Goal: Transaction & Acquisition: Purchase product/service

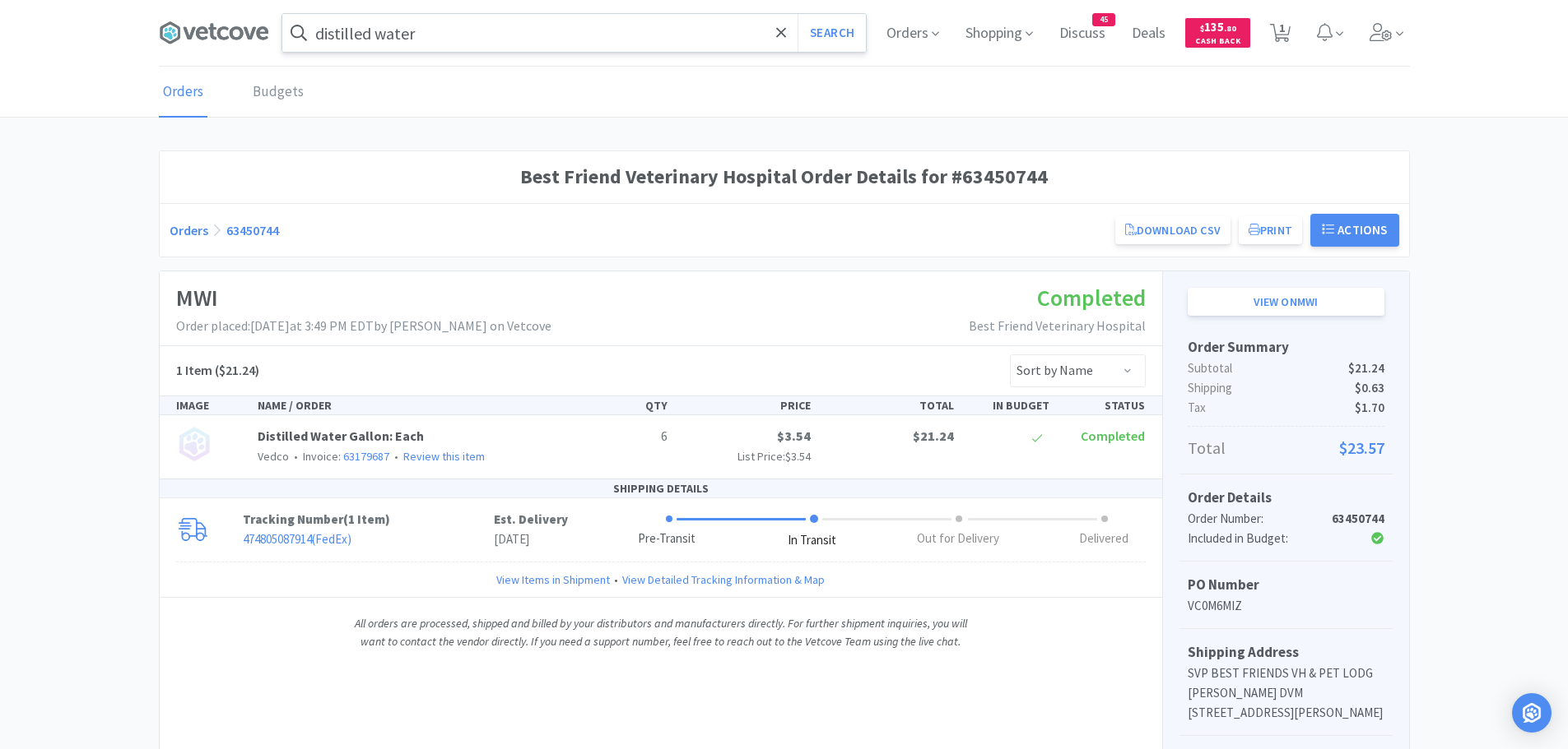
click at [432, 37] on input "distilled water" at bounding box center [574, 32] width 583 height 38
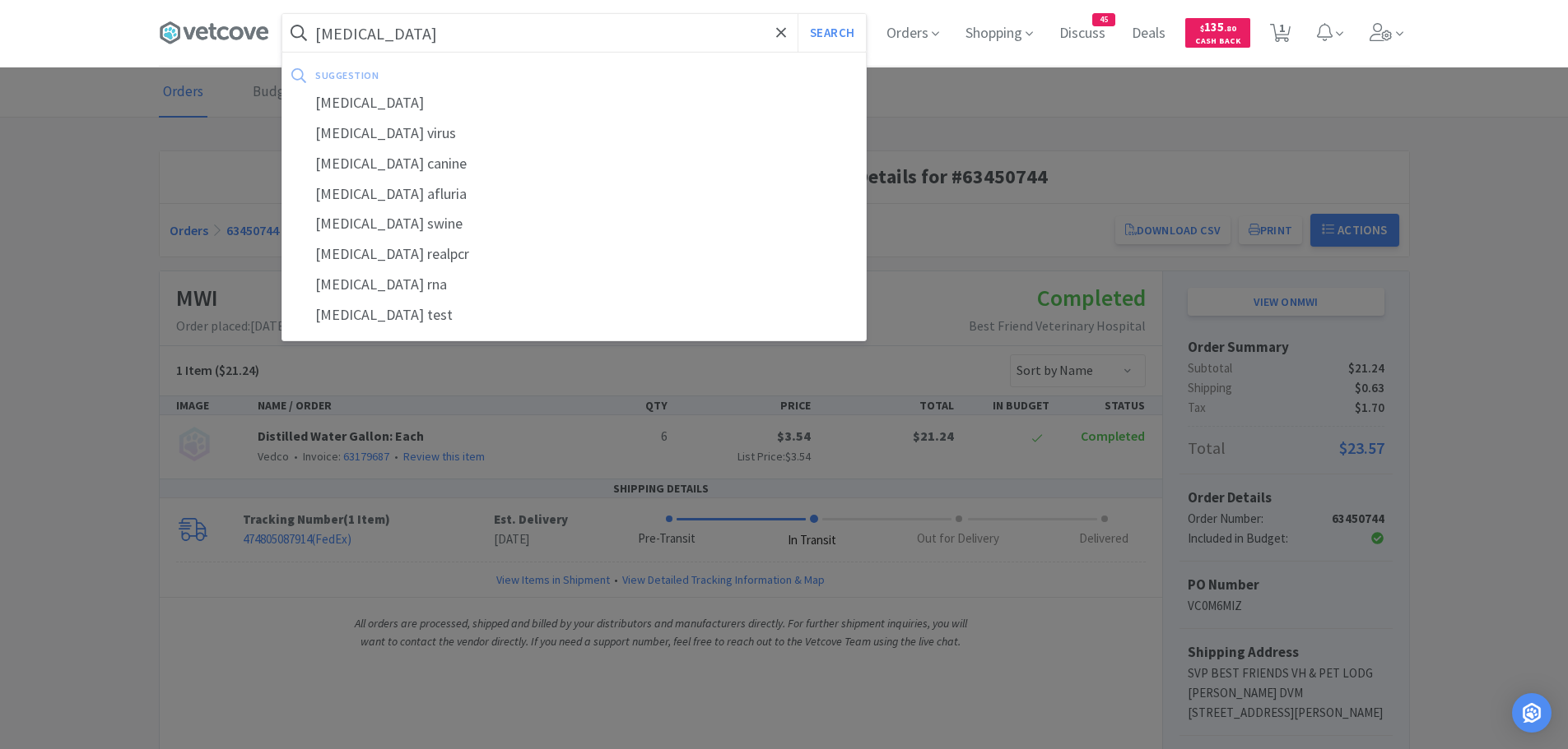
type input "[MEDICAL_DATA]"
click at [798, 14] on button "Search" at bounding box center [831, 32] width 69 height 38
select select "2"
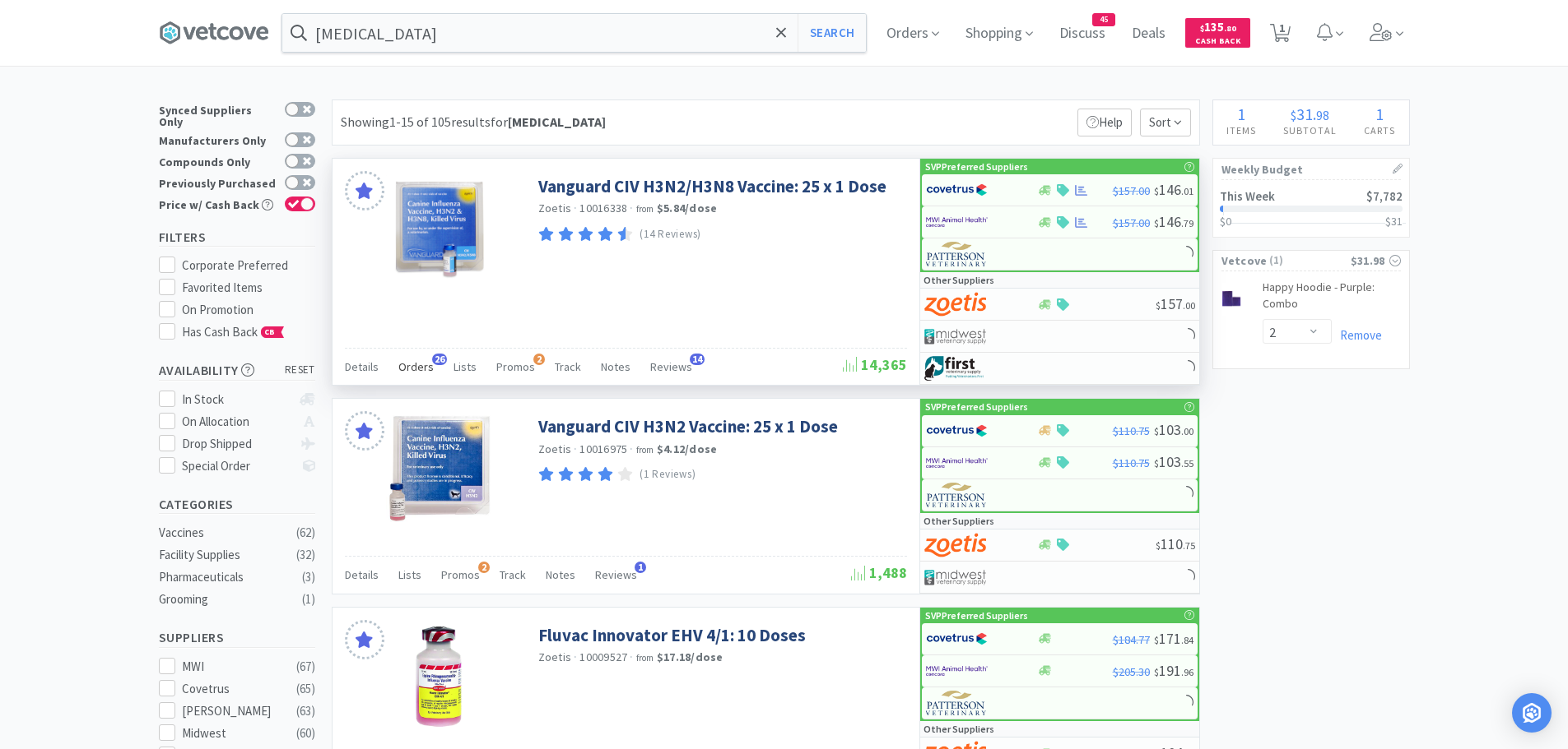
click at [421, 361] on span "Orders" at bounding box center [416, 366] width 36 height 14
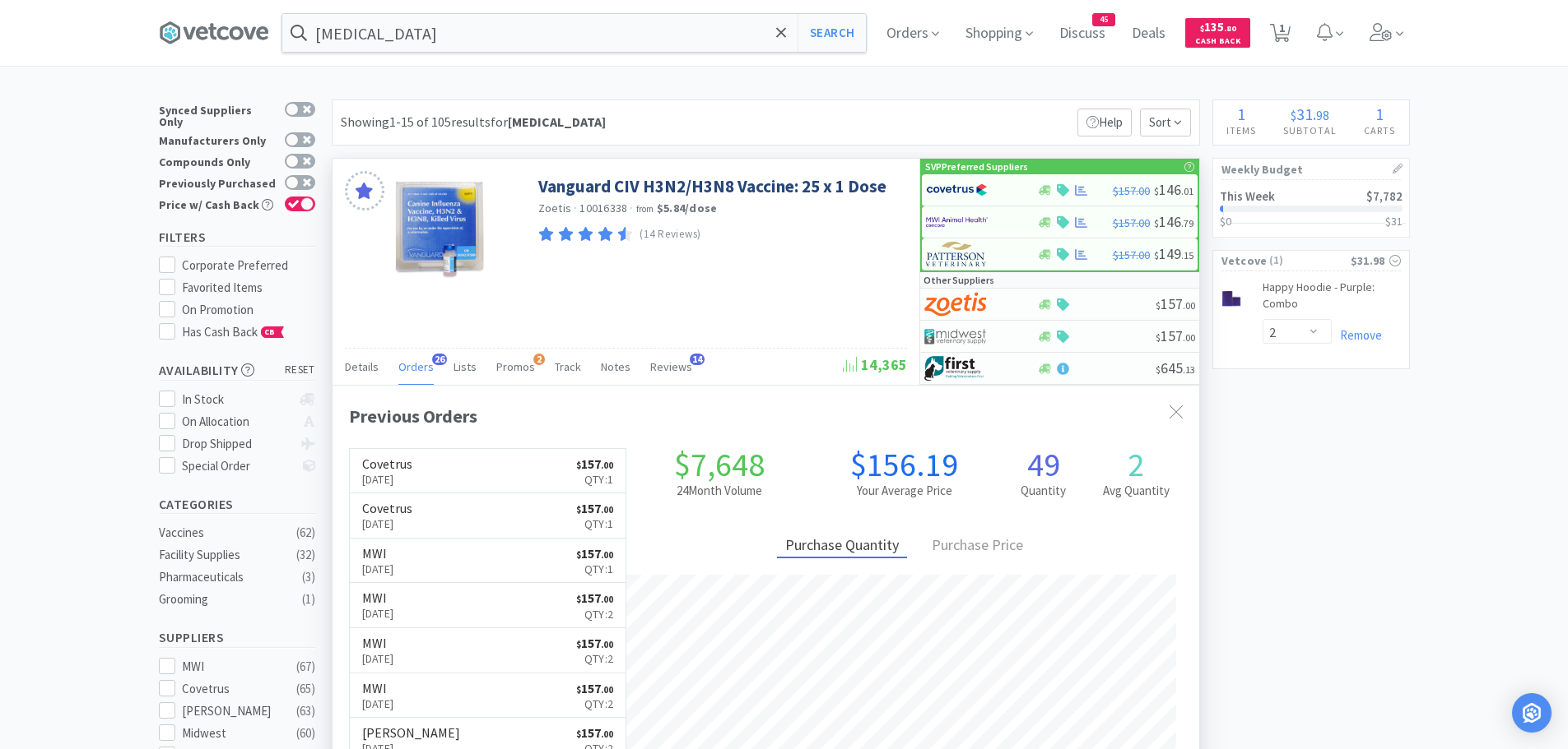
scroll to position [441, 866]
click at [454, 39] on input "[MEDICAL_DATA]" at bounding box center [574, 32] width 583 height 38
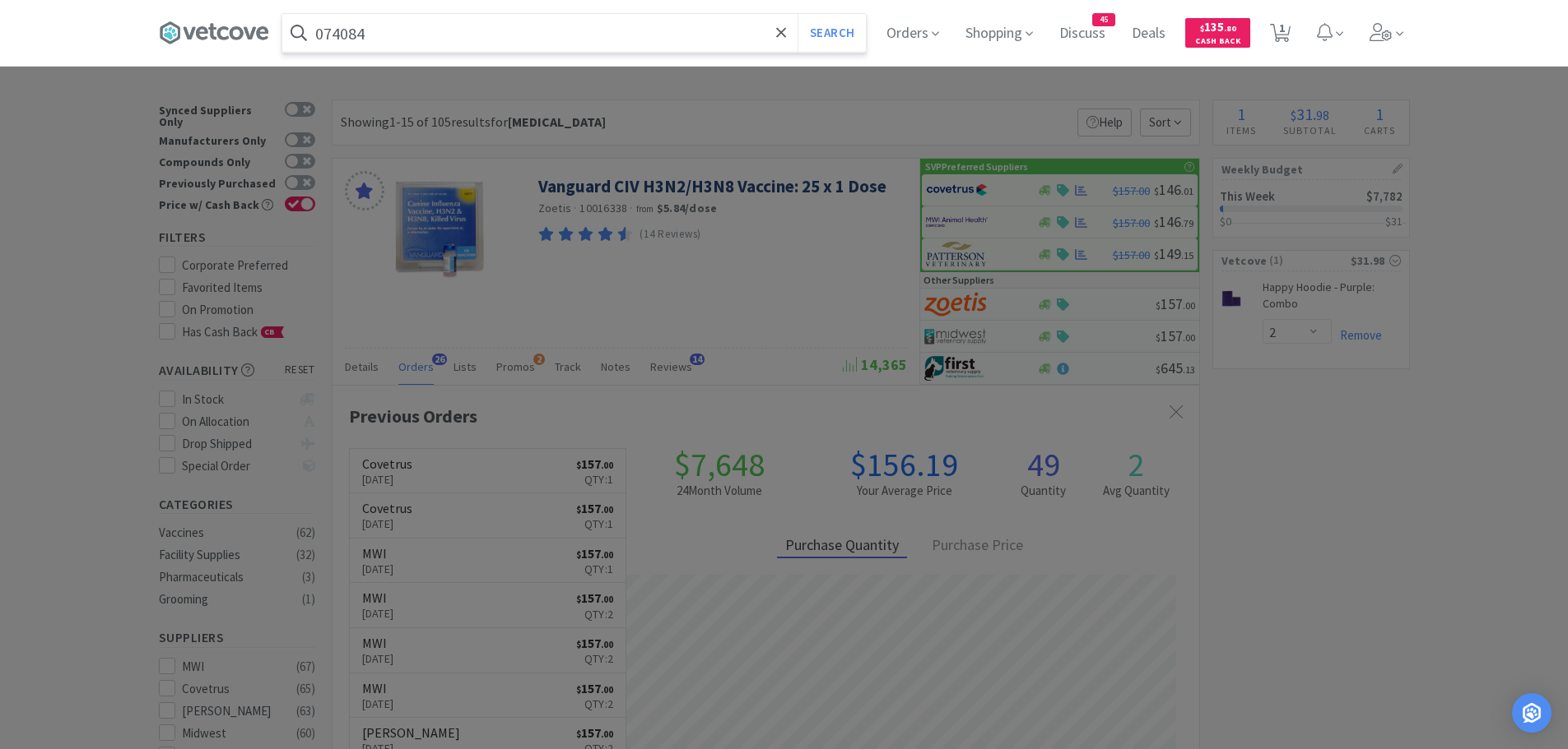
type input "074084"
click at [798, 14] on button "Search" at bounding box center [831, 32] width 69 height 38
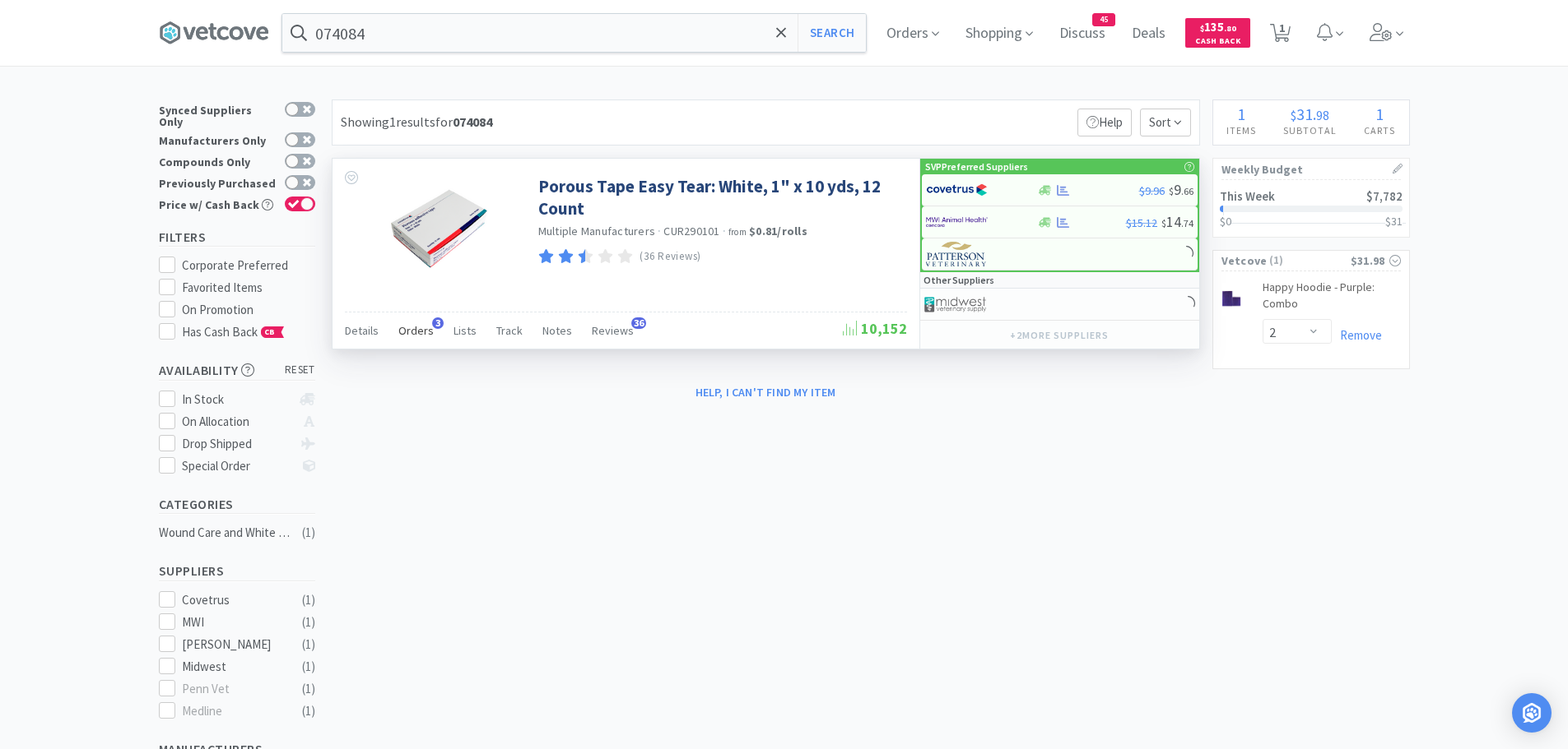
click at [419, 325] on span "Orders" at bounding box center [416, 330] width 36 height 14
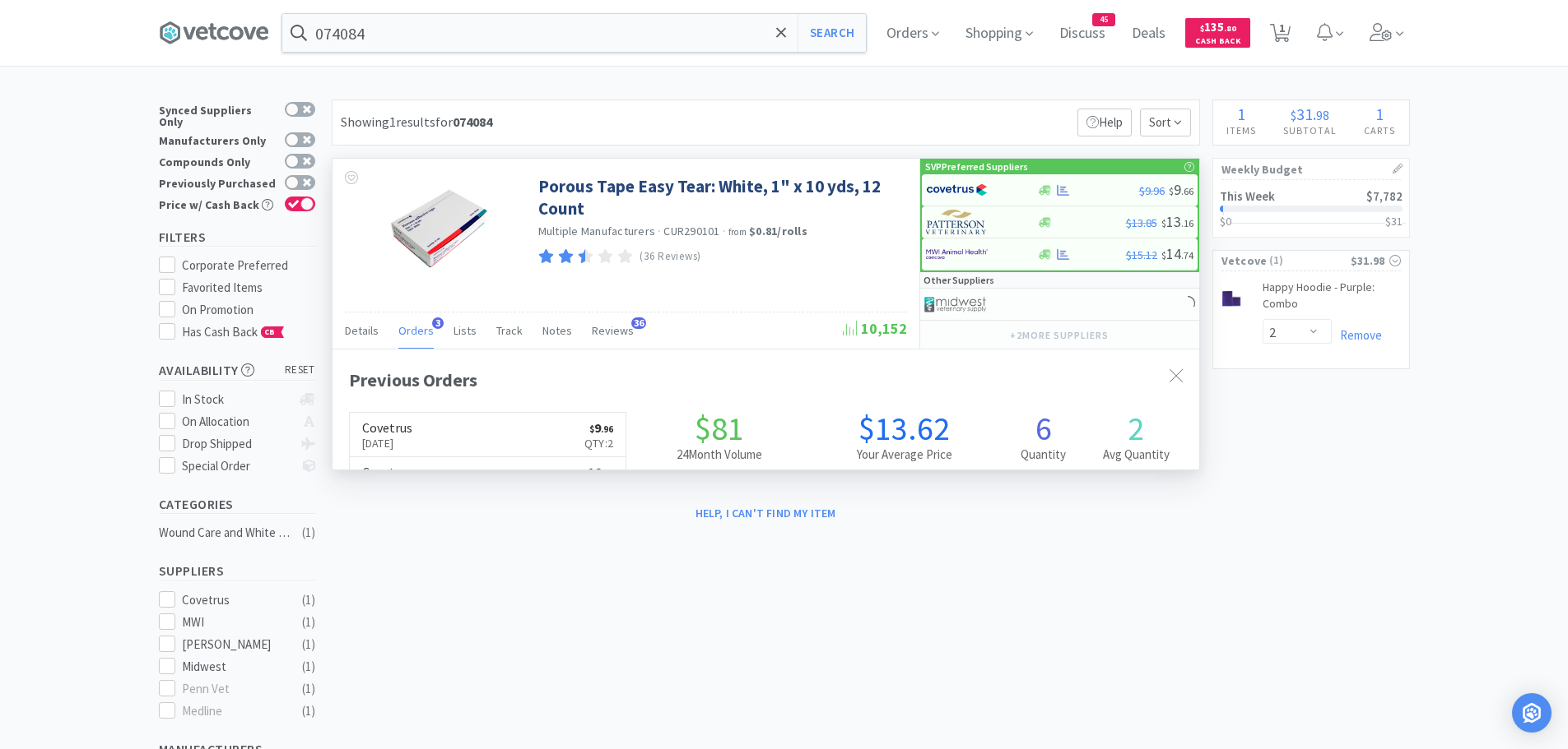
scroll to position [426, 866]
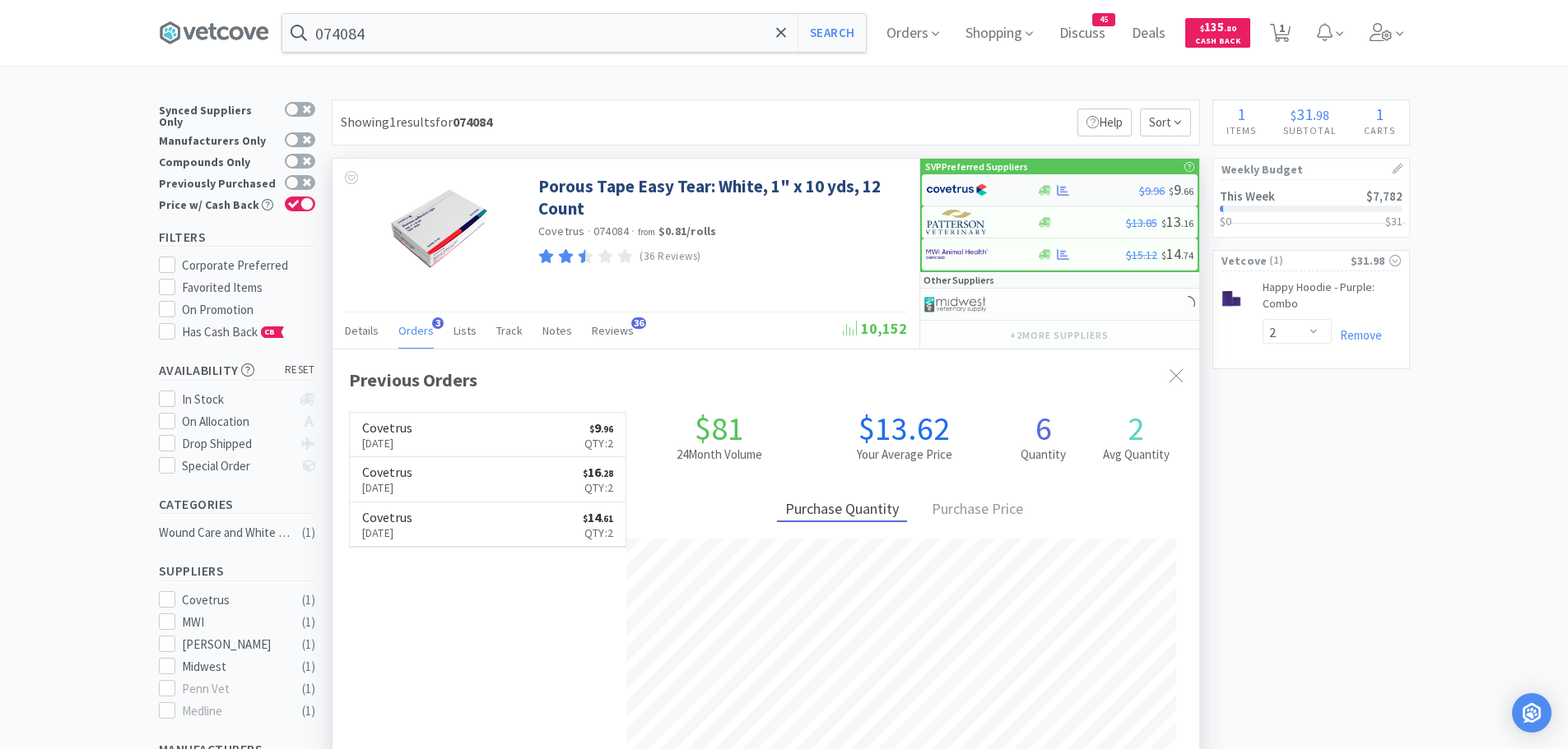
click at [969, 192] on img at bounding box center [957, 190] width 62 height 25
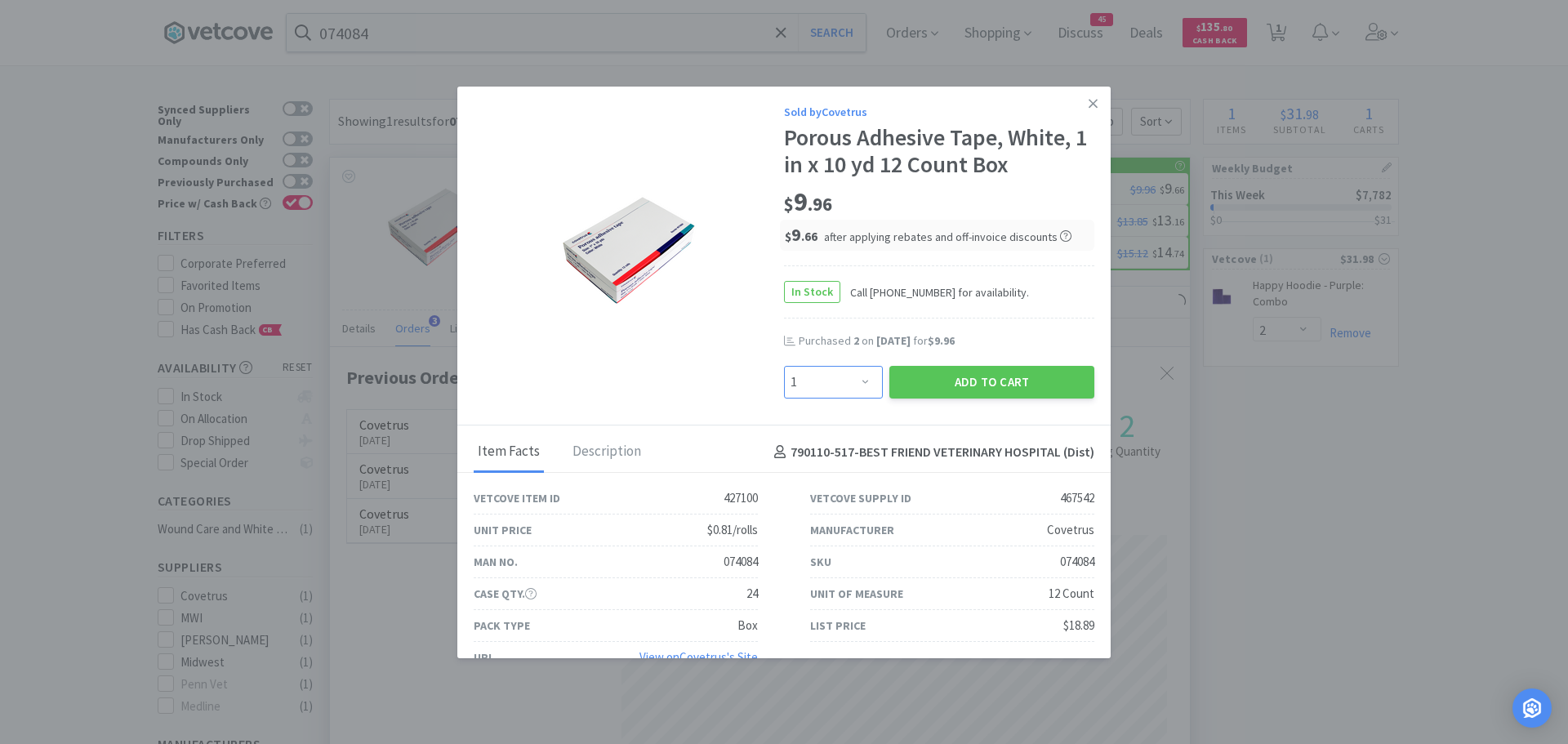
click at [840, 374] on select "Enter Quantity 1 2 3 4 5 6 7 8 9 10 11 12 13 14 15 16 17 18 19 20 Enter Quantity" at bounding box center [833, 383] width 99 height 33
select select "2"
click at [784, 366] on select "Enter Quantity 1 2 3 4 5 6 7 8 9 10 11 12 13 14 15 16 17 18 19 20 Enter Quantity" at bounding box center [833, 383] width 99 height 33
click at [926, 382] on button "Add to Cart" at bounding box center [992, 383] width 205 height 33
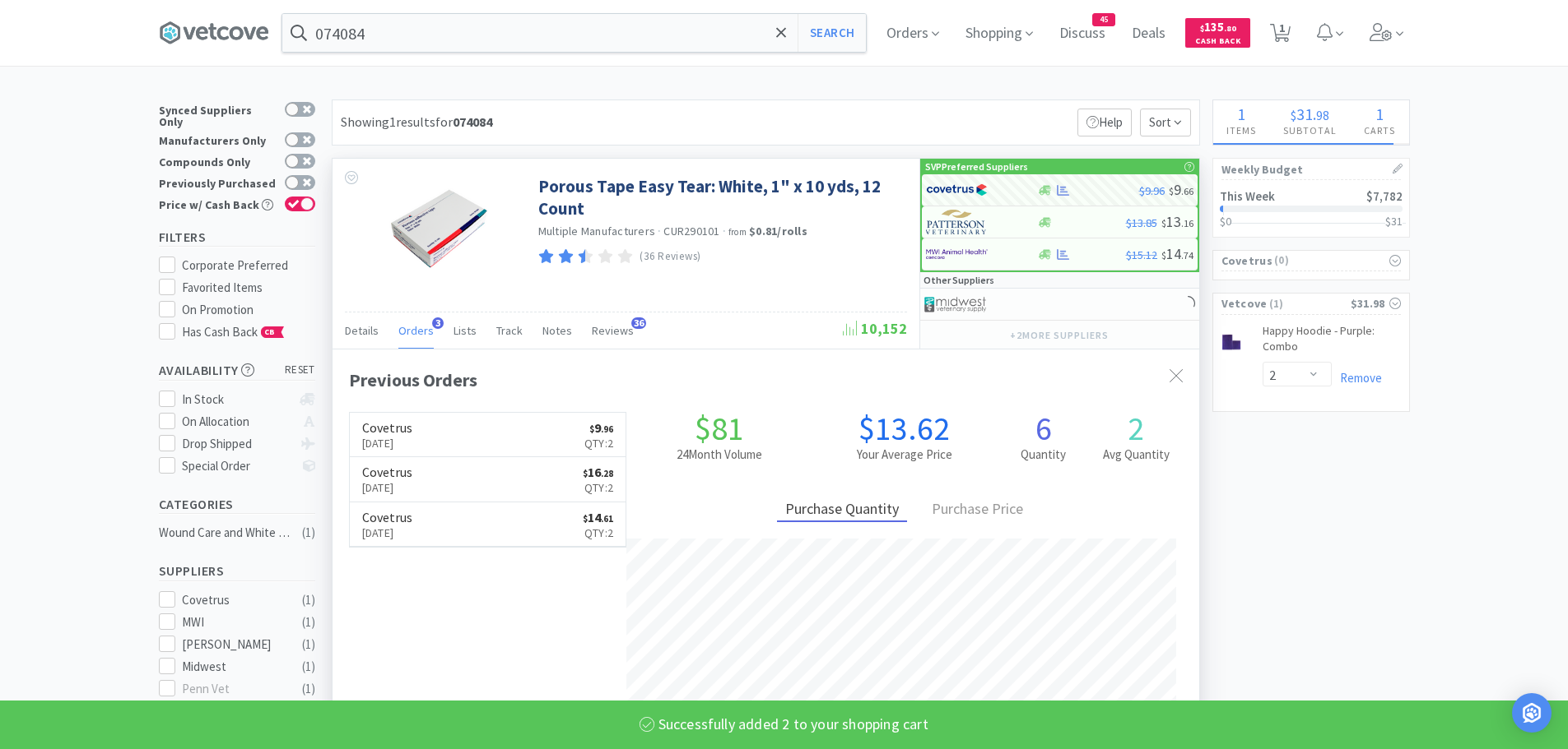
select select "2"
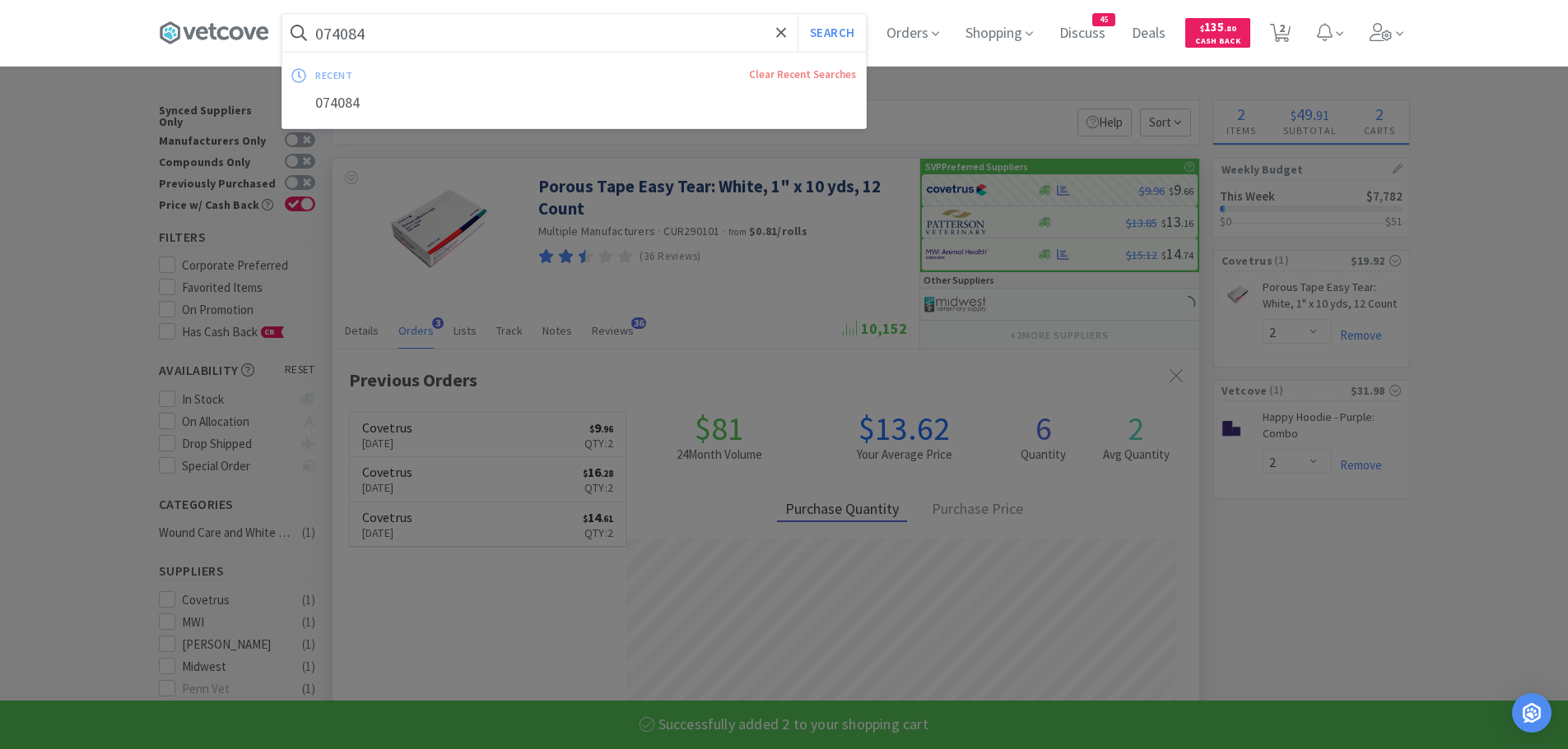
click at [416, 47] on input "074084" at bounding box center [574, 32] width 583 height 38
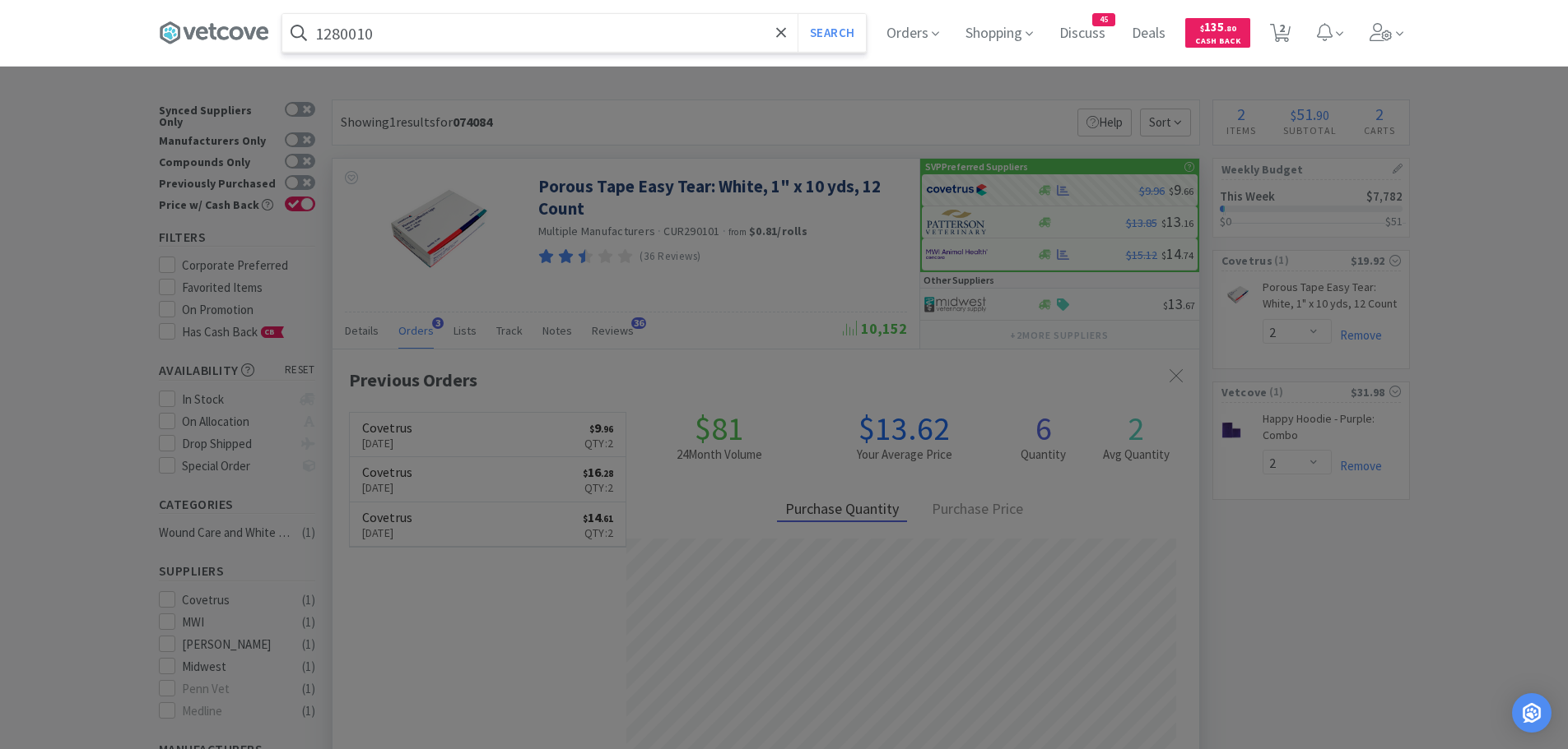
type input "1280010"
click at [798, 14] on button "Search" at bounding box center [831, 32] width 69 height 38
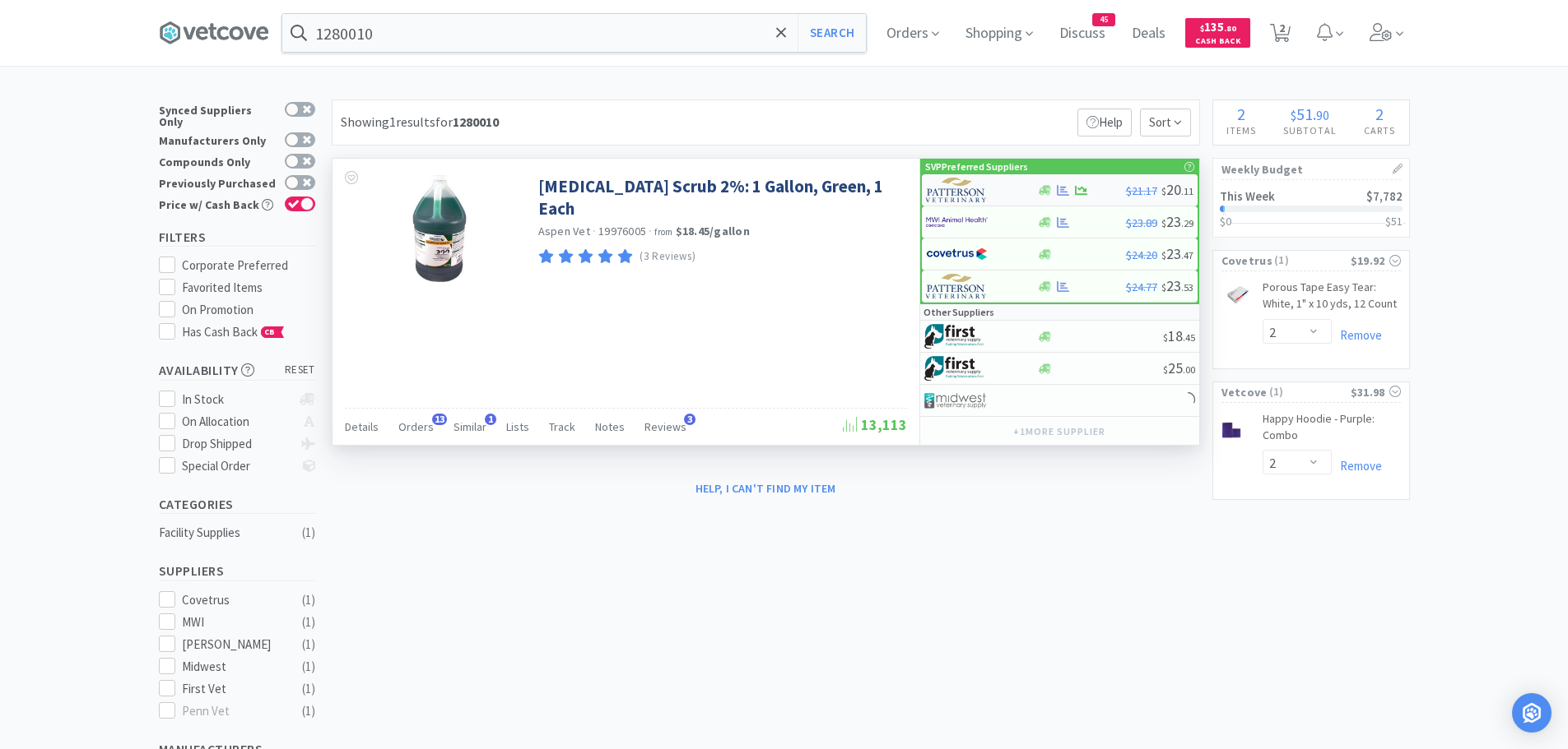
click at [969, 181] on img at bounding box center [957, 190] width 62 height 25
select select "1"
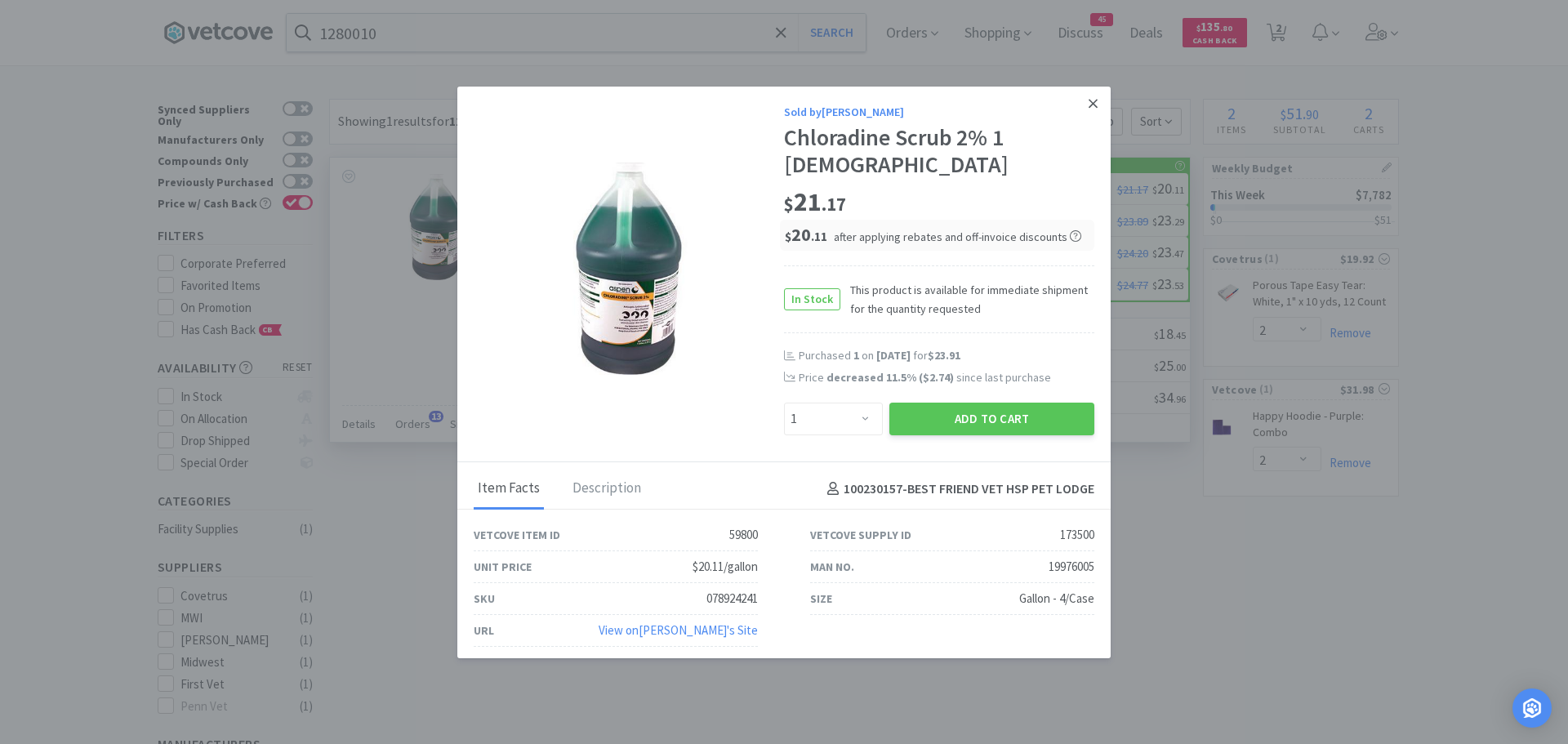
click at [1090, 109] on icon at bounding box center [1093, 104] width 9 height 14
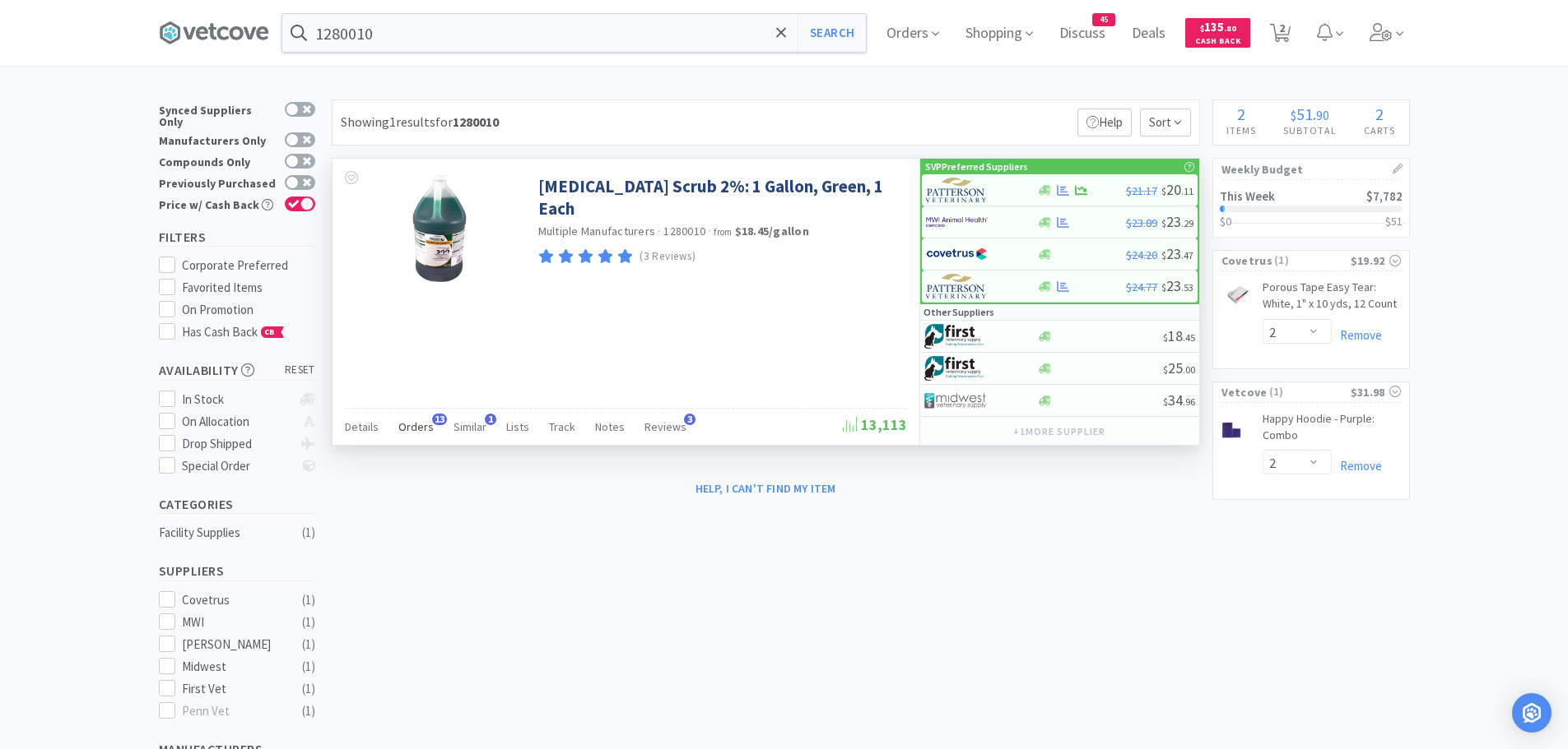
click at [418, 424] on span "Orders" at bounding box center [416, 427] width 36 height 14
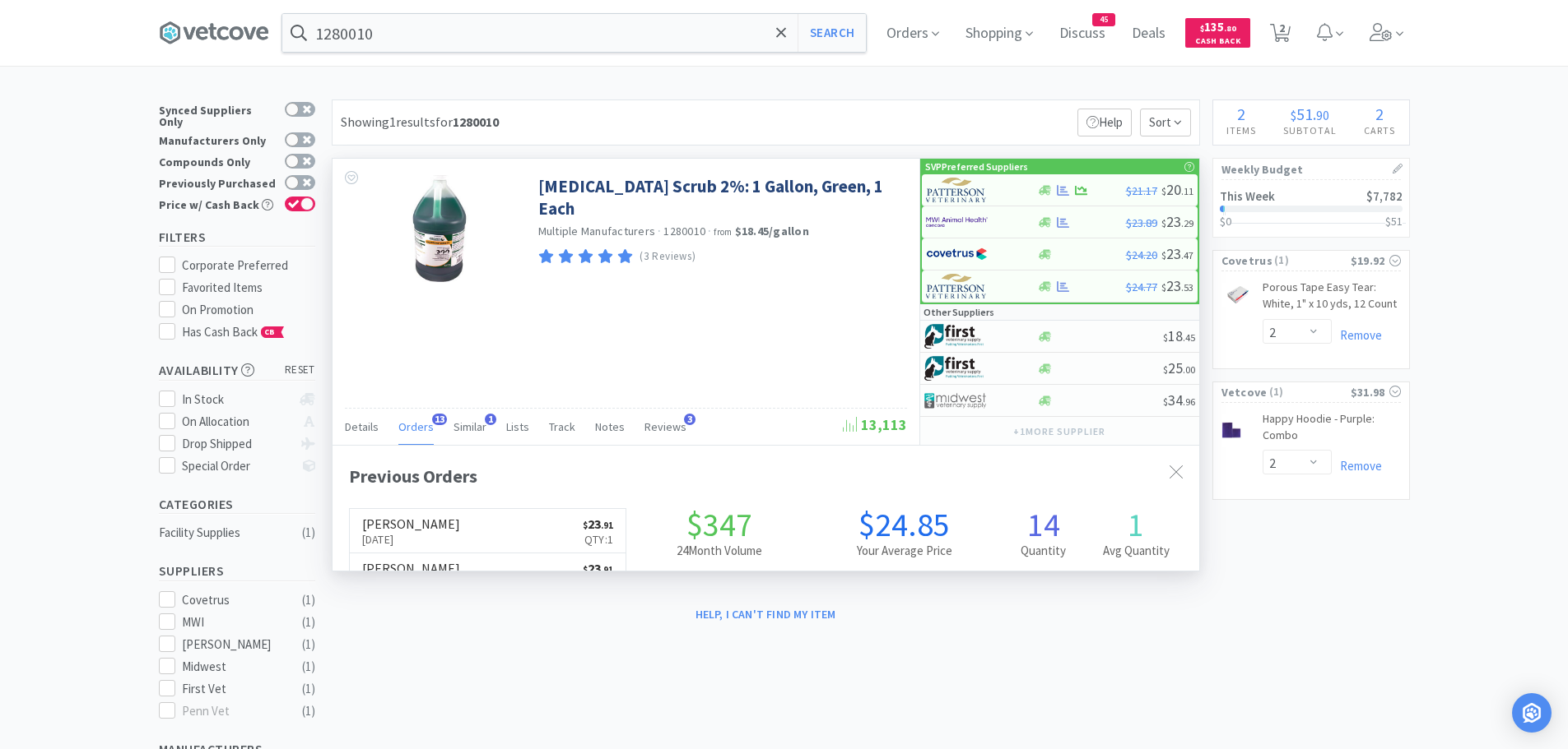
scroll to position [441, 866]
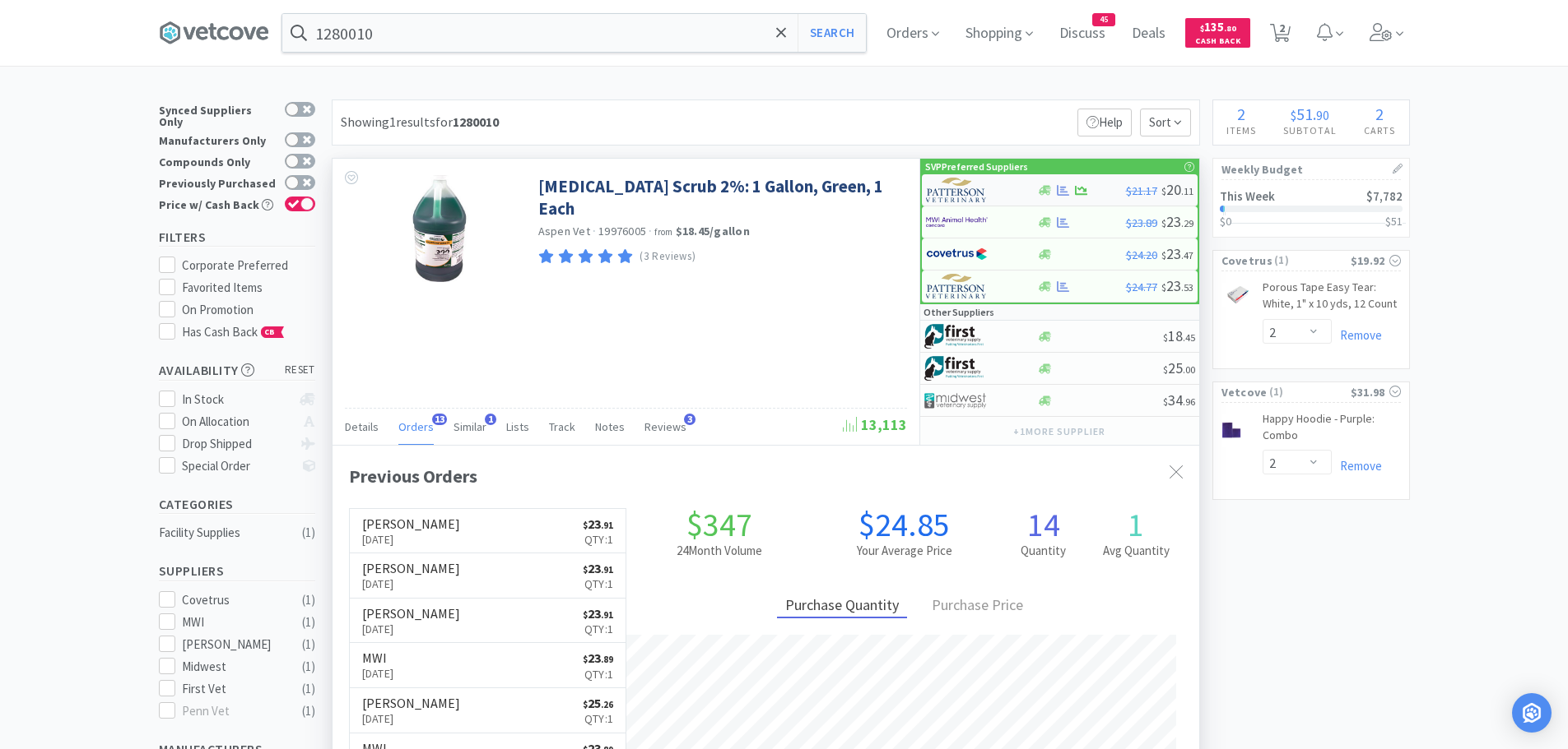
click at [955, 190] on img at bounding box center [957, 190] width 62 height 25
select select "1"
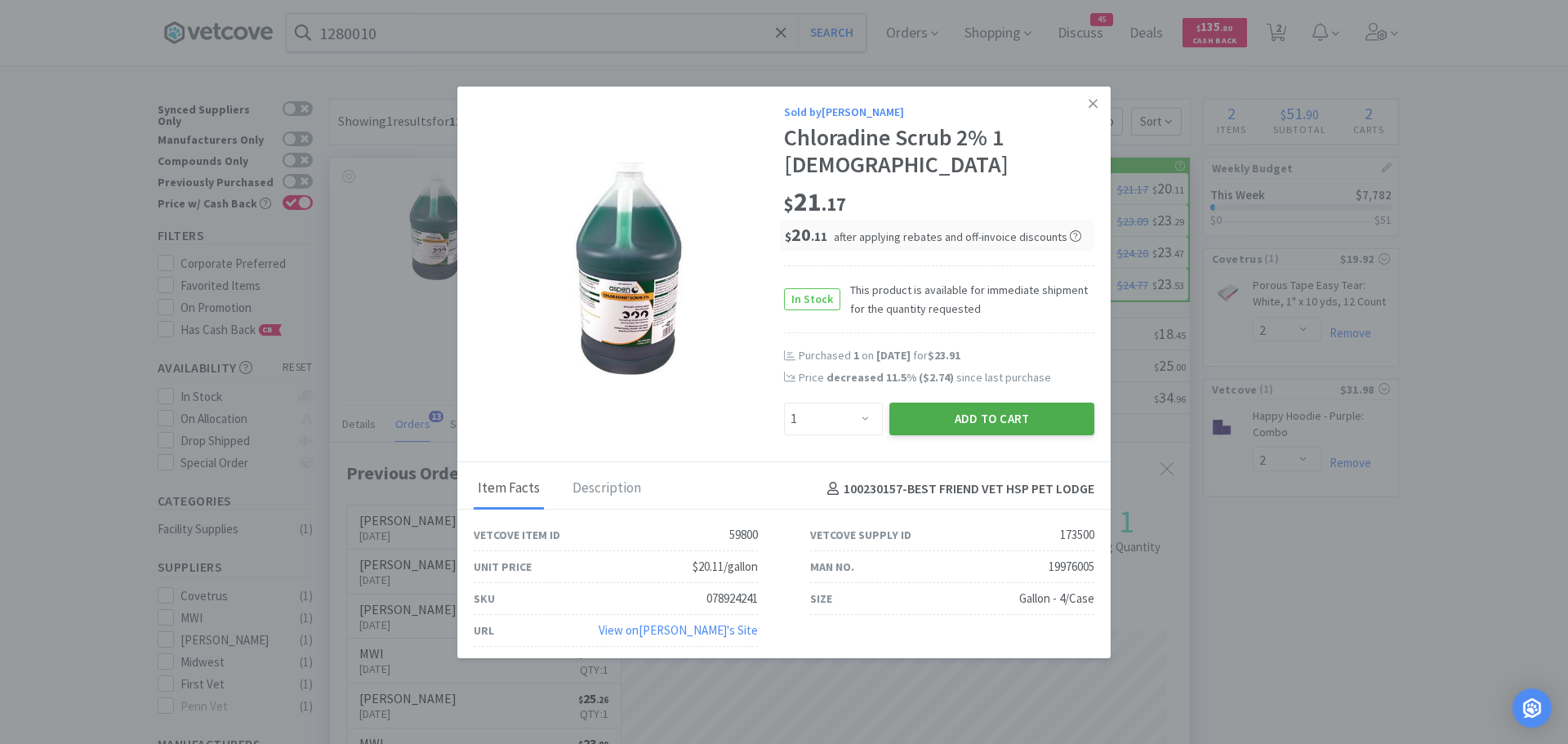
click at [905, 403] on button "Add to Cart" at bounding box center [992, 419] width 205 height 33
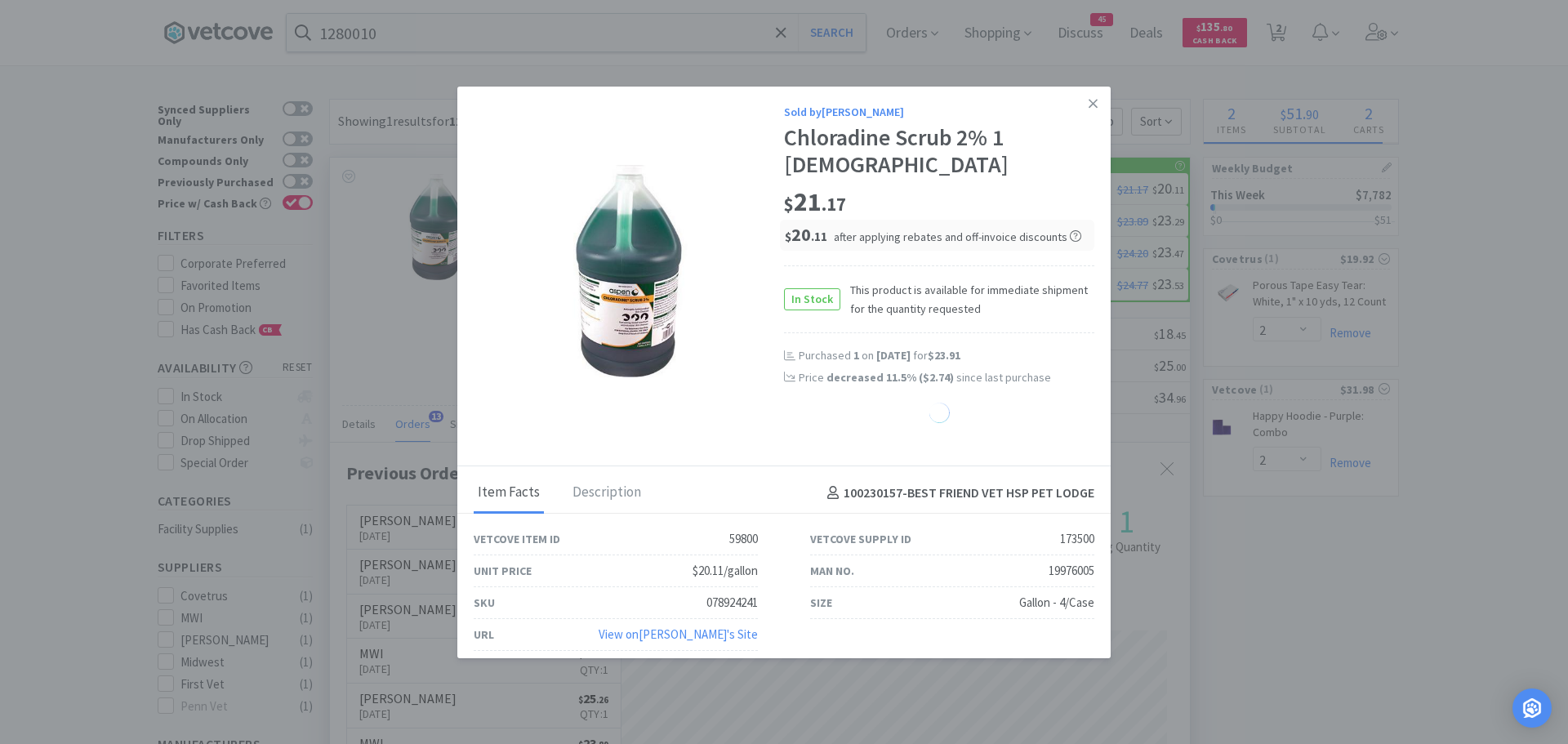
select select "1"
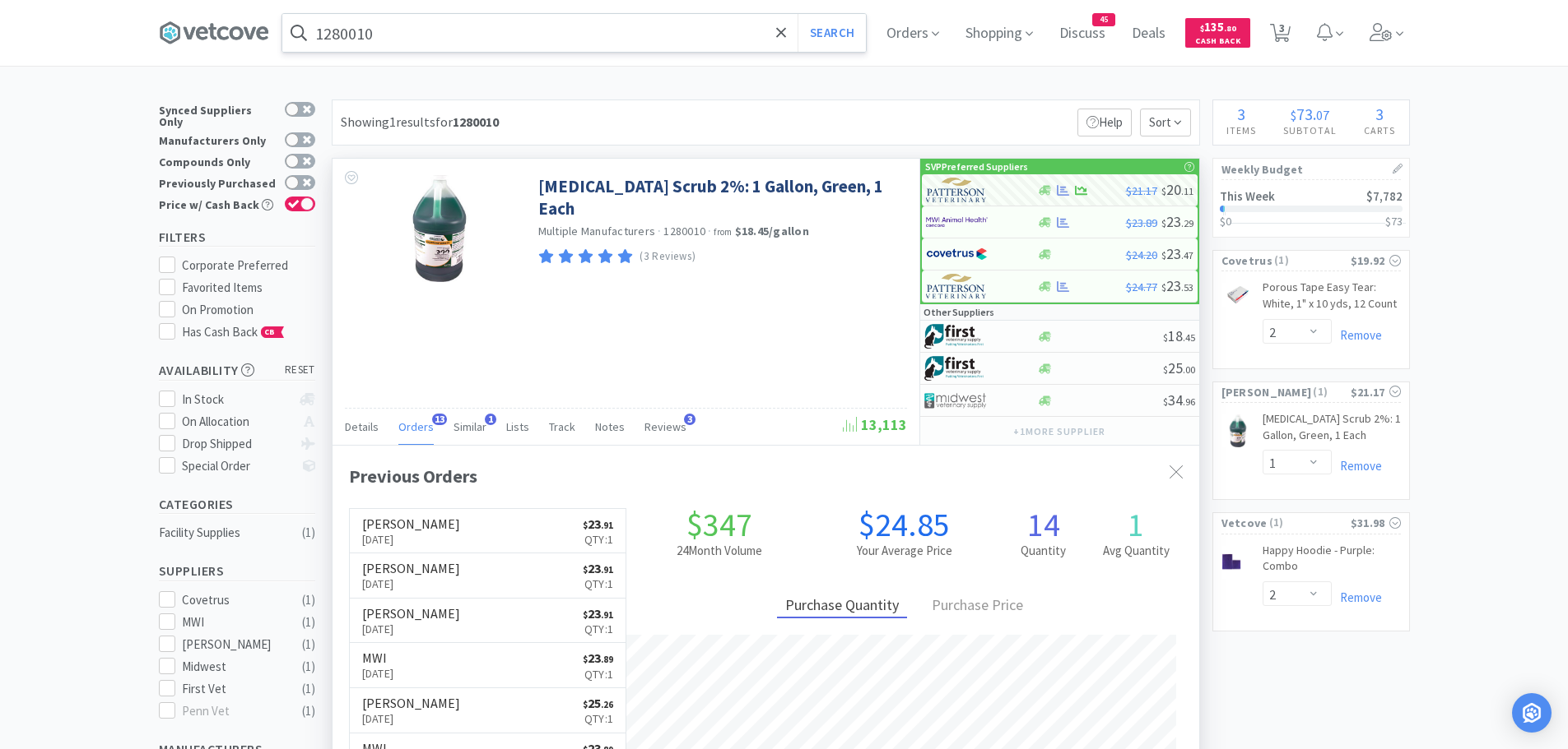
click at [385, 40] on input "1280010" at bounding box center [574, 32] width 583 height 38
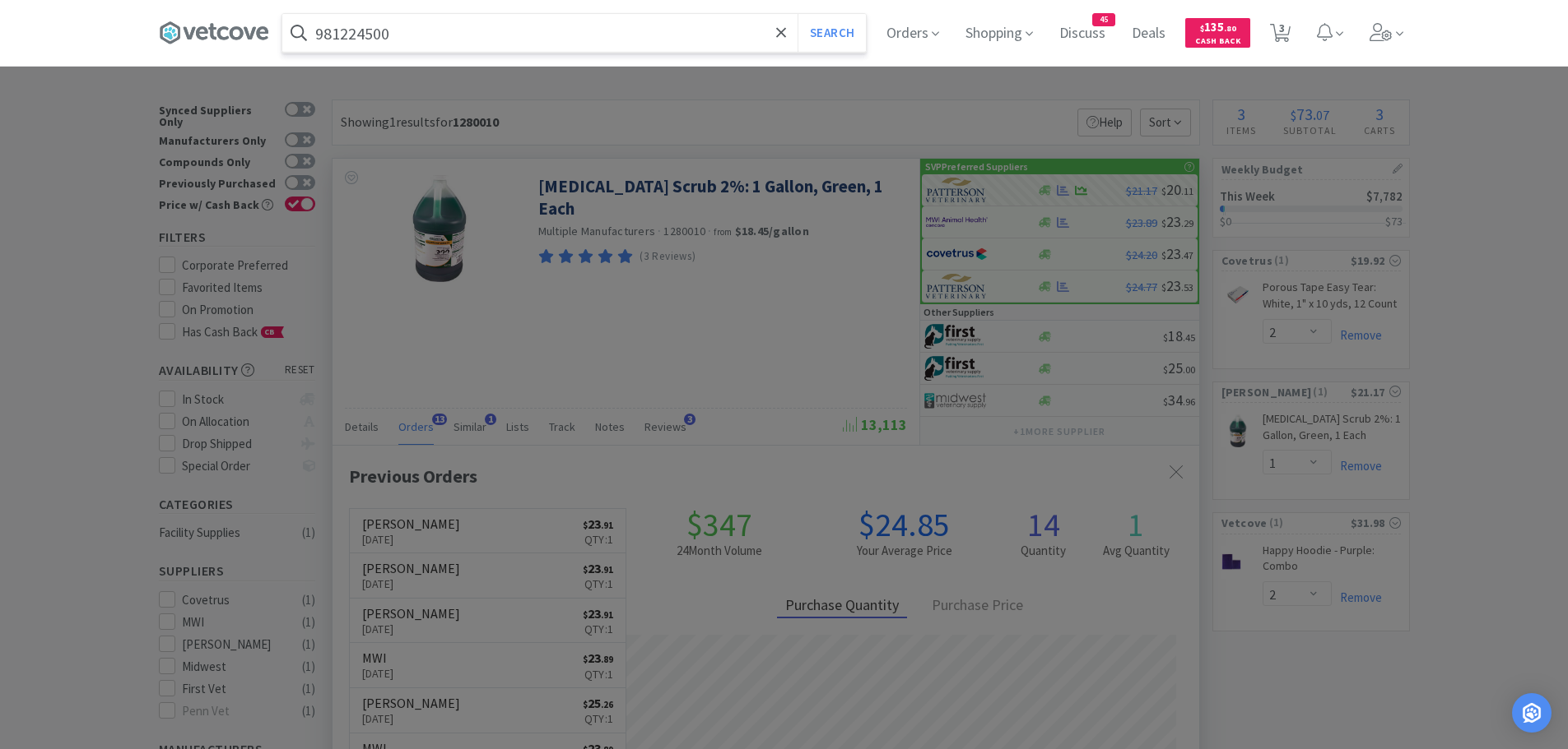
type input "981224500"
click at [798, 14] on button "Search" at bounding box center [831, 32] width 69 height 38
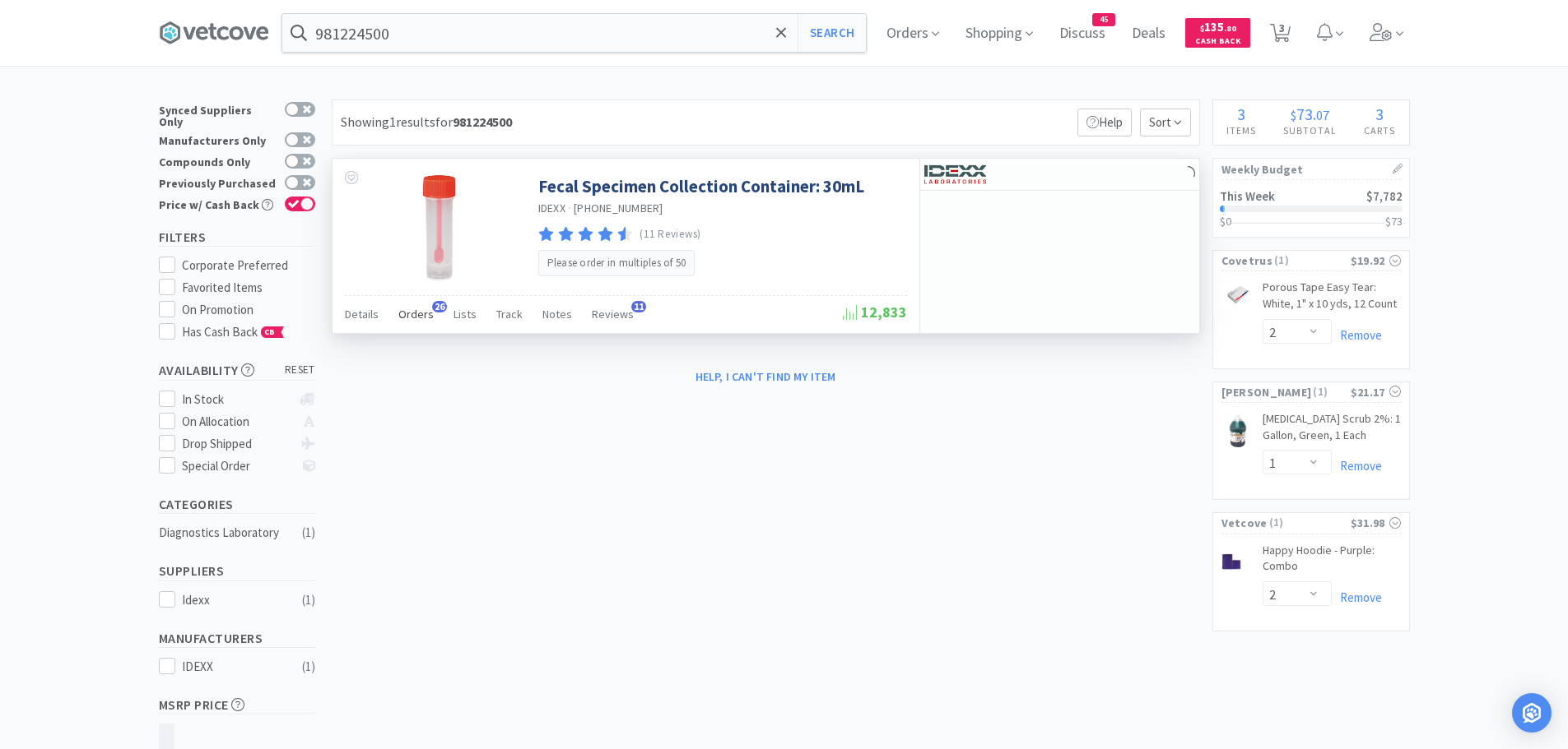
click at [406, 315] on span "Orders" at bounding box center [416, 314] width 36 height 14
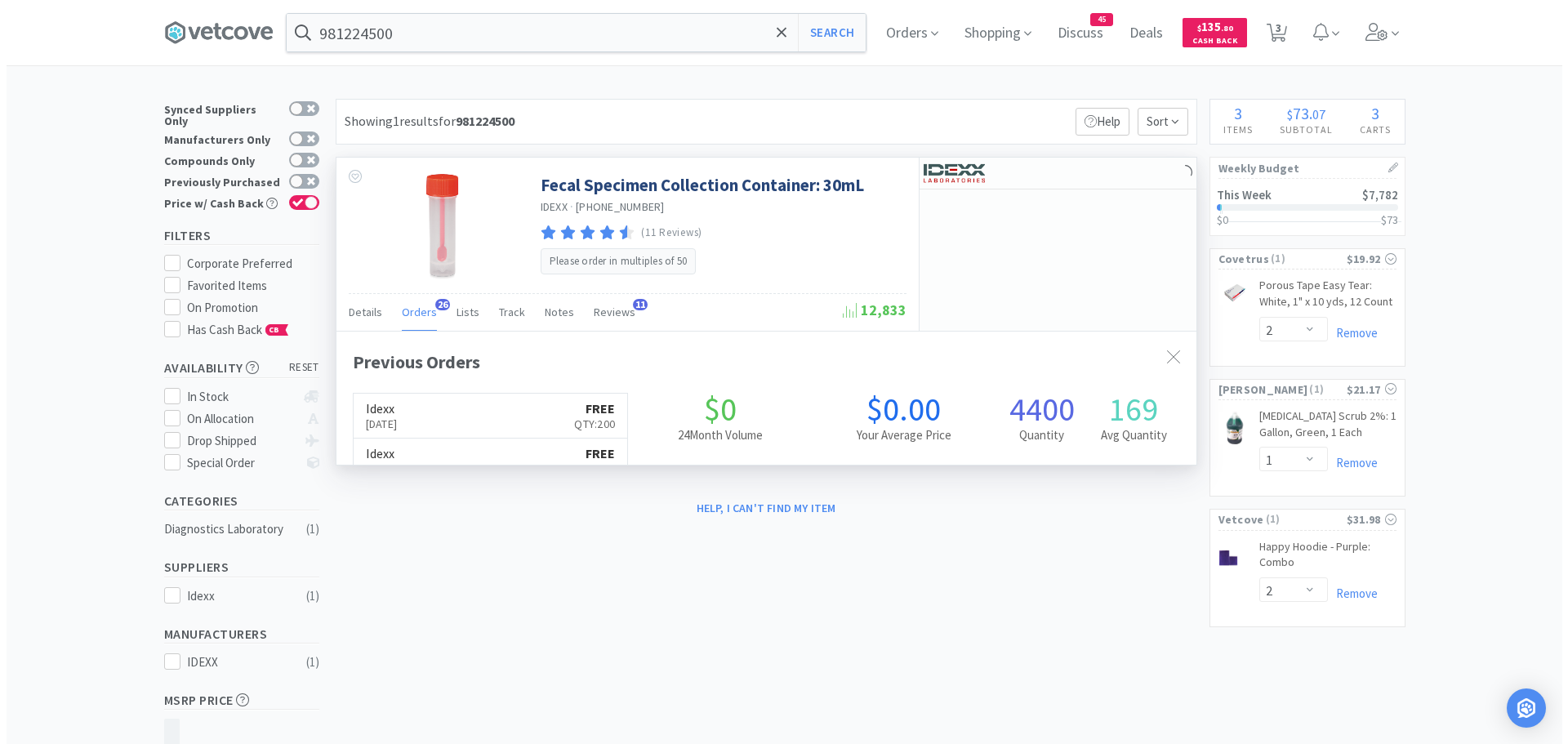
scroll to position [438, 860]
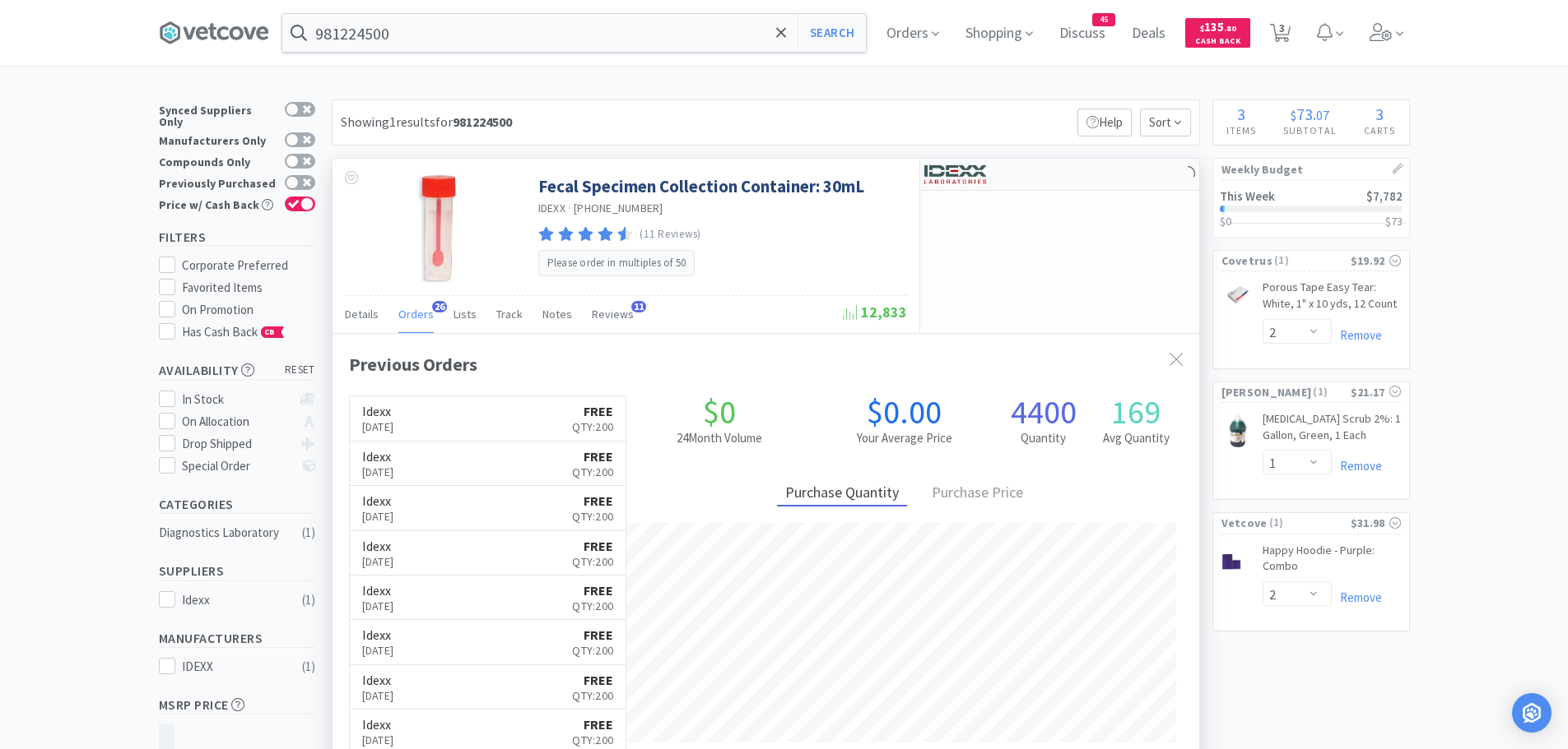
click at [982, 176] on img at bounding box center [955, 175] width 62 height 25
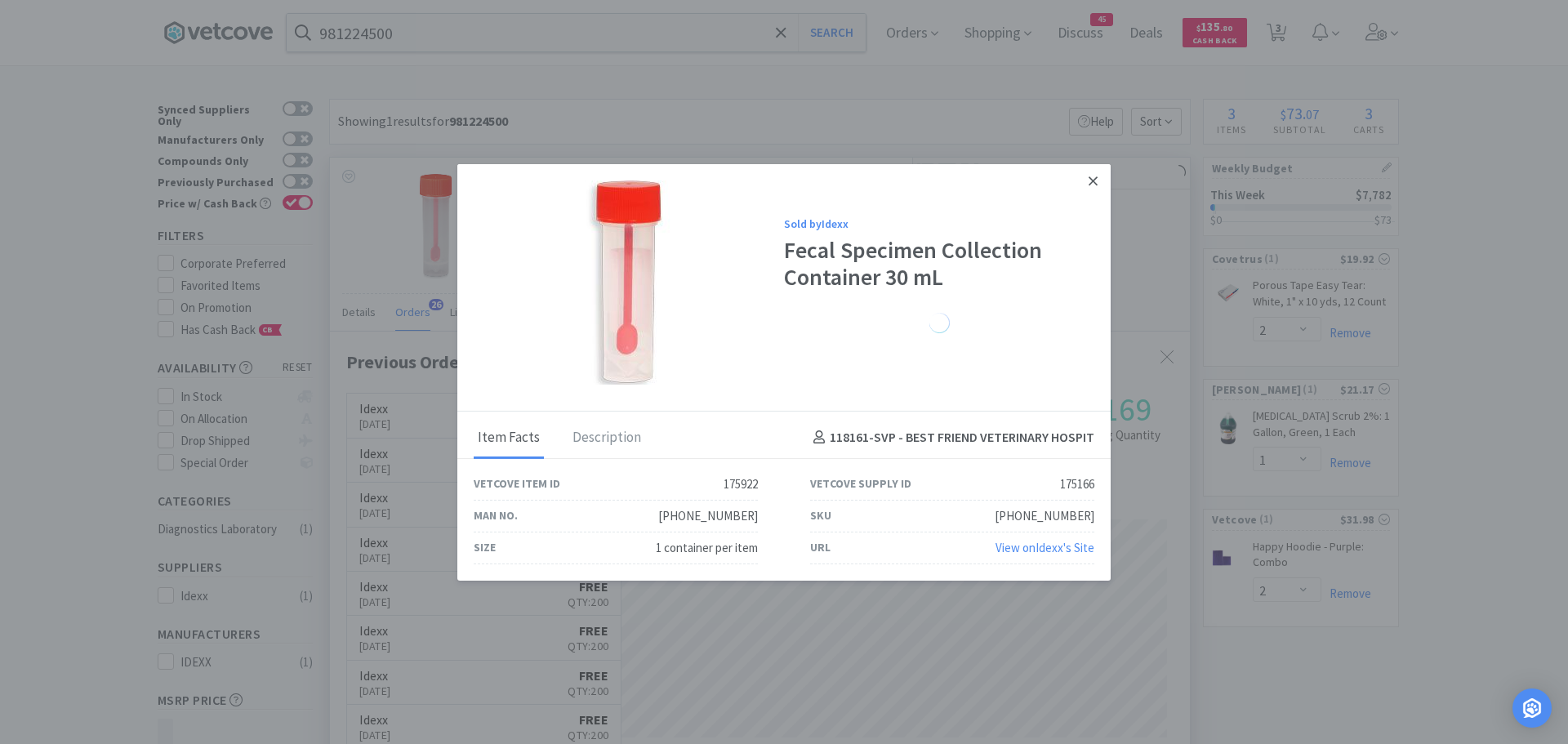
click at [1092, 180] on icon at bounding box center [1093, 180] width 9 height 9
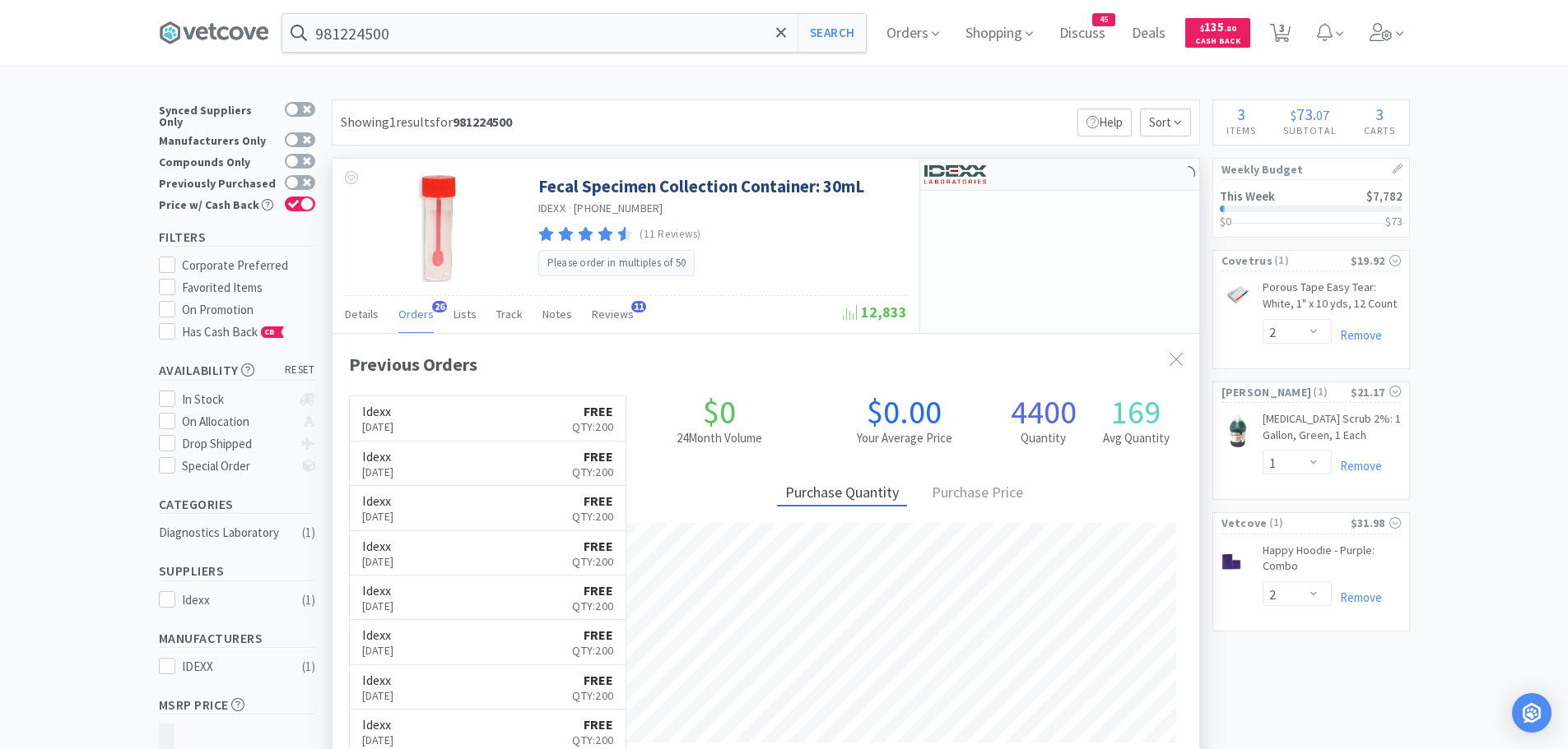
click at [972, 173] on img at bounding box center [955, 175] width 62 height 25
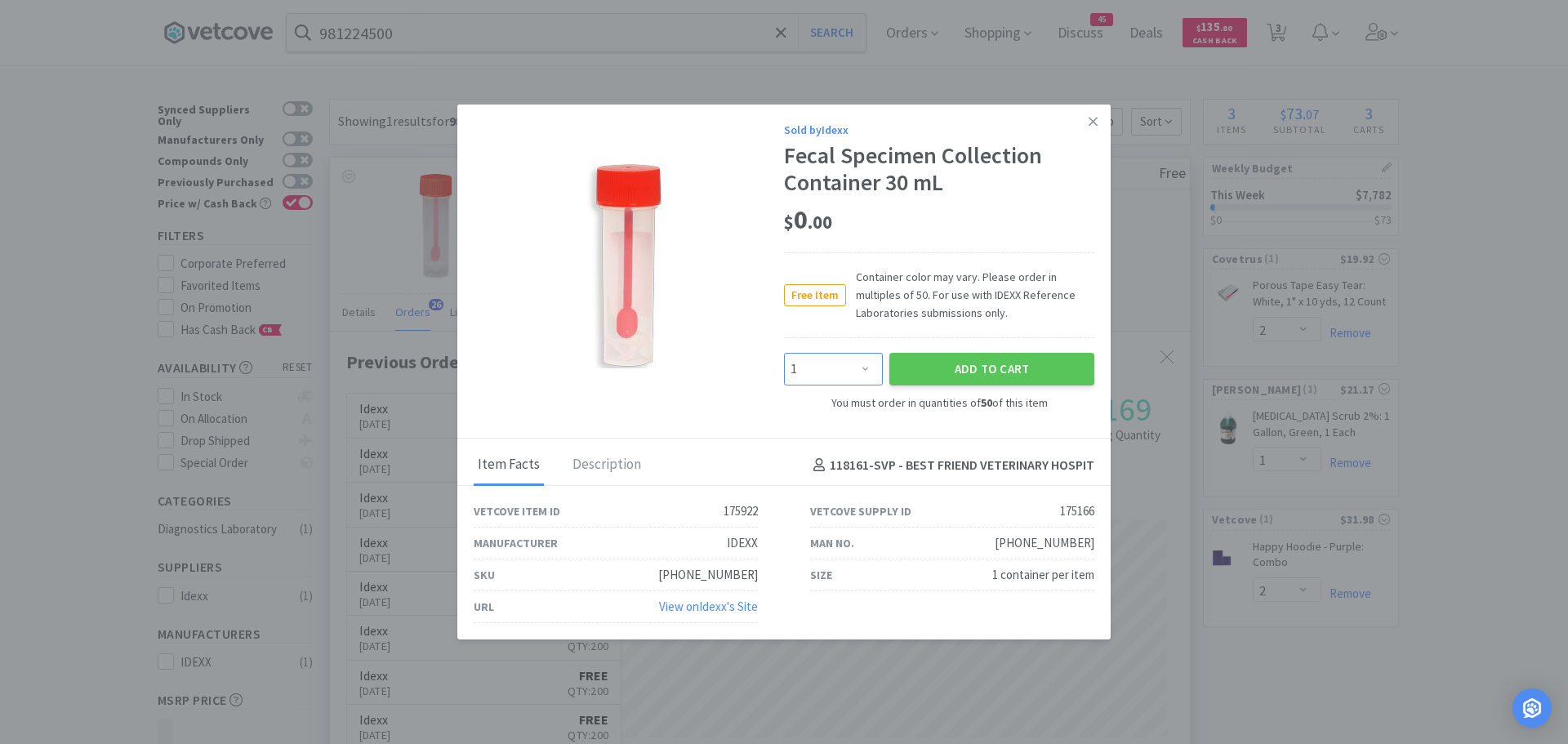
click at [860, 367] on select "Enter Quantity 50 100 150 200 250 300 350 400 450 500 550 600 650 700 750 800 8…" at bounding box center [833, 369] width 99 height 33
select select "200"
click at [784, 353] on select "Enter Quantity 50 100 150 200 250 300 350 400 450 500 550 600 650 700 750 800 8…" at bounding box center [833, 369] width 99 height 33
click at [922, 370] on button "Add to Cart" at bounding box center [992, 369] width 205 height 33
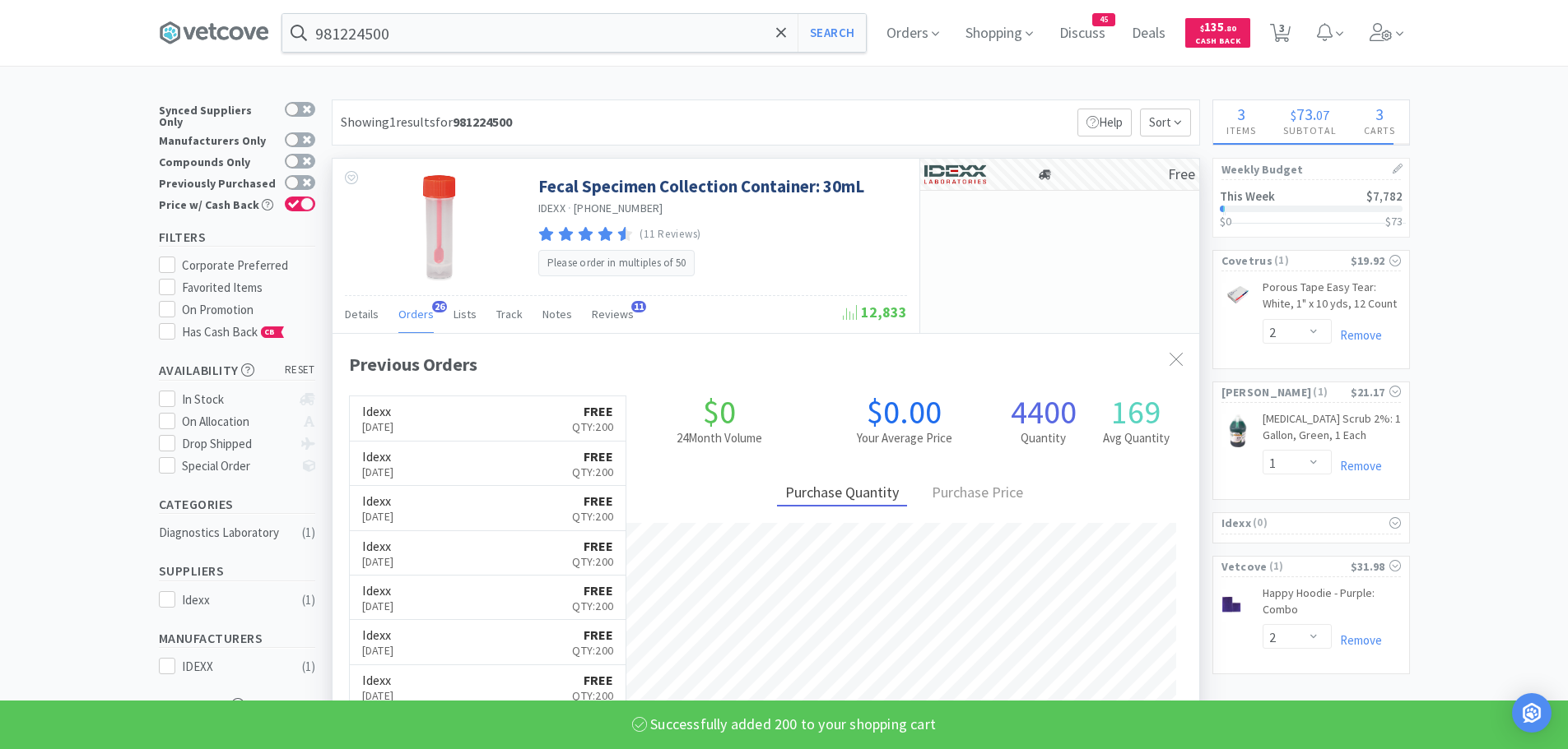
select select "200"
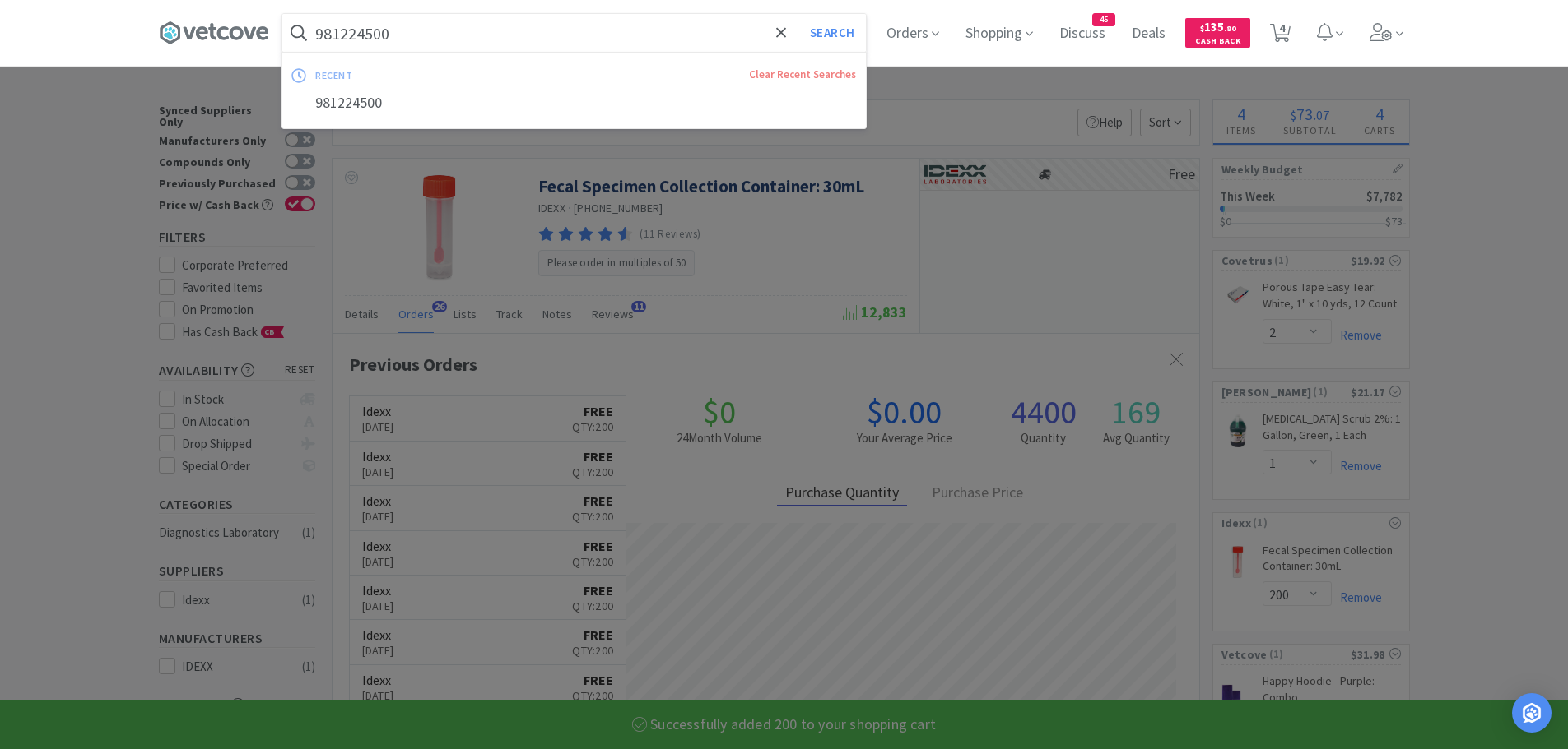
click at [463, 41] on input "981224500" at bounding box center [574, 32] width 583 height 38
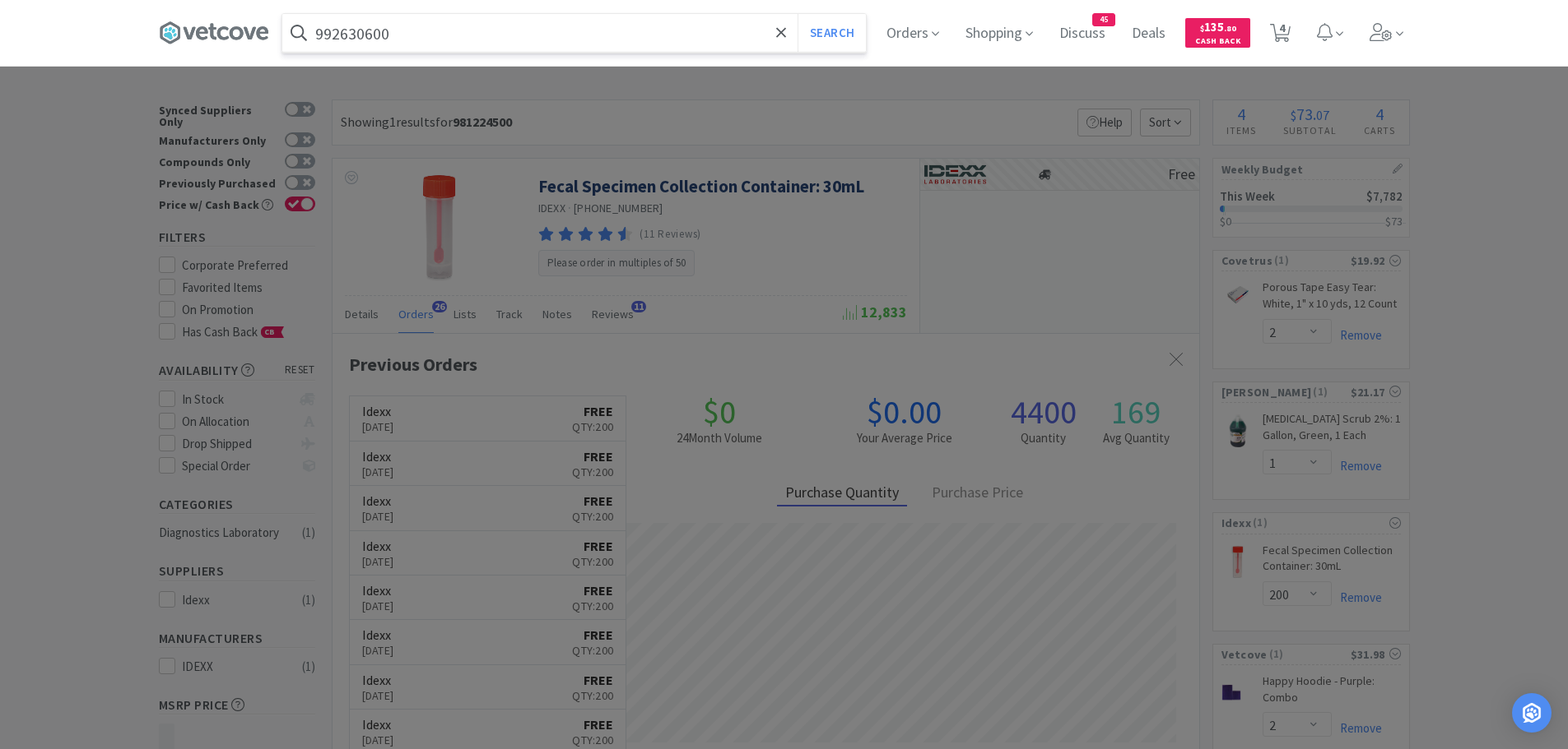
type input "992630600"
click at [798, 14] on button "Search" at bounding box center [831, 32] width 69 height 38
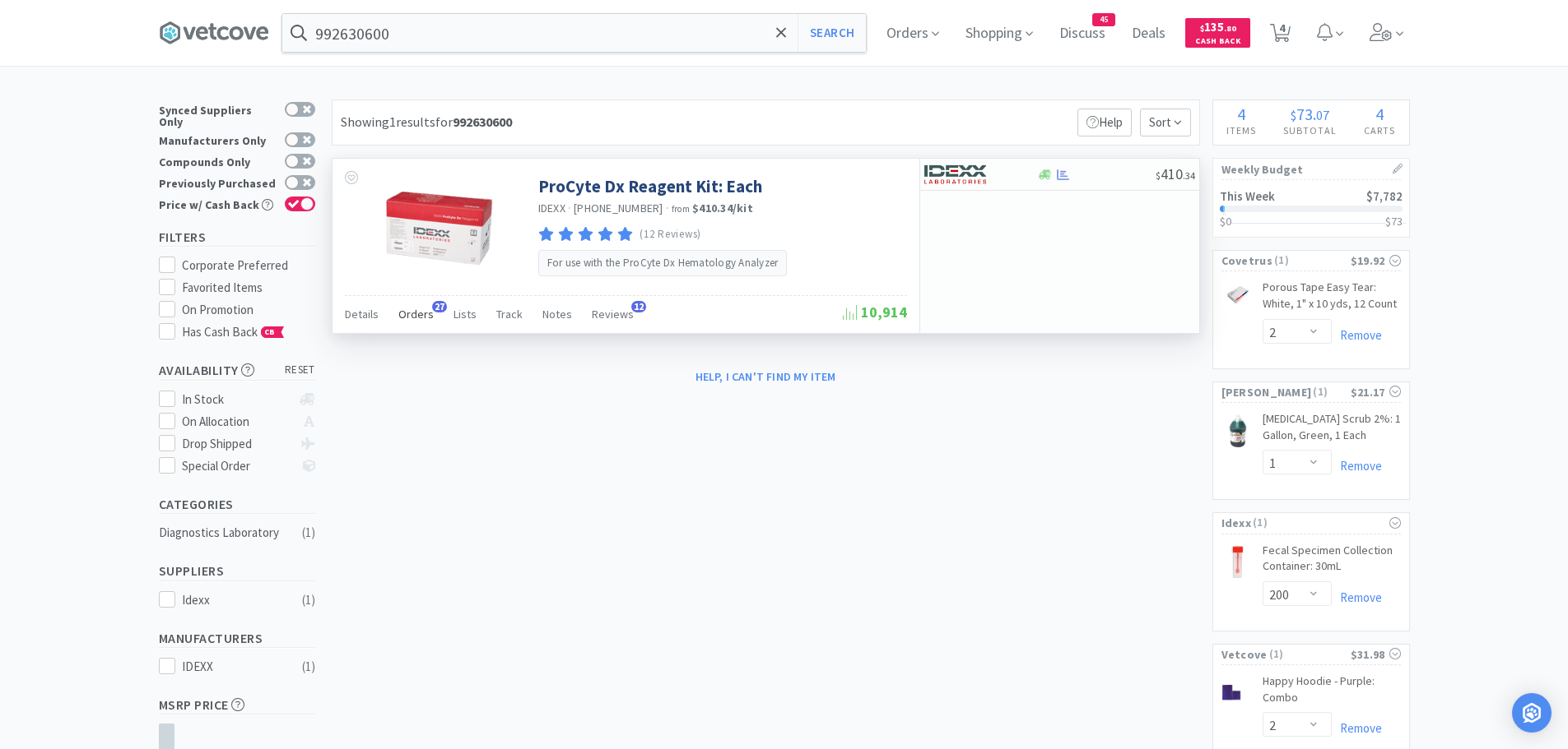
click at [405, 317] on span "Orders" at bounding box center [416, 314] width 36 height 14
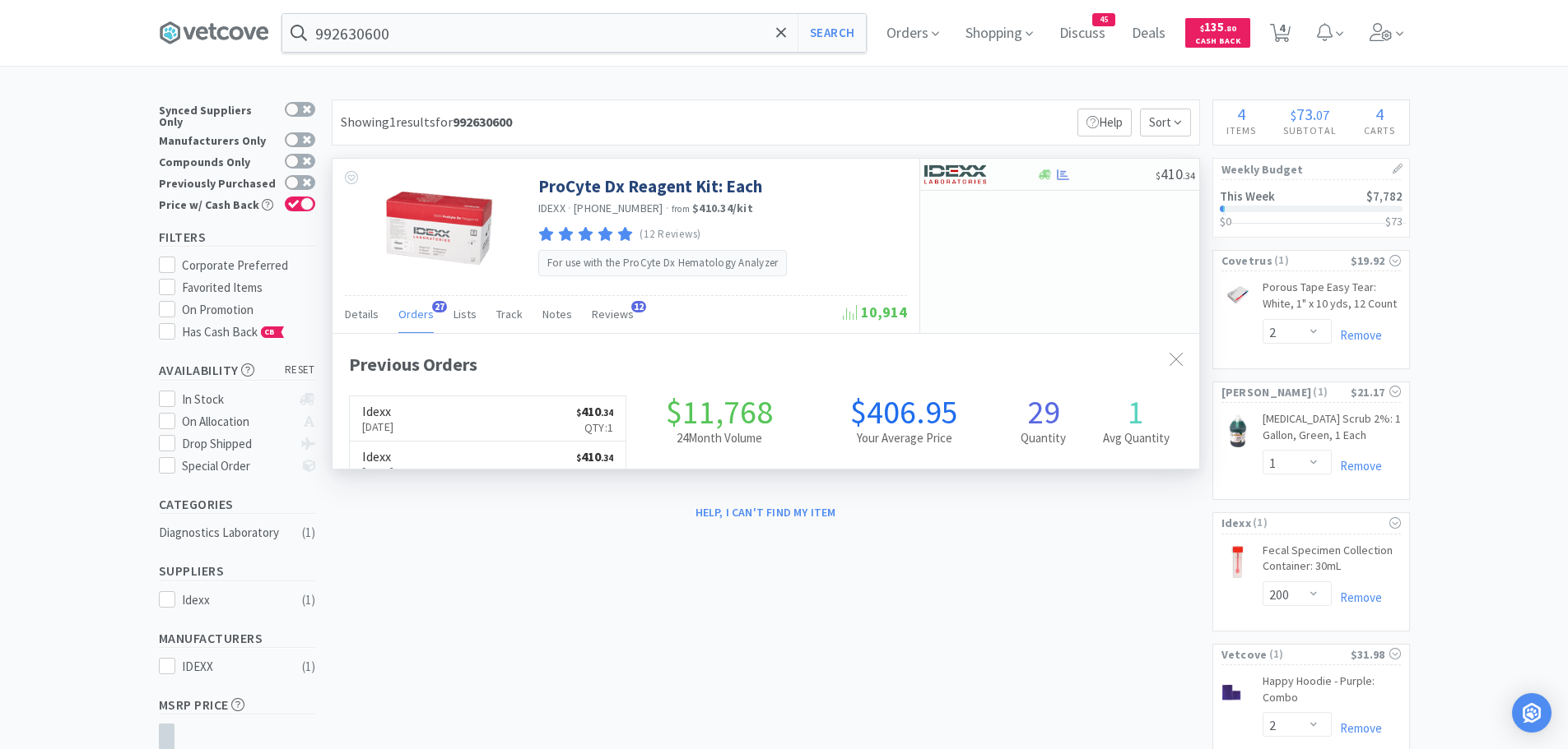
scroll to position [441, 866]
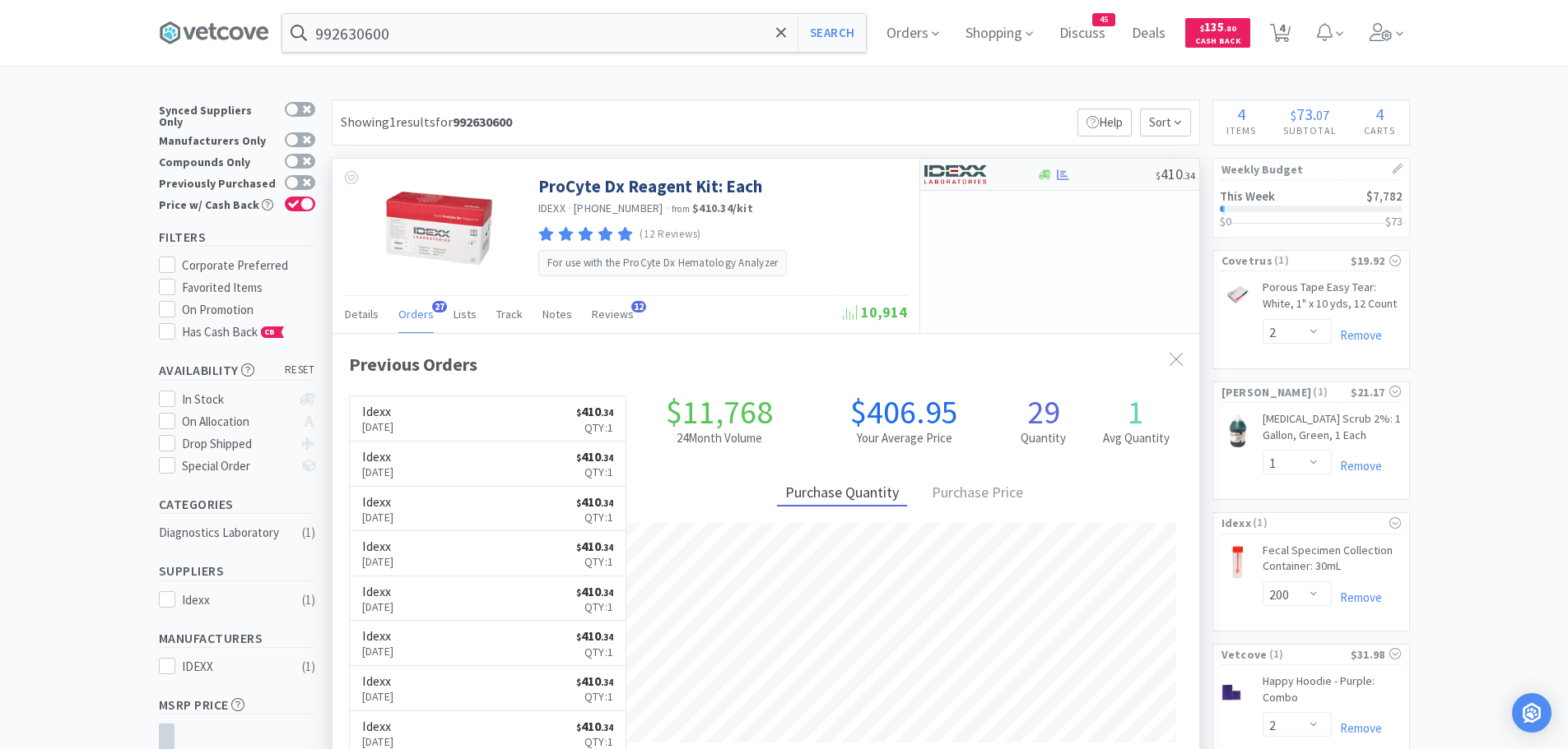
click at [958, 178] on img at bounding box center [955, 175] width 62 height 25
select select "1"
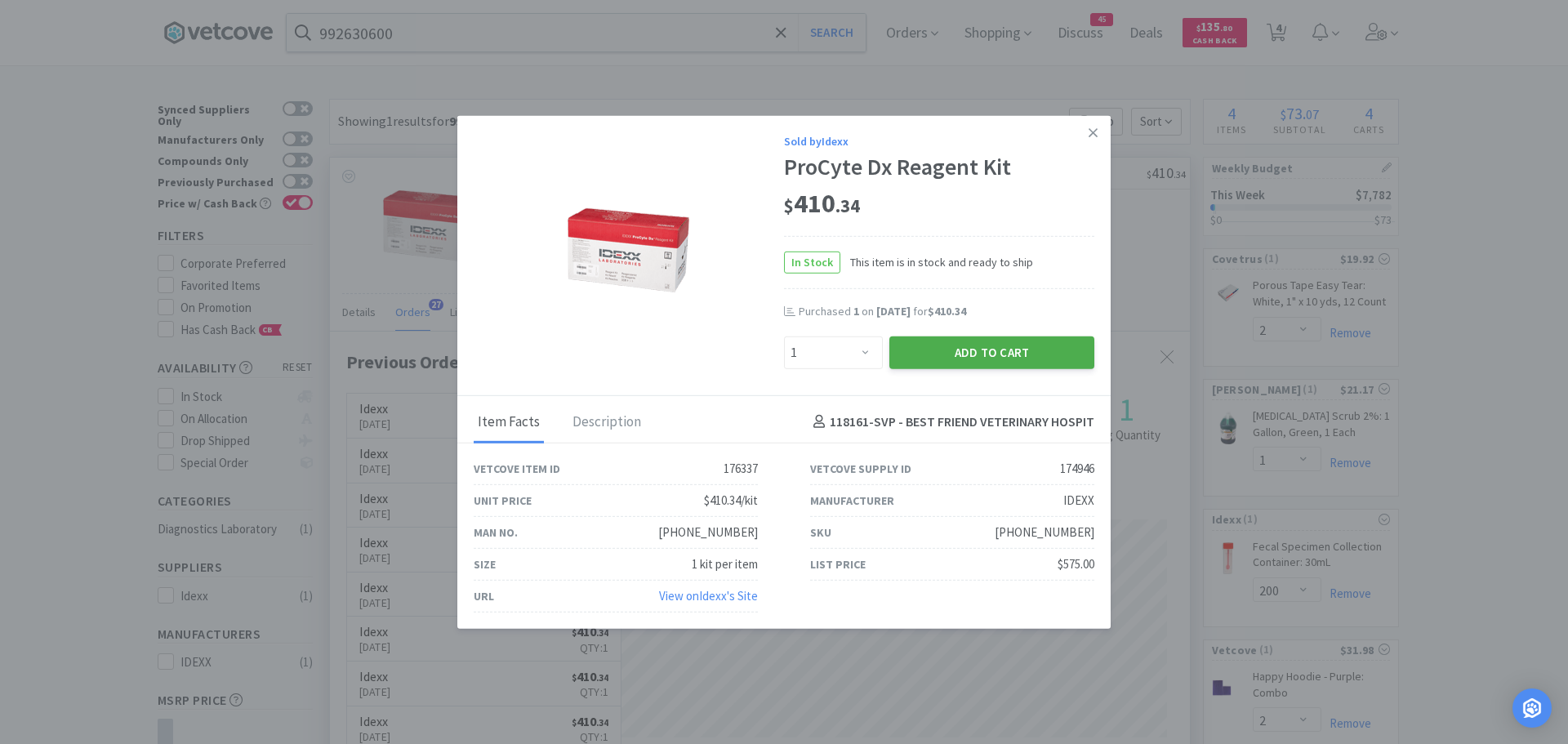
click at [989, 356] on button "Add to Cart" at bounding box center [992, 352] width 205 height 33
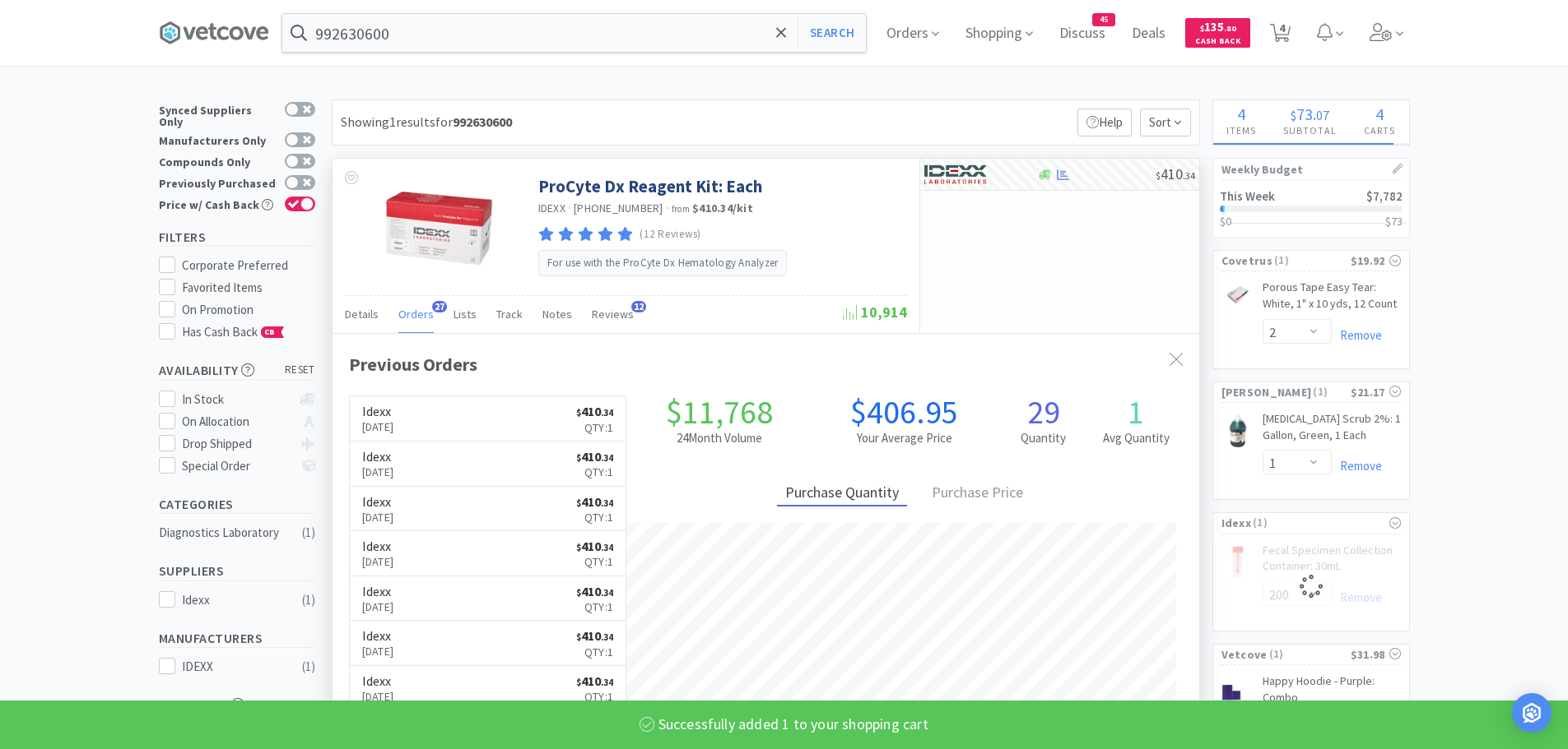
select select "1"
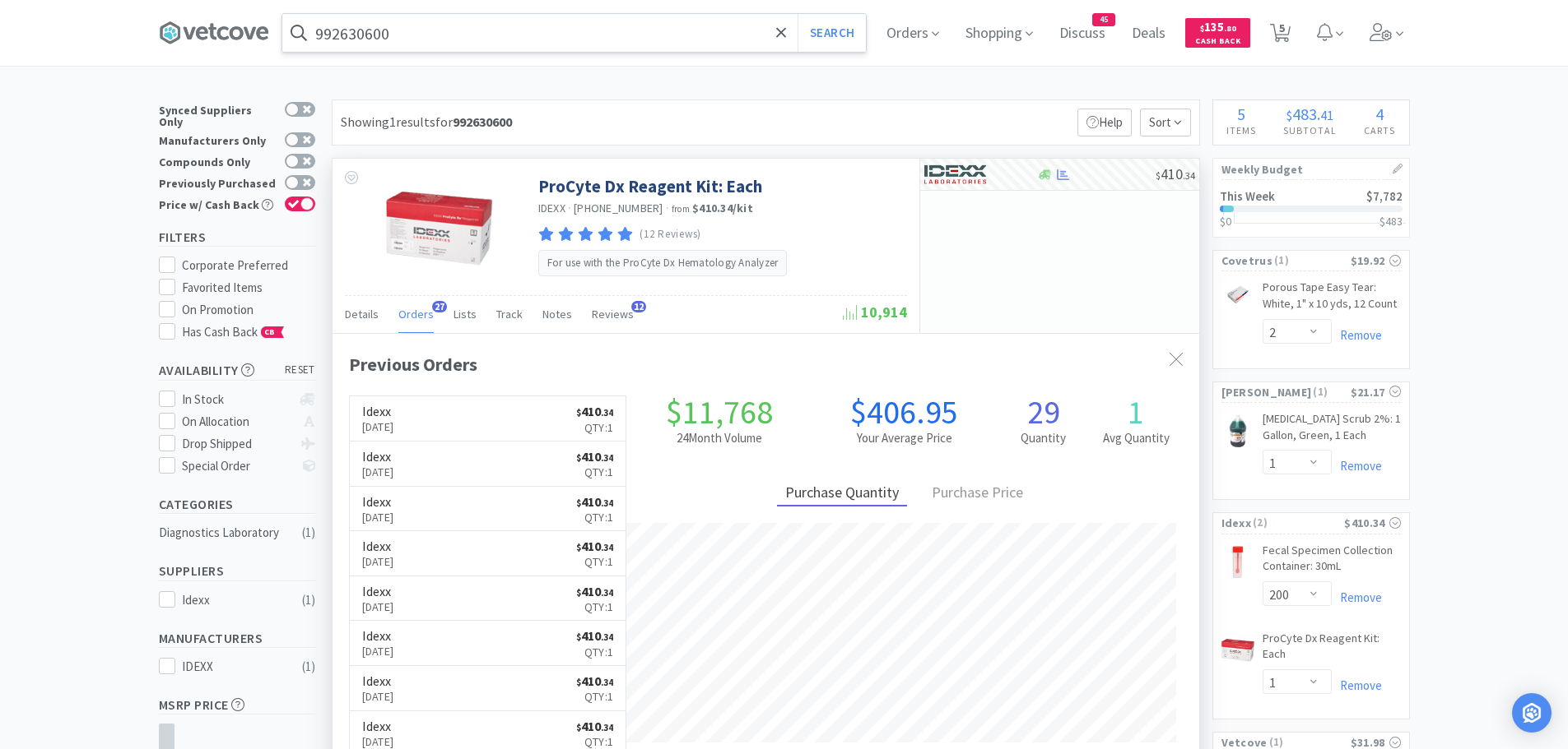
click at [493, 40] on input "992630600" at bounding box center [574, 32] width 583 height 38
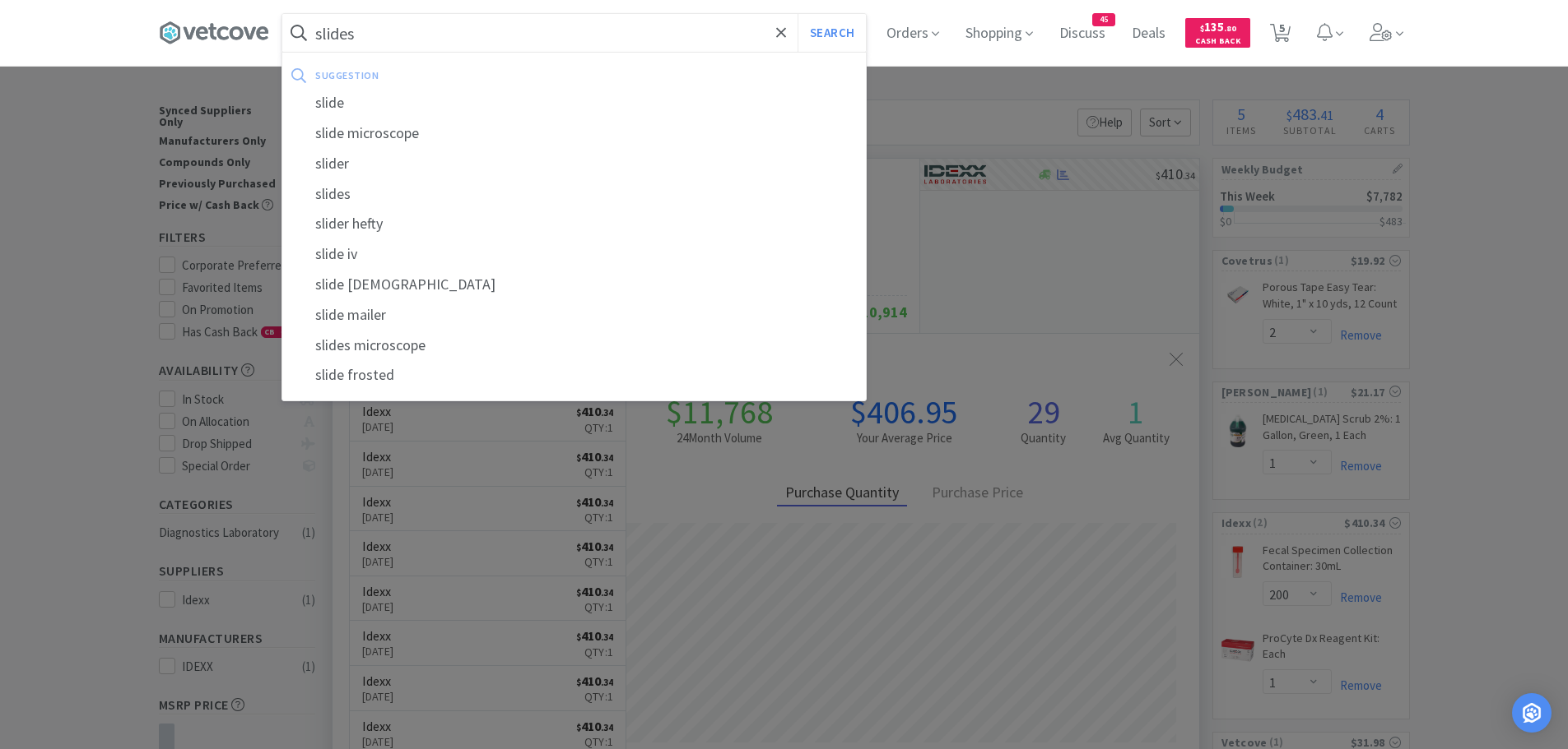
type input "slides"
click at [798, 14] on button "Search" at bounding box center [831, 32] width 69 height 38
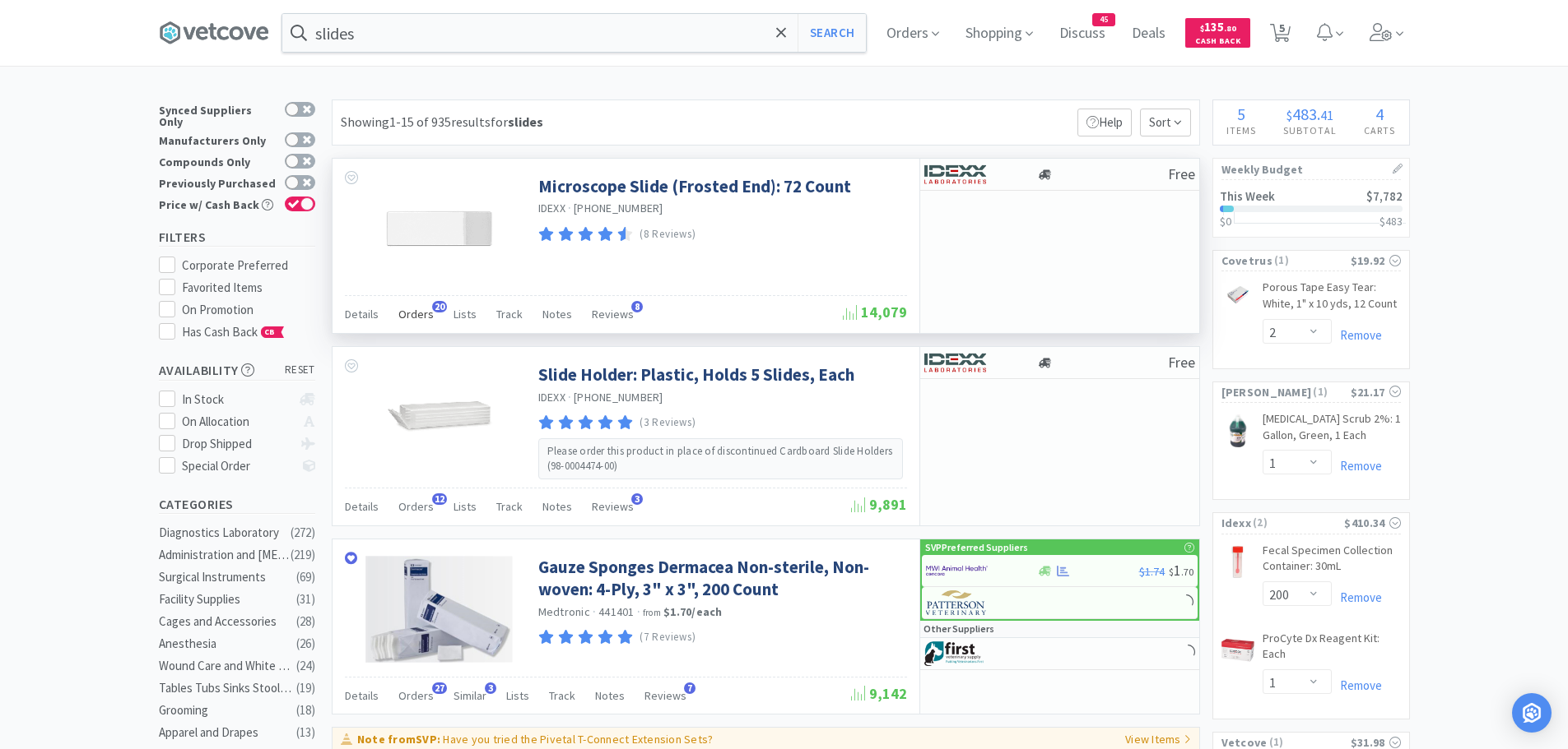
click at [415, 314] on span "Orders" at bounding box center [416, 314] width 36 height 14
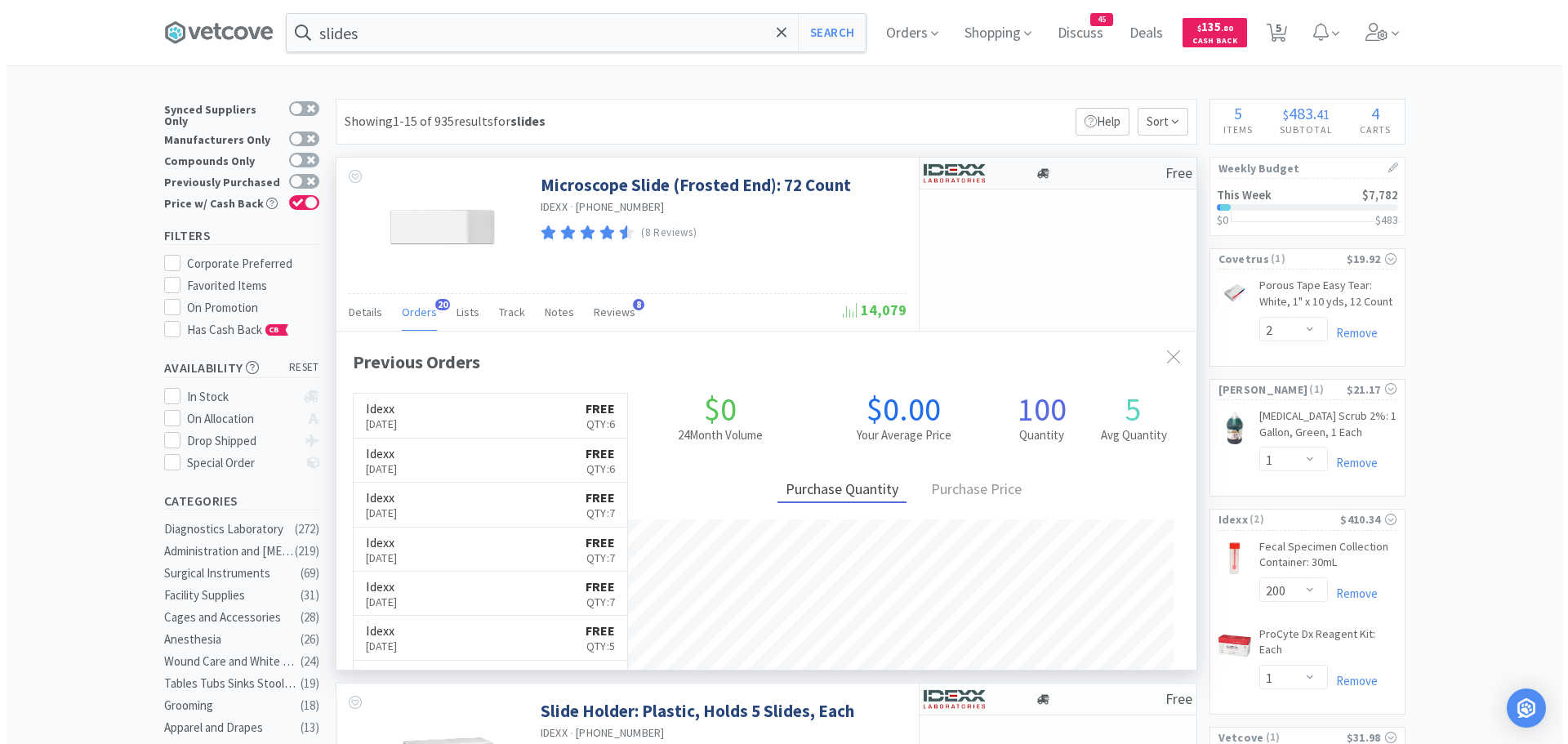
scroll to position [438, 860]
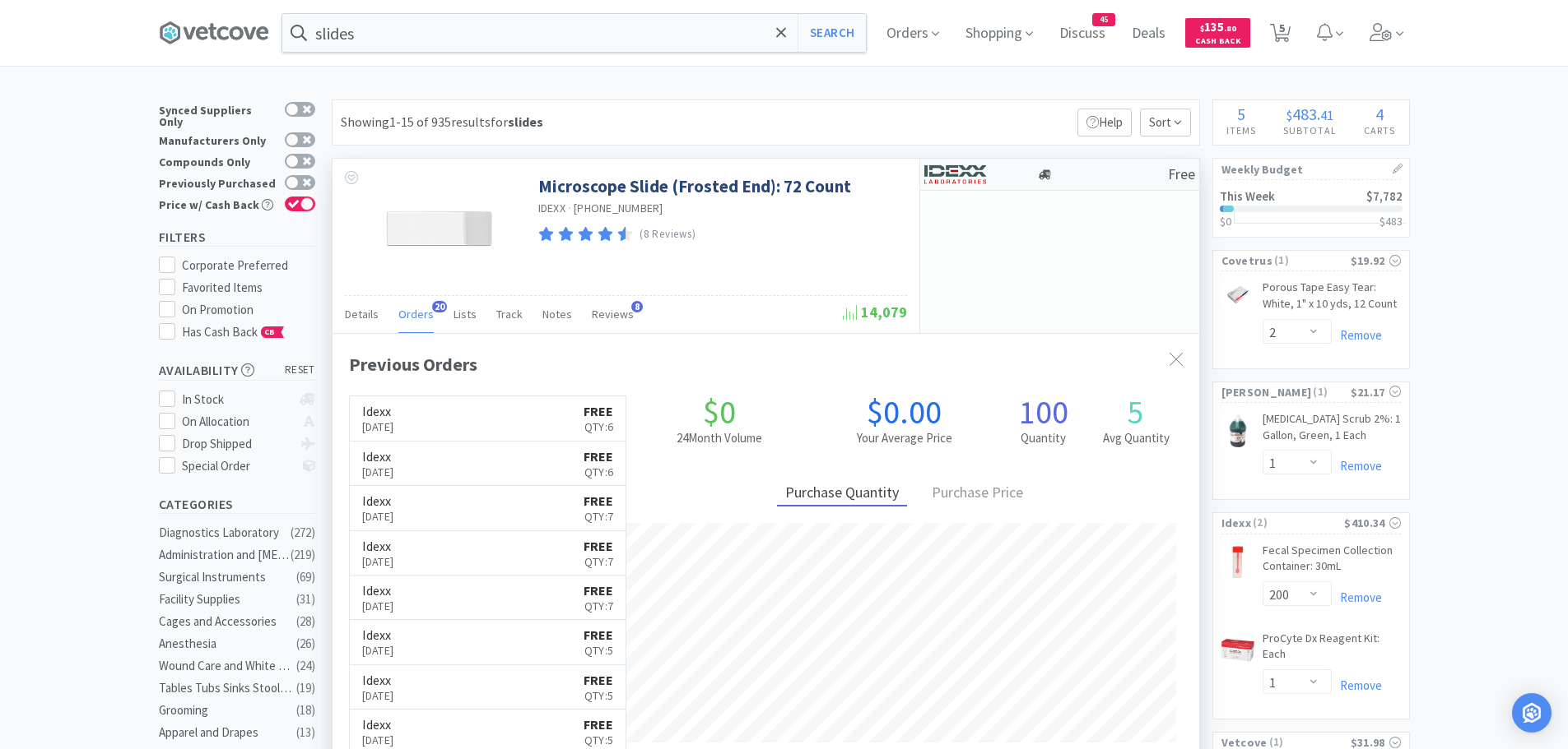
click at [973, 176] on img at bounding box center [955, 175] width 62 height 25
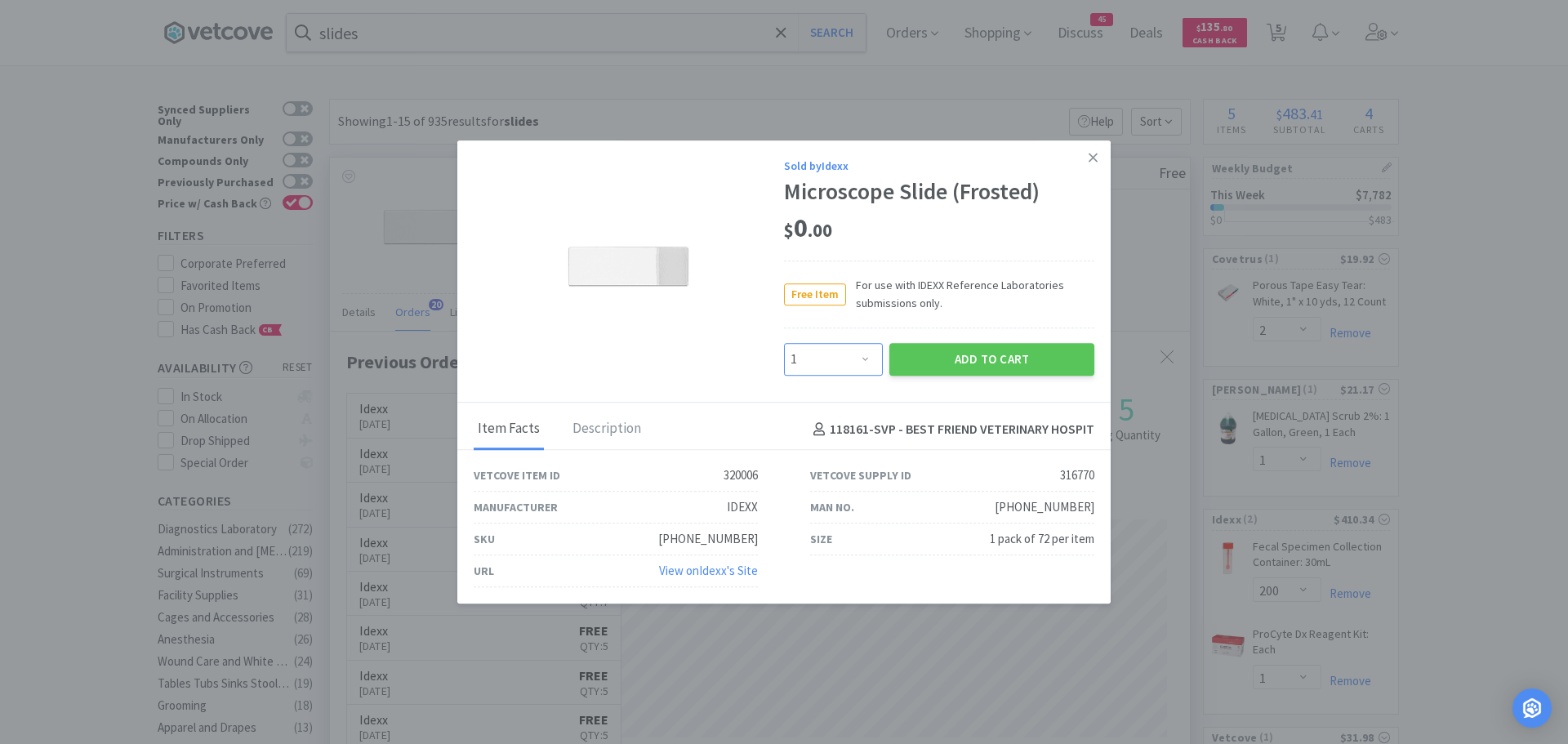
click at [860, 354] on select "Enter Quantity 1 2 3 4 5 6 7 8 9 10 11 12 13 14 15 16 17 18 19 20 Enter Quantity" at bounding box center [833, 360] width 99 height 33
select select "6"
click at [784, 343] on select "Enter Quantity 1 2 3 4 5 6 7 8 9 10 11 12 13 14 15 16 17 18 19 20 Enter Quantity" at bounding box center [833, 360] width 99 height 33
click at [947, 353] on button "Add to Cart" at bounding box center [992, 360] width 205 height 33
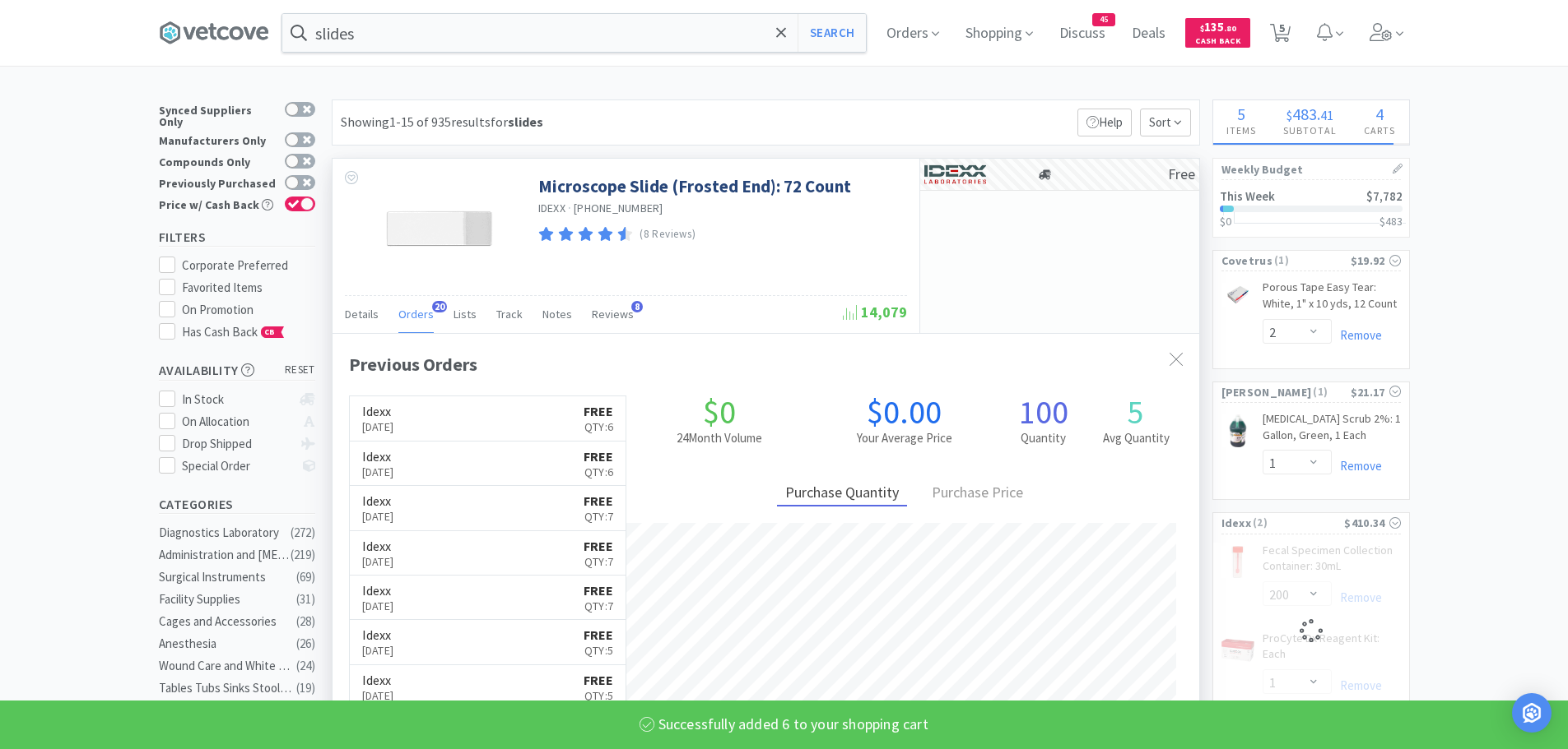
select select "6"
select select "1"
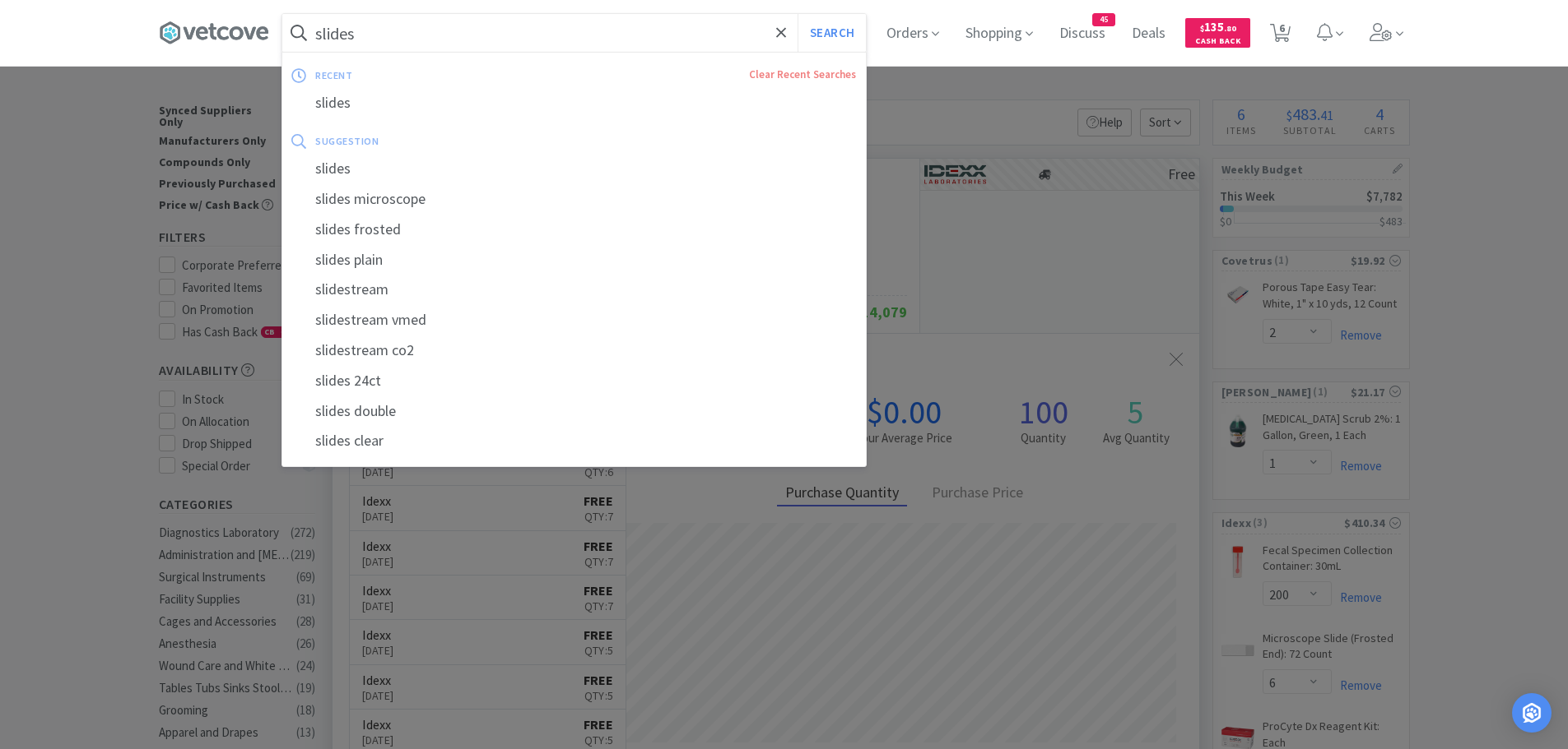
click at [425, 33] on input "slides" at bounding box center [574, 32] width 583 height 38
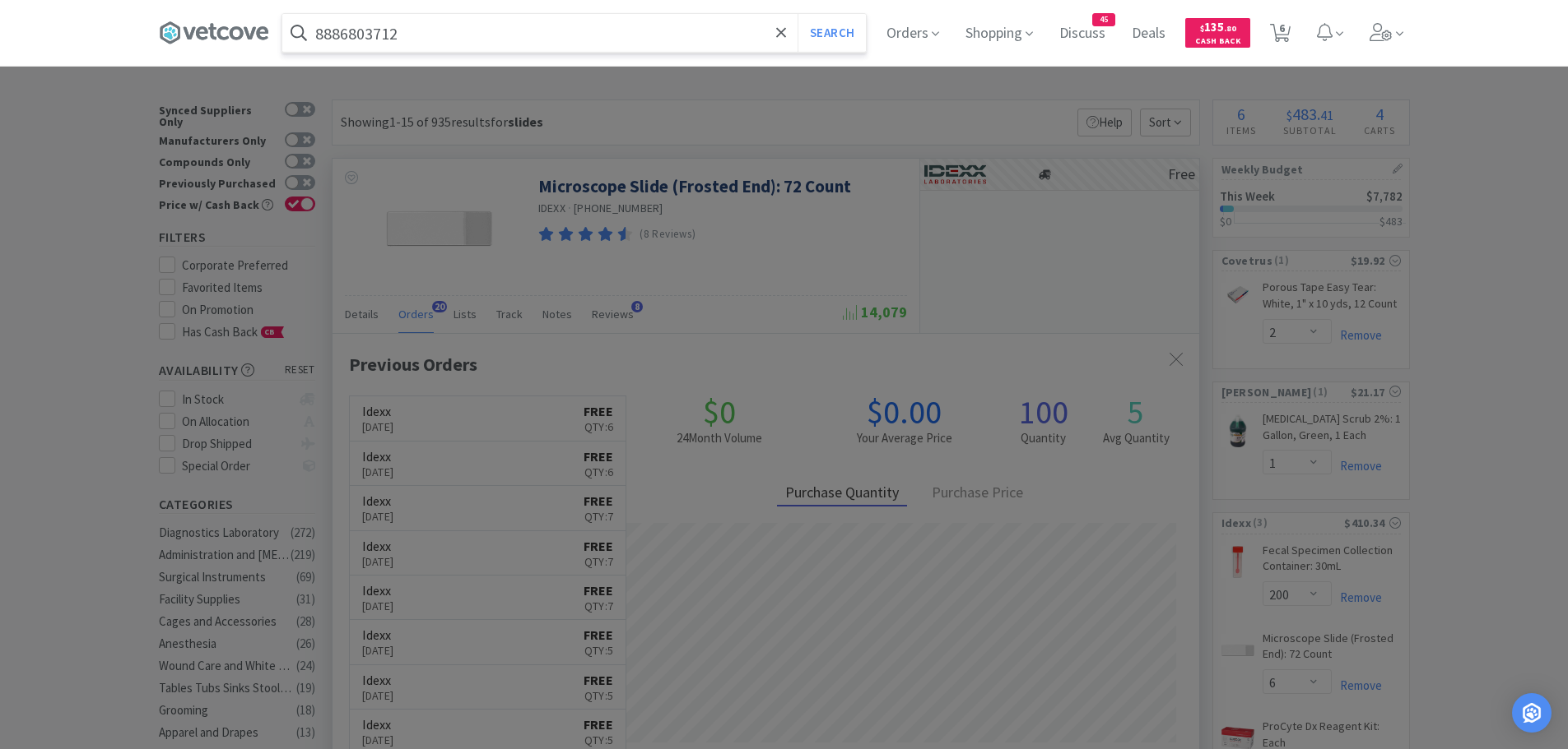
type input "8886803712"
click at [798, 14] on button "Search" at bounding box center [831, 32] width 69 height 38
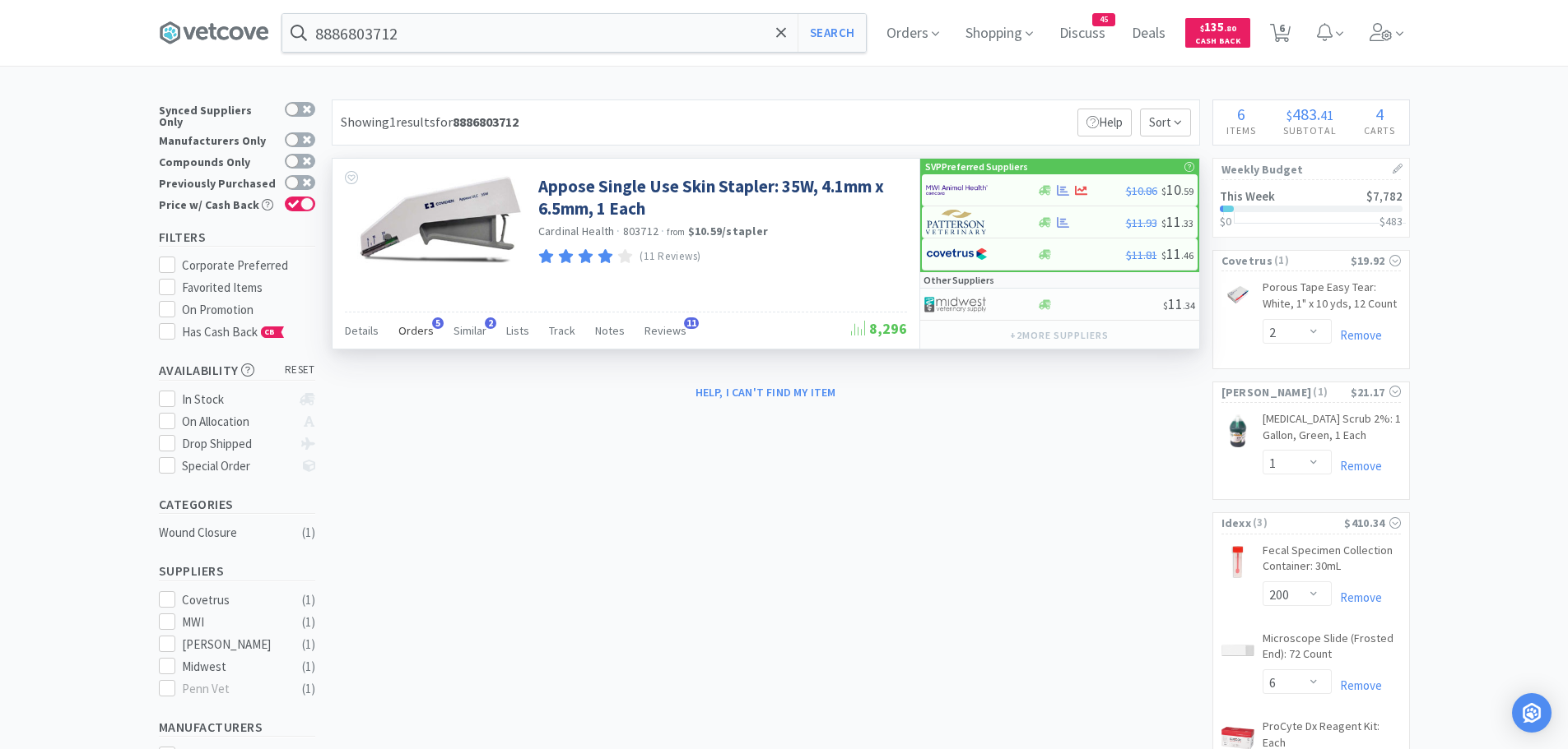
click at [413, 324] on span "Orders" at bounding box center [416, 330] width 36 height 14
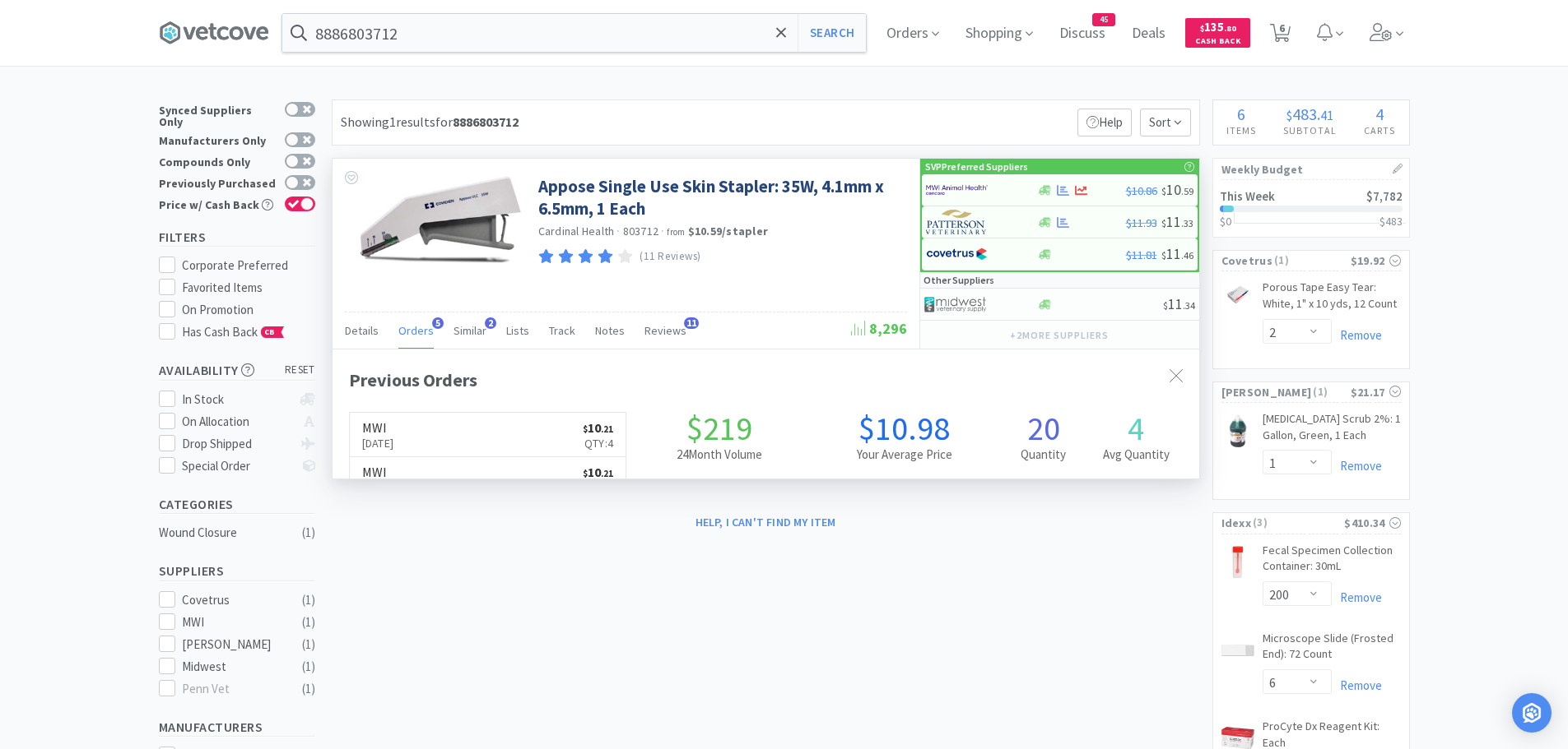
scroll to position [426, 866]
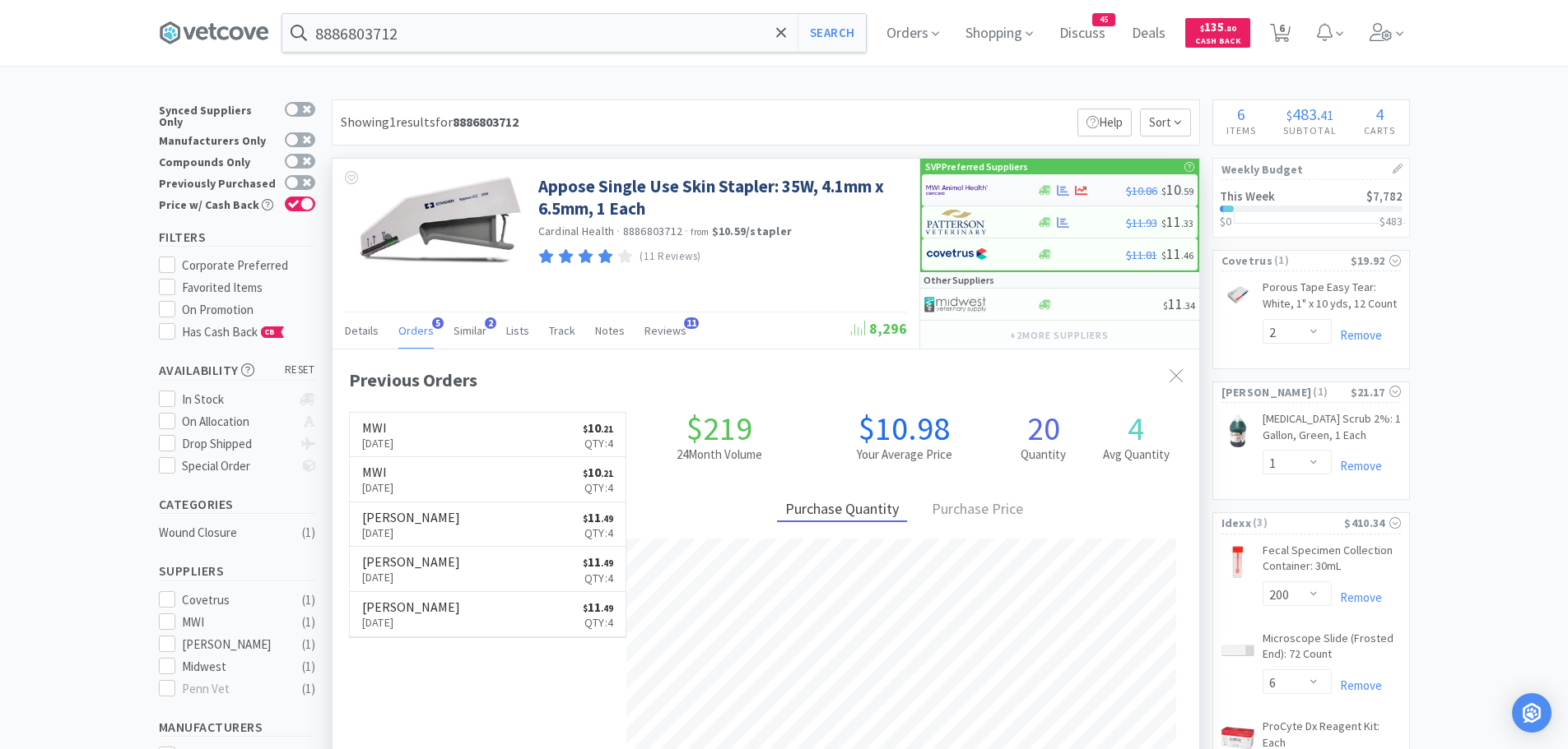
click at [944, 196] on img at bounding box center [957, 190] width 62 height 25
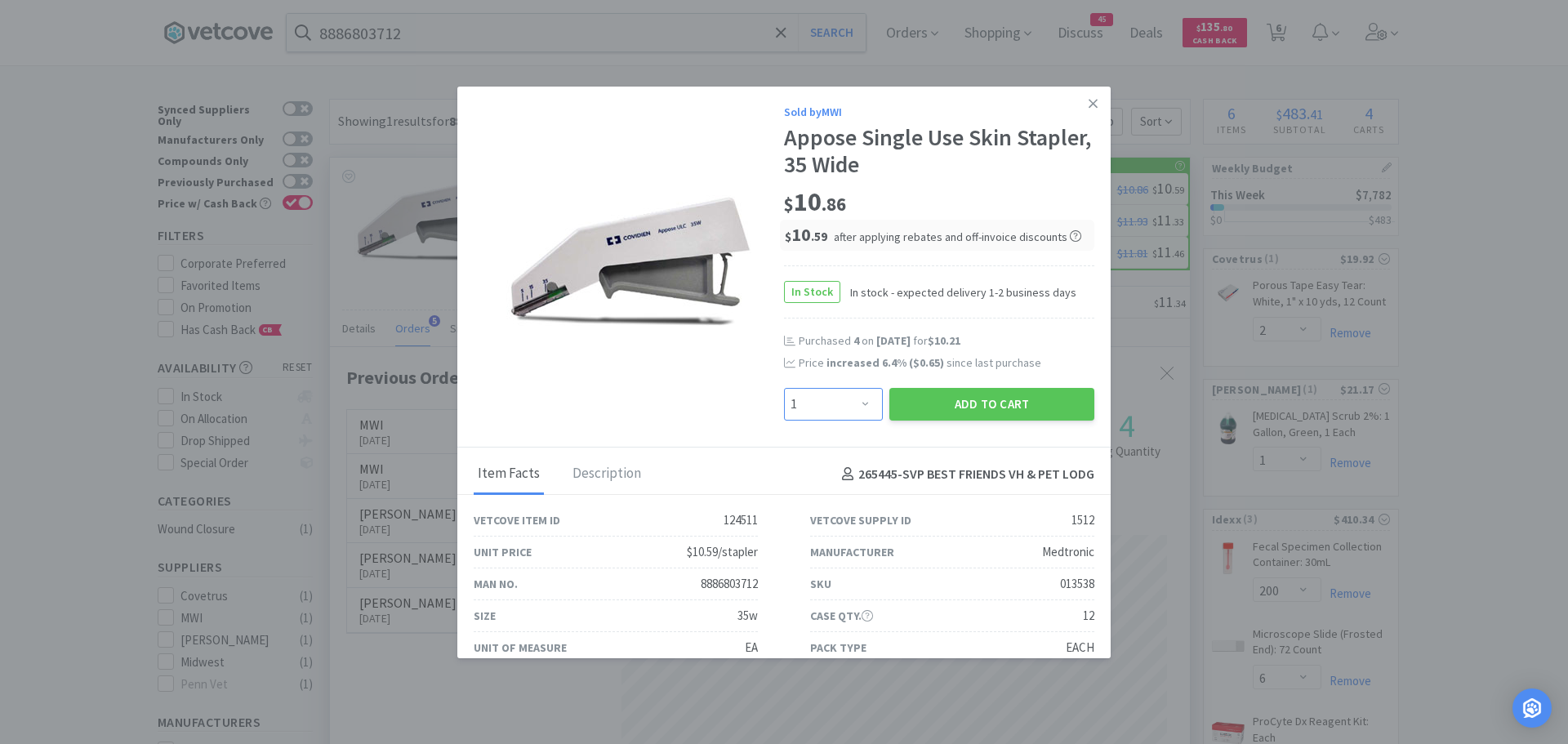
click at [858, 398] on select "Enter Quantity 1 2 3 4 5 6 7 8 9 10 11 12 13 14 15 16 17 18 19 20 Enter Quantity" at bounding box center [833, 405] width 99 height 33
select select "4"
click at [784, 388] on select "Enter Quantity 1 2 3 4 5 6 7 8 9 10 11 12 13 14 15 16 17 18 19 20 Enter Quantity" at bounding box center [833, 405] width 99 height 33
click at [951, 396] on button "Add to Cart" at bounding box center [992, 405] width 205 height 33
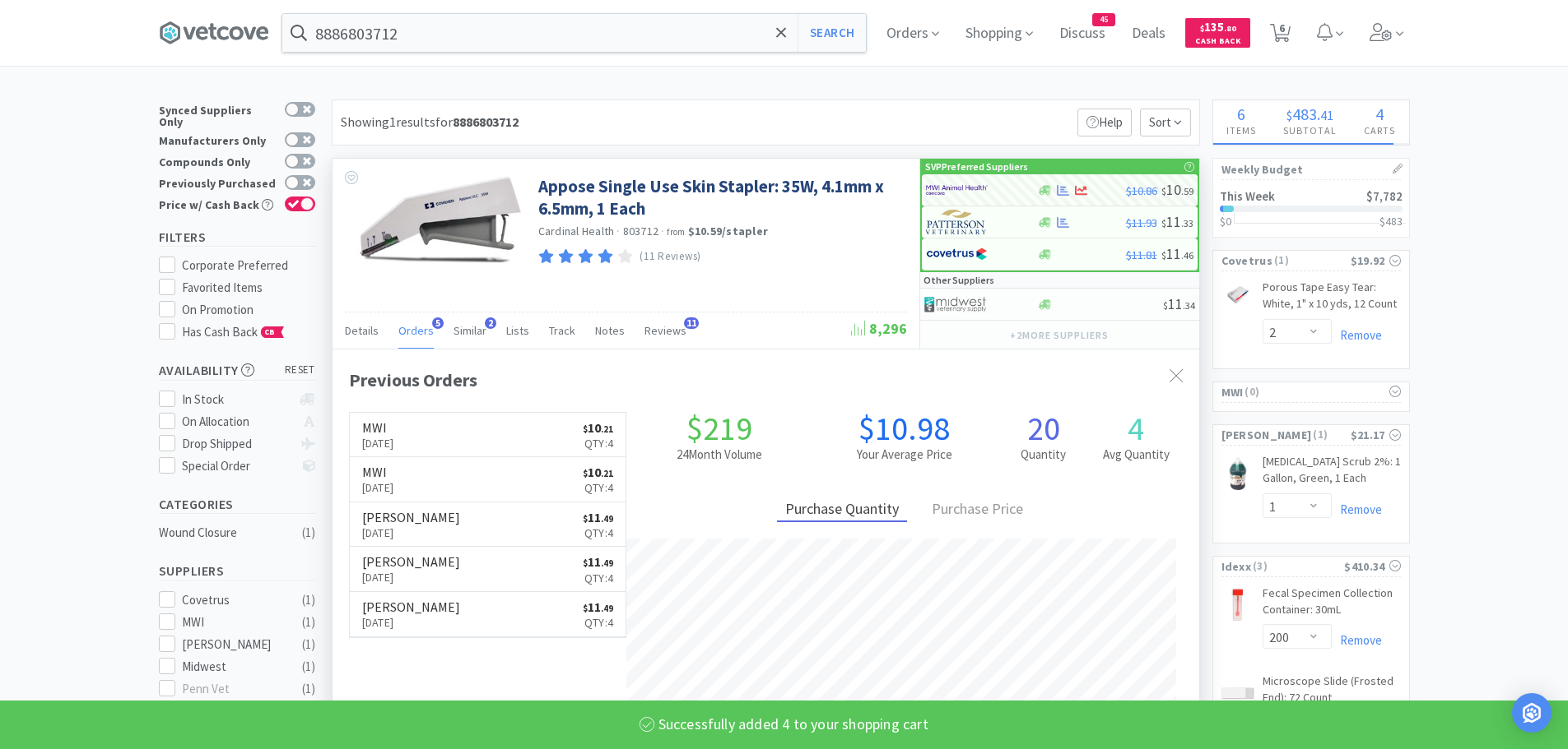
select select "4"
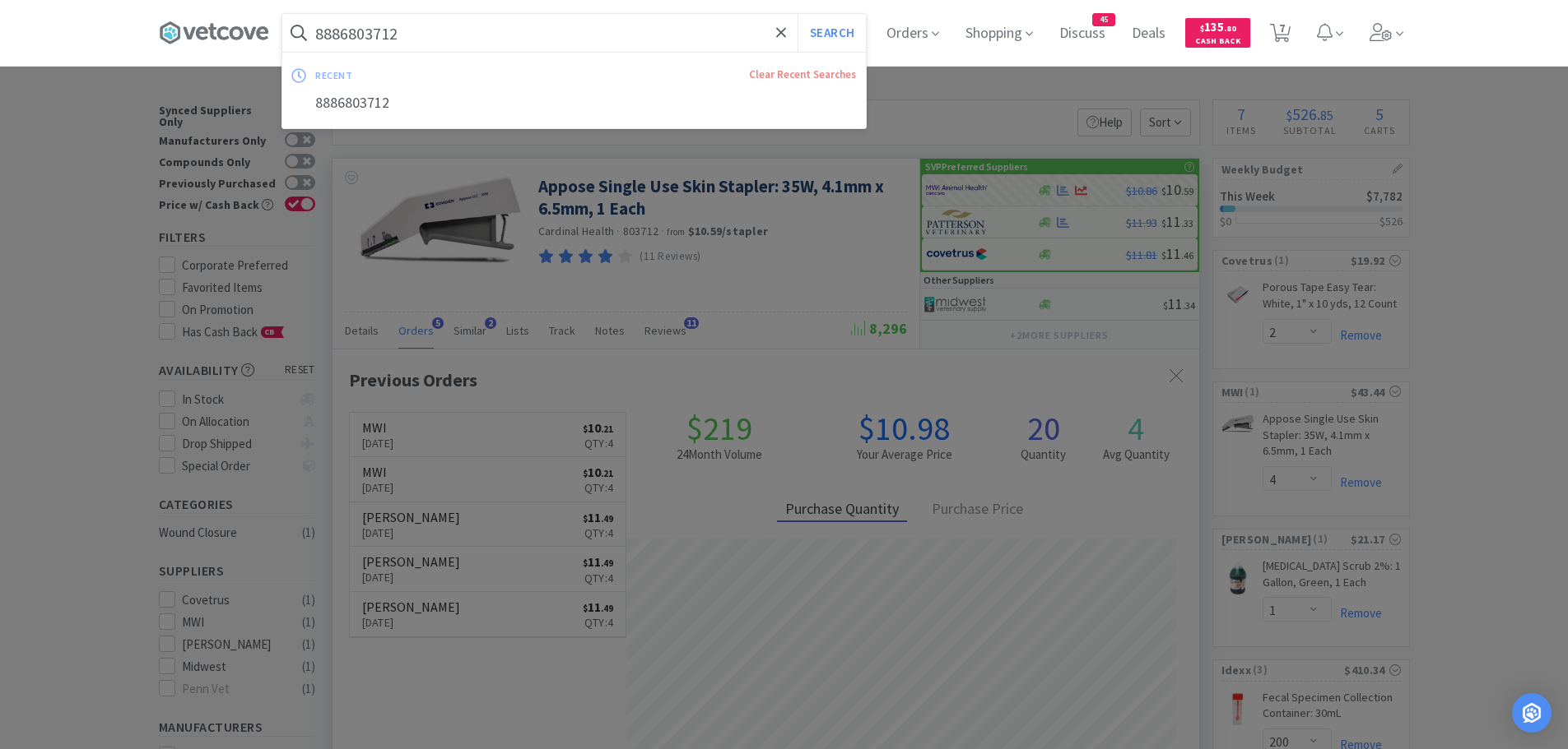
click at [430, 41] on input "8886803712" at bounding box center [574, 32] width 583 height 38
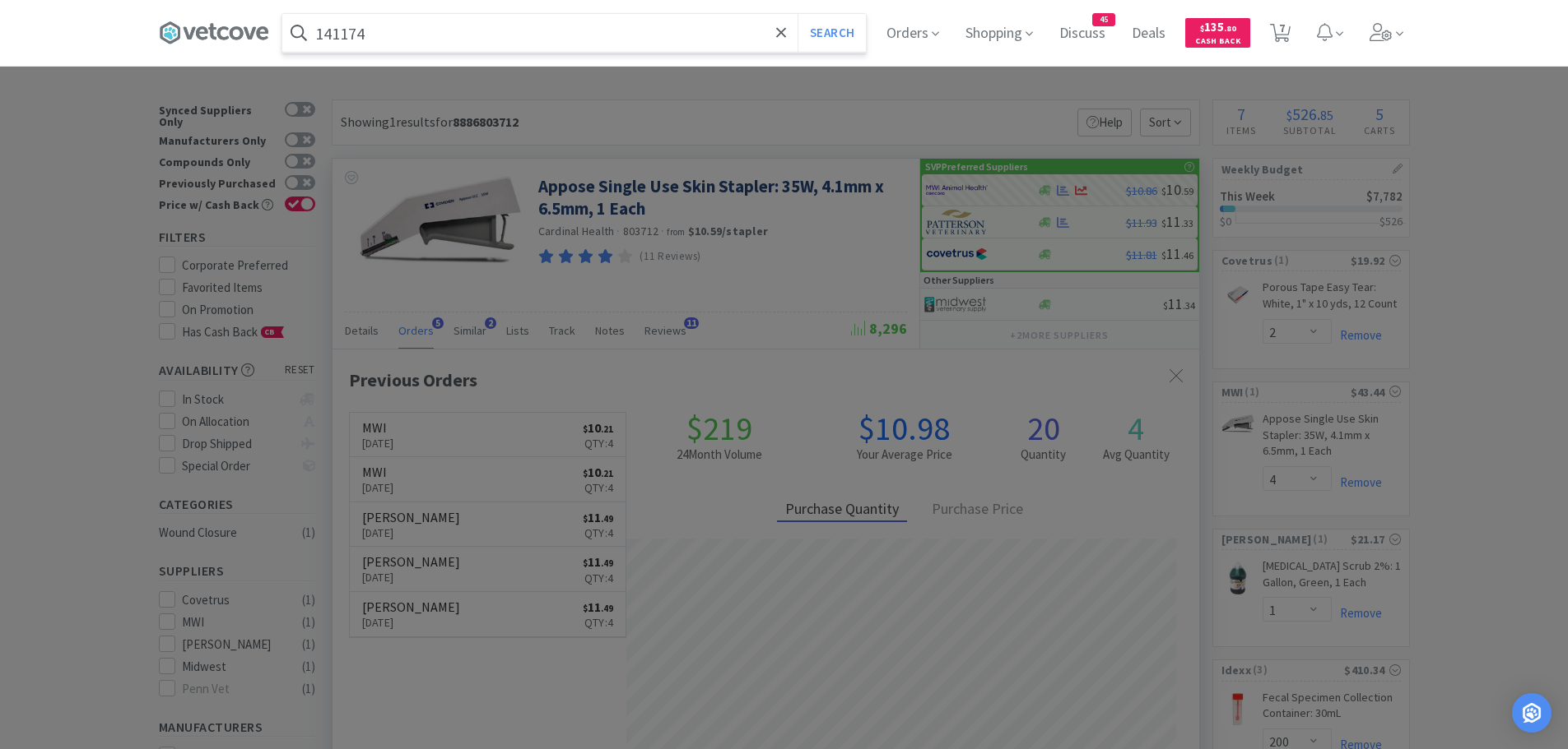
type input "141174"
click at [798, 14] on button "Search" at bounding box center [831, 32] width 69 height 38
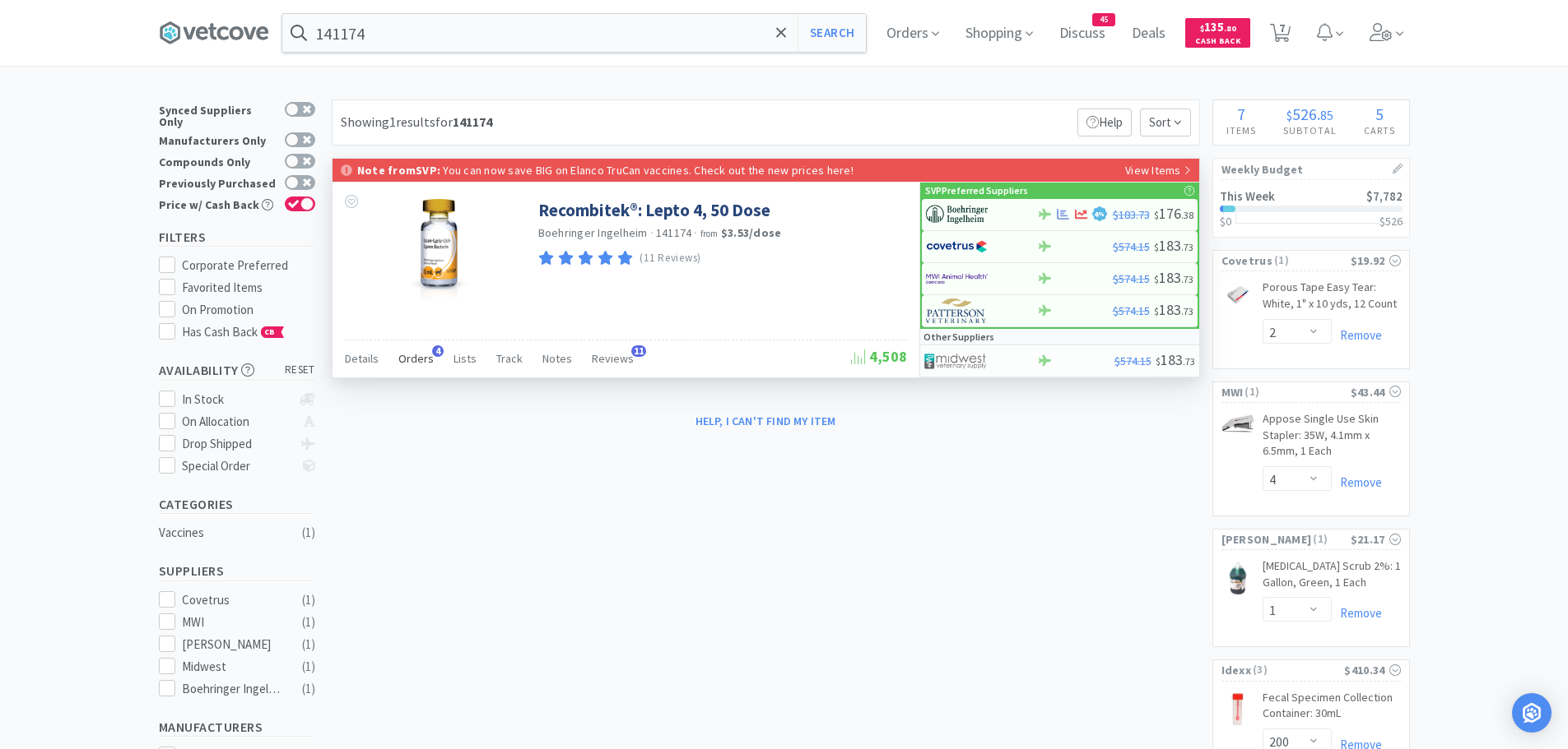
click at [407, 359] on span "Orders" at bounding box center [416, 358] width 36 height 14
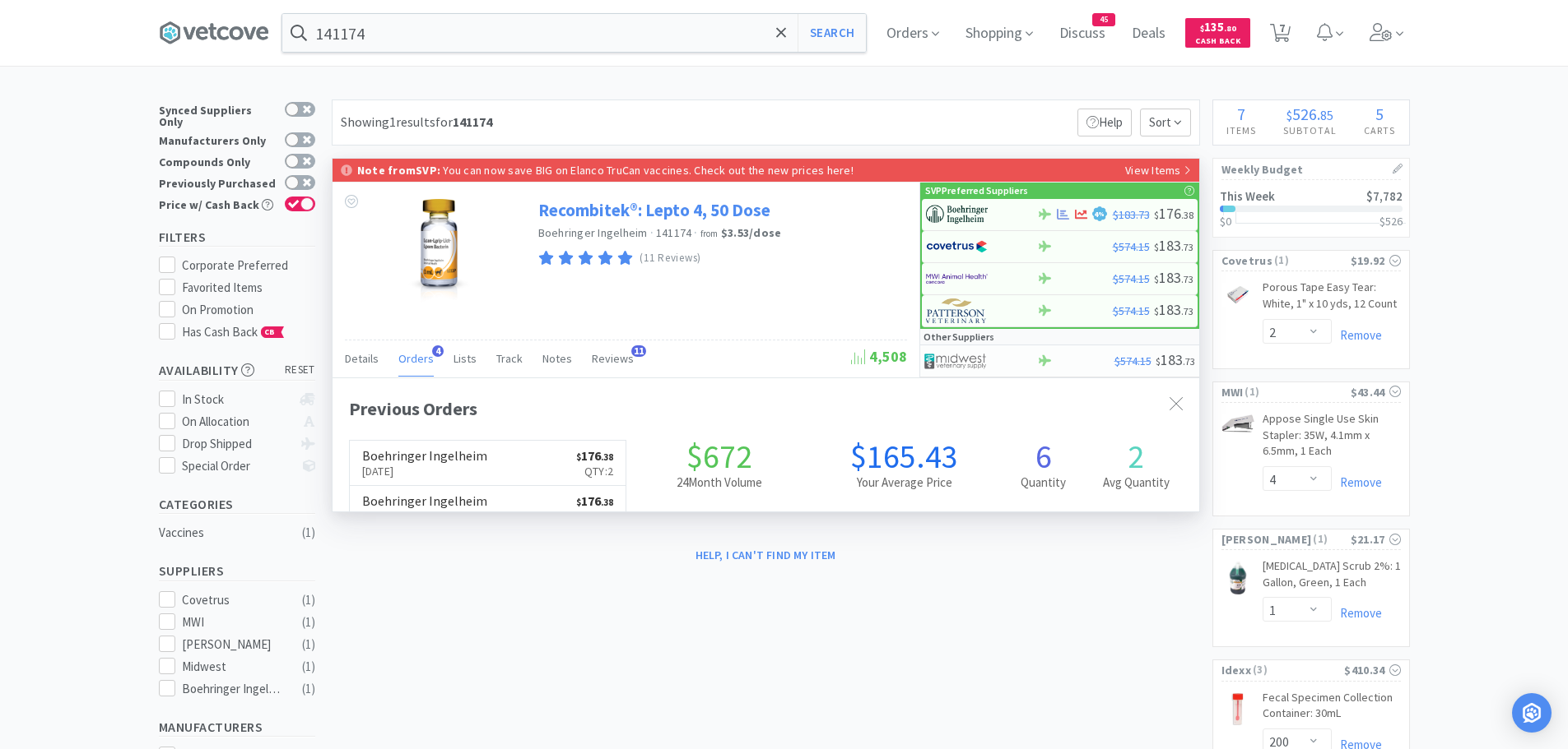
scroll to position [426, 866]
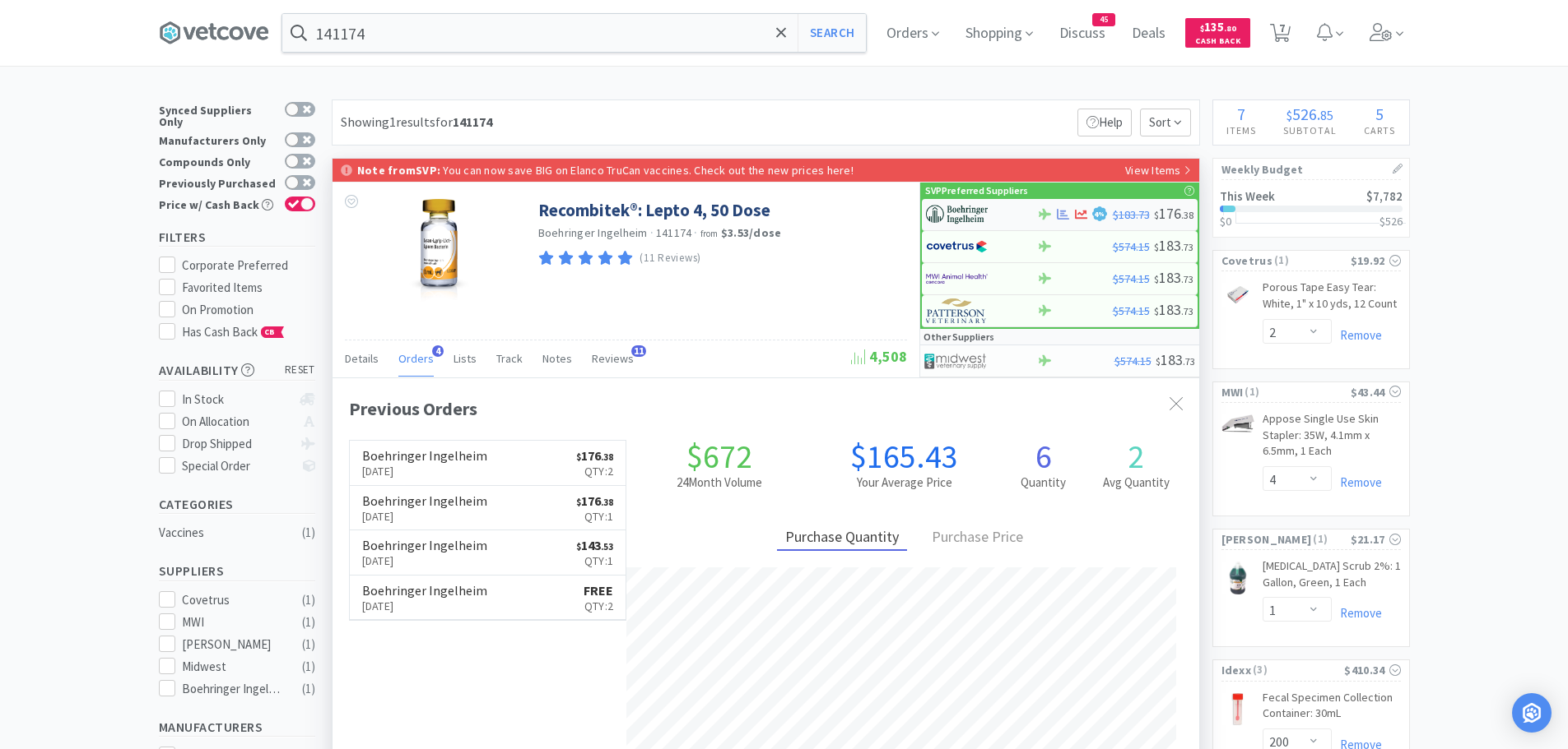
click at [954, 209] on img at bounding box center [957, 215] width 62 height 25
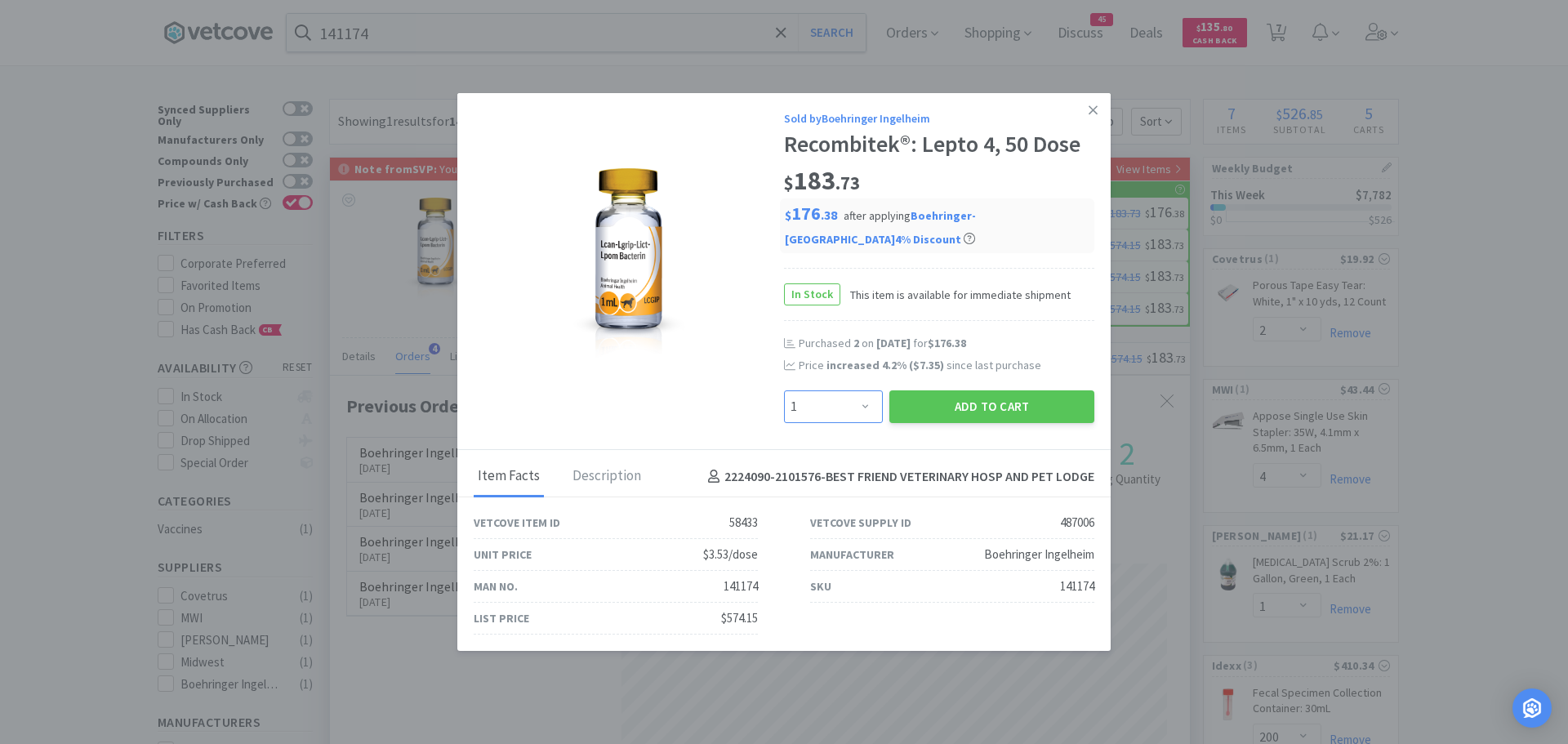
click at [860, 399] on select "Enter Quantity 1 2 3 4 5 6 7 8 9 10 11 12 13 14 15 16 17 18 19 20 Enter Quantity" at bounding box center [833, 407] width 99 height 33
select select "2"
click at [784, 390] on select "Enter Quantity 1 2 3 4 5 6 7 8 9 10 11 12 13 14 15 16 17 18 19 20 Enter Quantity" at bounding box center [833, 407] width 99 height 33
click at [921, 402] on button "Add to Cart" at bounding box center [992, 407] width 205 height 33
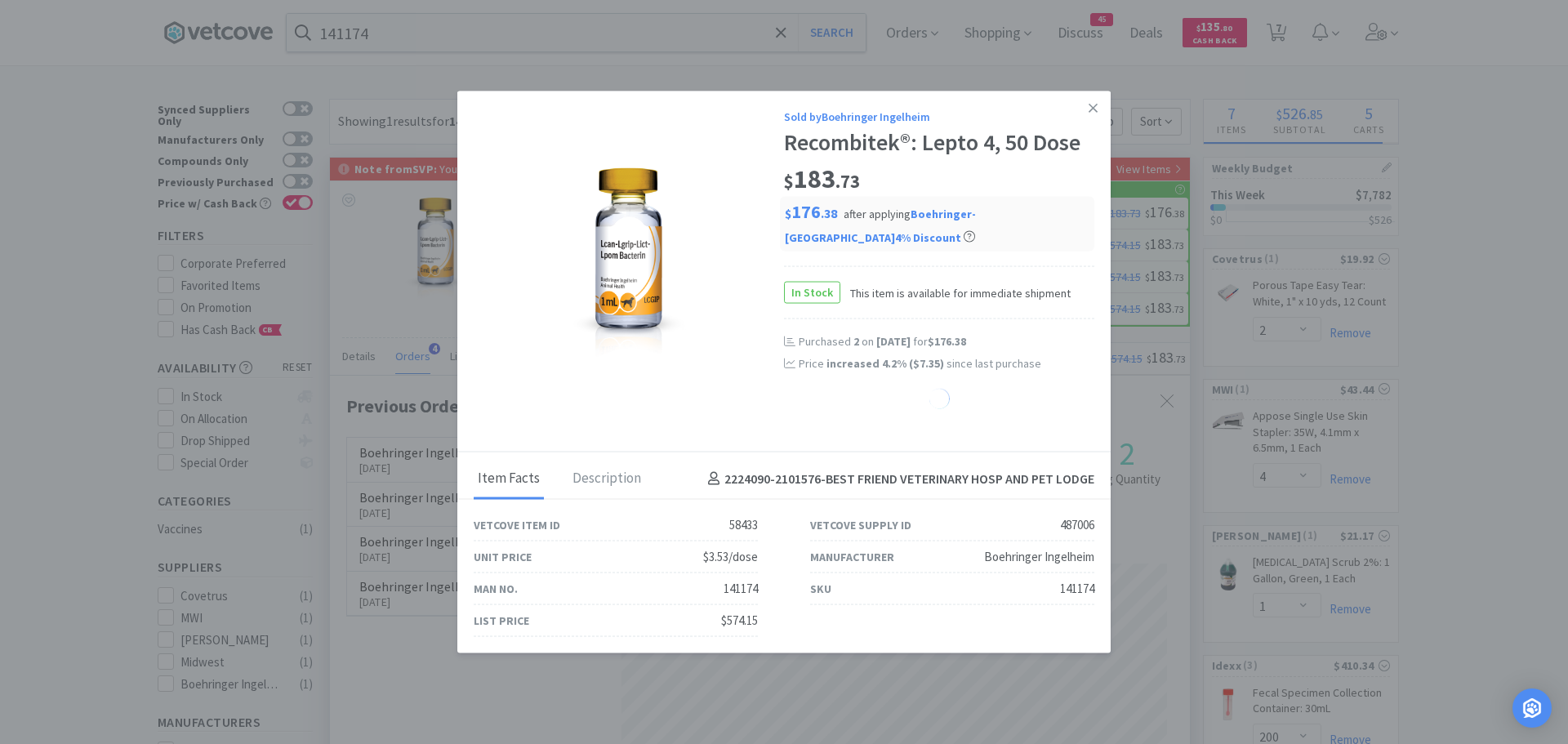
select select "2"
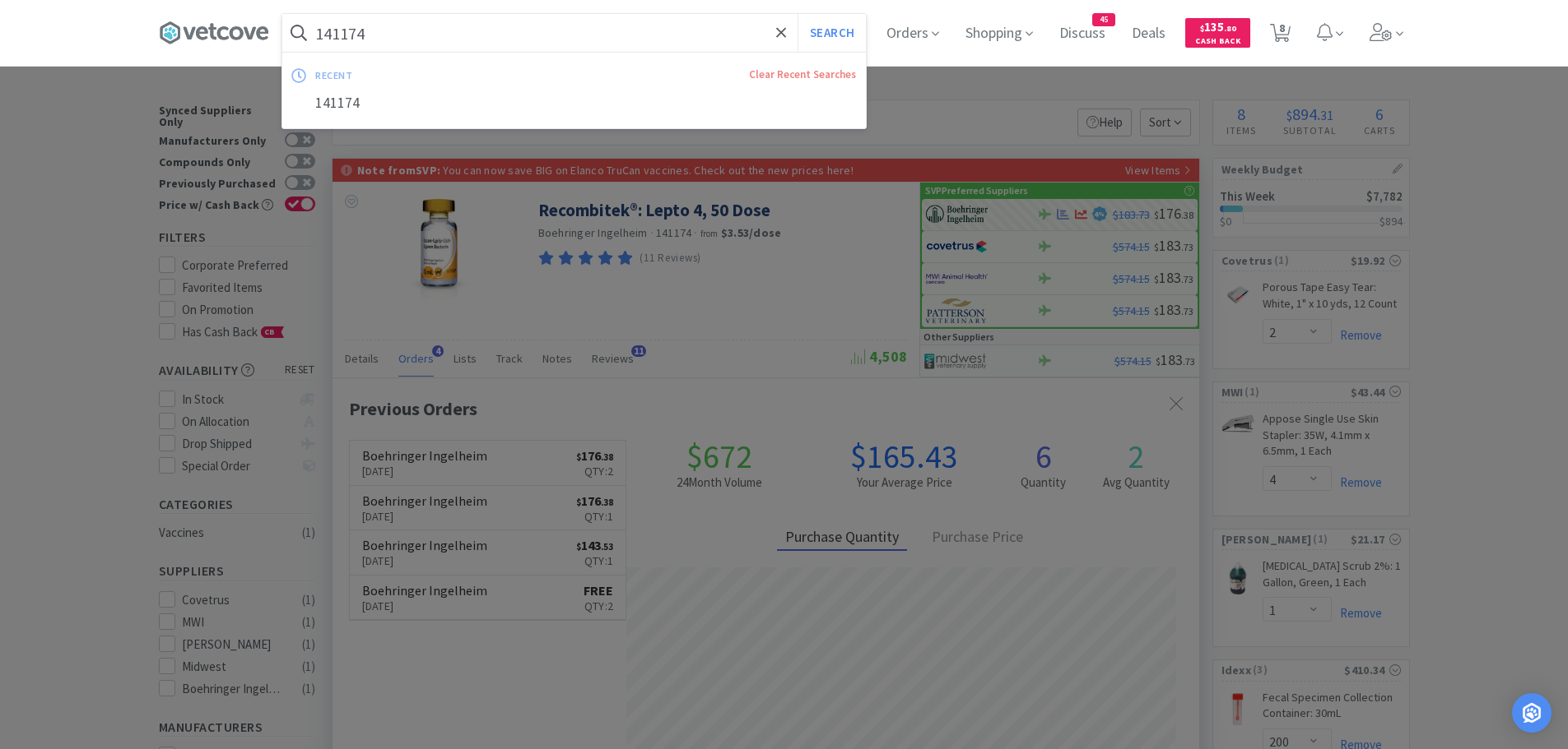
click at [413, 41] on input "141174" at bounding box center [574, 32] width 583 height 38
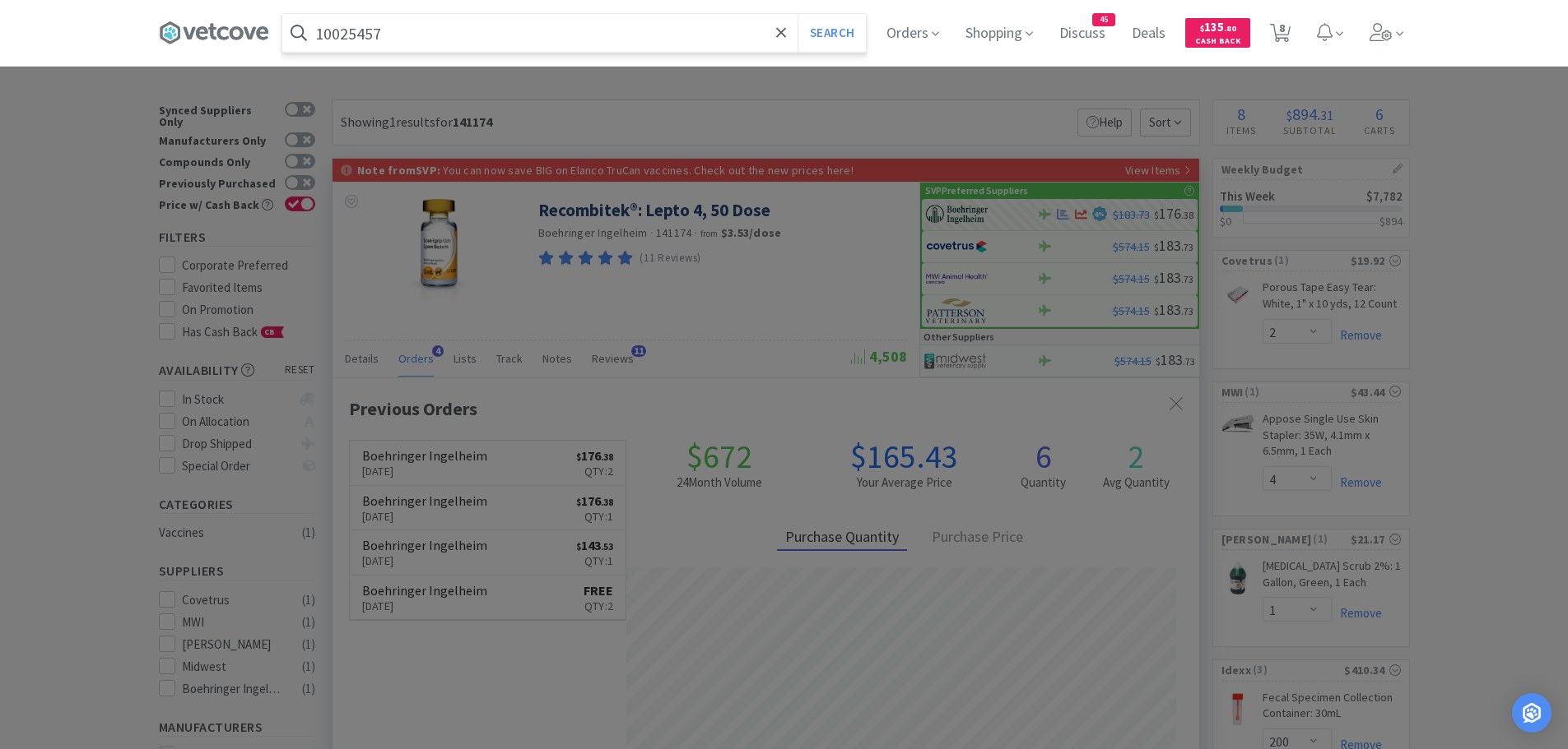
type input "10025457"
click at [798, 14] on button "Search" at bounding box center [831, 32] width 69 height 38
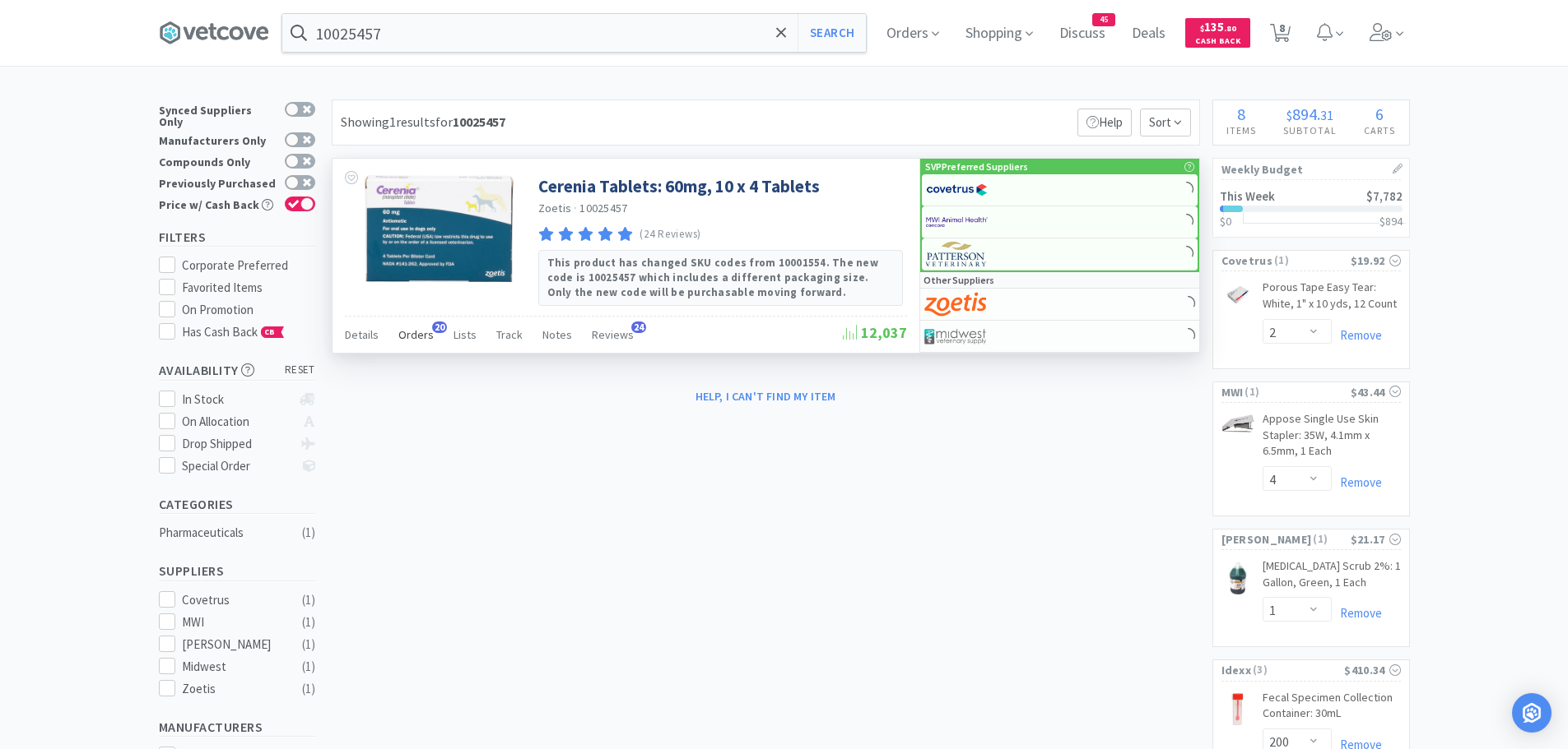
click at [433, 328] on span "20" at bounding box center [438, 327] width 14 height 12
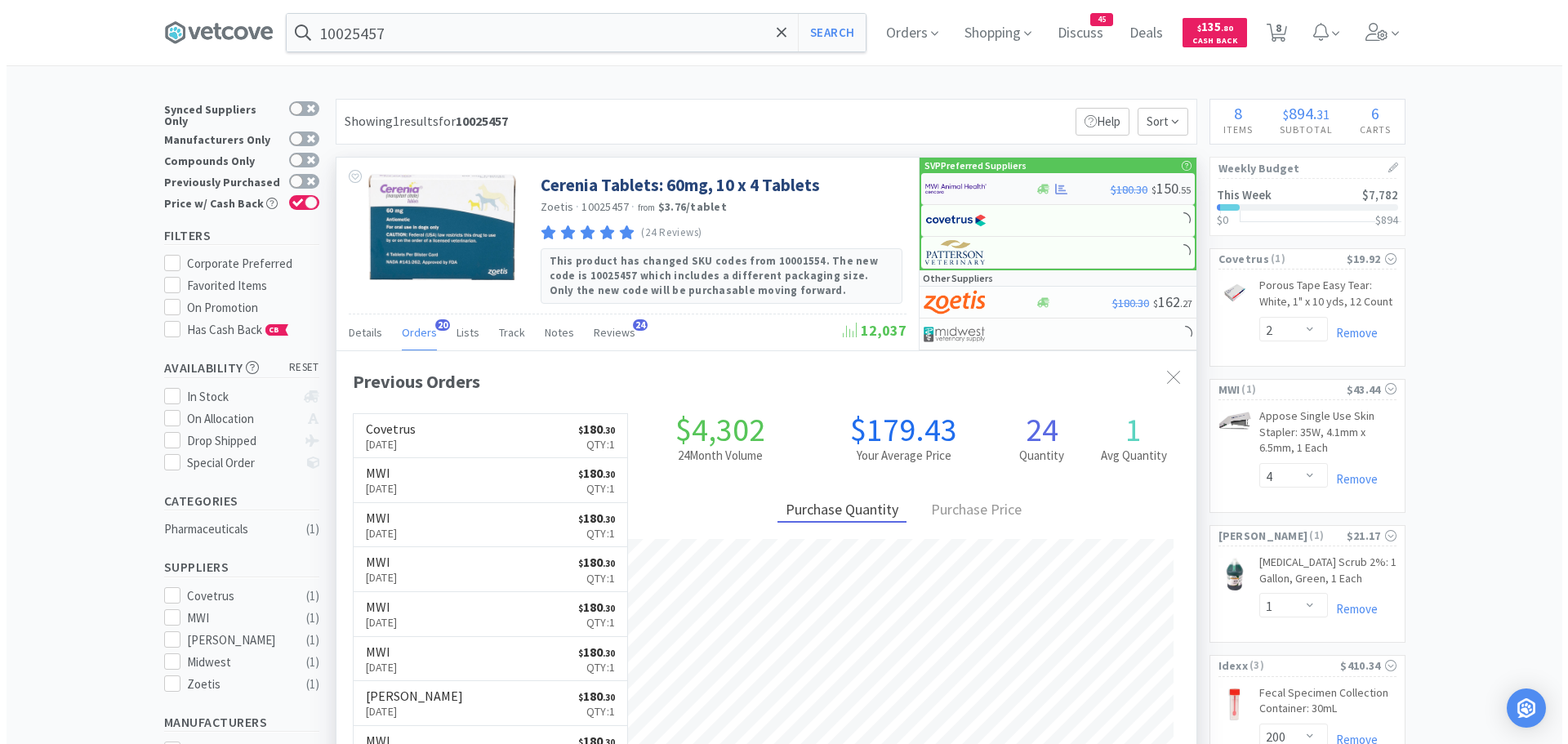
scroll to position [438, 860]
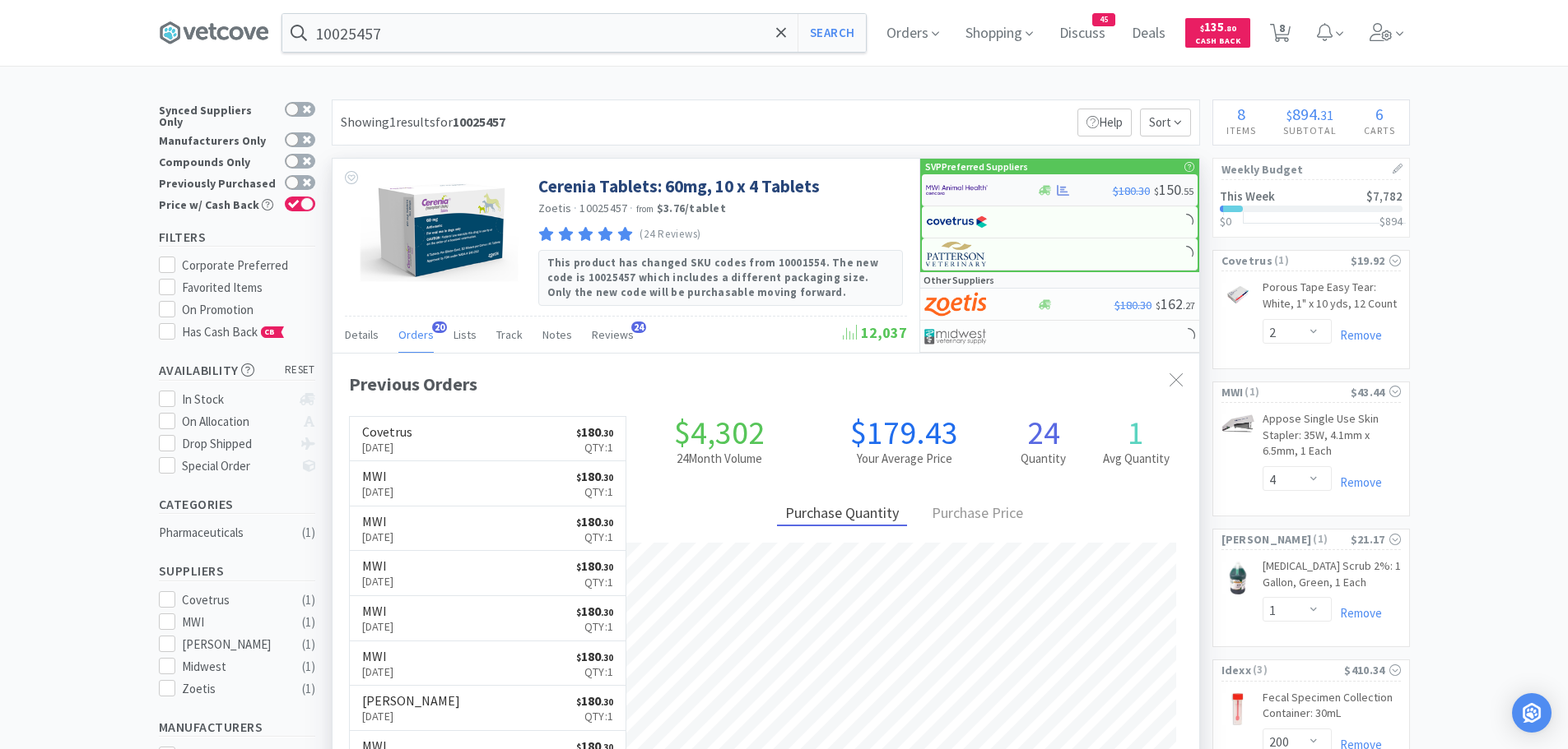
click at [1016, 189] on div at bounding box center [971, 189] width 91 height 28
select select "1"
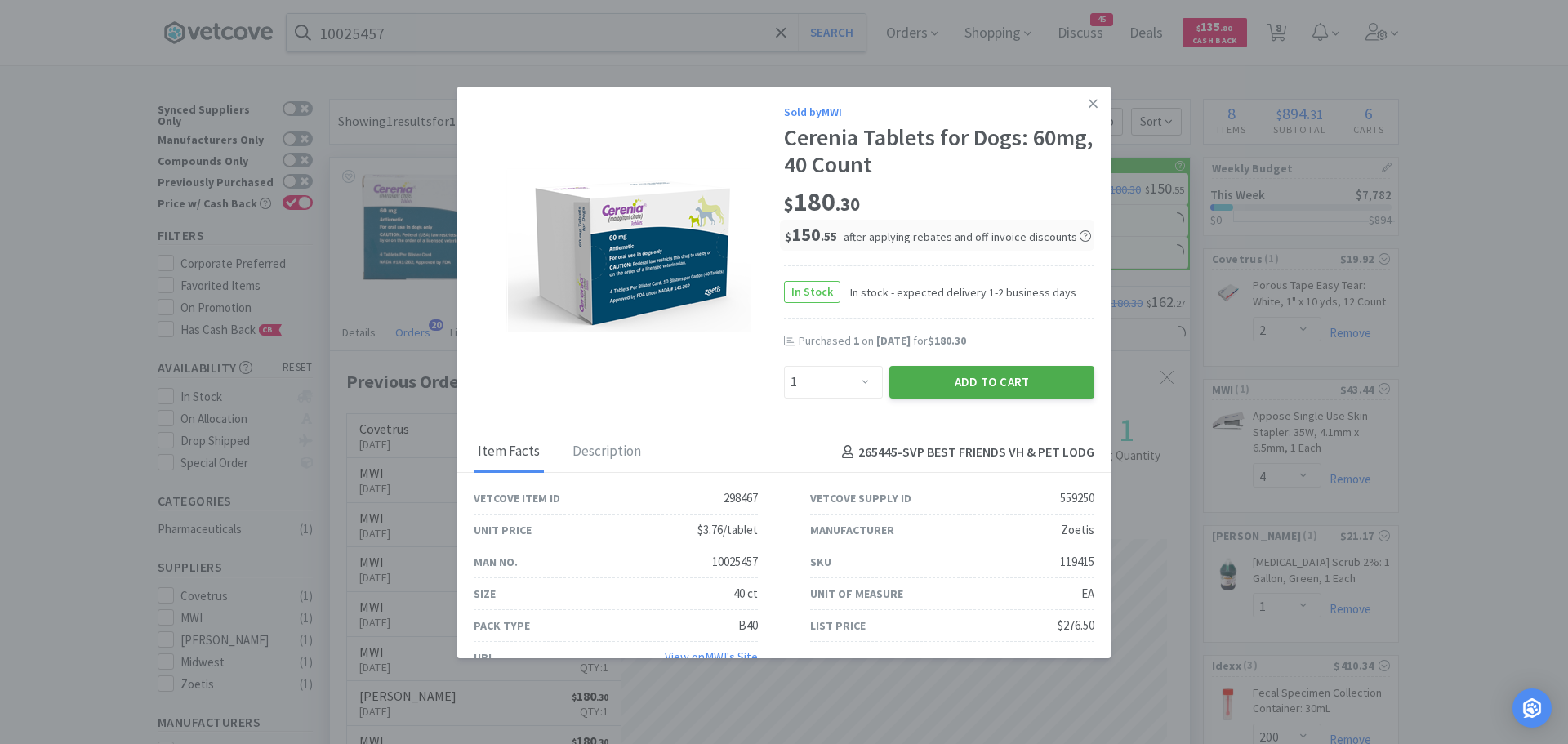
click at [937, 379] on button "Add to Cart" at bounding box center [992, 383] width 205 height 33
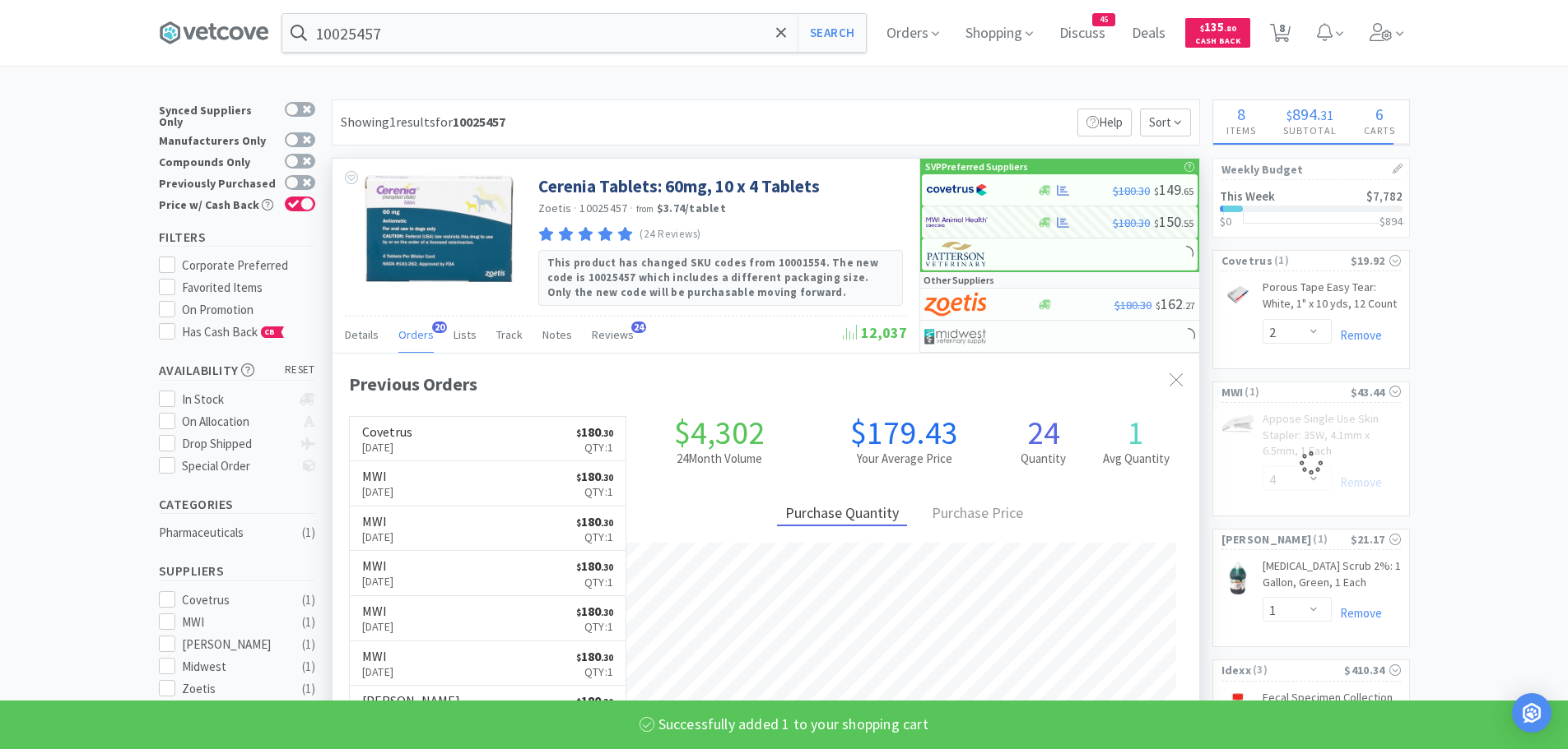
select select "1"
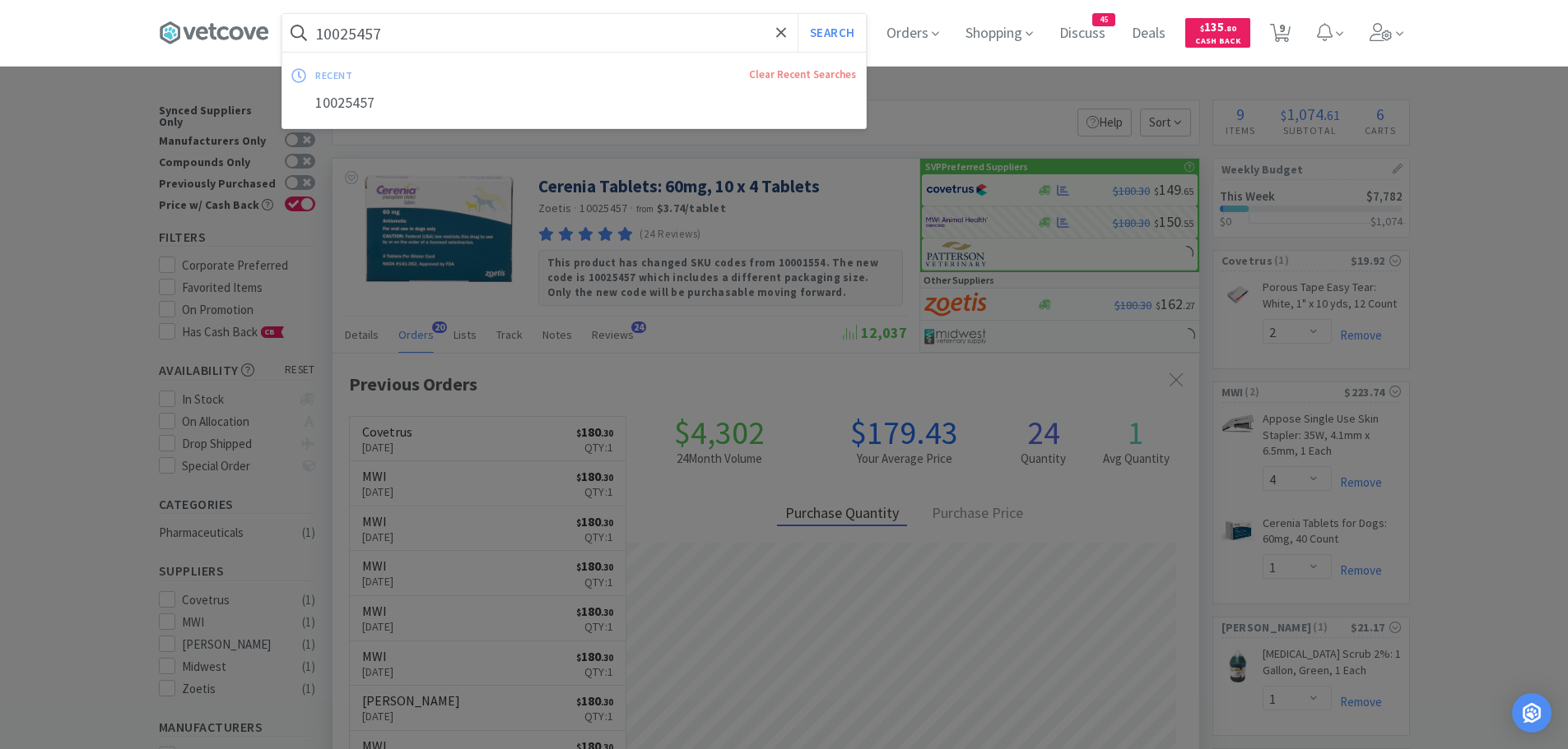
click at [532, 39] on input "10025457" at bounding box center [574, 32] width 583 height 38
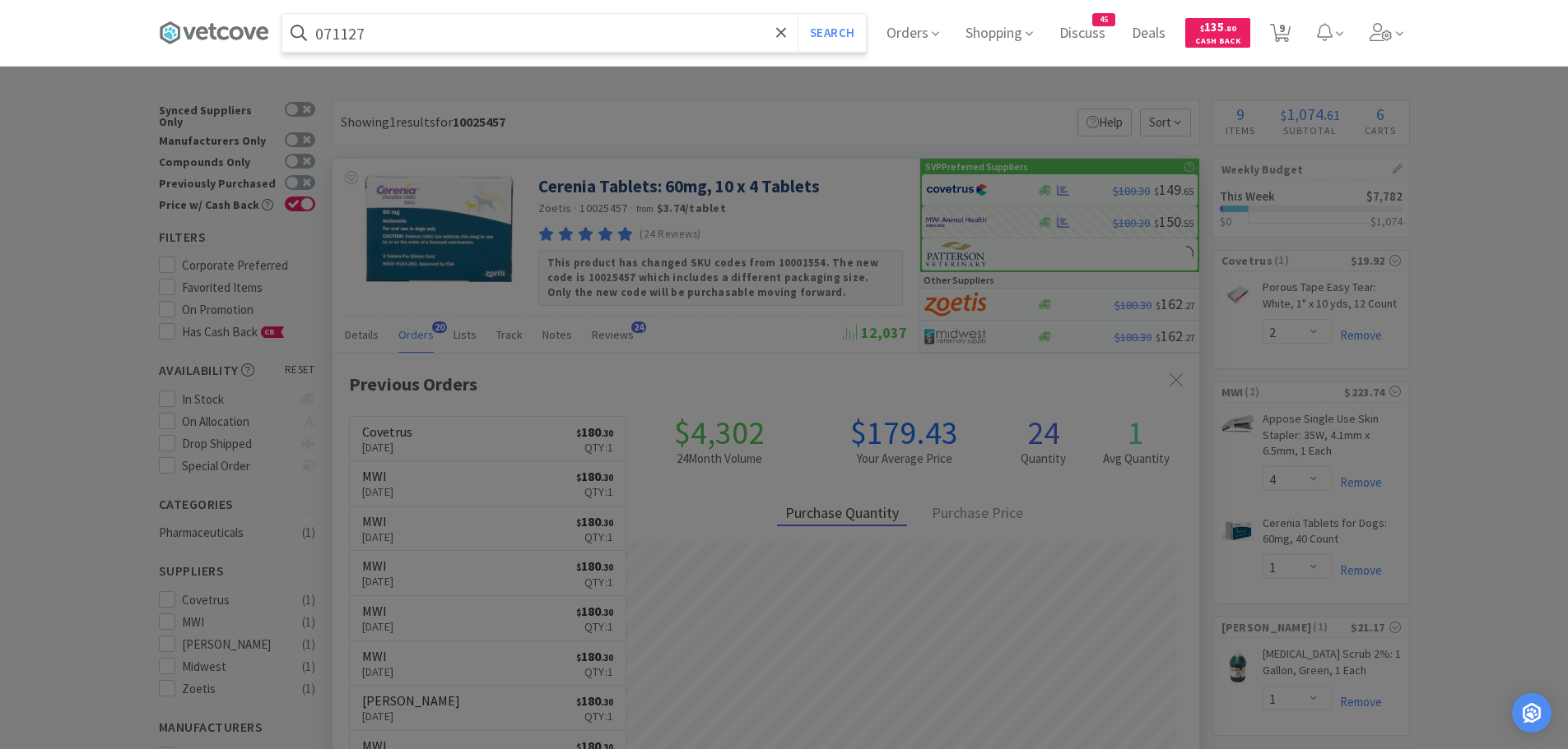
type input "071127"
click at [798, 14] on button "Search" at bounding box center [831, 32] width 69 height 38
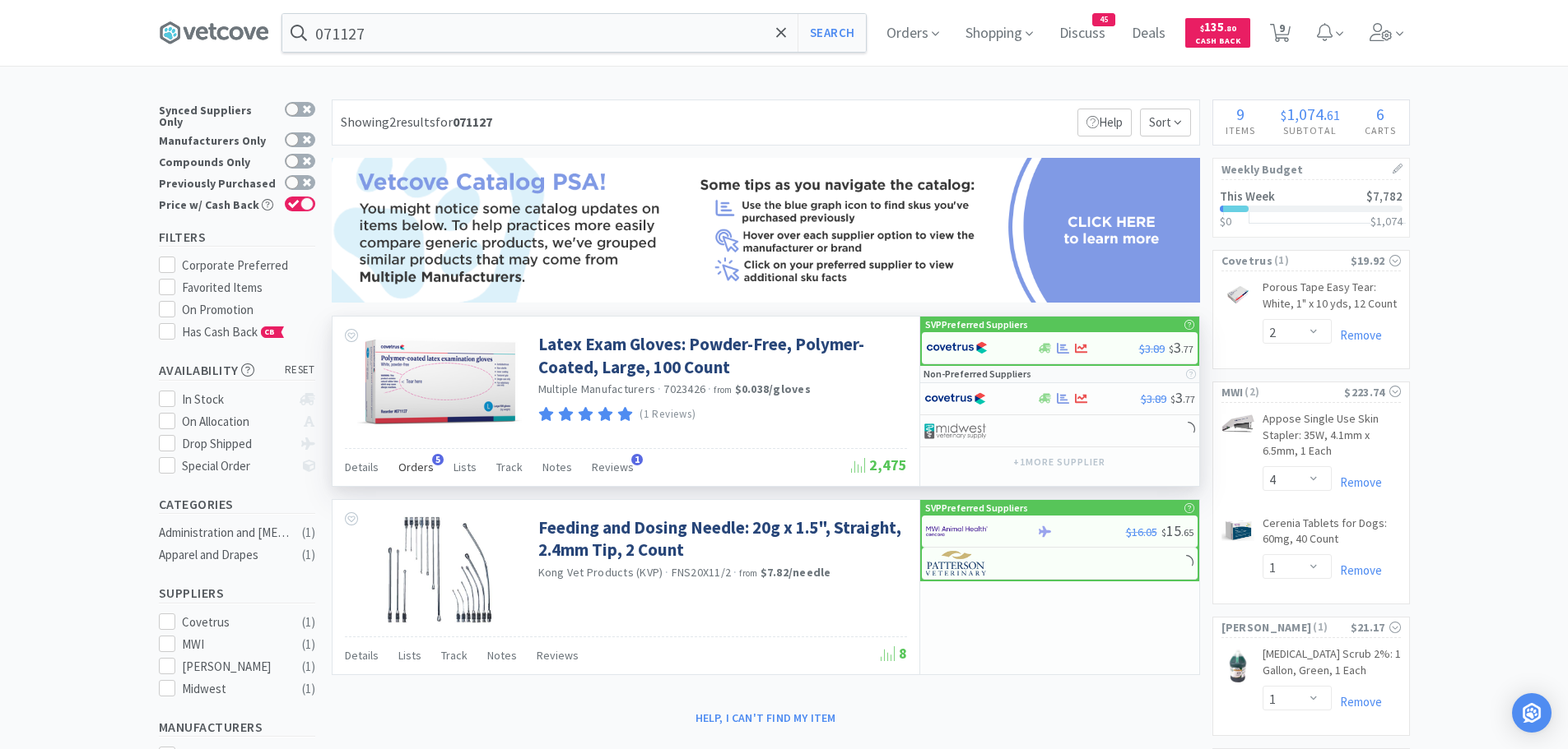
click at [425, 462] on span "Orders" at bounding box center [416, 466] width 36 height 14
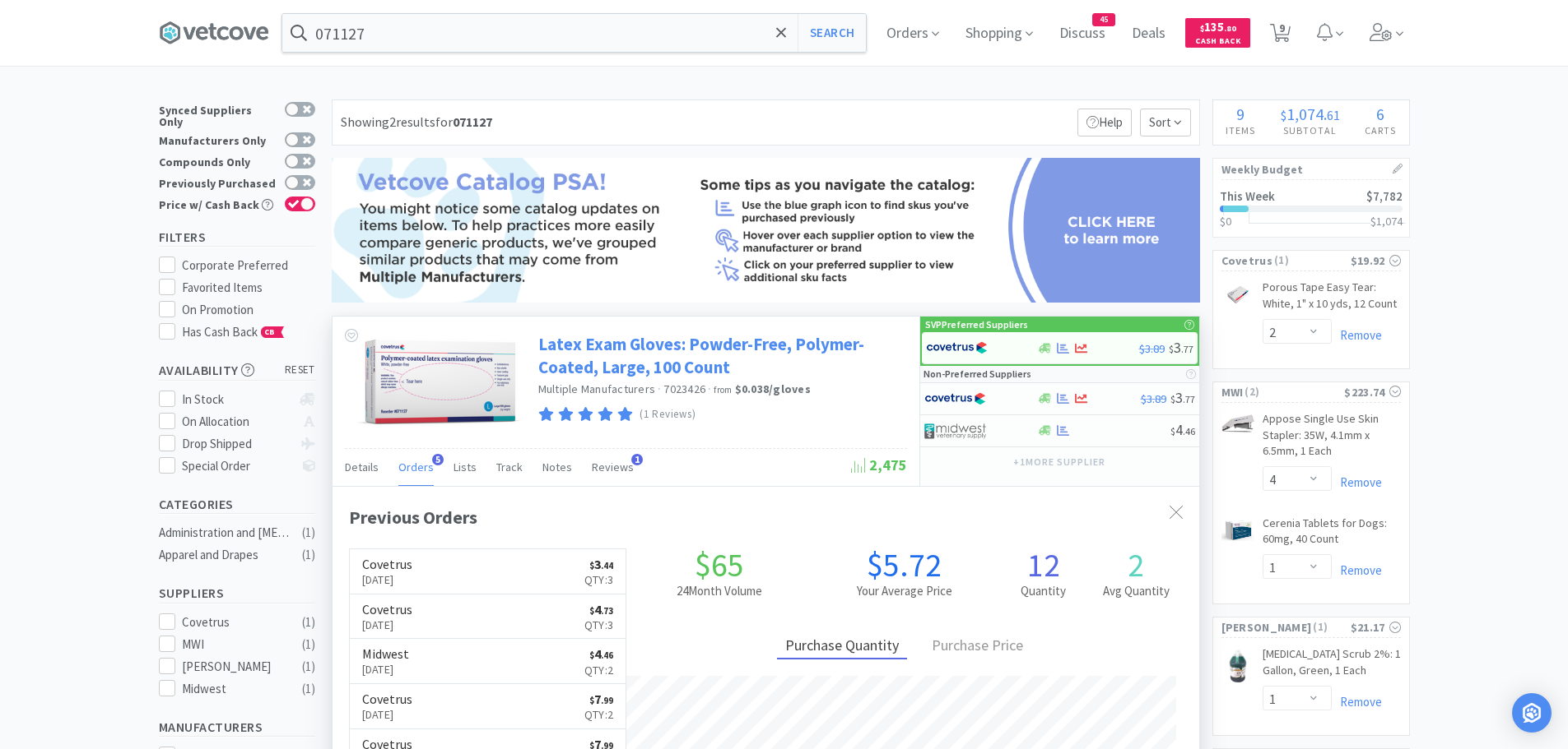
scroll to position [426, 866]
click at [955, 349] on img at bounding box center [957, 348] width 62 height 25
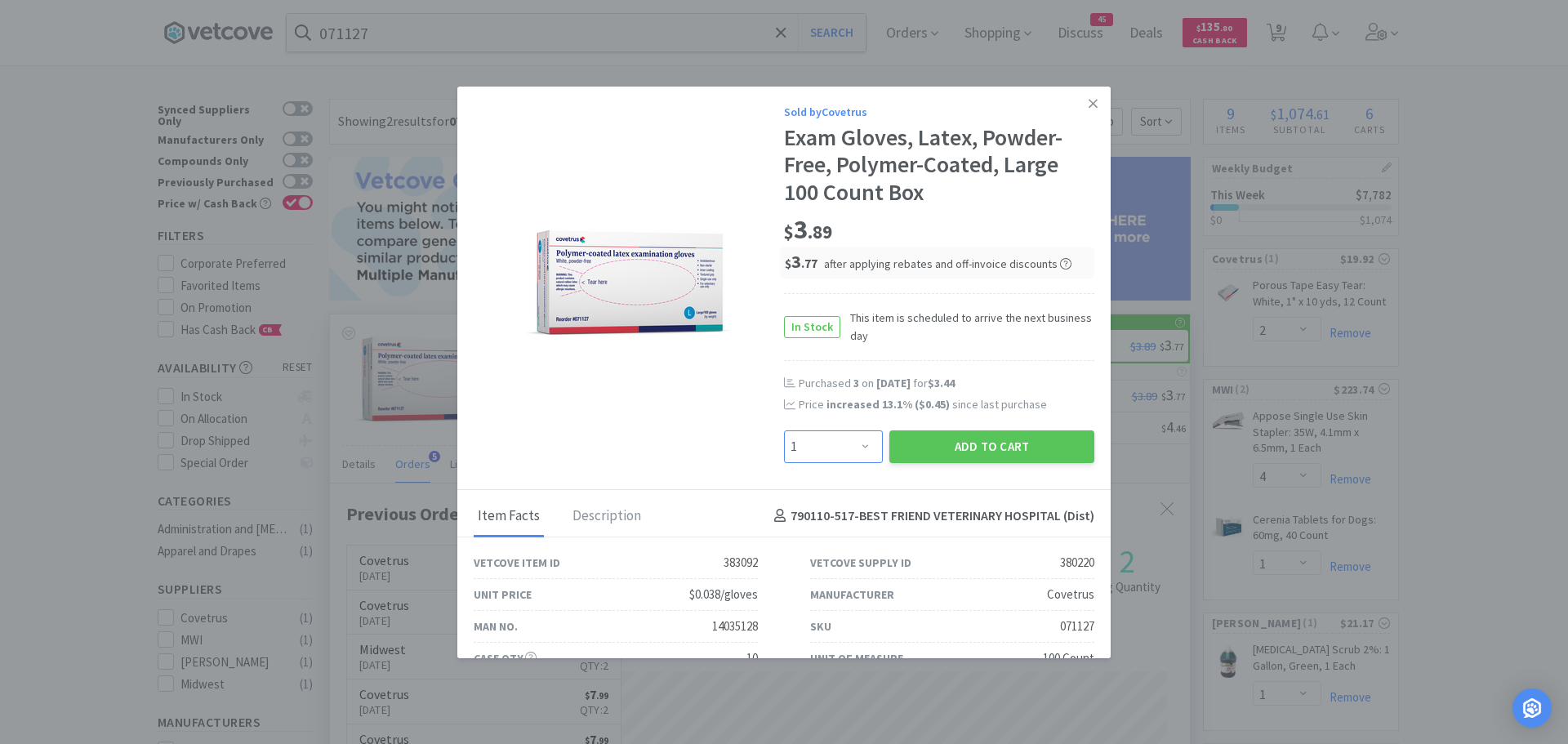
click at [860, 440] on select "Enter Quantity 1 2 3 4 5 6 7 8 9 10 11 12 13 14 15 16 17 18 19 20 Enter Quantity" at bounding box center [833, 447] width 99 height 33
select select "3"
click at [784, 430] on select "Enter Quantity 1 2 3 4 5 6 7 8 9 10 11 12 13 14 15 16 17 18 19 20 Enter Quantity" at bounding box center [833, 447] width 99 height 33
click at [982, 445] on button "Add to Cart" at bounding box center [992, 447] width 205 height 33
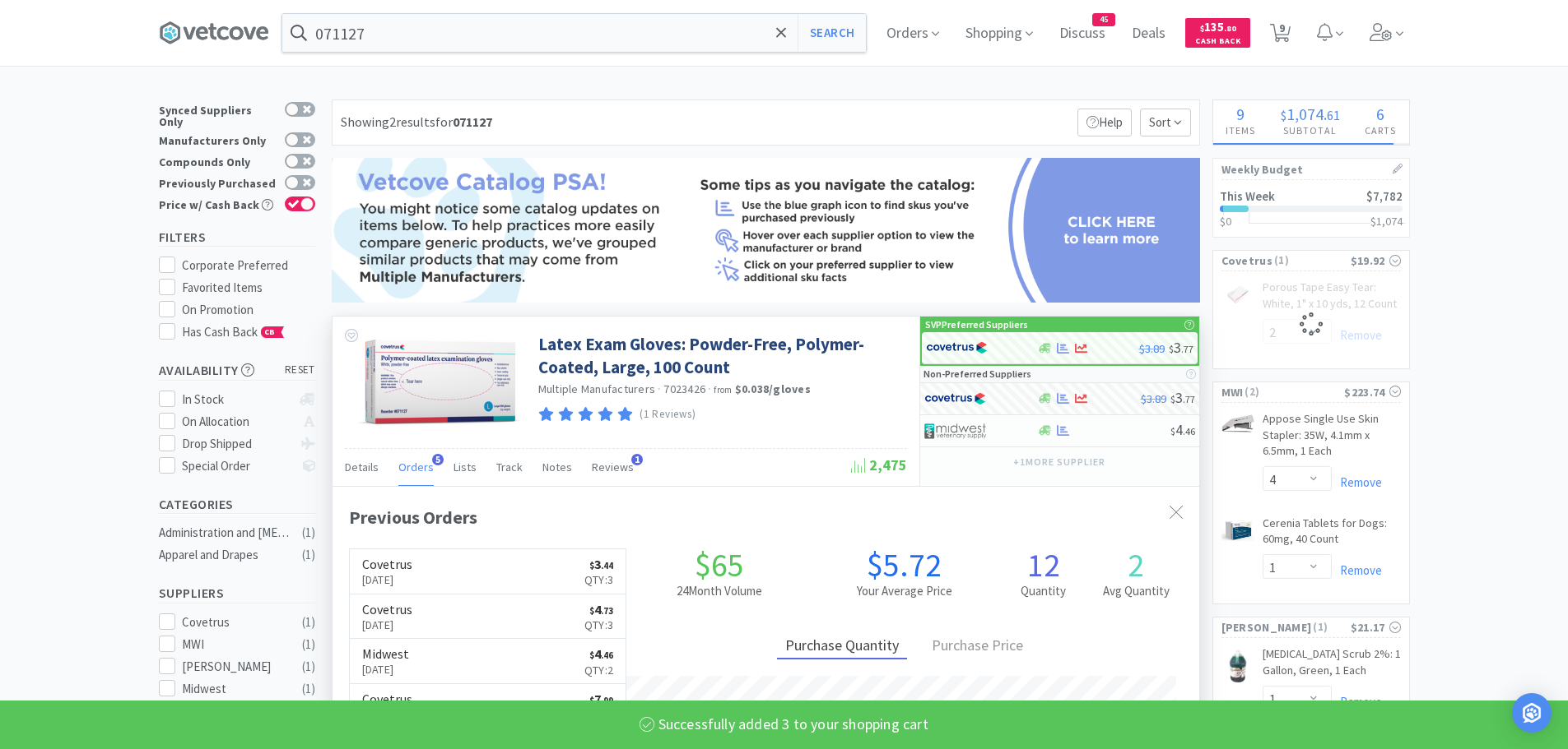
select select "3"
select select "2"
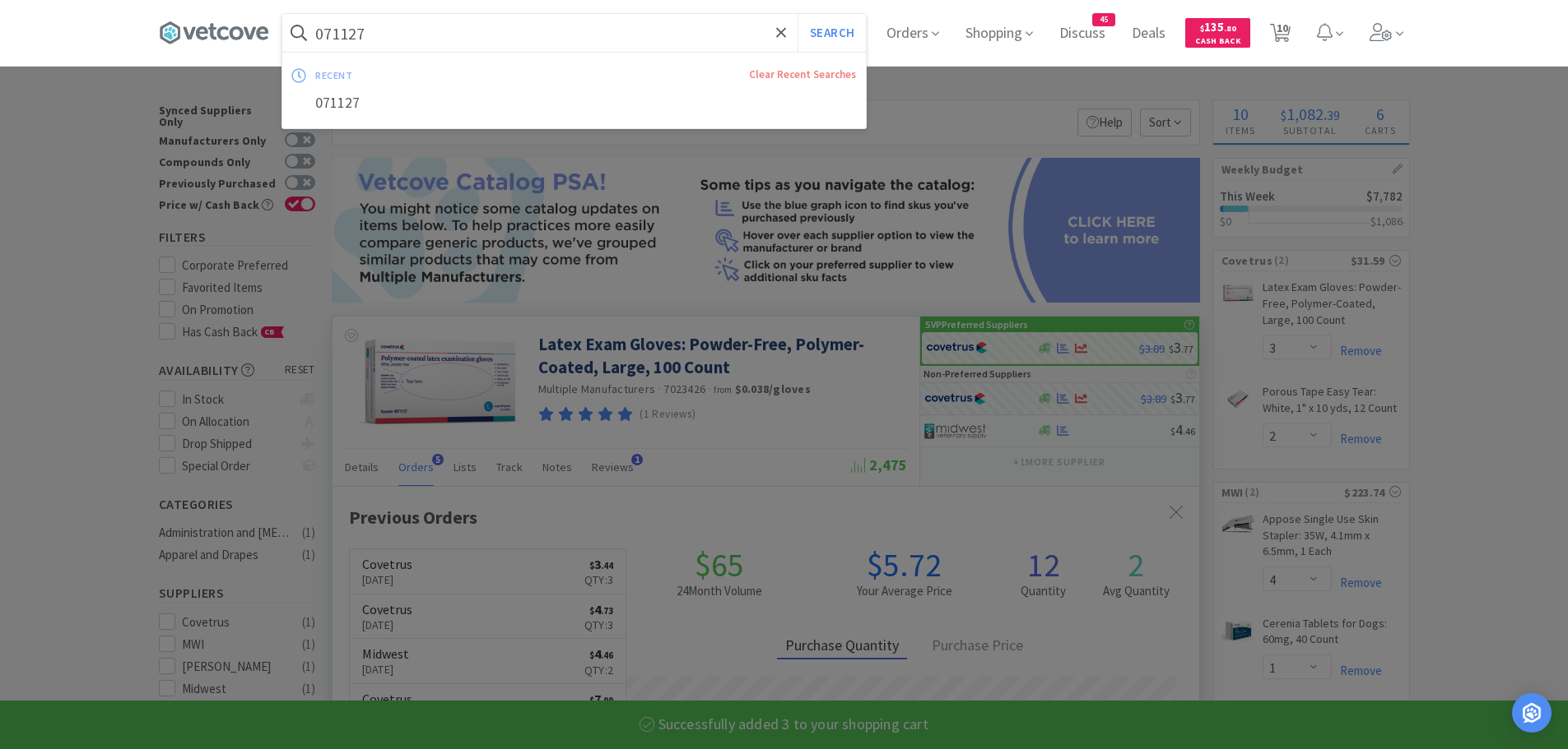
click at [441, 42] on input "071127" at bounding box center [574, 32] width 583 height 38
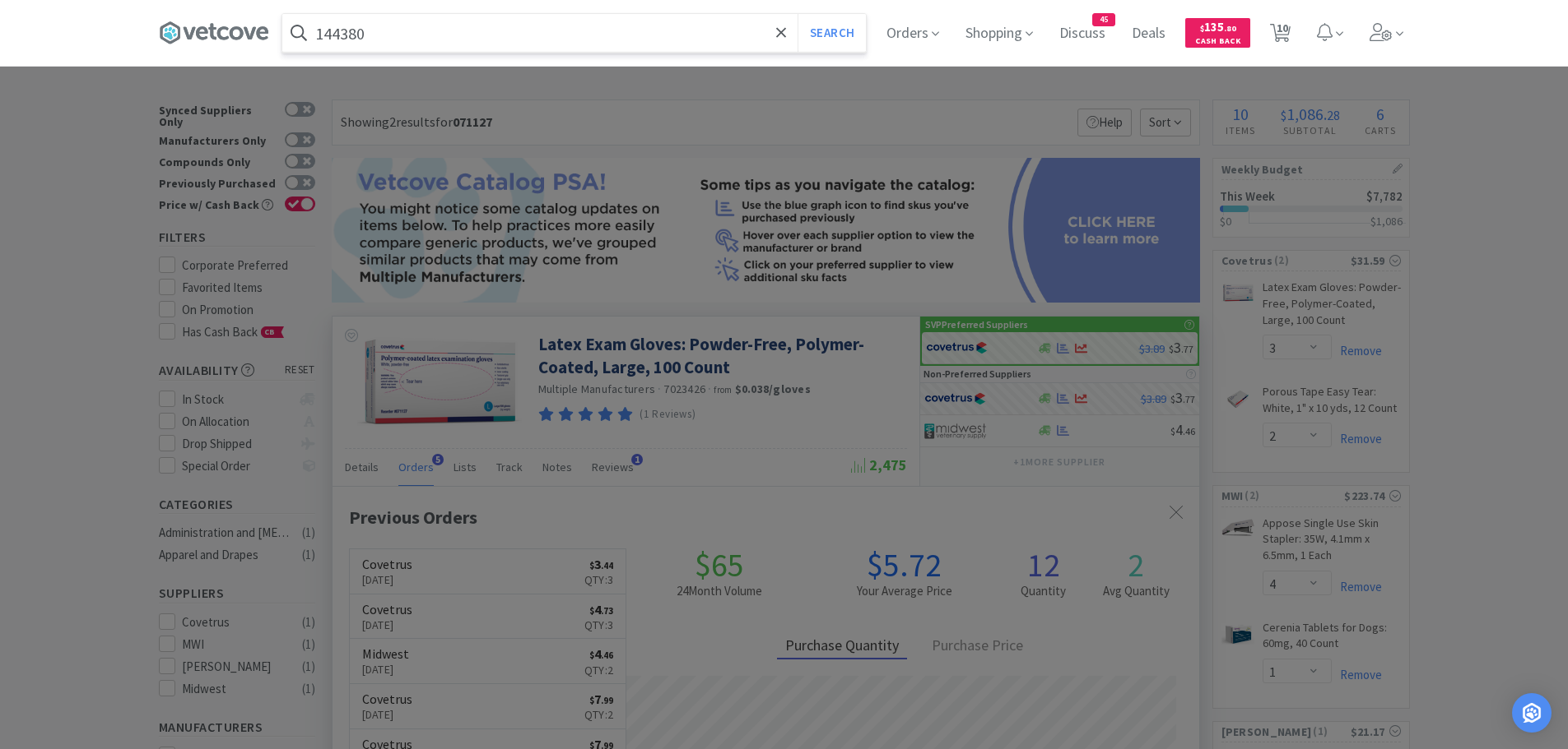
type input "144380"
click at [798, 14] on button "Search" at bounding box center [831, 32] width 69 height 38
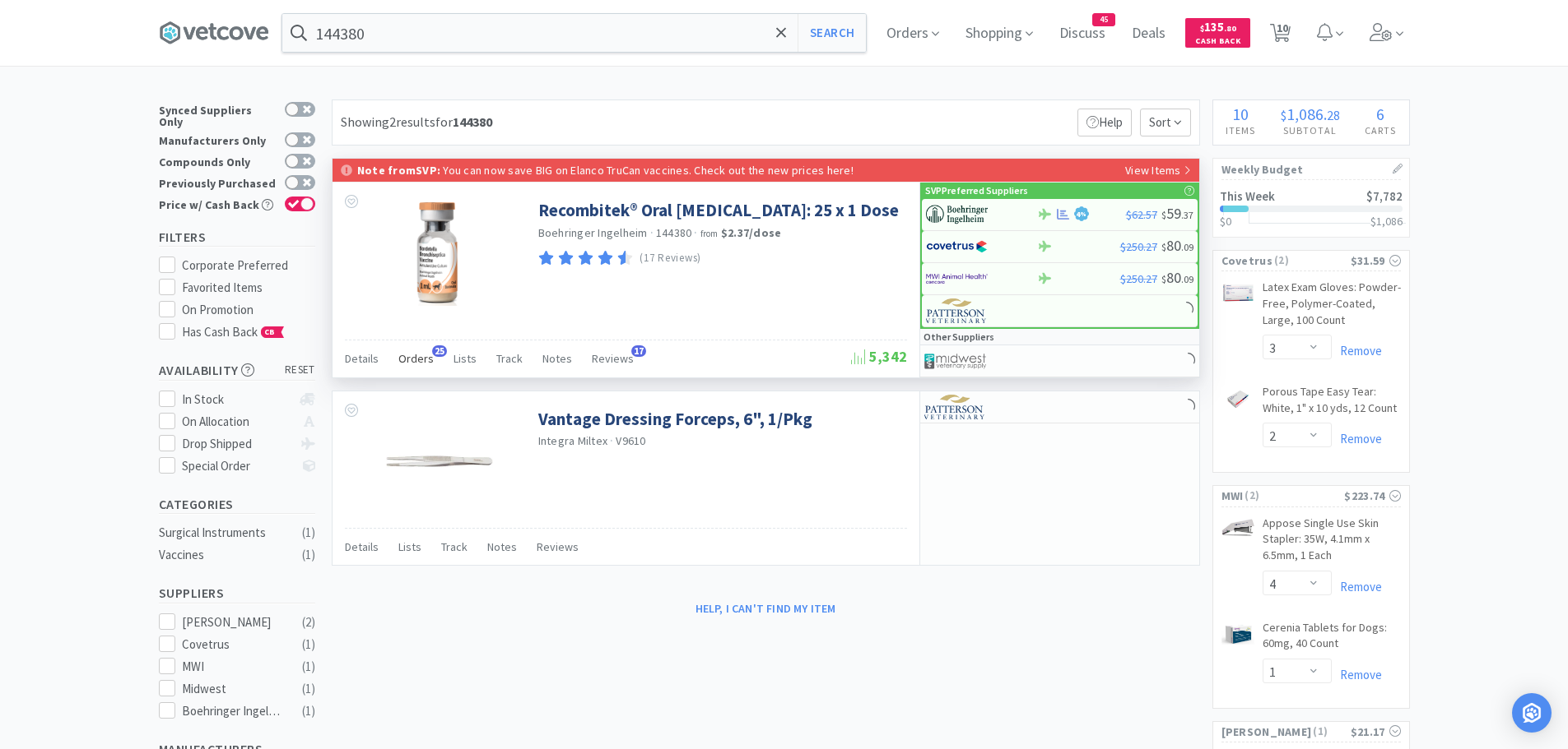
click at [417, 358] on span "Orders" at bounding box center [416, 358] width 36 height 14
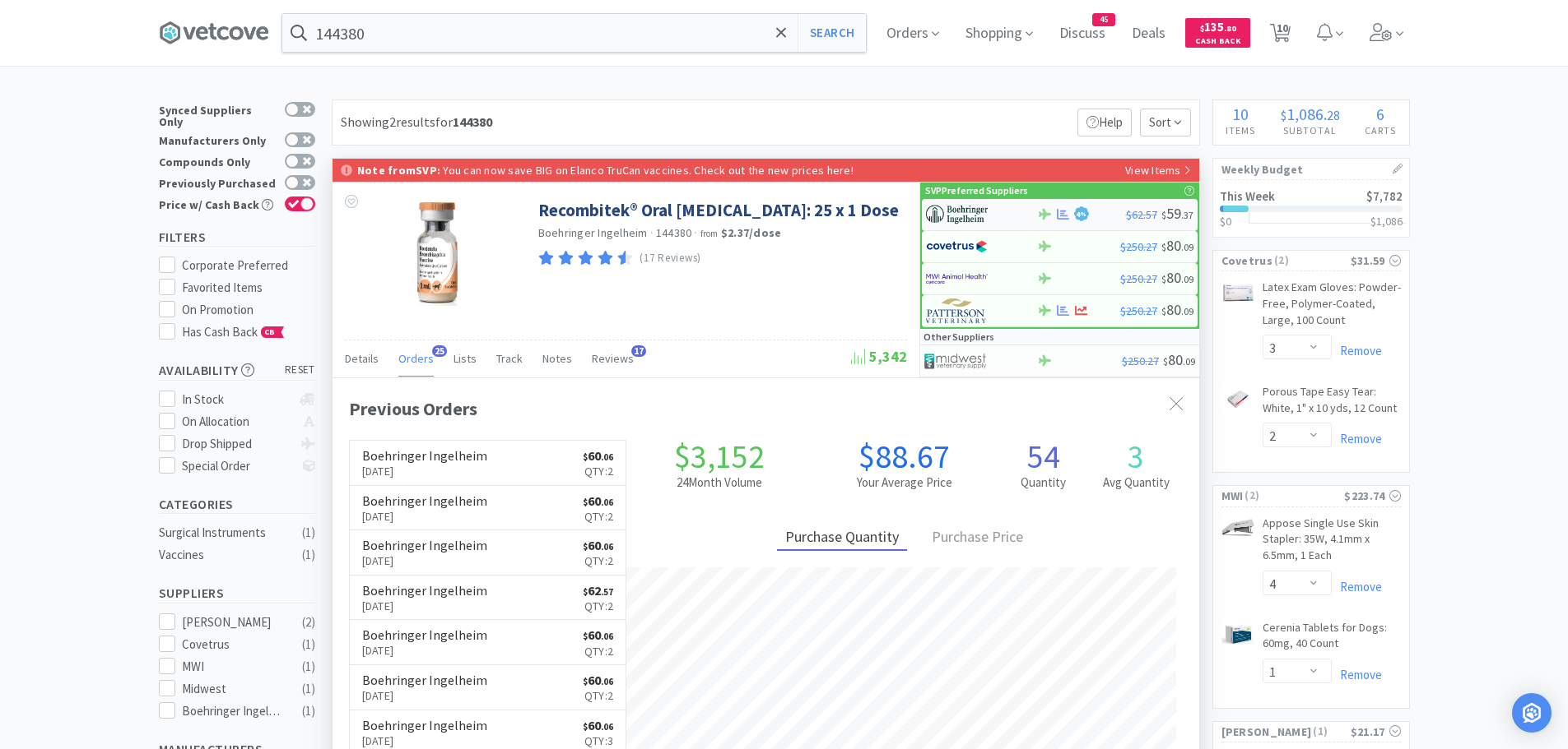
scroll to position [441, 866]
click at [968, 210] on img at bounding box center [957, 215] width 62 height 25
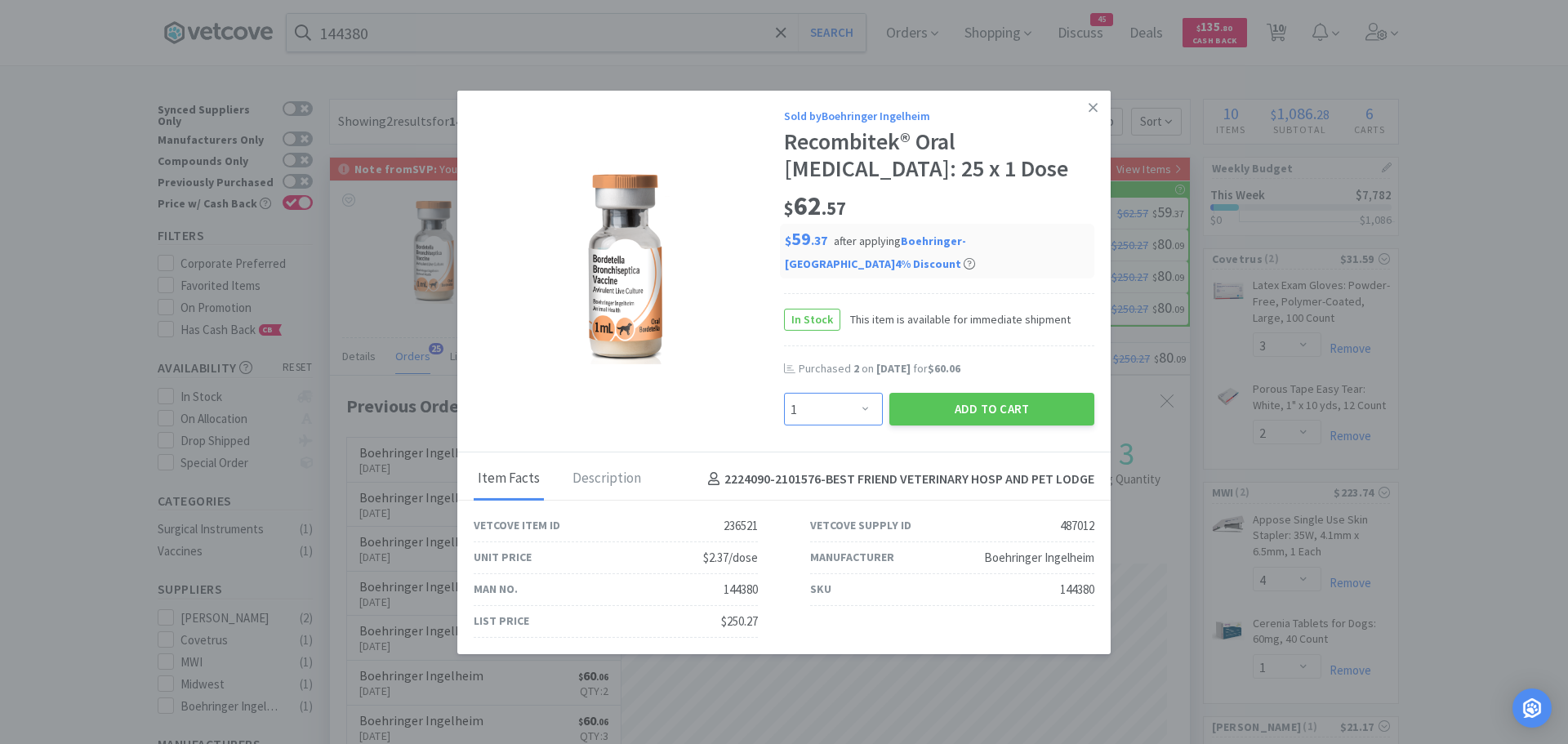
click at [836, 397] on select "Enter Quantity 1 2 3 4 5 6 7 8 9 10 11 12 13 14 15 16 17 18 19 20 Enter Quantity" at bounding box center [833, 409] width 99 height 33
select select "2"
click at [784, 393] on select "Enter Quantity 1 2 3 4 5 6 7 8 9 10 11 12 13 14 15 16 17 18 19 20 Enter Quantity" at bounding box center [833, 409] width 99 height 33
click at [921, 393] on button "Add to Cart" at bounding box center [992, 409] width 205 height 33
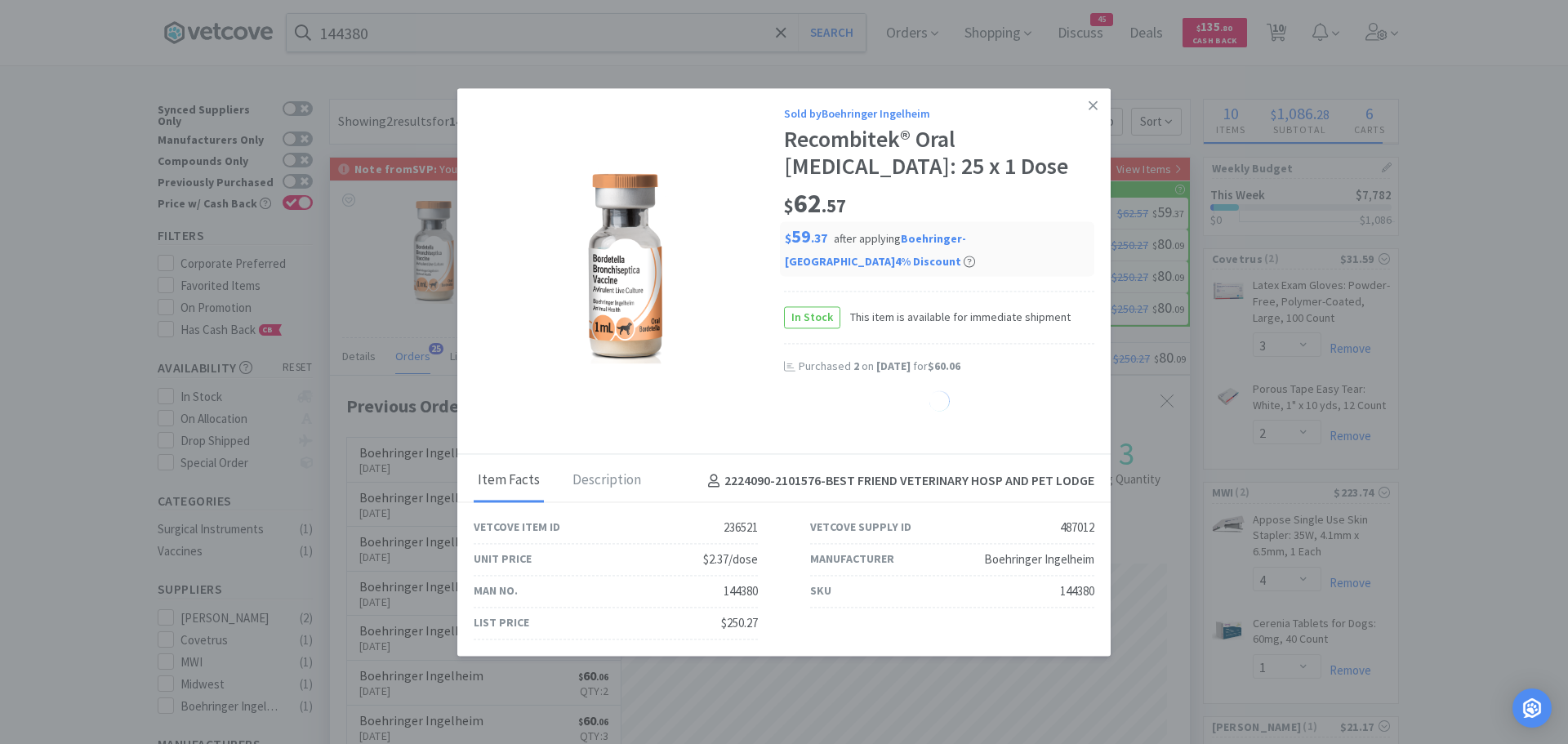
select select "2"
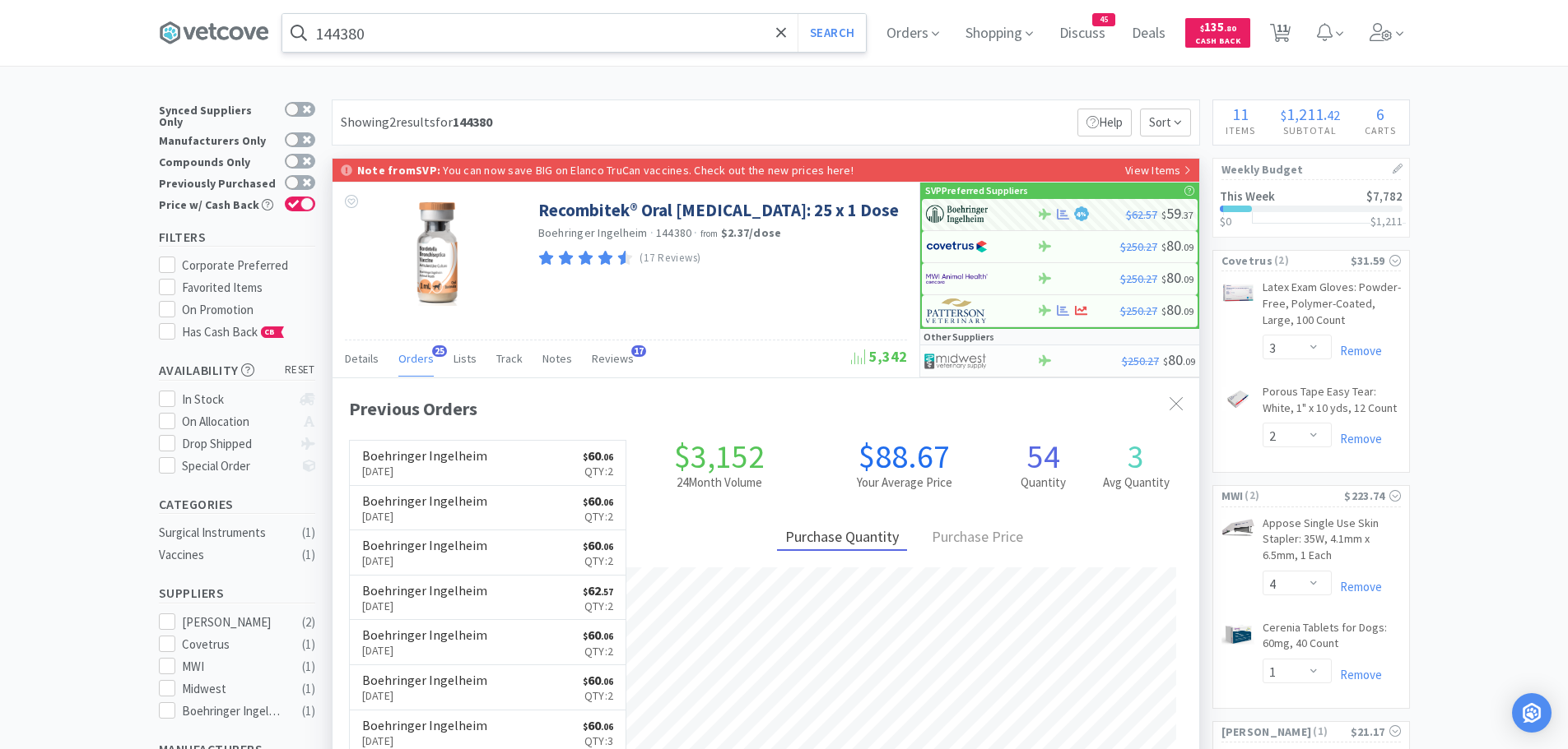
click at [390, 42] on input "144380" at bounding box center [574, 32] width 583 height 38
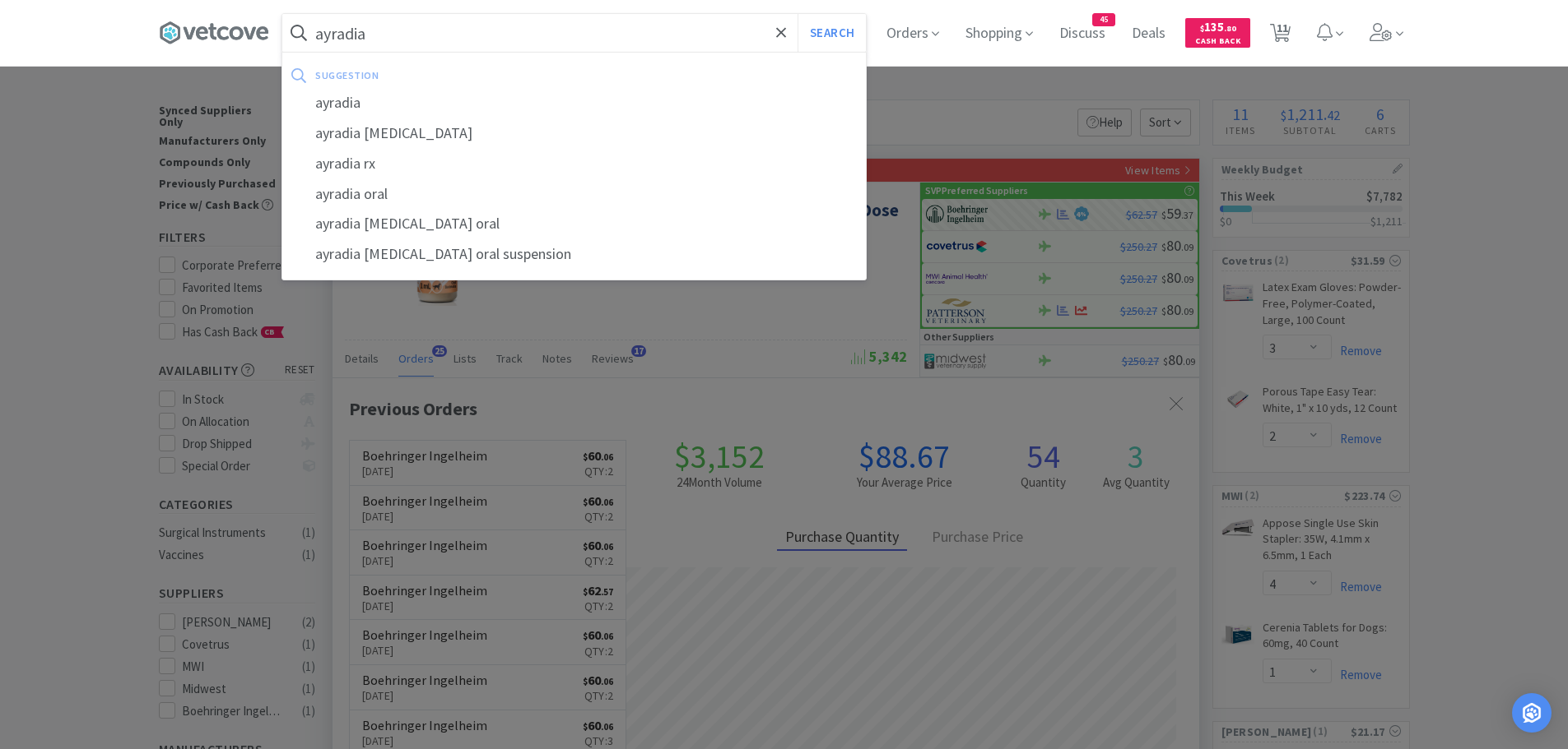
type input "ayradia"
click at [798, 14] on button "Search" at bounding box center [831, 32] width 69 height 38
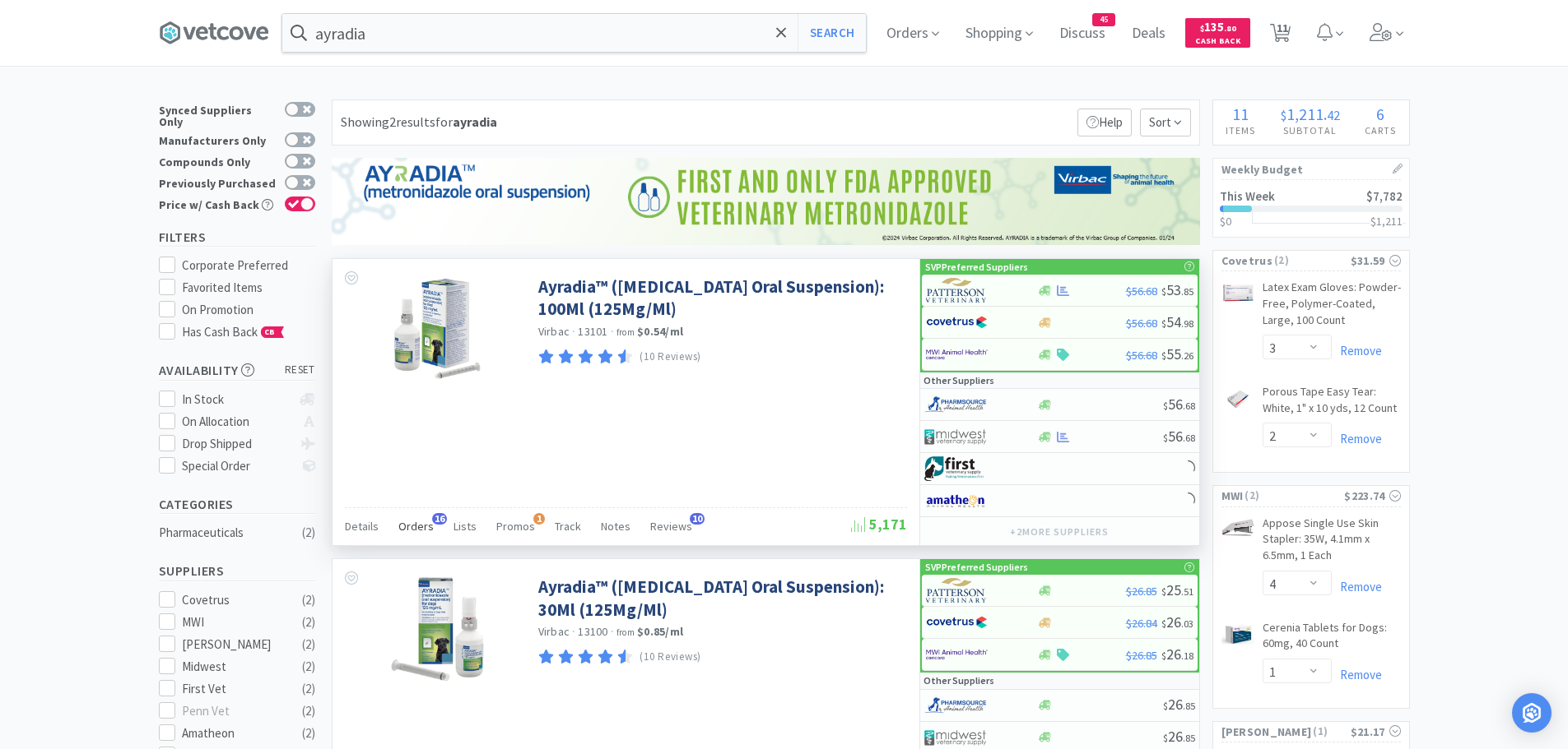
click at [420, 523] on span "Orders" at bounding box center [416, 526] width 36 height 14
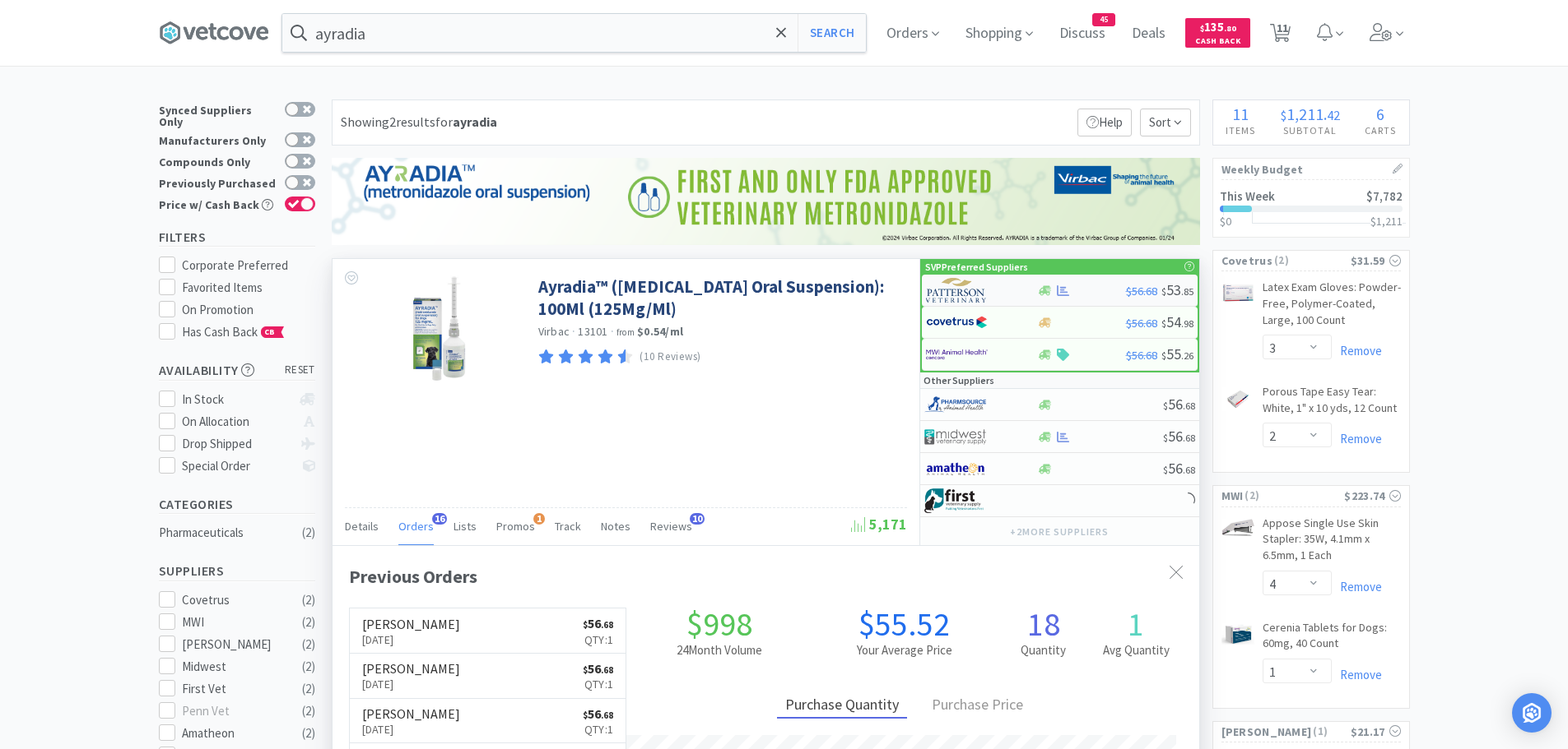
scroll to position [441, 866]
click at [968, 291] on img at bounding box center [957, 291] width 62 height 25
select select "1"
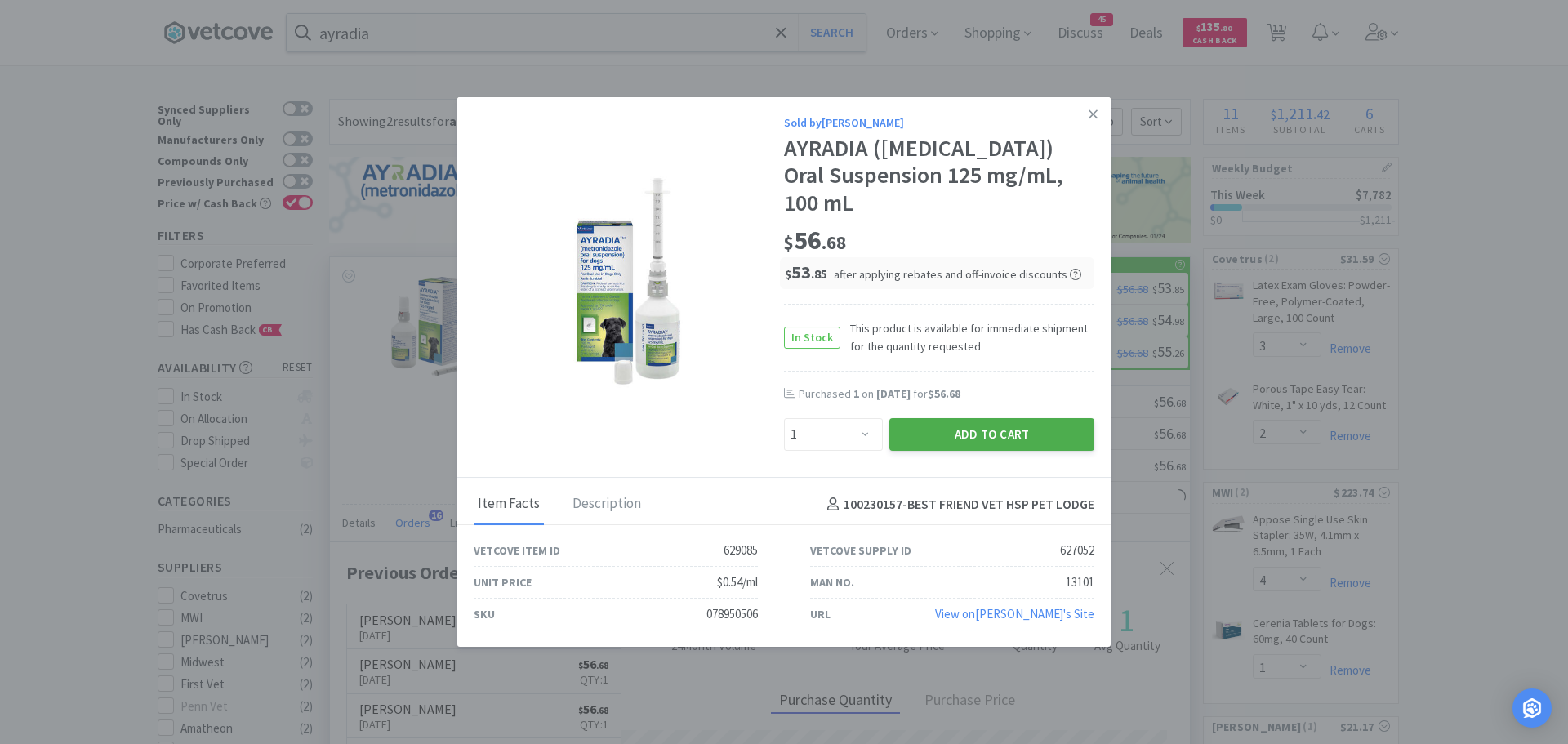
click at [911, 418] on button "Add to Cart" at bounding box center [992, 434] width 205 height 33
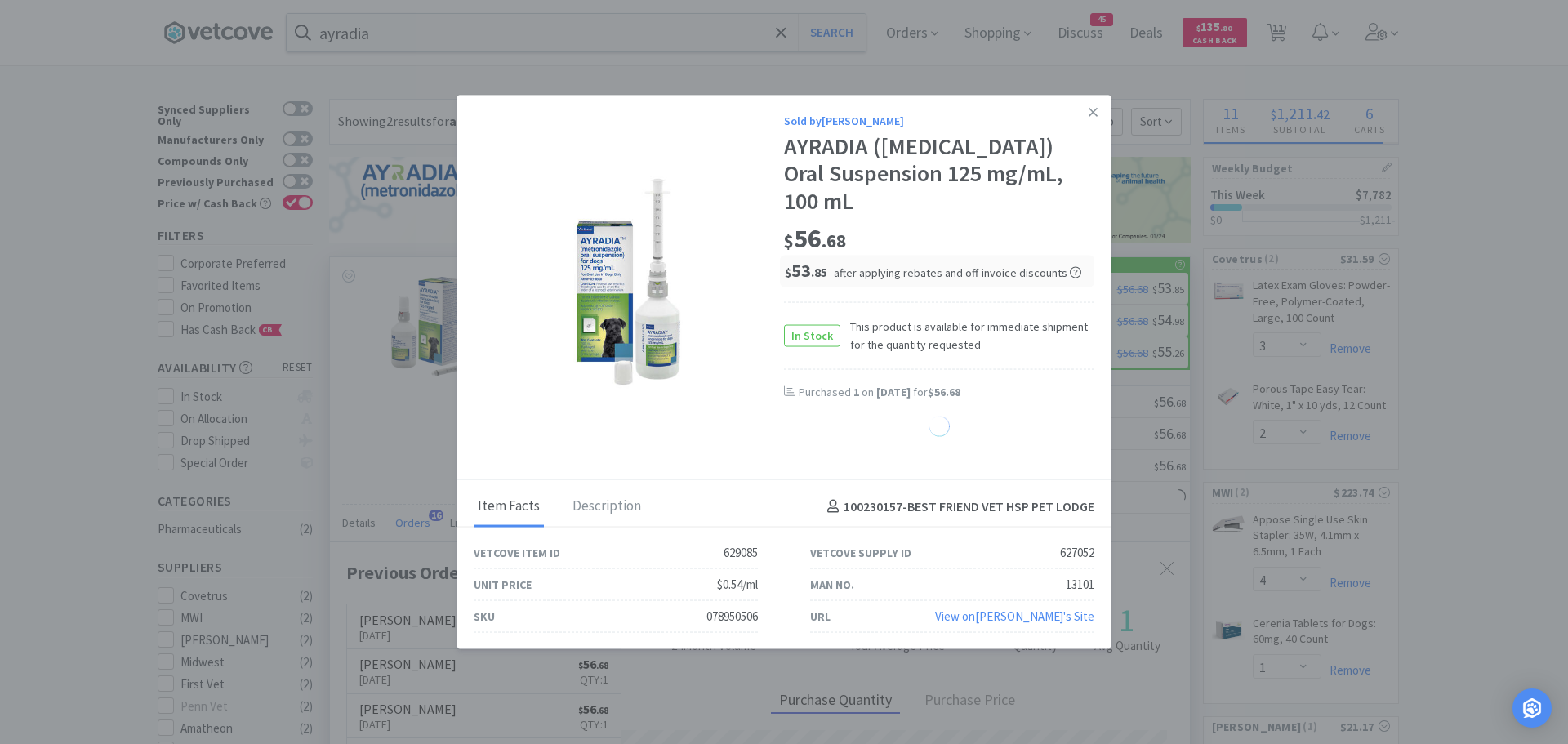
select select "1"
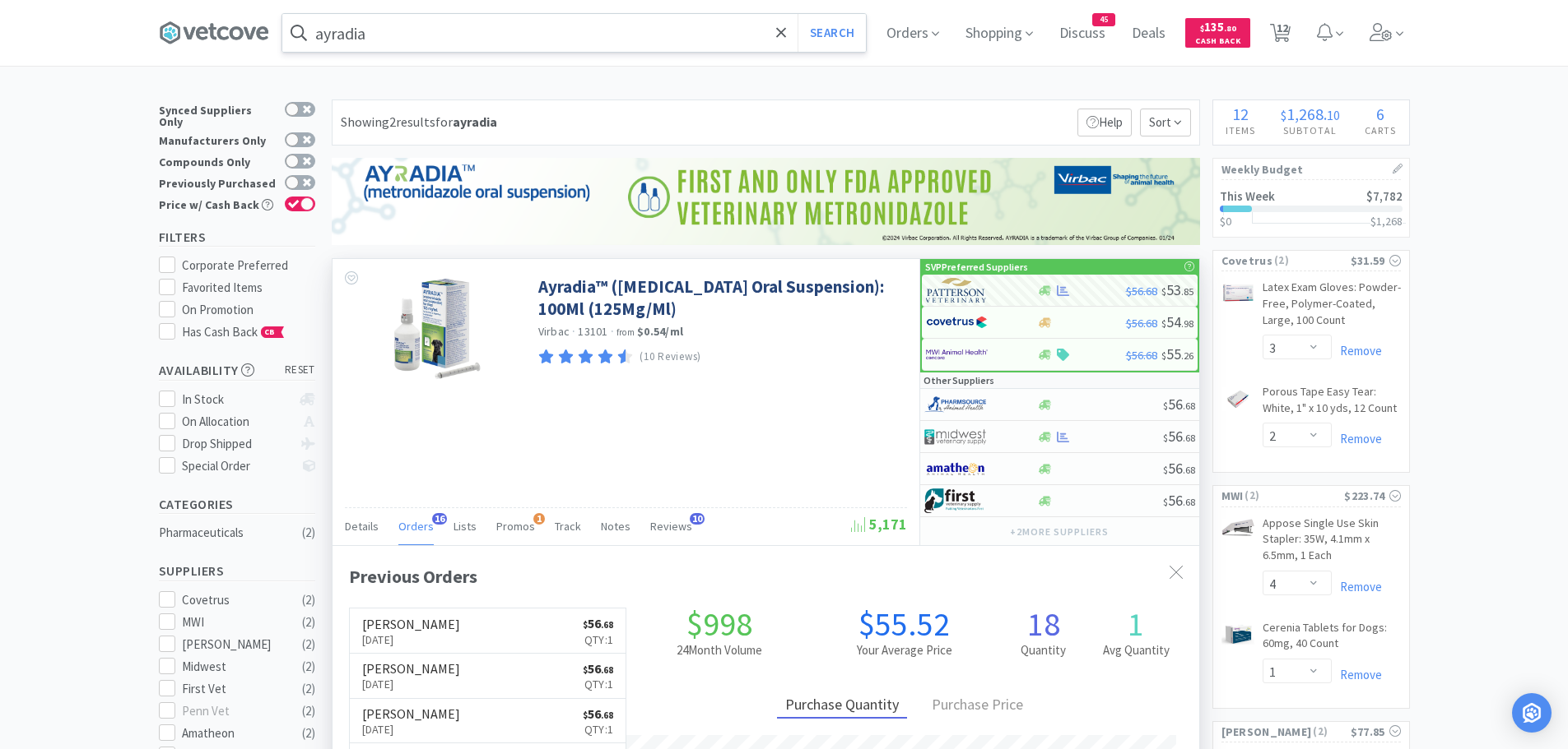
click at [421, 33] on input "ayradia" at bounding box center [574, 32] width 583 height 38
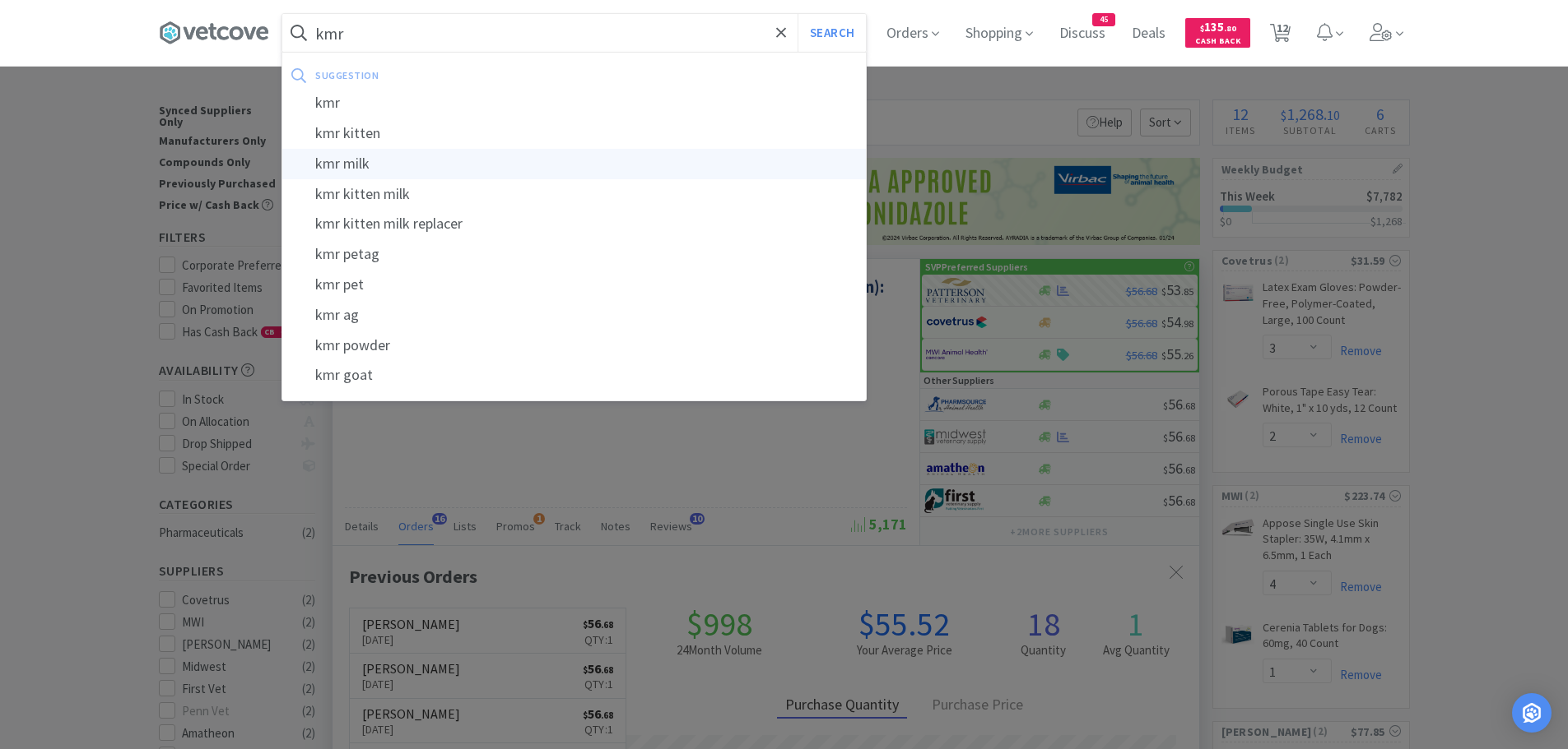
click at [360, 165] on div "kmr milk" at bounding box center [574, 164] width 583 height 31
type input "kmr milk"
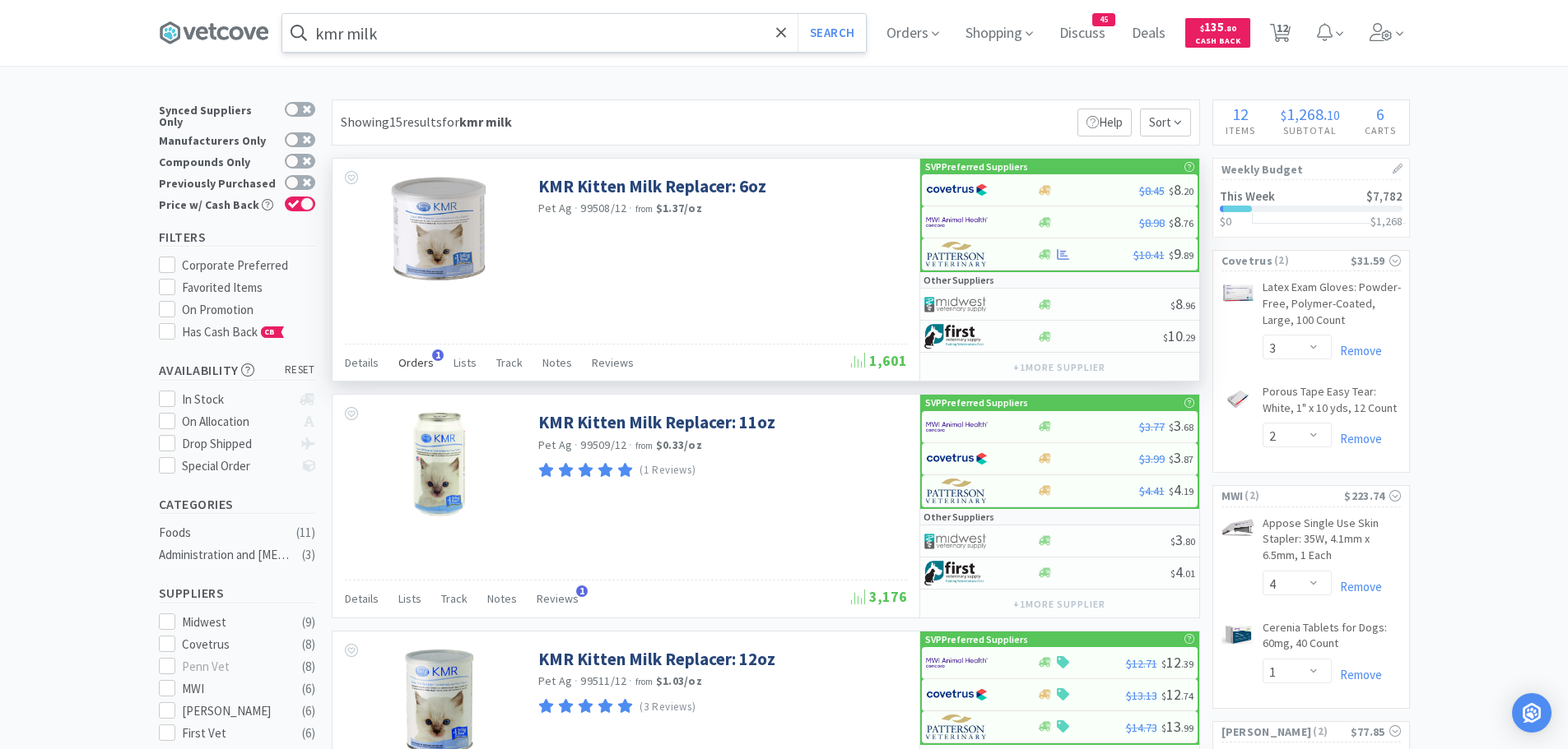
click at [409, 357] on span "Orders" at bounding box center [416, 362] width 36 height 14
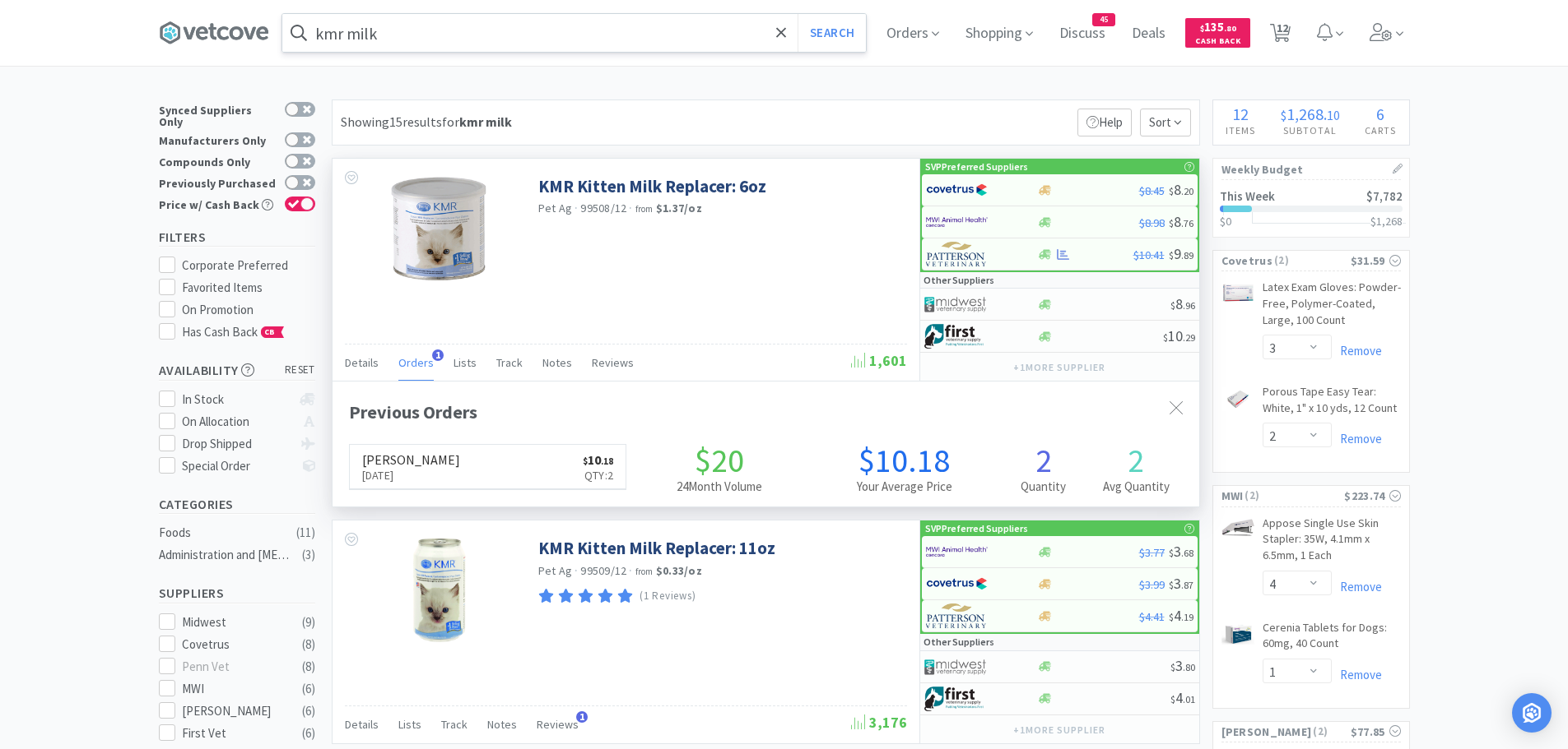
scroll to position [426, 866]
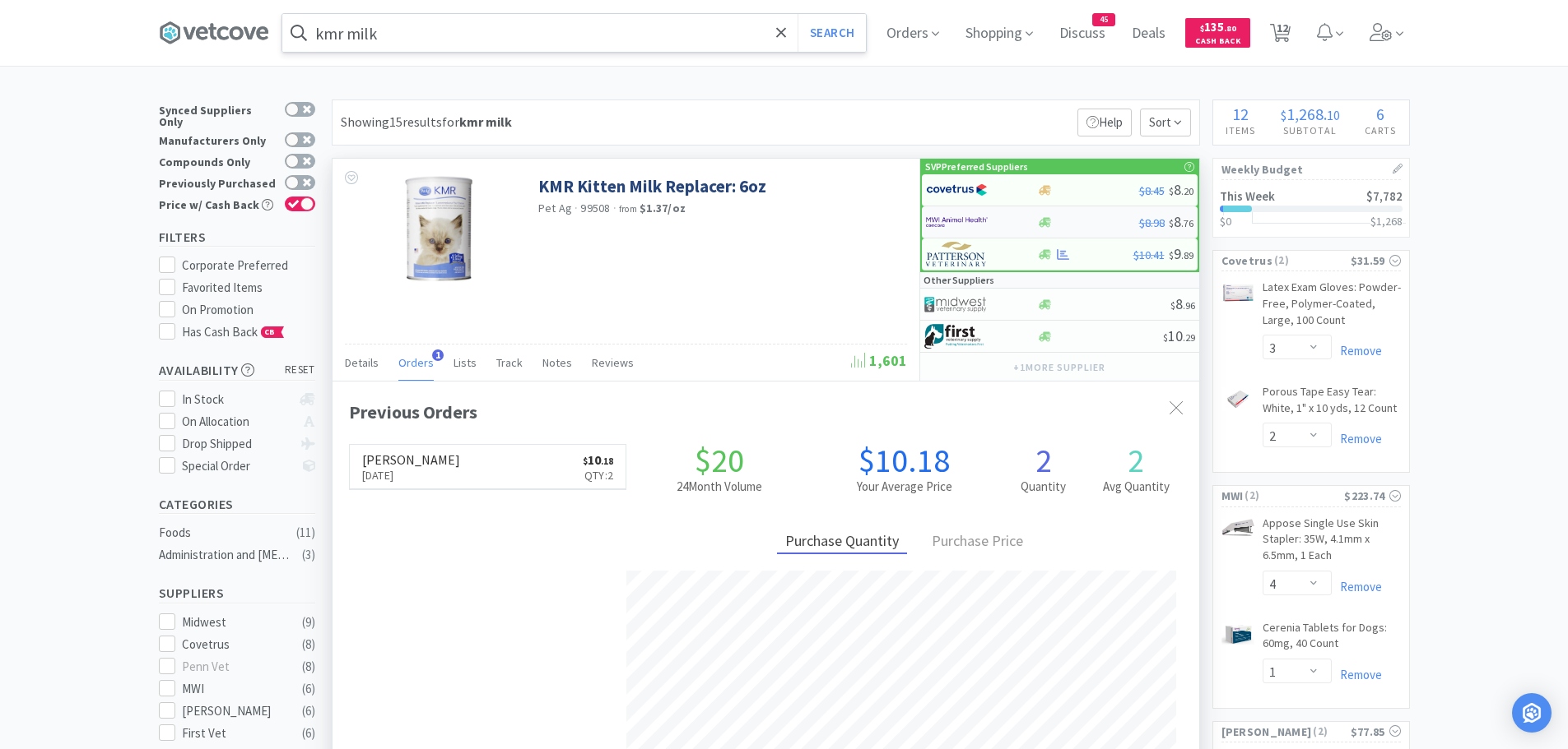
click at [959, 217] on img at bounding box center [957, 222] width 62 height 25
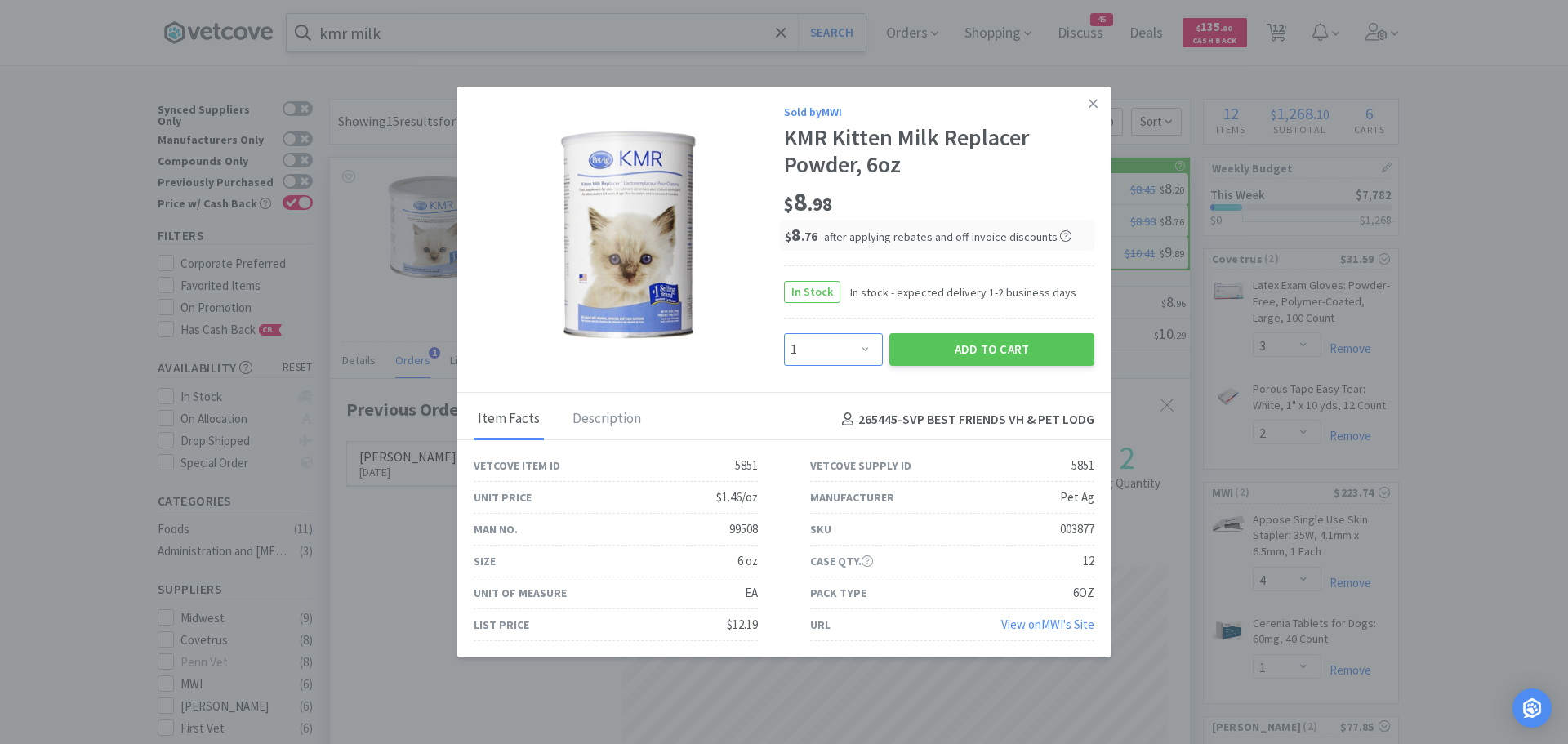
click at [834, 347] on select "Enter Quantity 1 2 3 4 5 6 7 8 9 10 11 12 13 14 15 16 17 18 19 20 Enter Quantity" at bounding box center [833, 350] width 99 height 33
select select "2"
click at [784, 334] on select "Enter Quantity 1 2 3 4 5 6 7 8 9 10 11 12 13 14 15 16 17 18 19 20 Enter Quantity" at bounding box center [833, 350] width 99 height 33
click at [964, 343] on button "Add to Cart" at bounding box center [992, 350] width 205 height 33
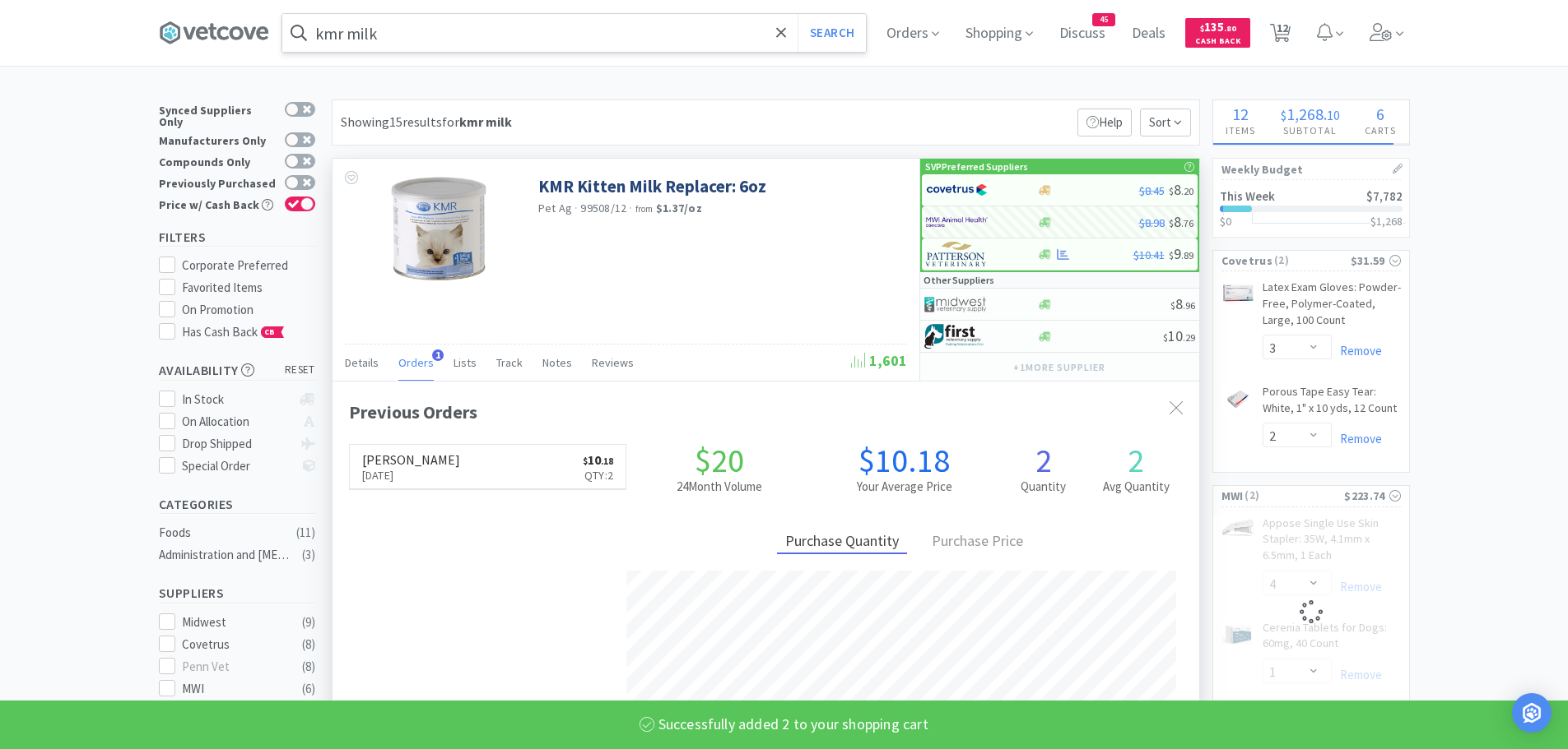
select select "2"
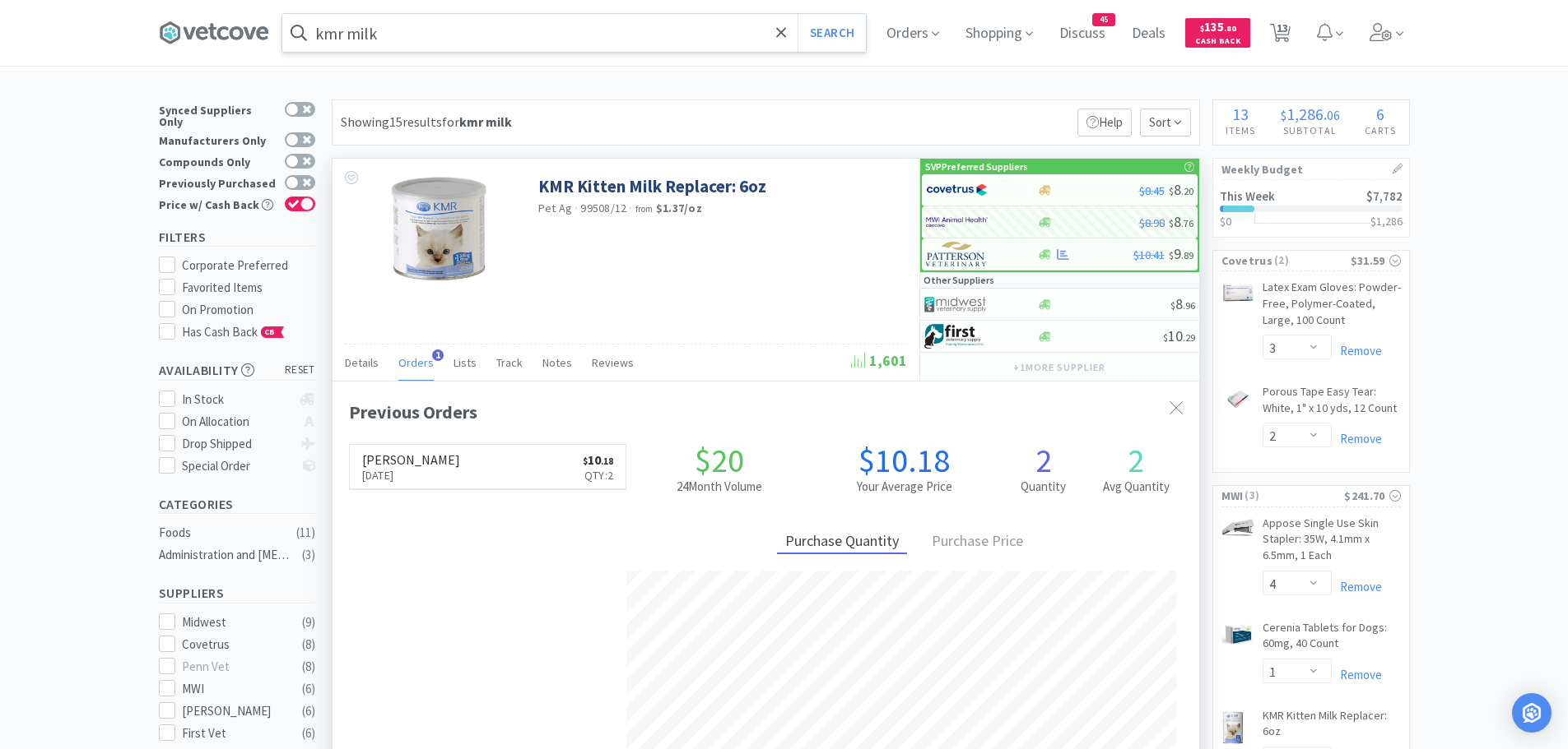
click at [406, 26] on input "kmr milk" at bounding box center [574, 32] width 583 height 38
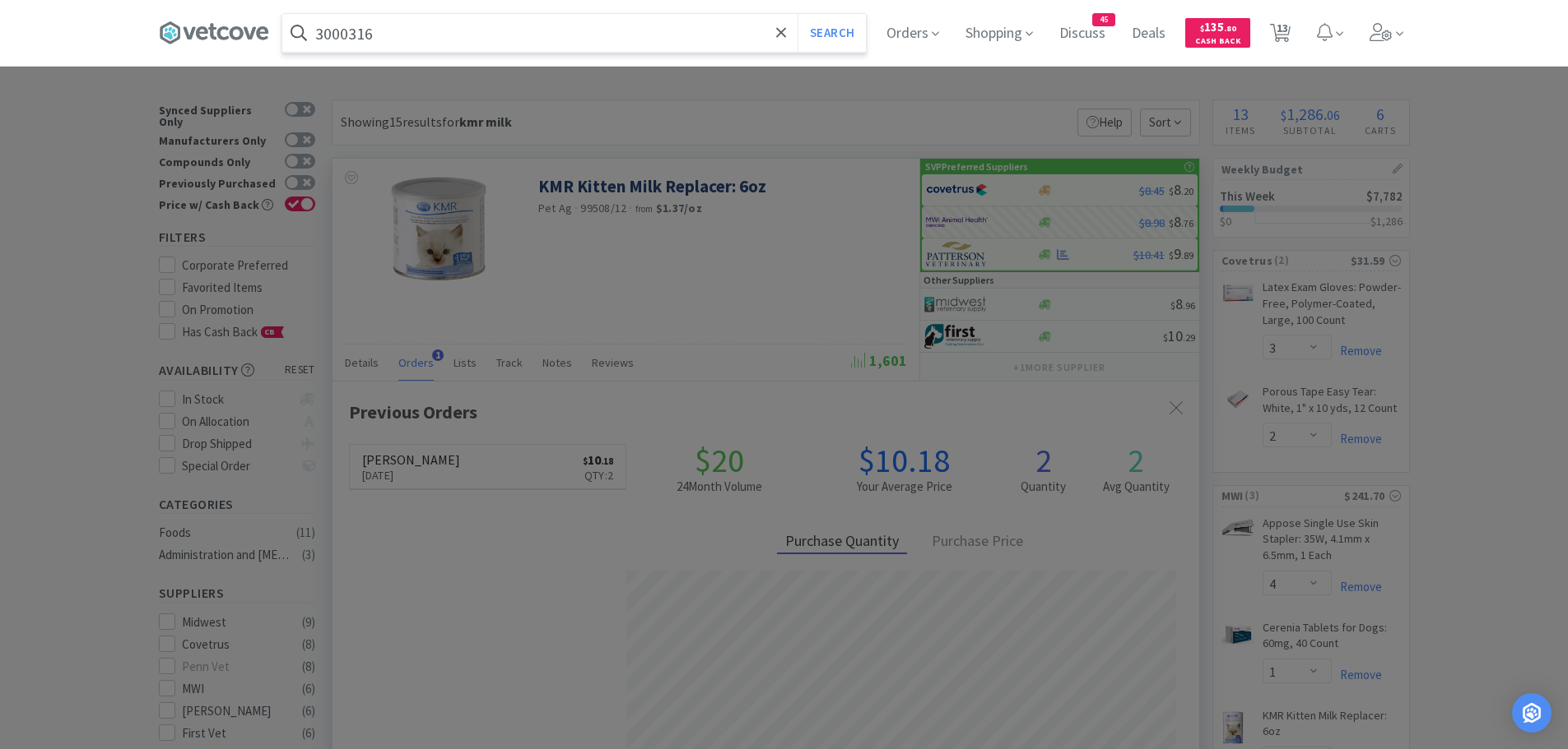
type input "3000316"
click at [798, 14] on button "Search" at bounding box center [831, 32] width 69 height 38
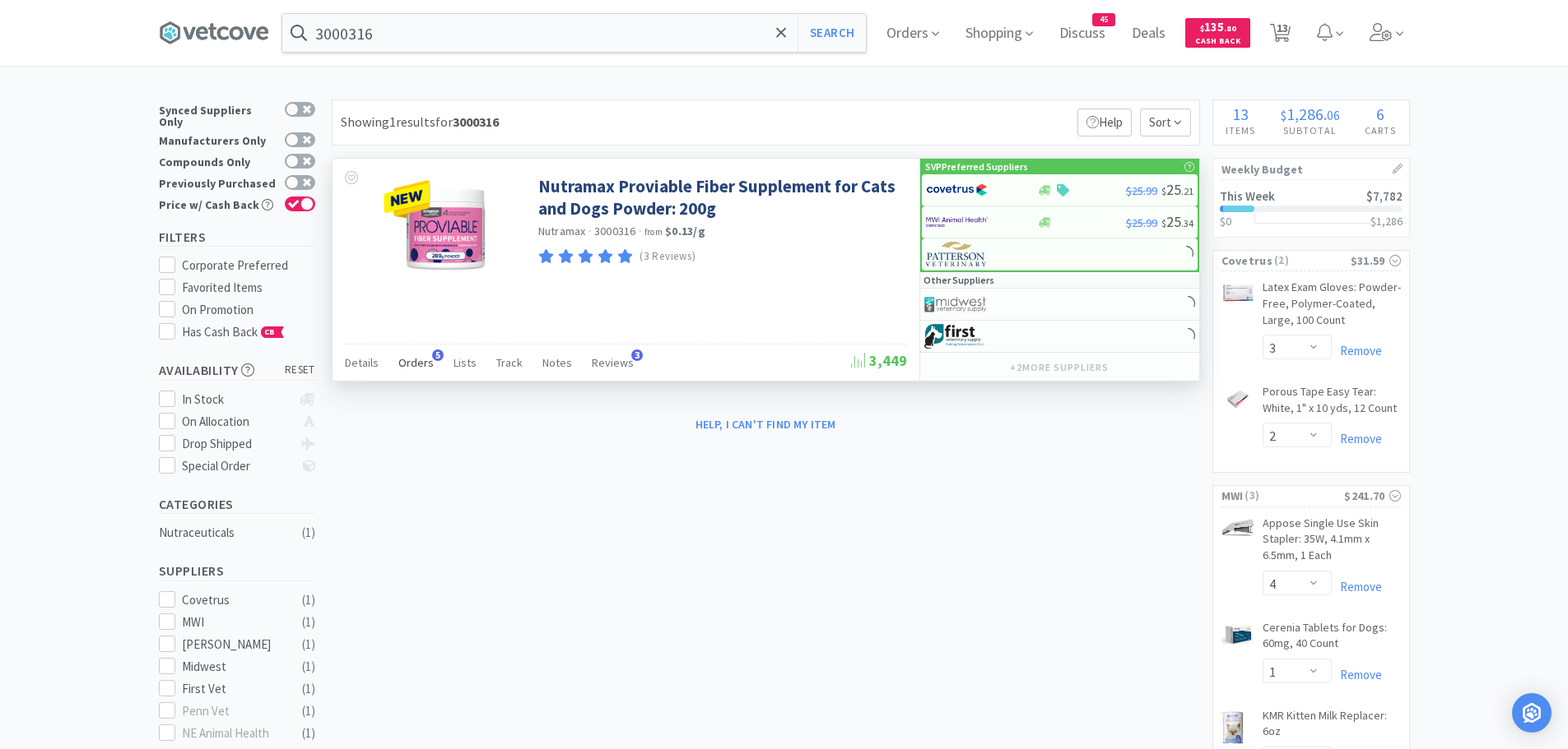
click at [429, 363] on span "Orders" at bounding box center [416, 362] width 36 height 14
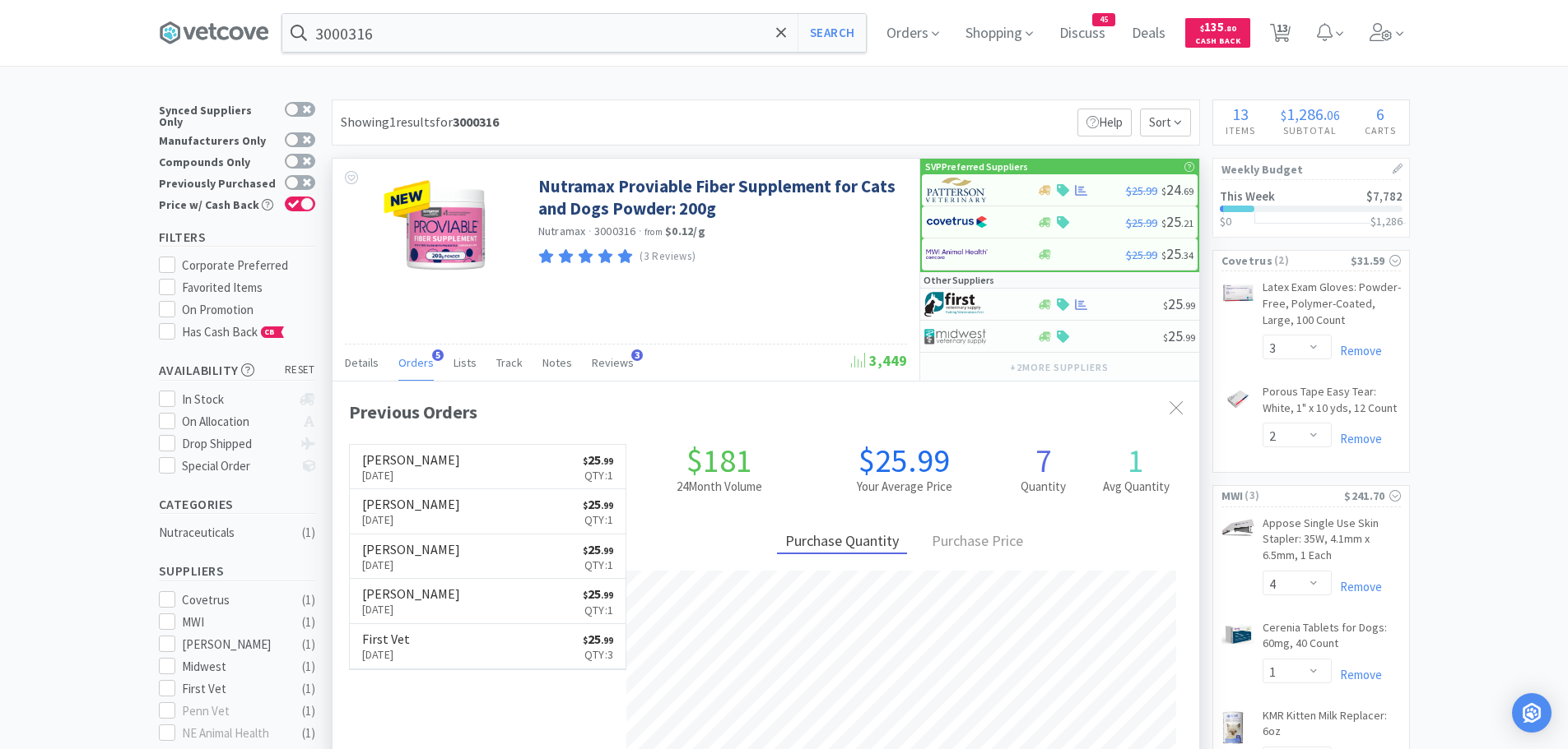
scroll to position [426, 866]
click at [967, 192] on img at bounding box center [957, 190] width 62 height 25
select select "1"
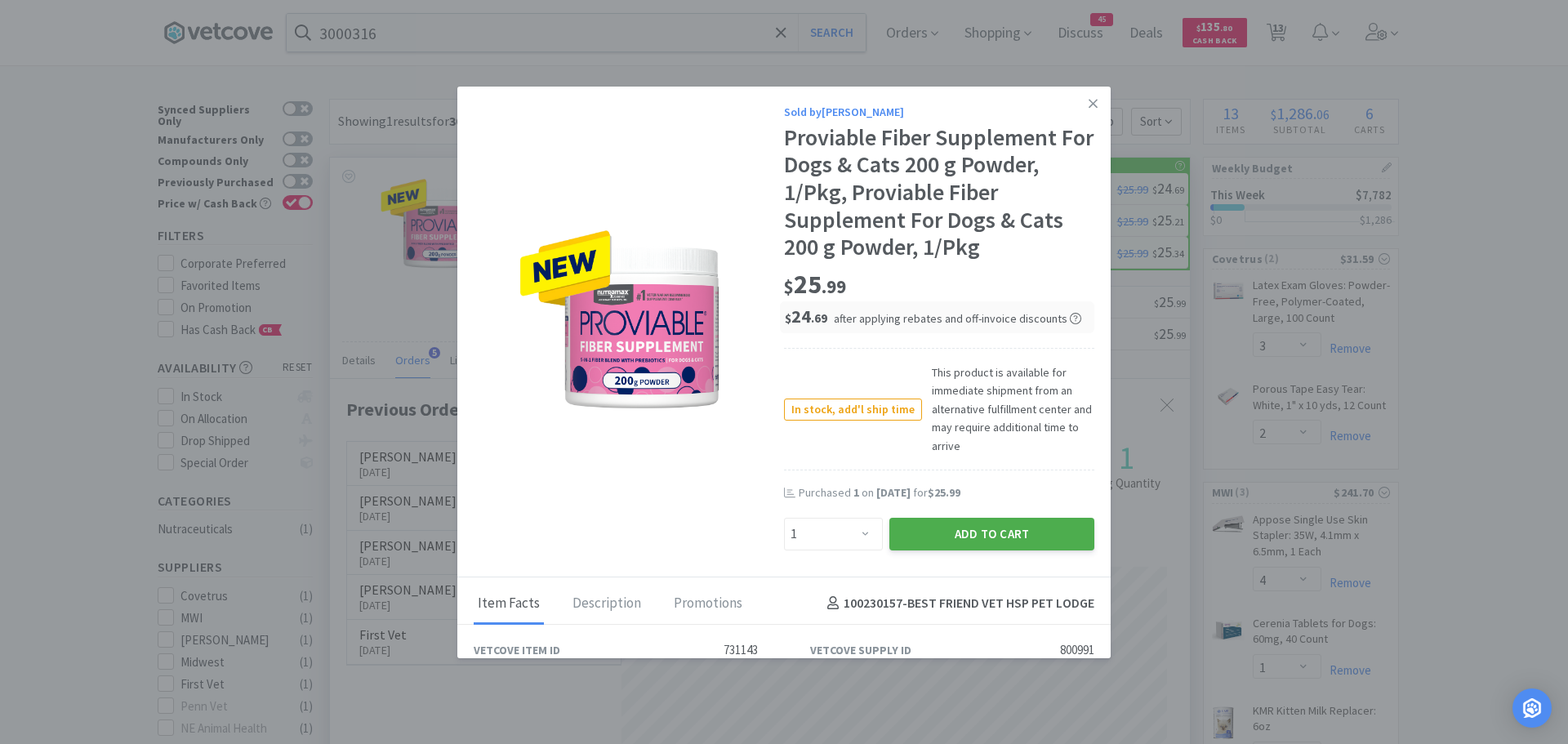
click at [953, 523] on button "Add to Cart" at bounding box center [992, 534] width 205 height 33
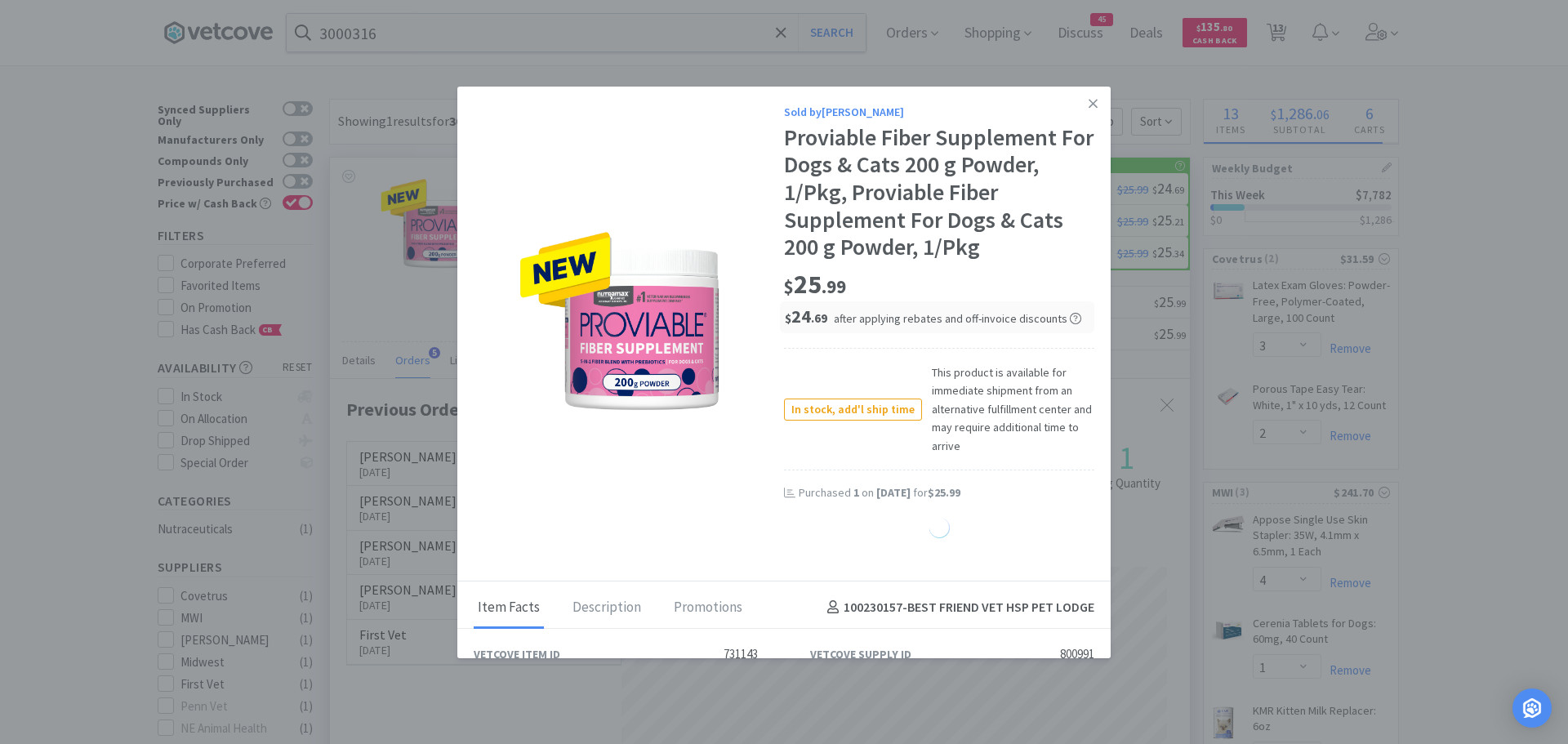
select select "1"
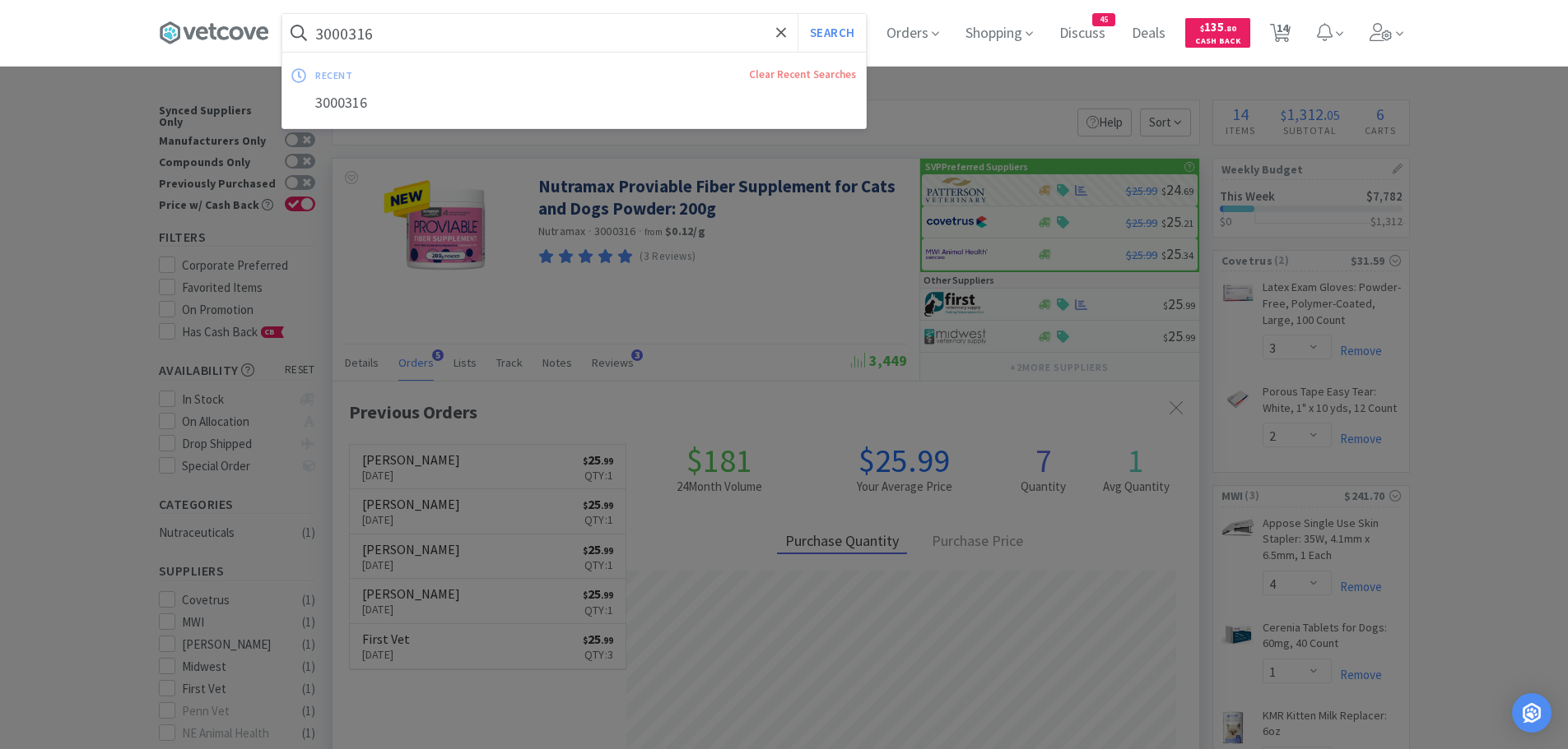
click at [406, 39] on input "3000316" at bounding box center [574, 32] width 583 height 38
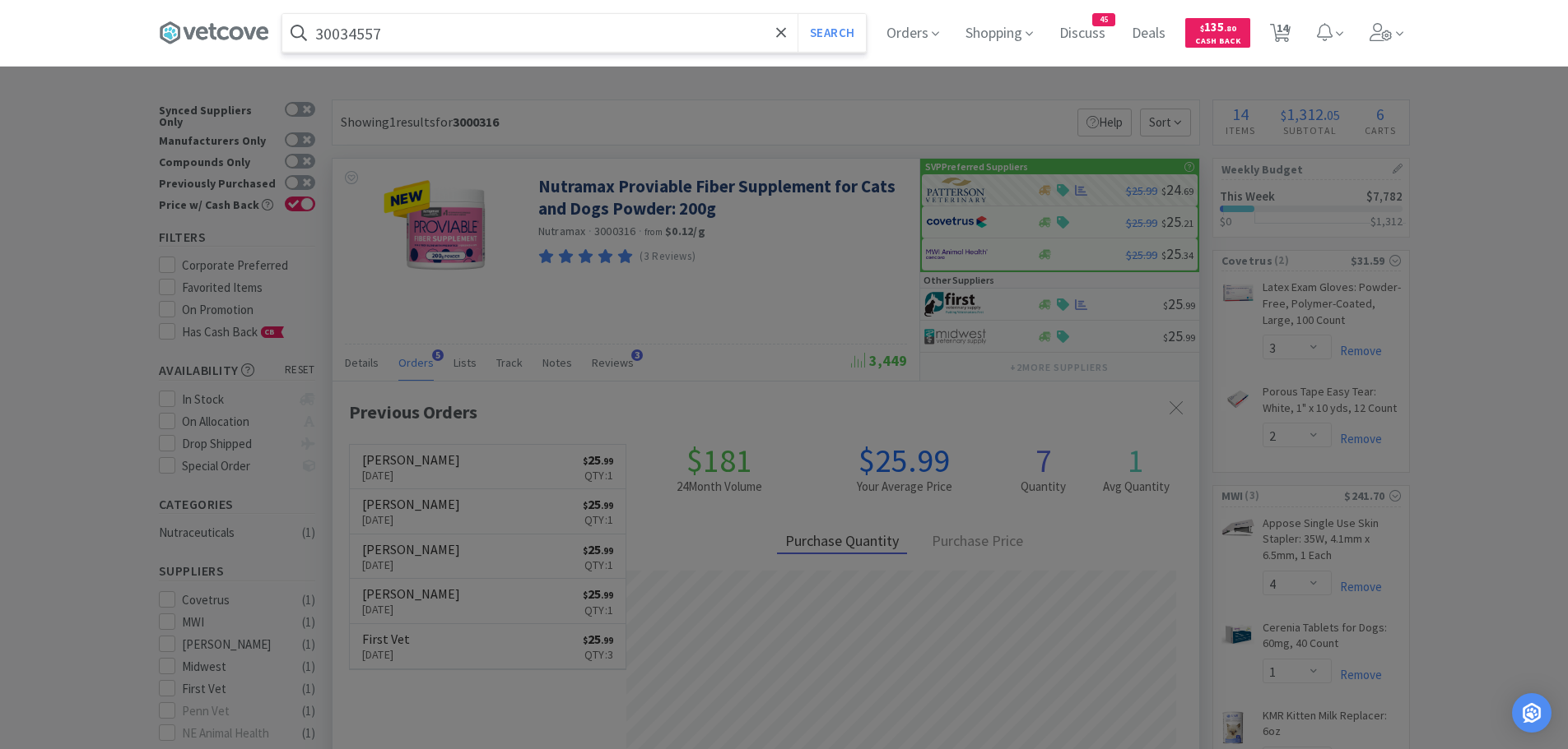
type input "30034557"
click at [798, 14] on button "Search" at bounding box center [831, 32] width 69 height 38
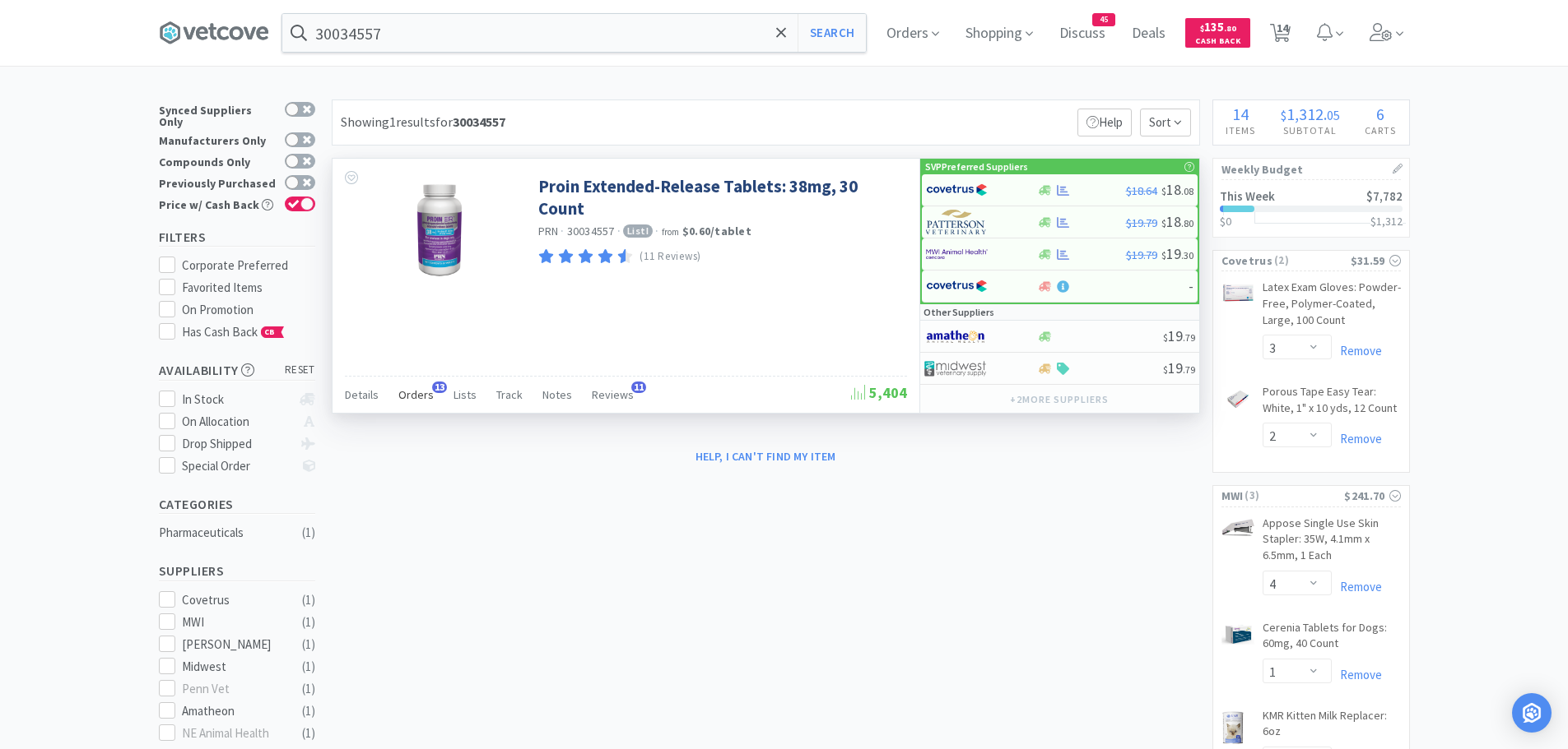
click at [408, 399] on span "Orders" at bounding box center [416, 394] width 36 height 14
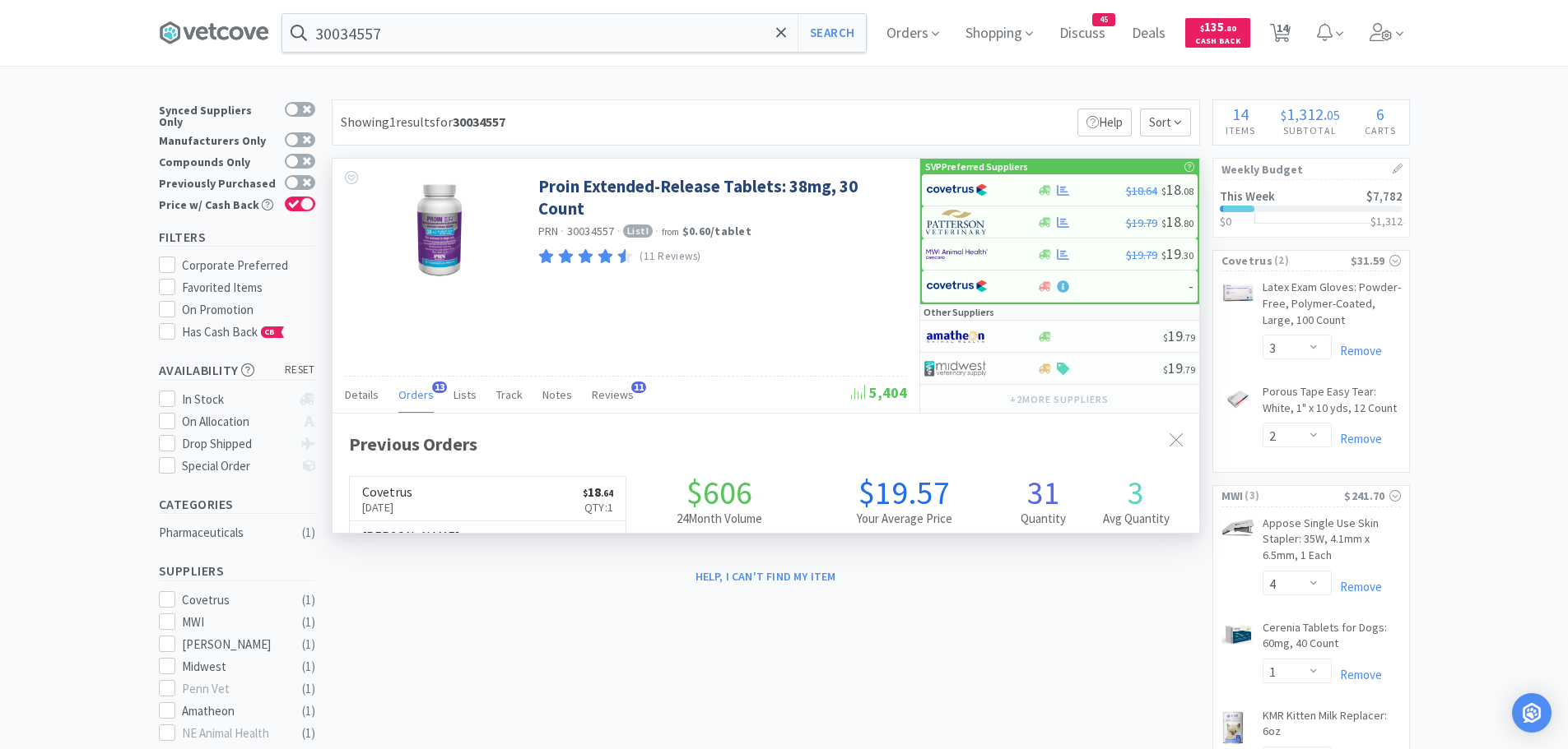
scroll to position [441, 866]
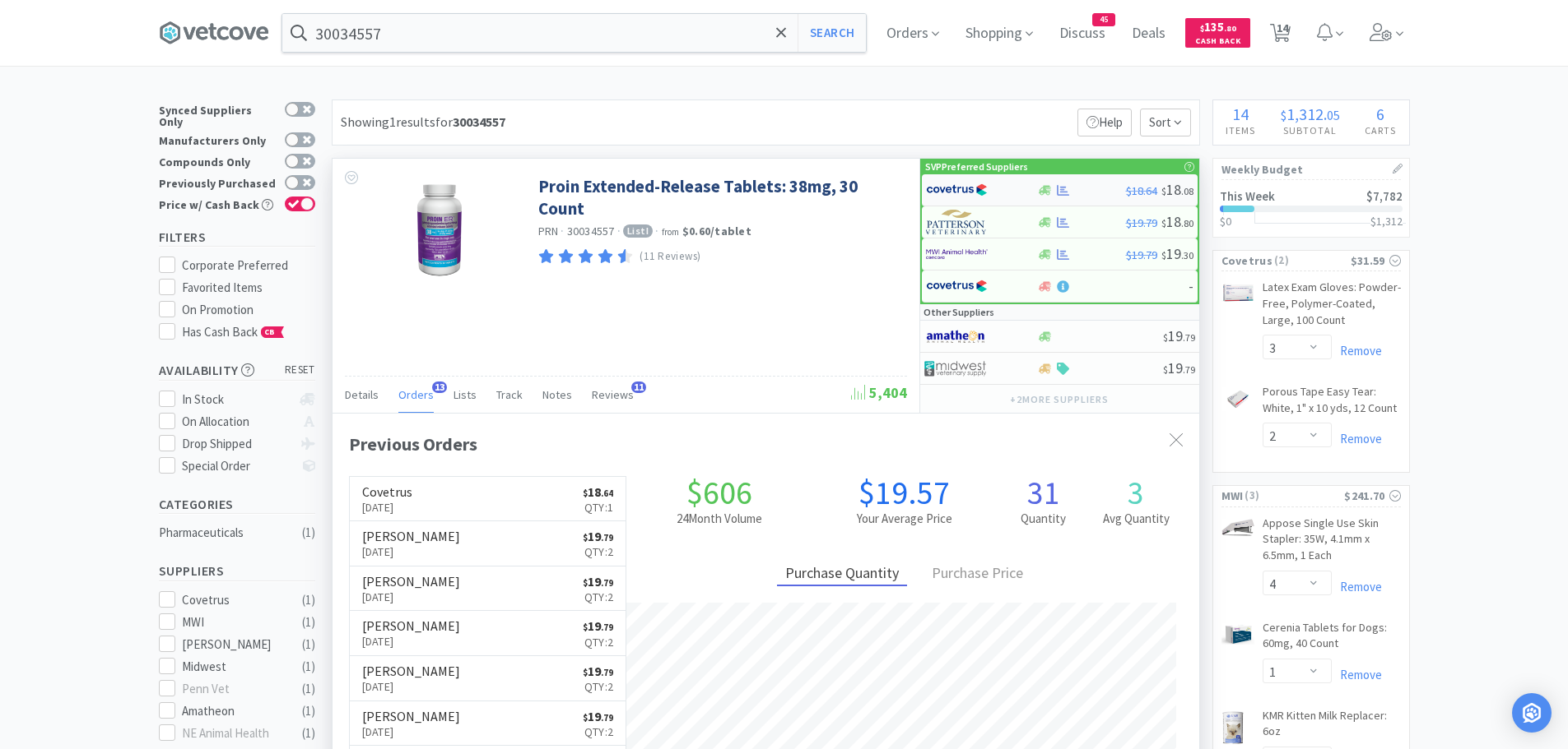
click at [962, 188] on img at bounding box center [957, 190] width 62 height 25
select select "1"
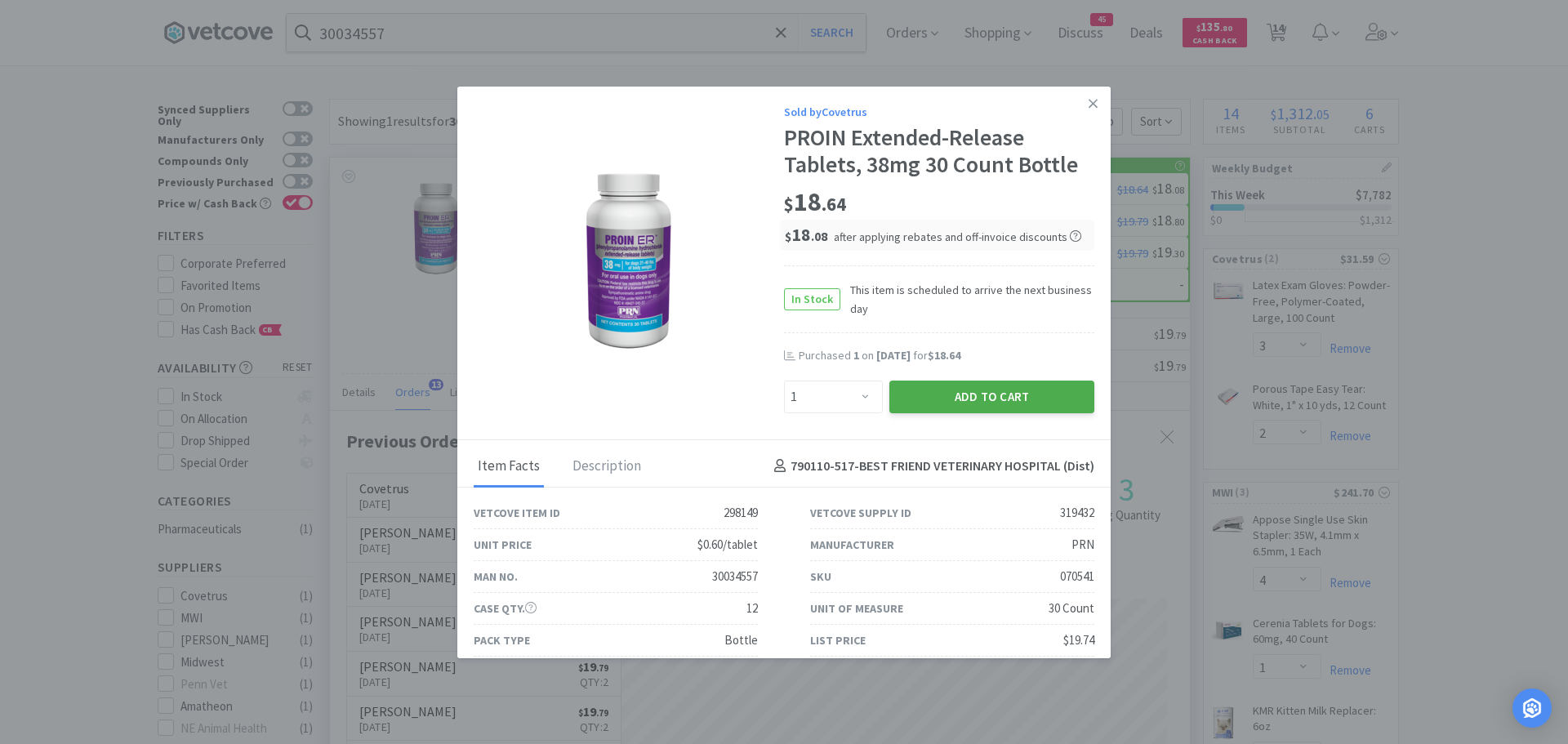
click at [916, 396] on button "Add to Cart" at bounding box center [992, 397] width 205 height 33
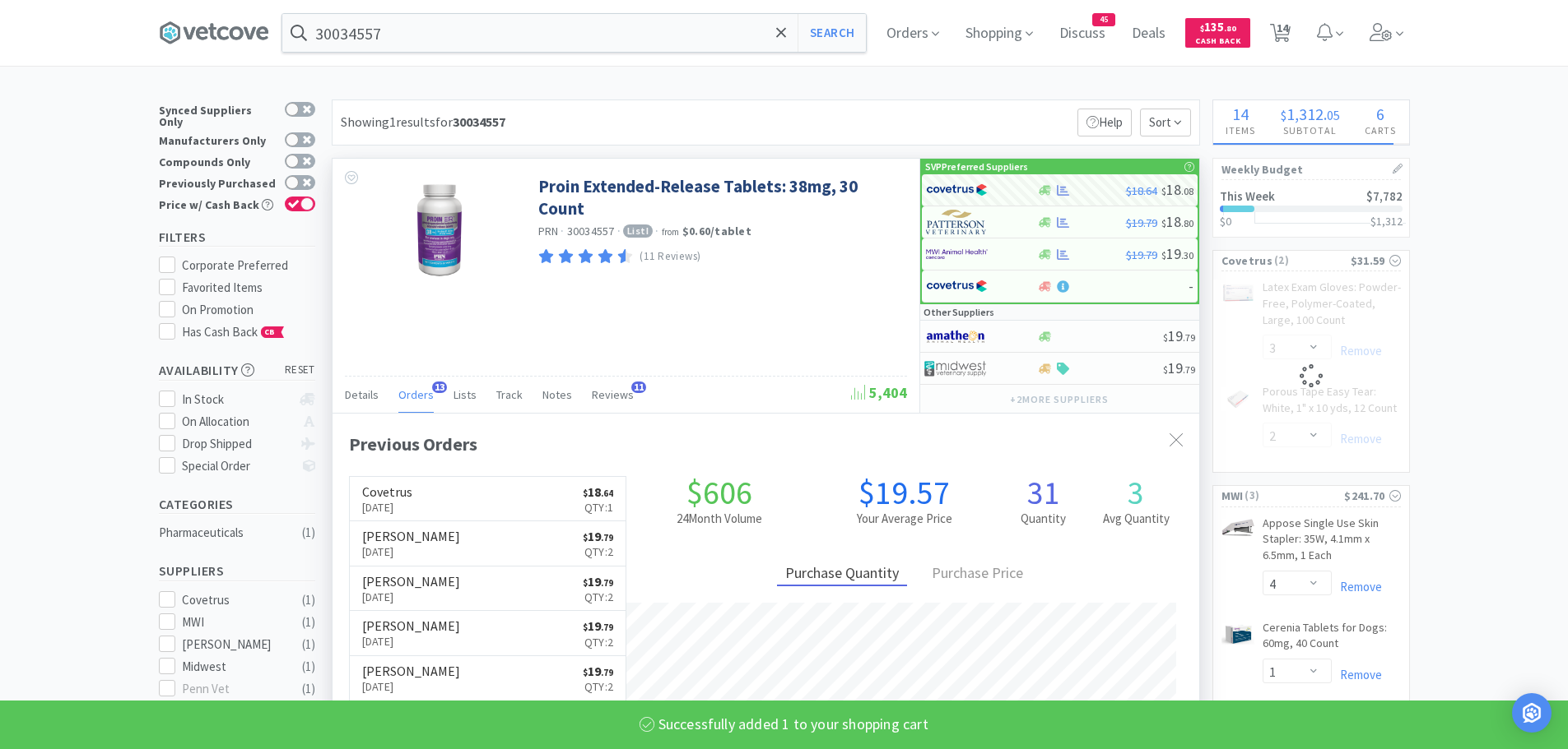
select select "1"
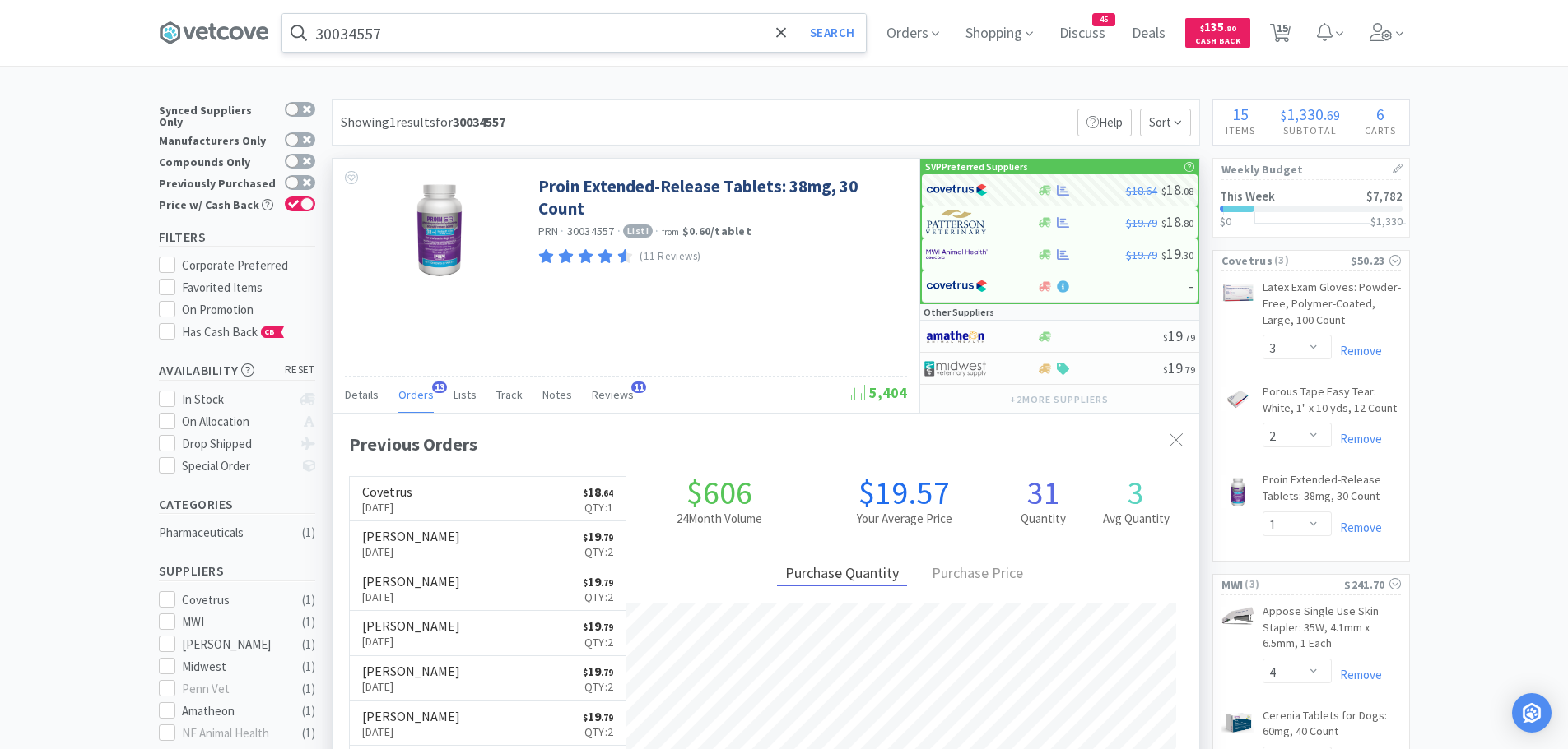
click at [435, 39] on input "30034557" at bounding box center [574, 32] width 583 height 38
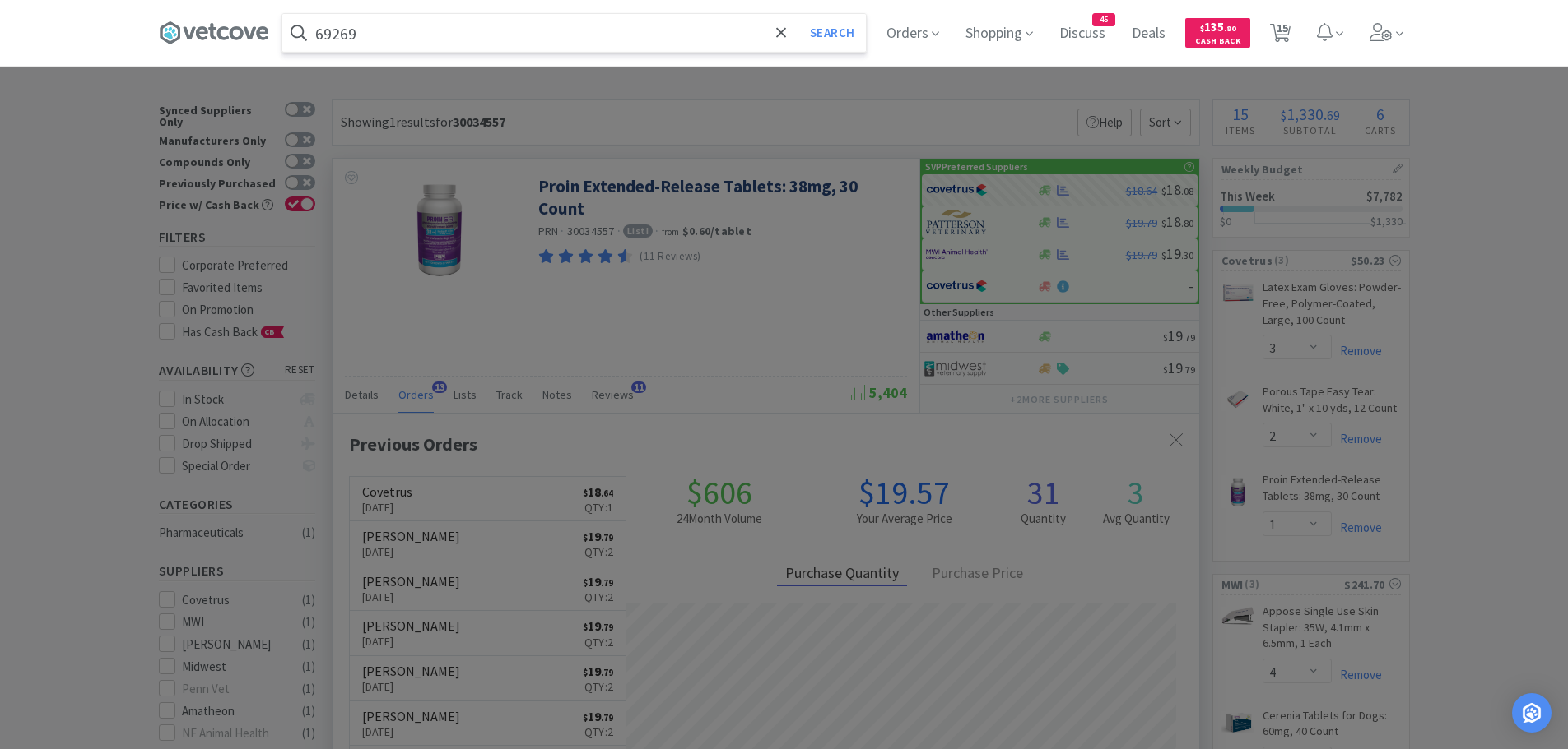
type input "69269"
click at [798, 14] on button "Search" at bounding box center [831, 32] width 69 height 38
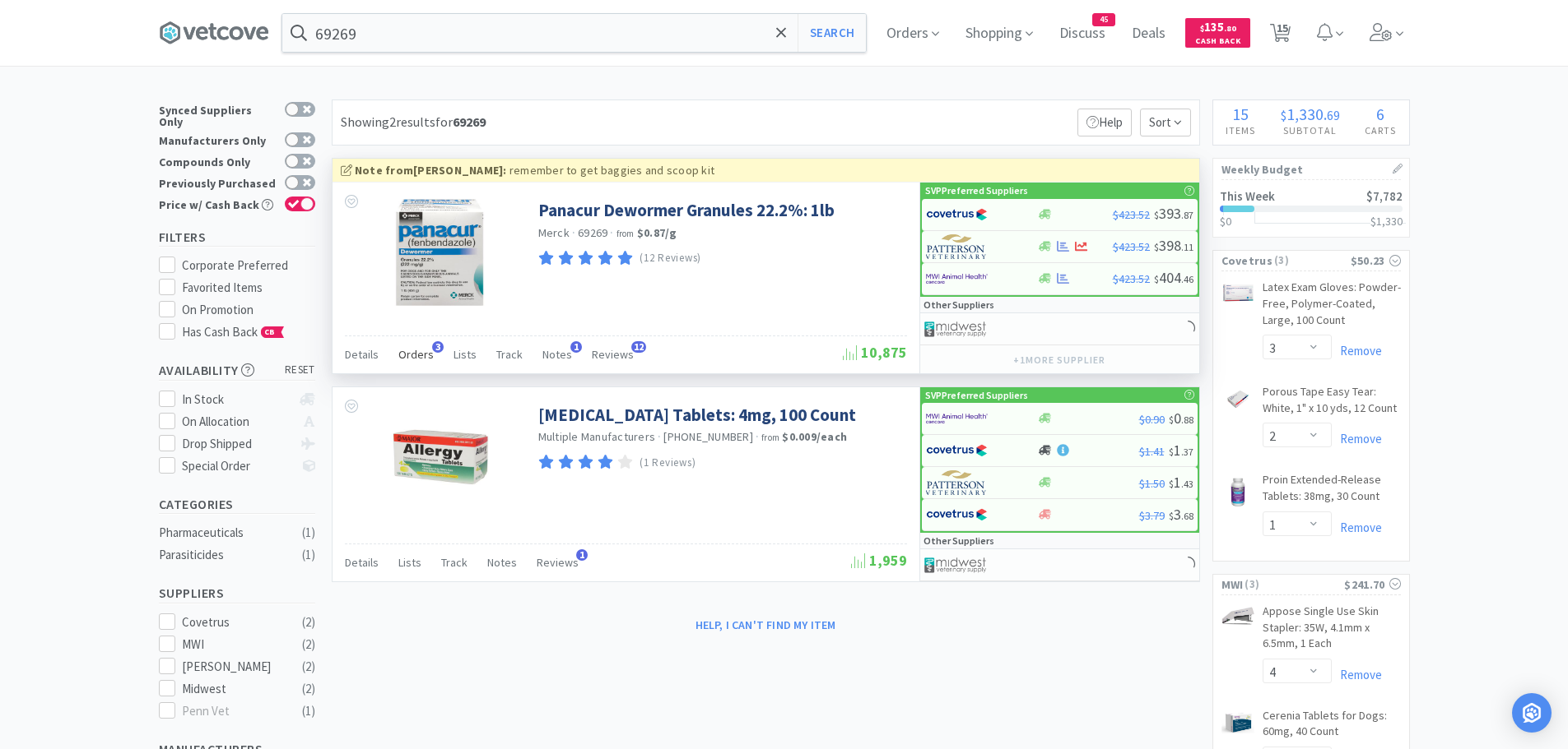
click at [421, 353] on span "Orders" at bounding box center [416, 354] width 36 height 14
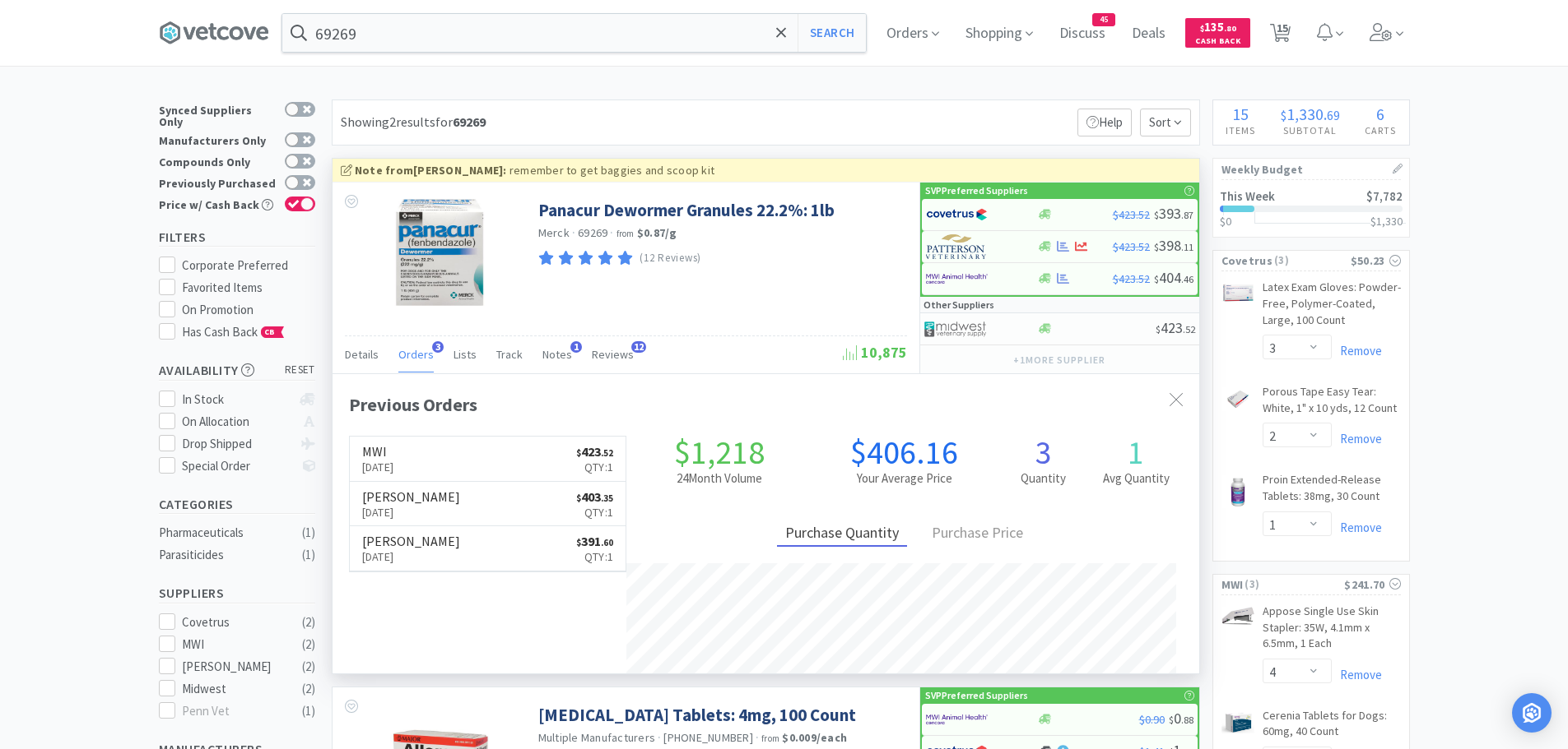
scroll to position [426, 866]
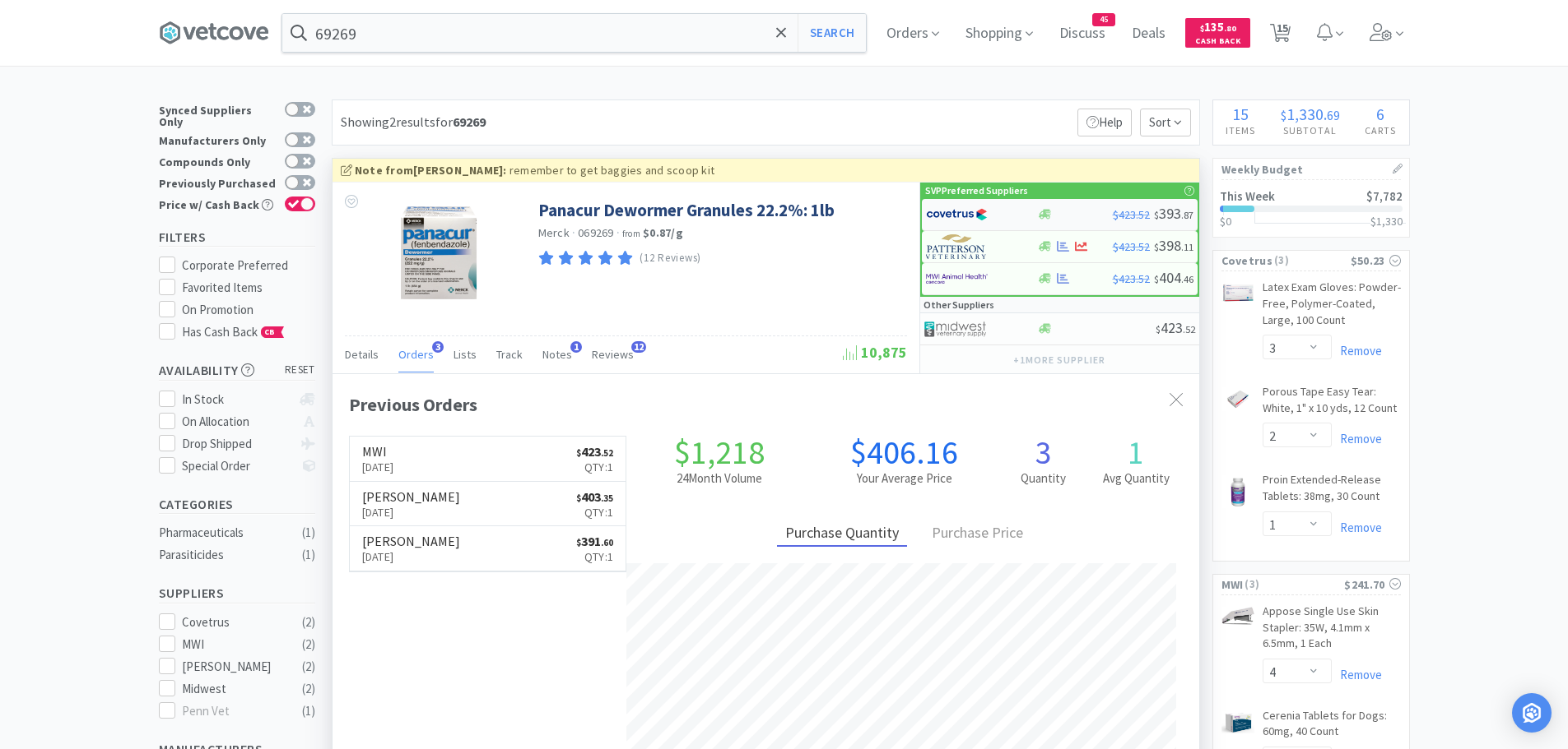
click at [963, 214] on img at bounding box center [957, 215] width 62 height 25
select select "1"
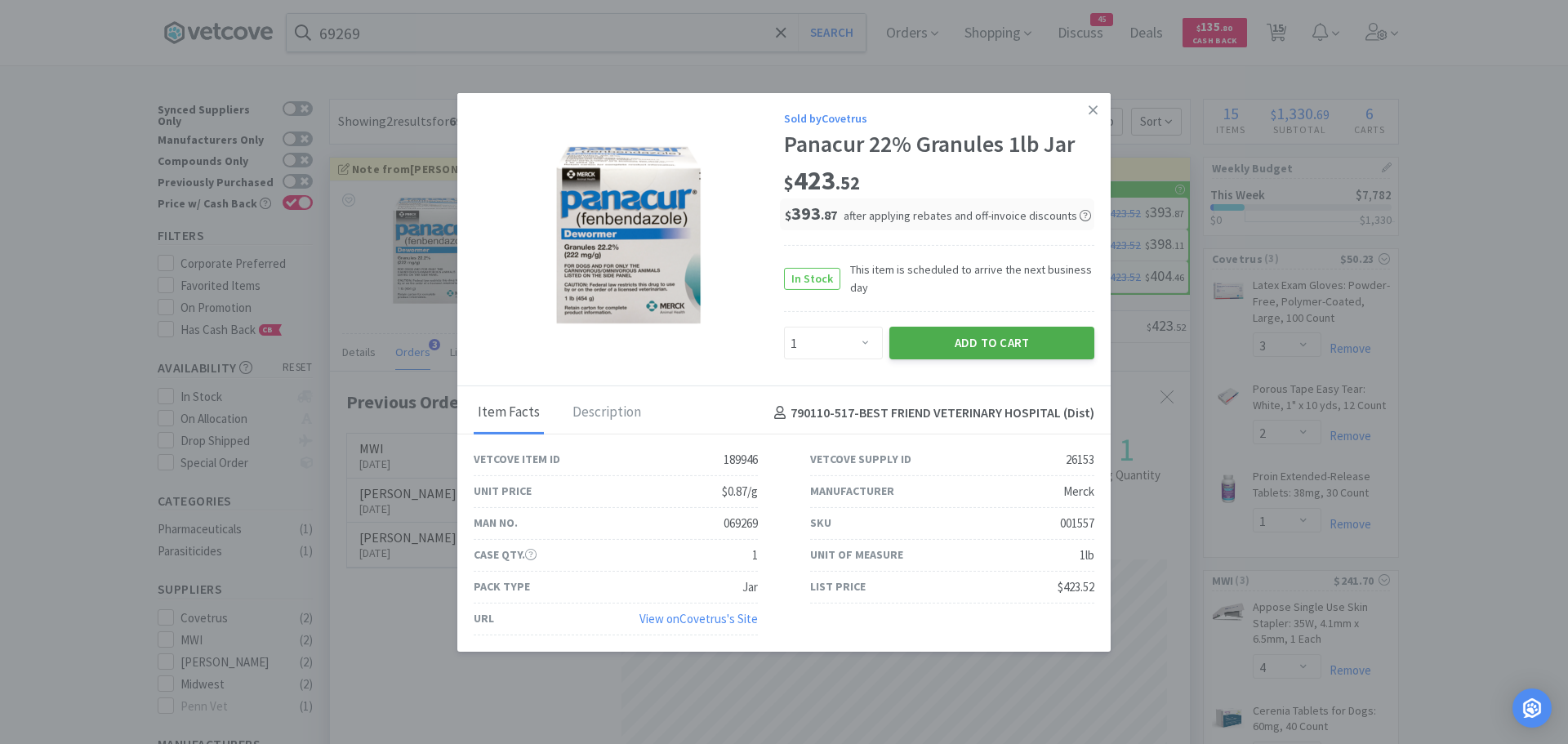
click at [933, 342] on button "Add to Cart" at bounding box center [992, 343] width 205 height 33
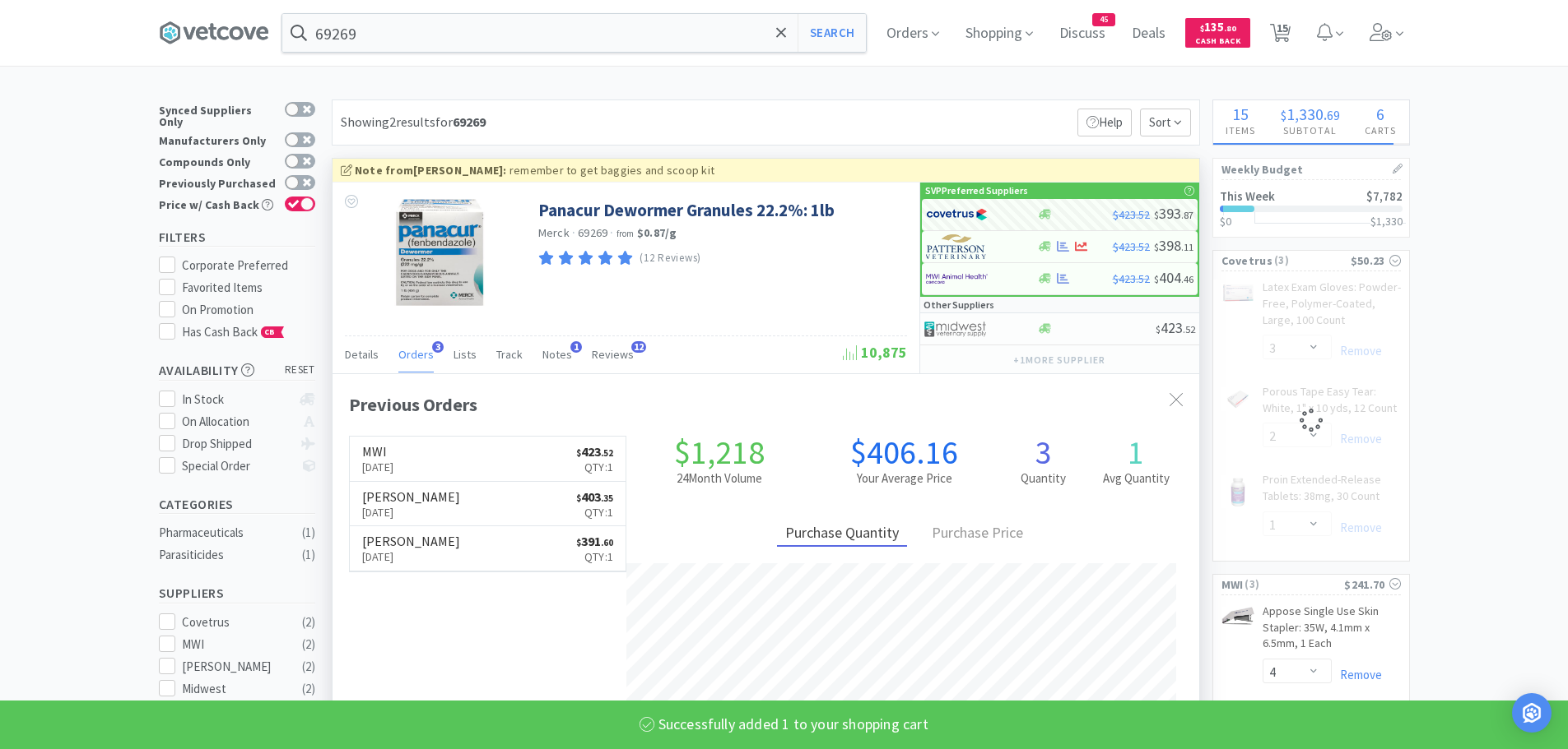
select select "1"
select select "2"
select select "1"
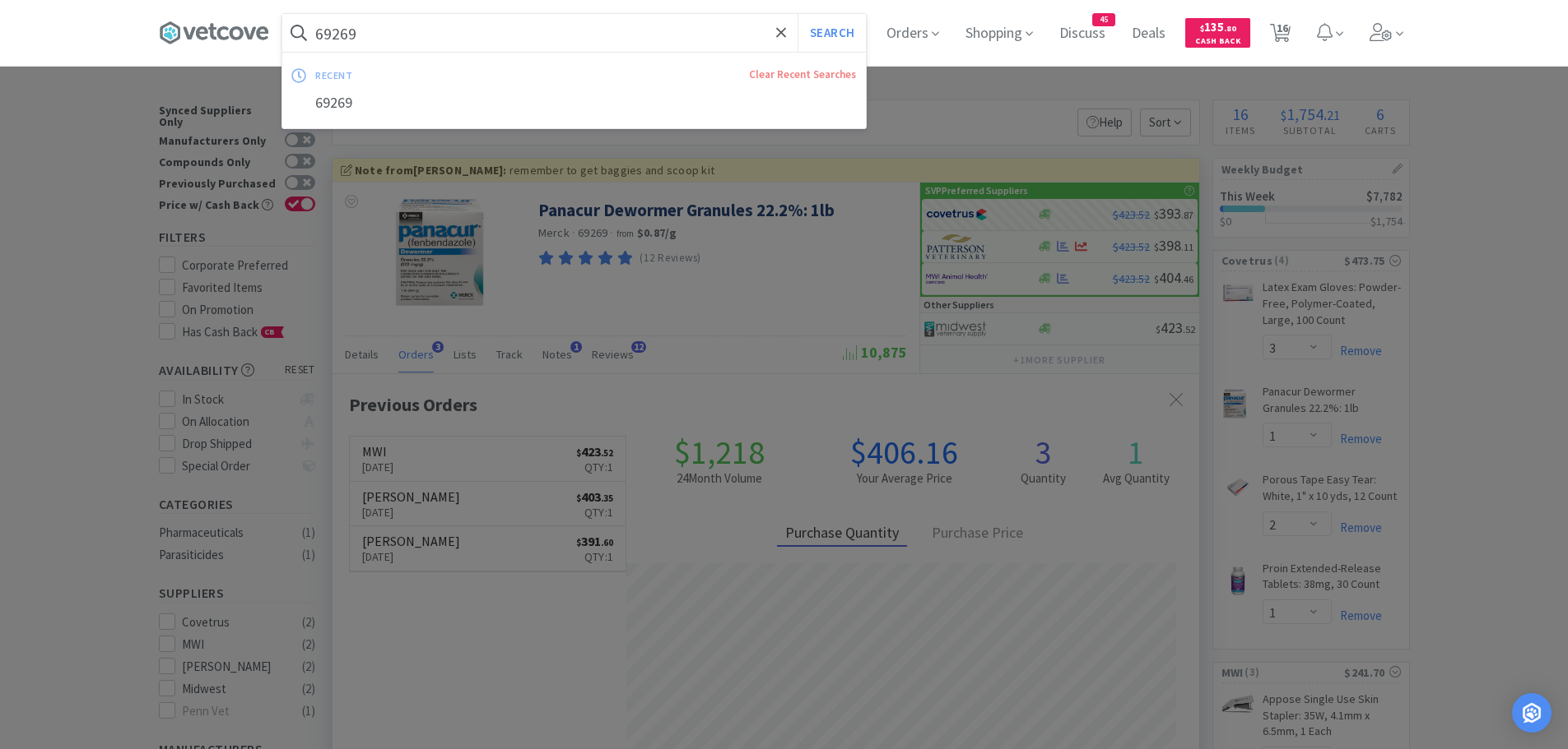
click at [488, 42] on input "69269" at bounding box center [574, 32] width 583 height 38
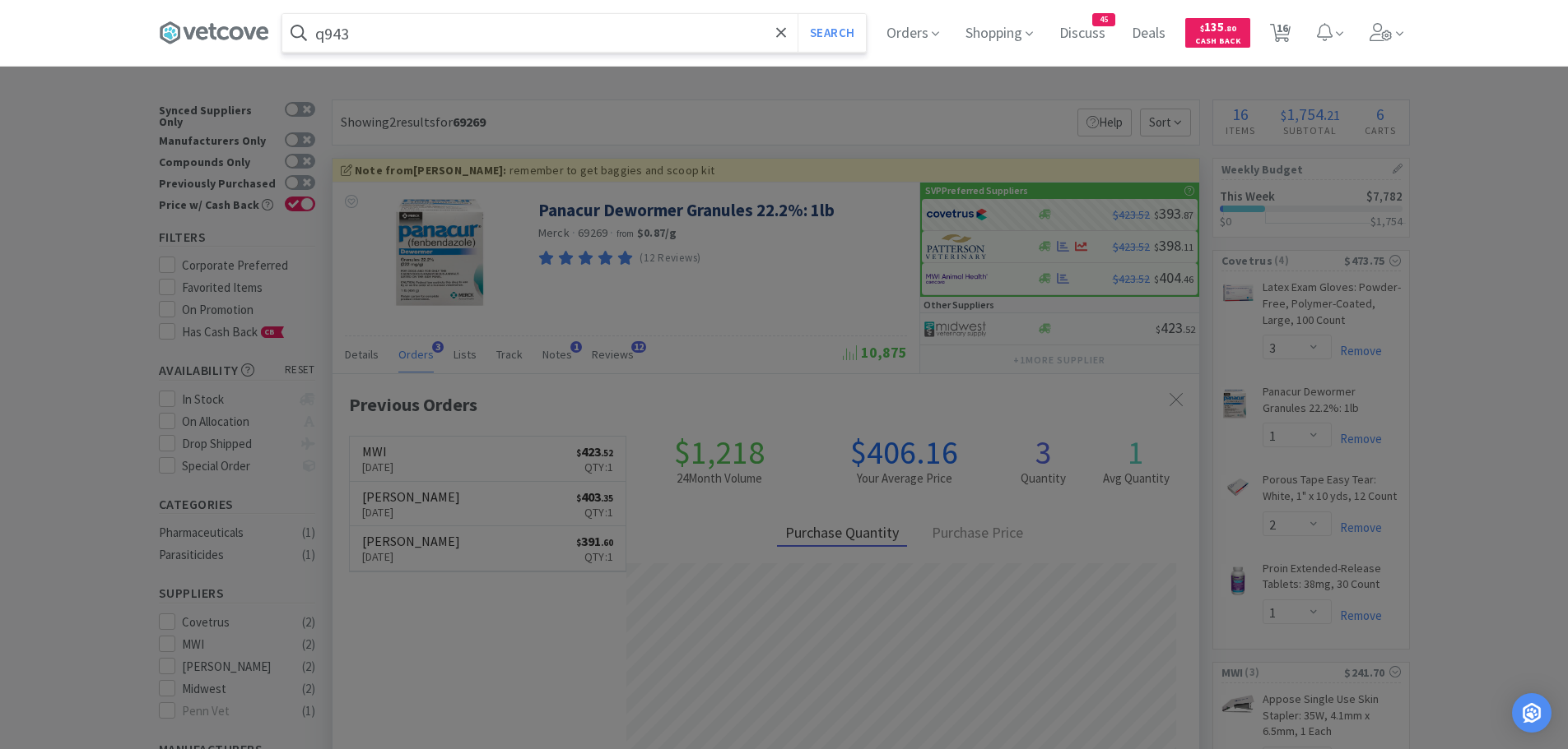
type input "q943"
click at [798, 14] on button "Search" at bounding box center [831, 32] width 69 height 38
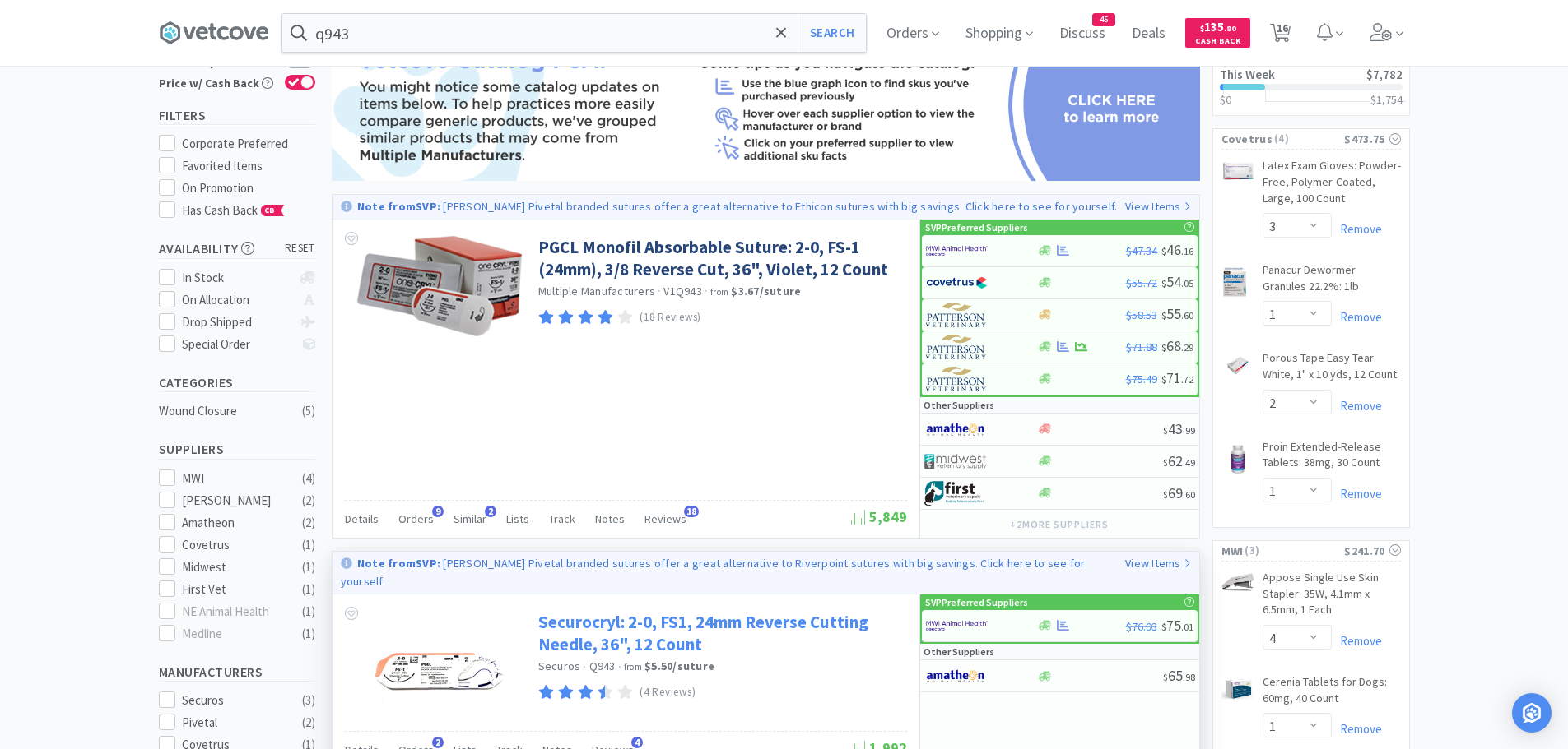
scroll to position [329, 0]
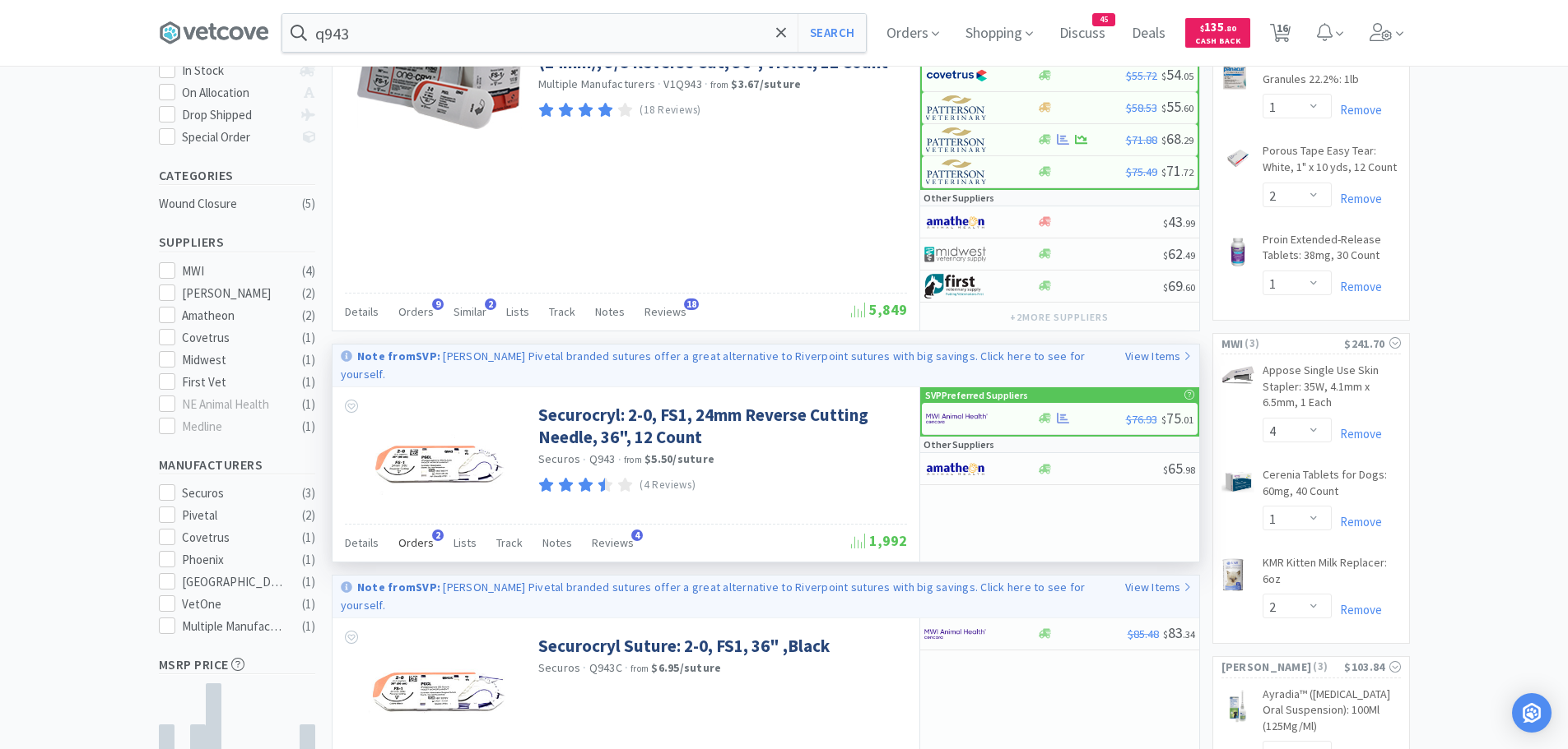
click at [410, 536] on span "Orders" at bounding box center [416, 542] width 36 height 14
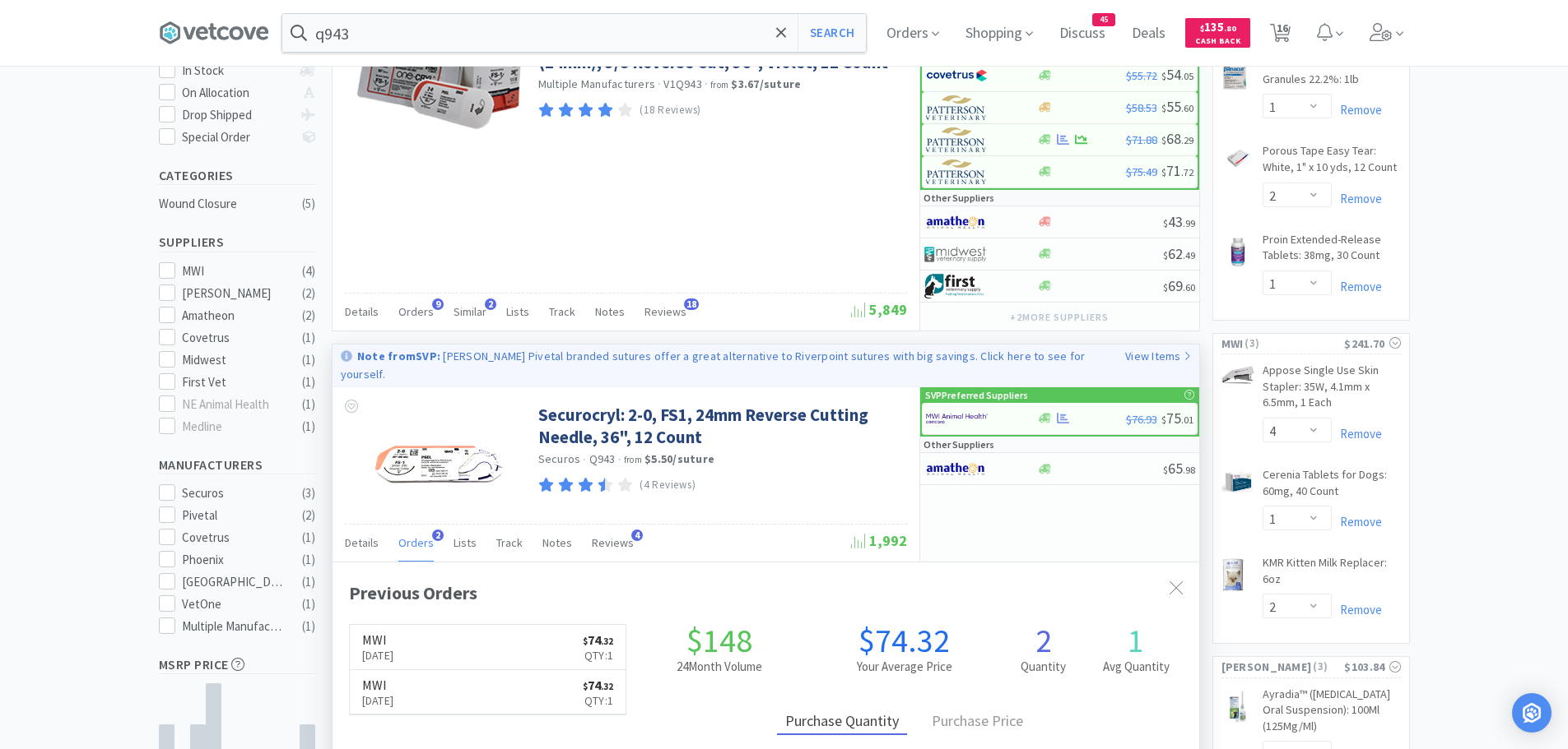
scroll to position [82, 0]
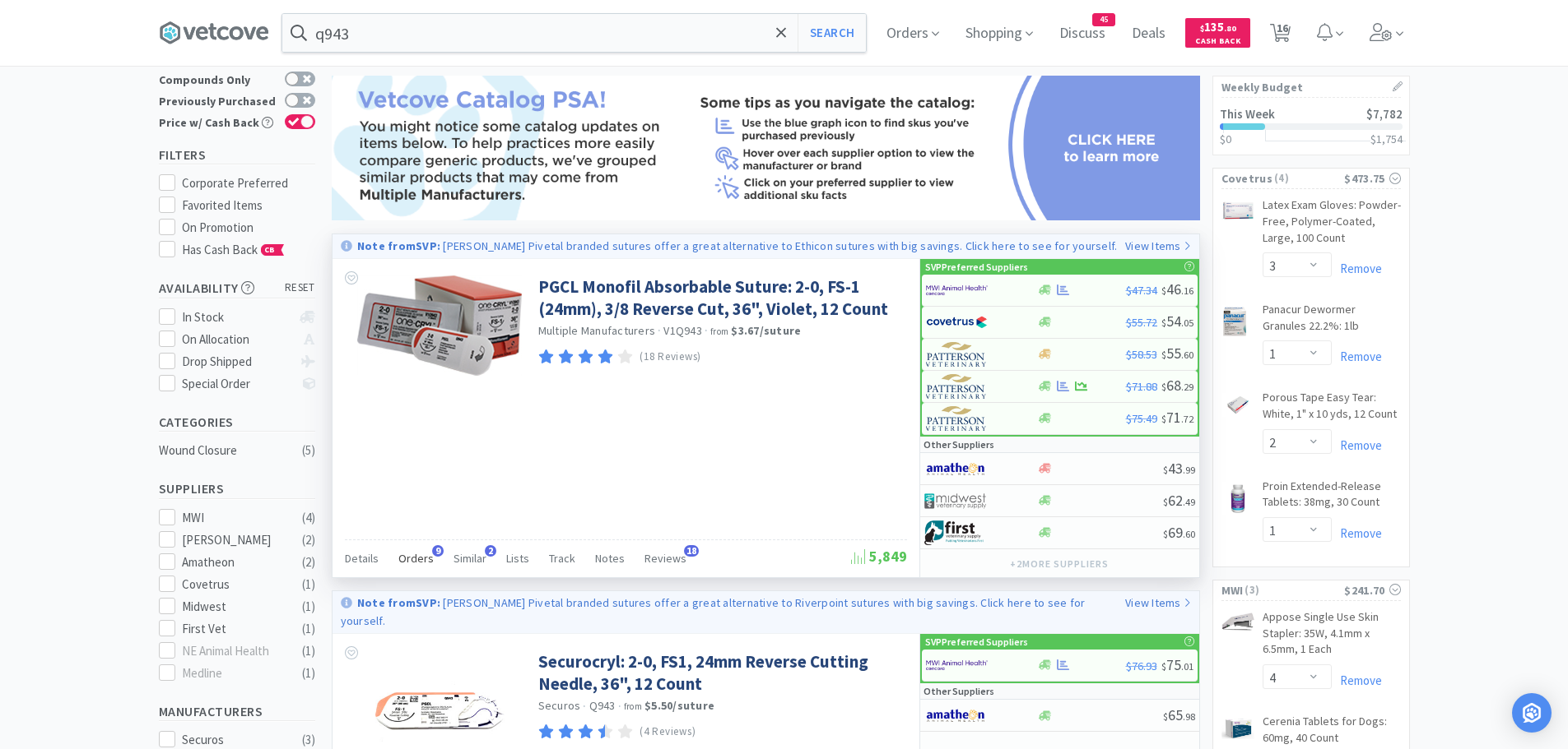
click at [416, 565] on span "Orders" at bounding box center [416, 558] width 36 height 14
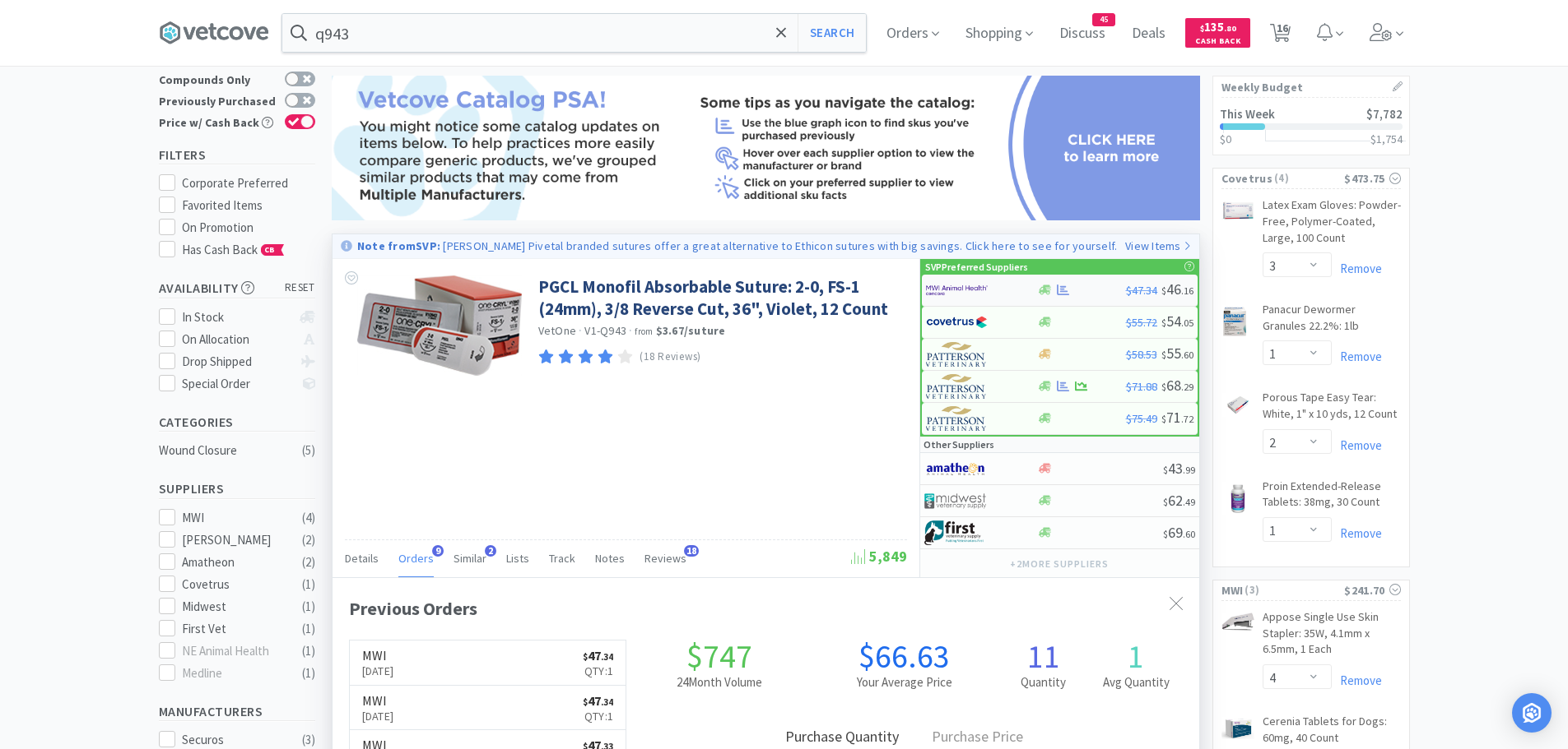
click at [972, 291] on img at bounding box center [957, 291] width 62 height 25
select select "1"
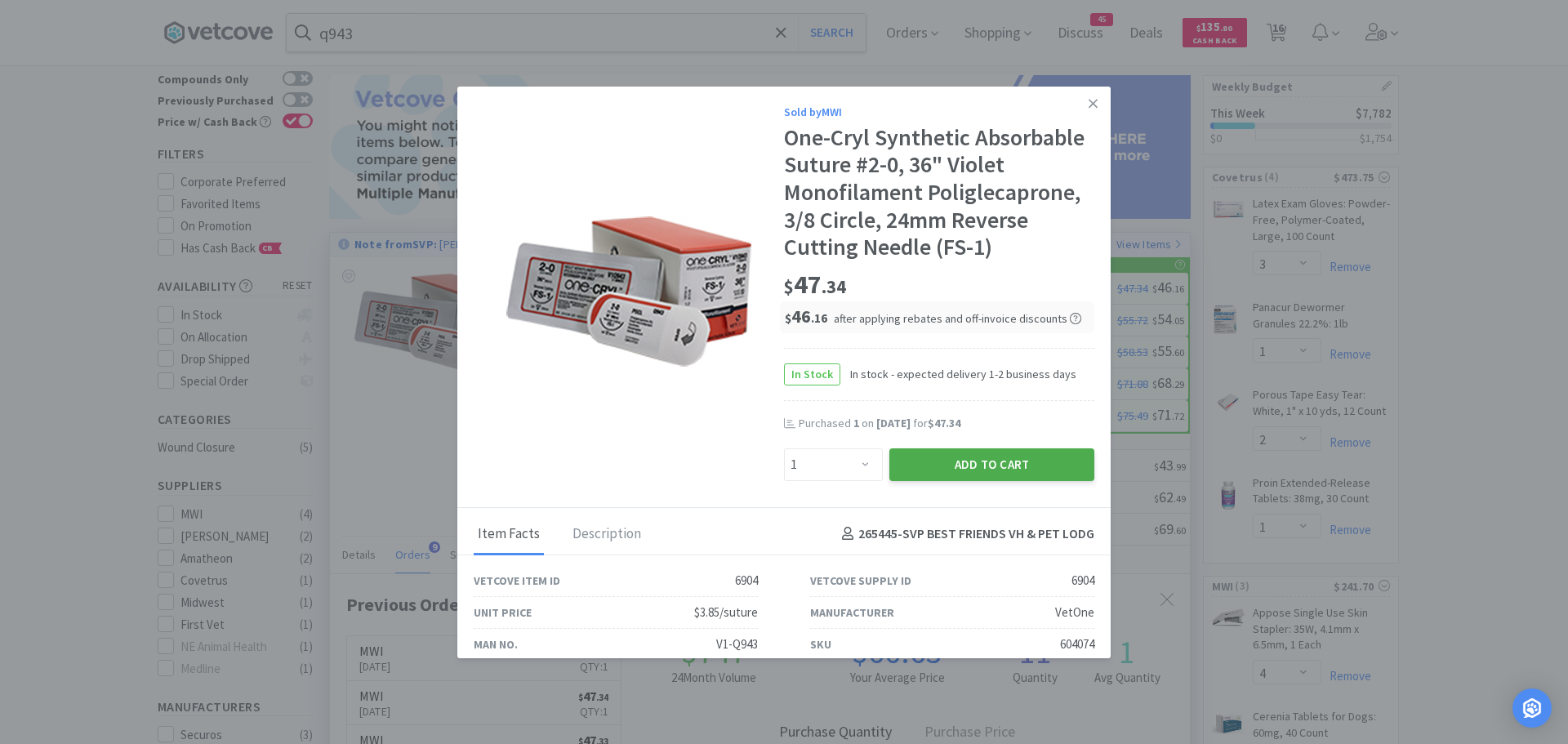
click at [926, 466] on button "Add to Cart" at bounding box center [992, 465] width 205 height 33
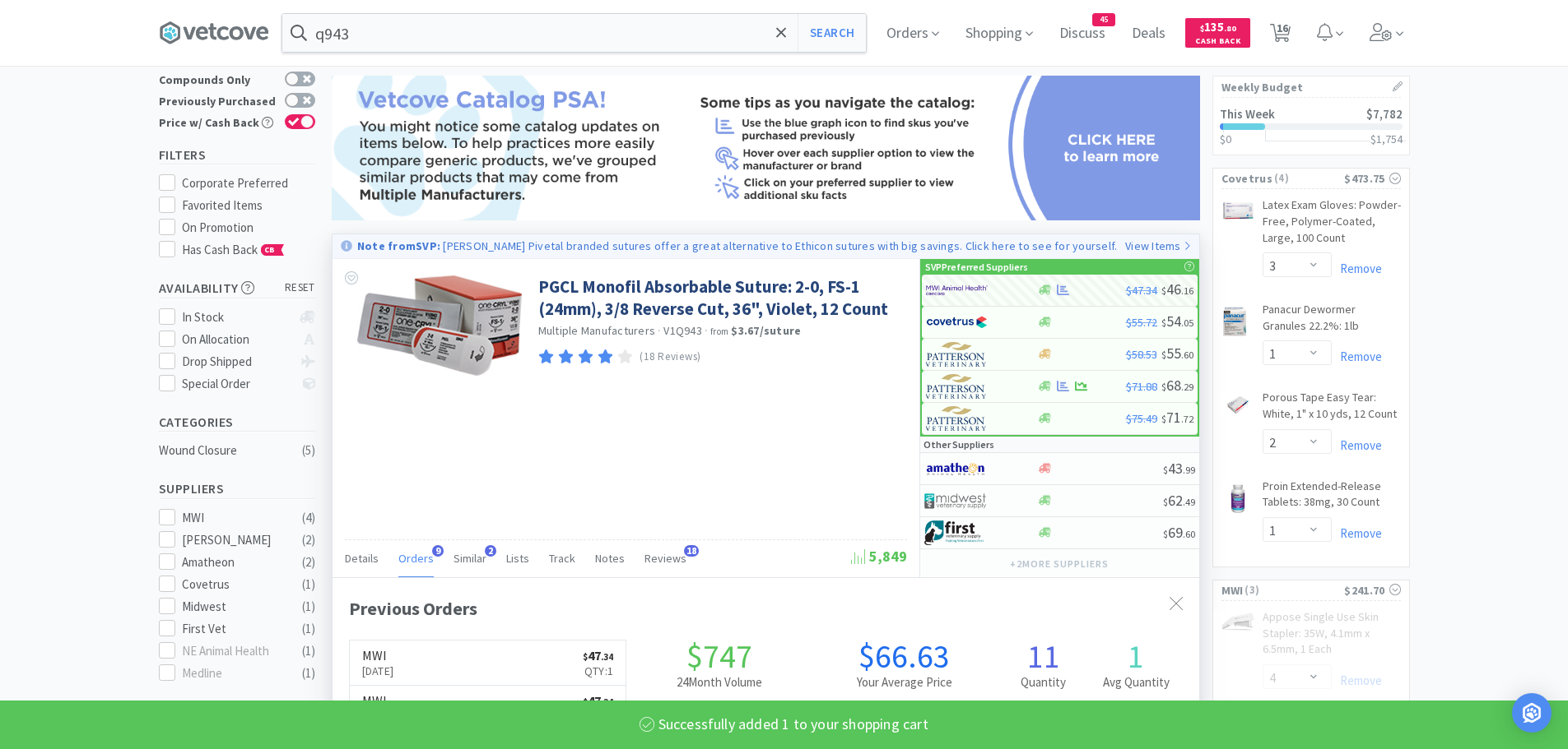
select select "1"
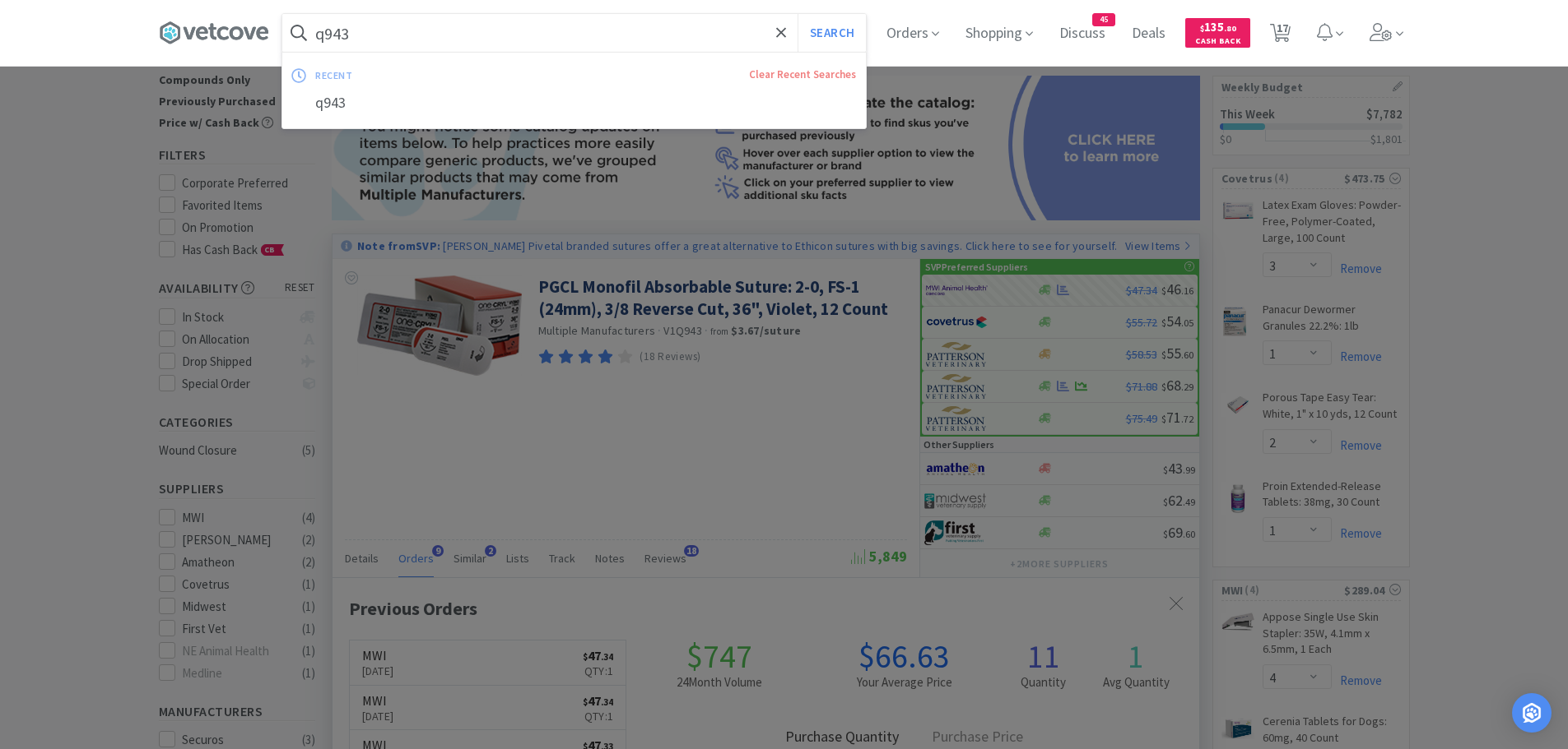
click at [454, 34] on input "q943" at bounding box center [574, 32] width 583 height 38
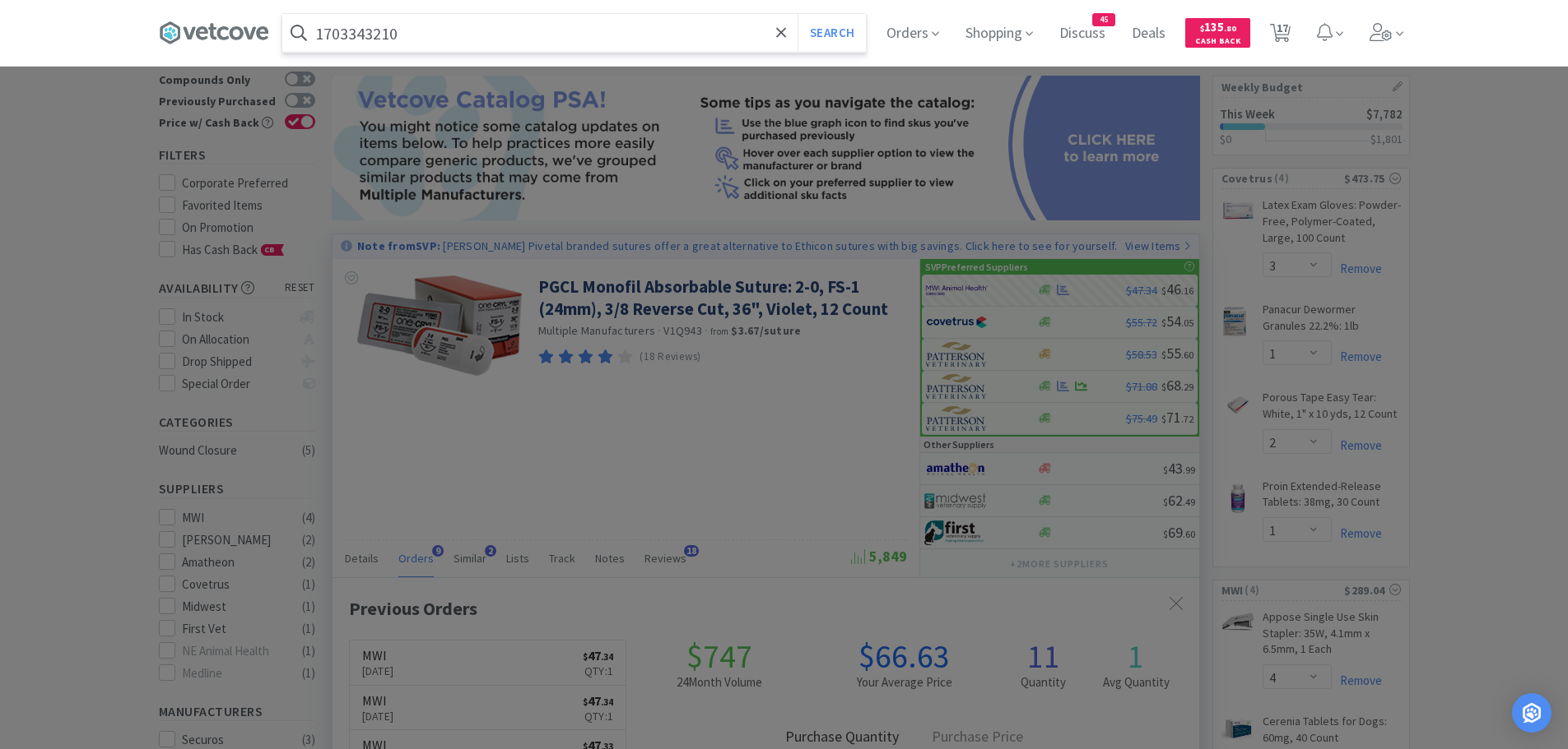
type input "1703343210"
click at [798, 14] on button "Search" at bounding box center [831, 32] width 69 height 38
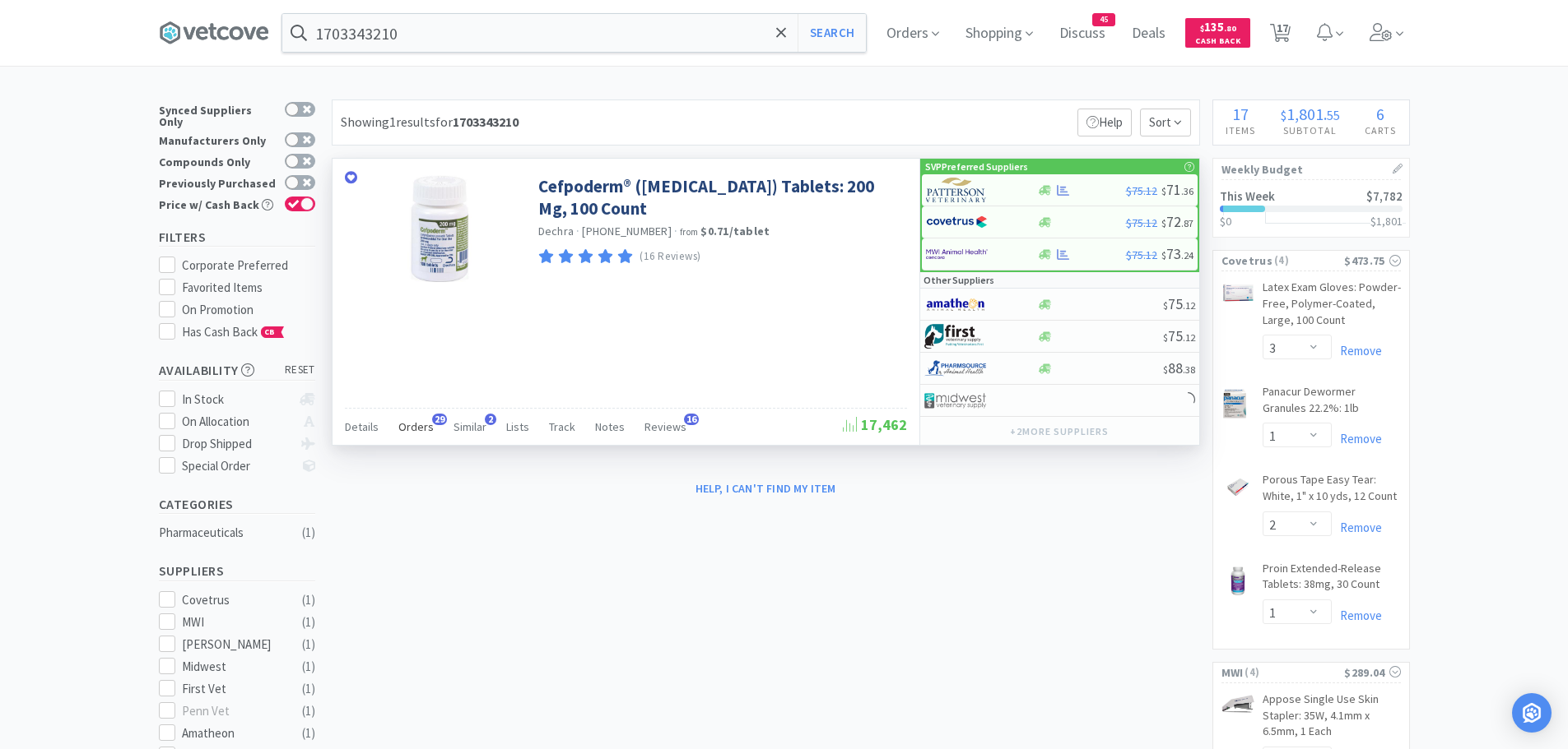
click at [418, 422] on span "Orders" at bounding box center [416, 427] width 36 height 14
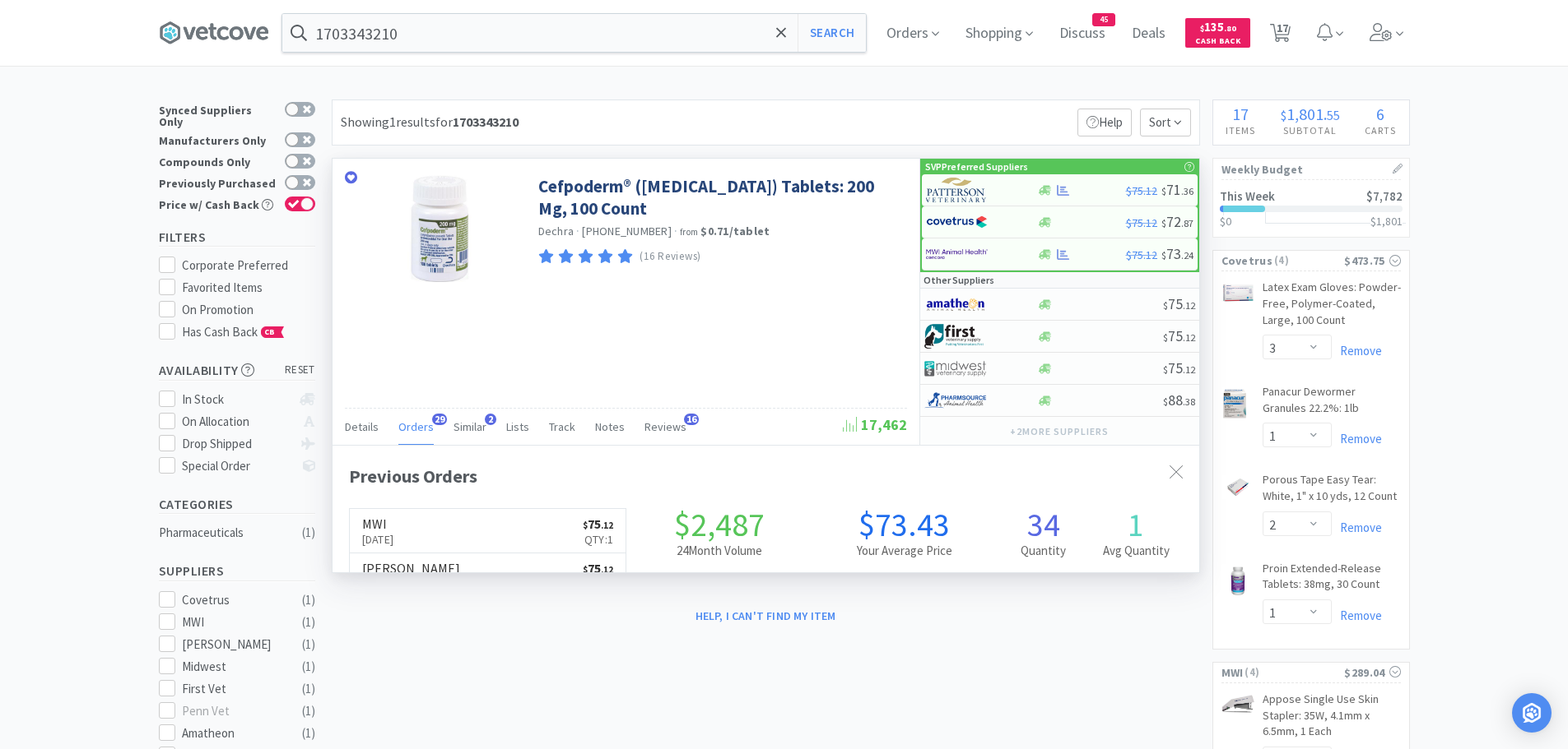
scroll to position [441, 866]
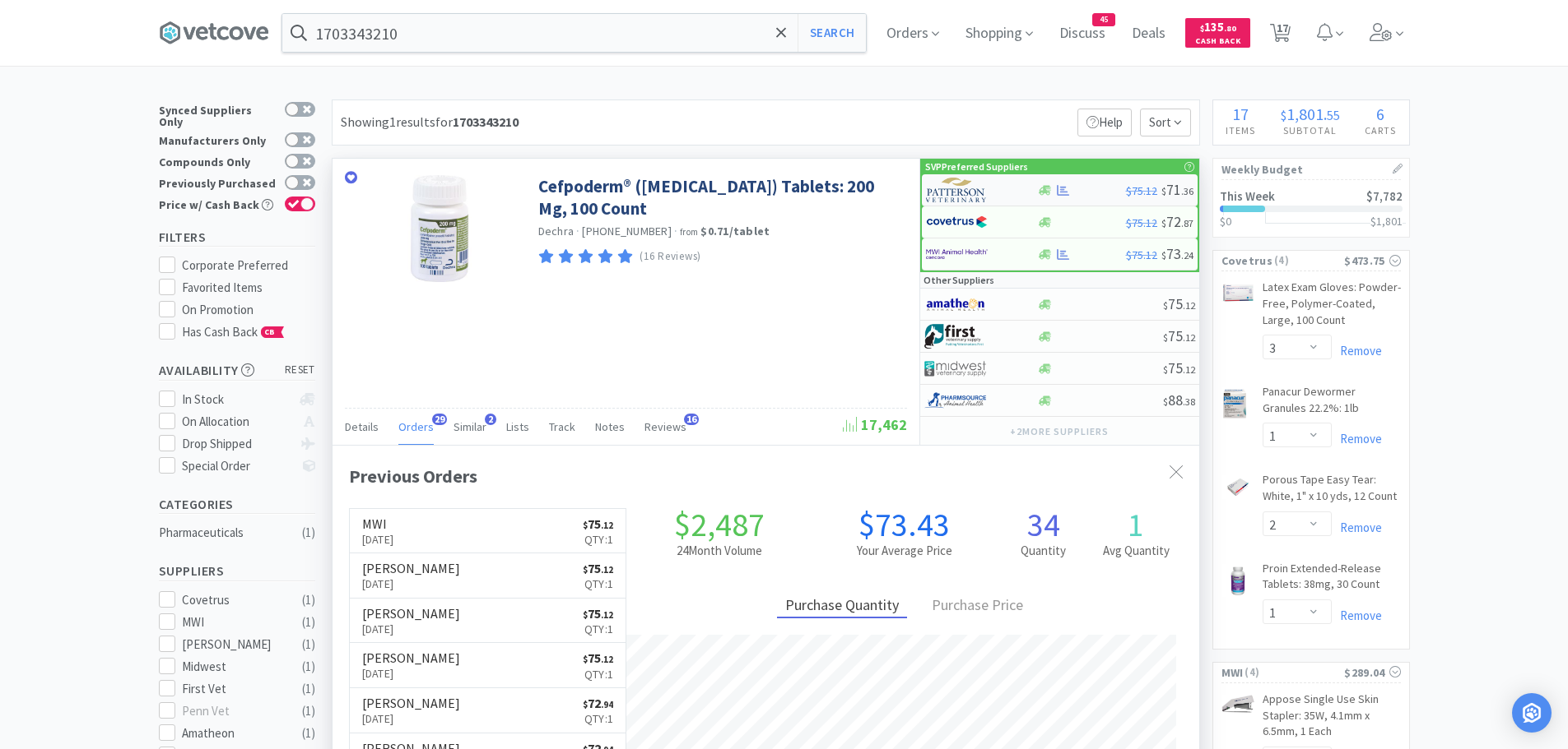
click at [955, 197] on img at bounding box center [957, 190] width 62 height 25
select select "1"
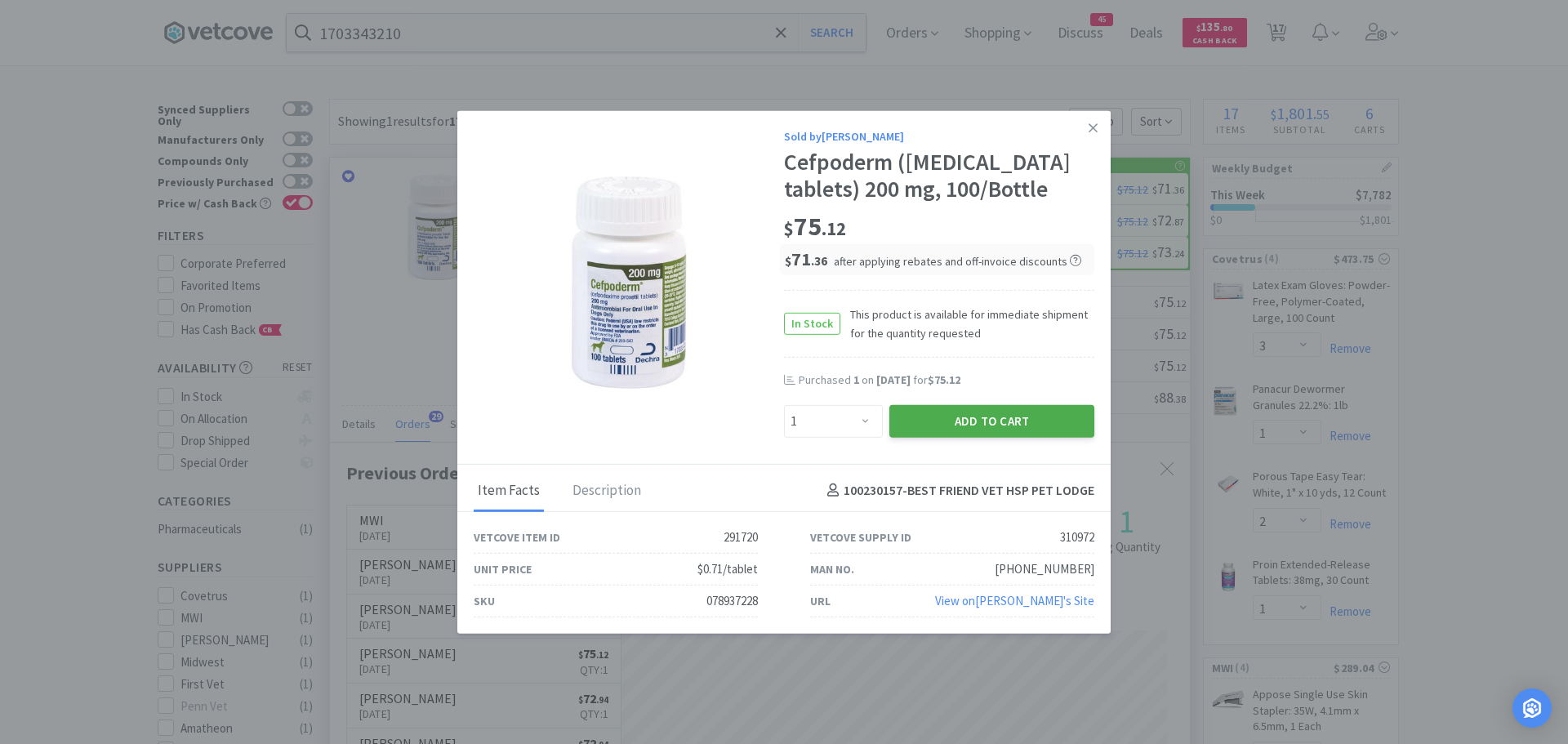
click at [937, 429] on button "Add to Cart" at bounding box center [992, 421] width 205 height 33
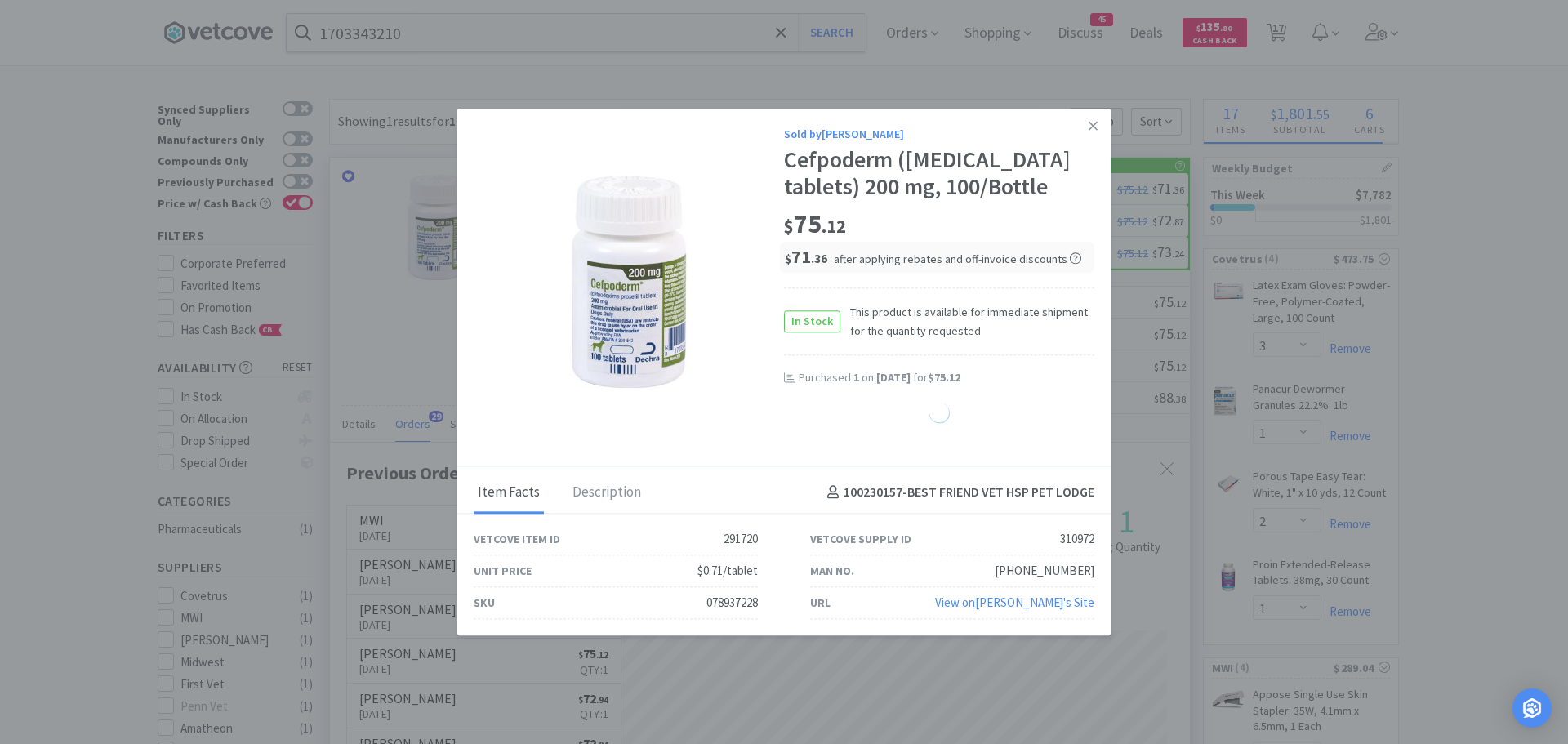
select select "1"
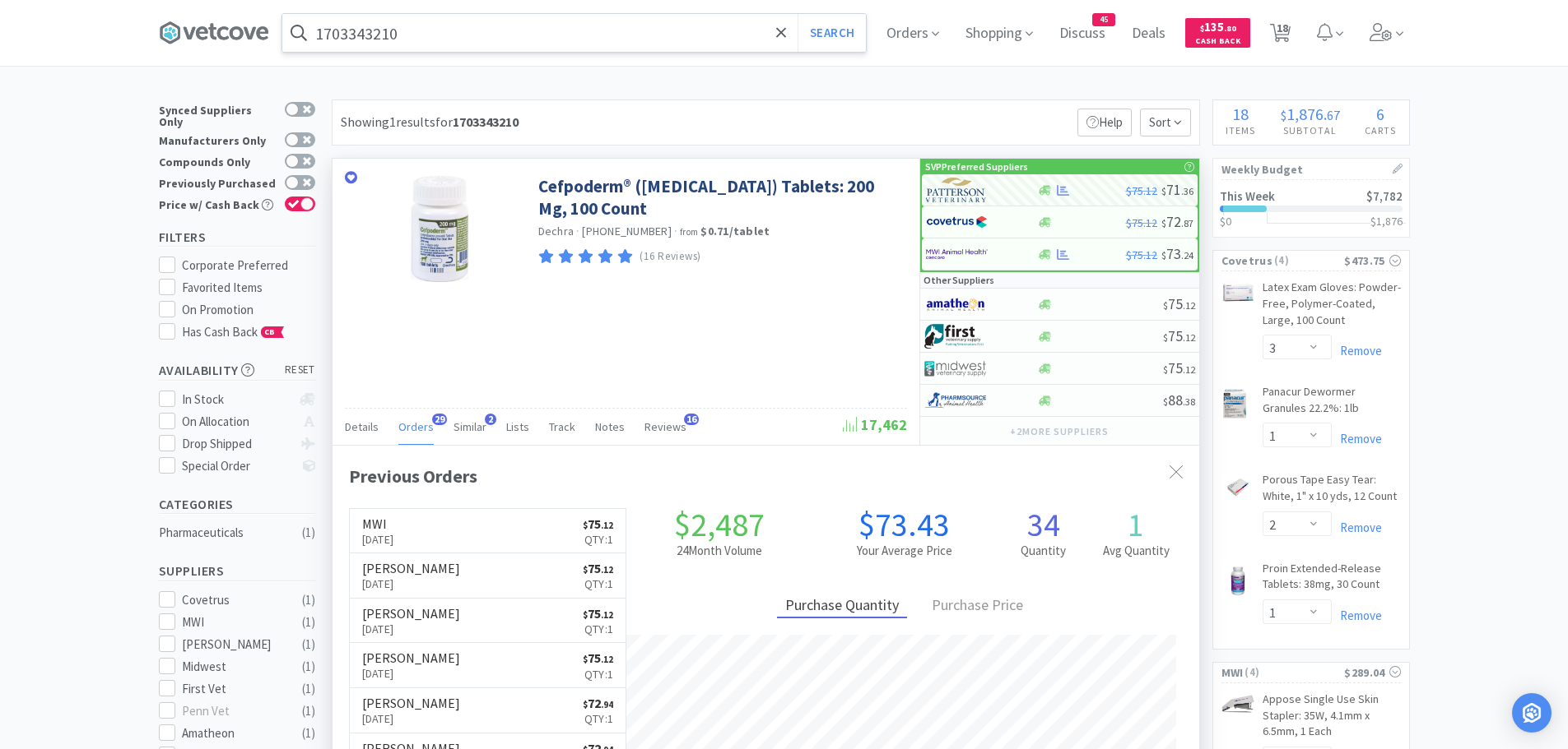
click at [426, 33] on input "1703343210" at bounding box center [574, 32] width 583 height 38
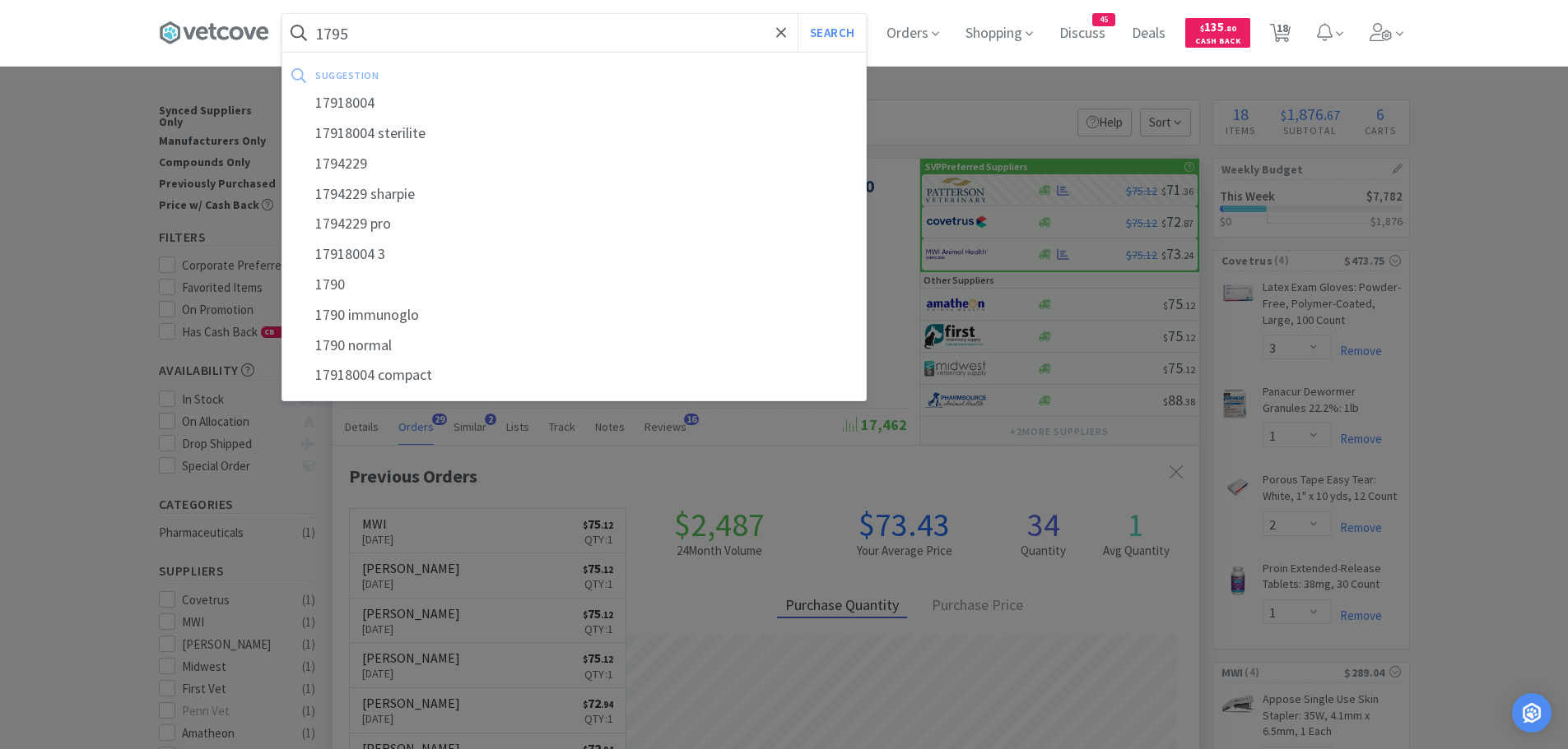
type input "1795"
click at [798, 14] on button "Search" at bounding box center [831, 32] width 69 height 38
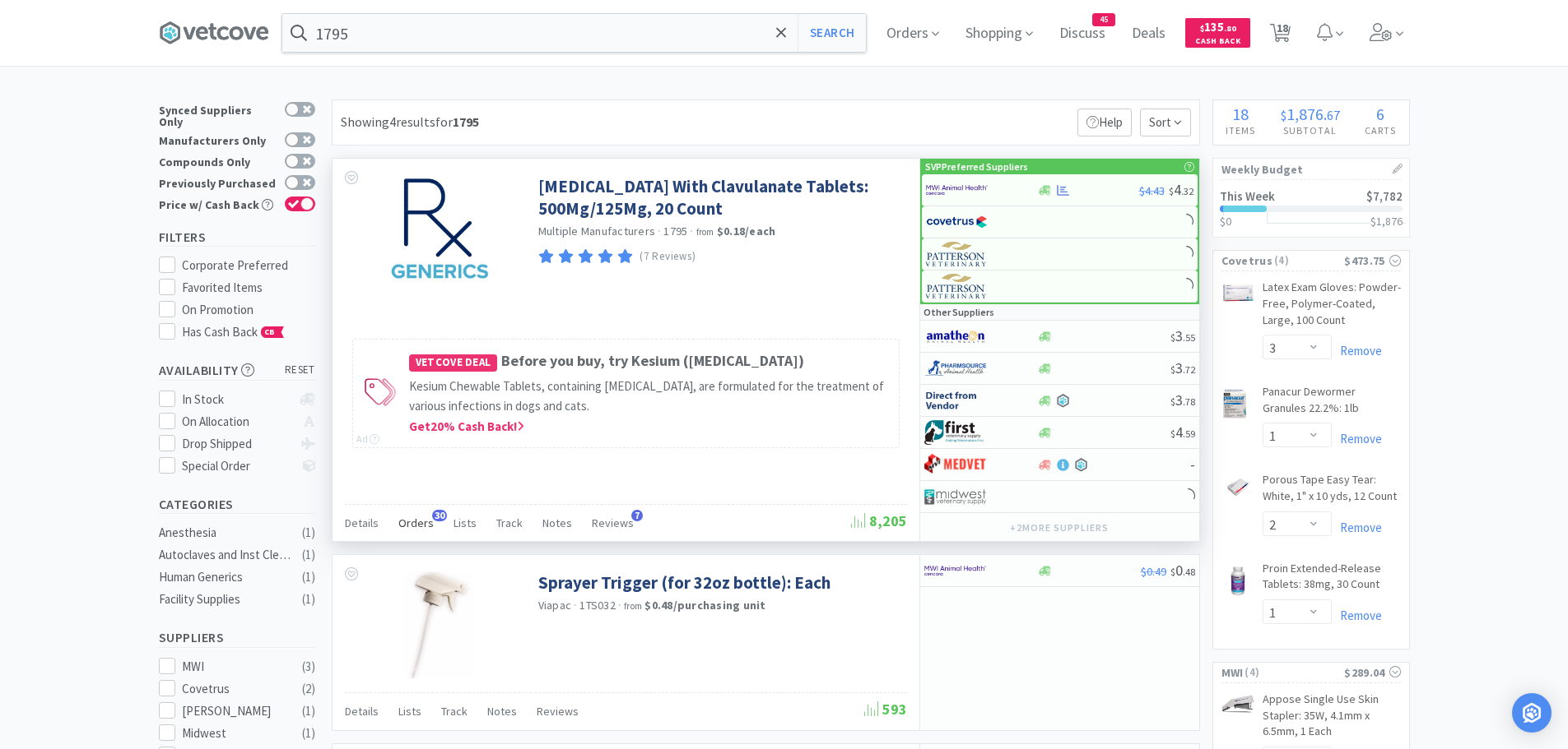
click at [418, 515] on span "Orders" at bounding box center [416, 522] width 36 height 14
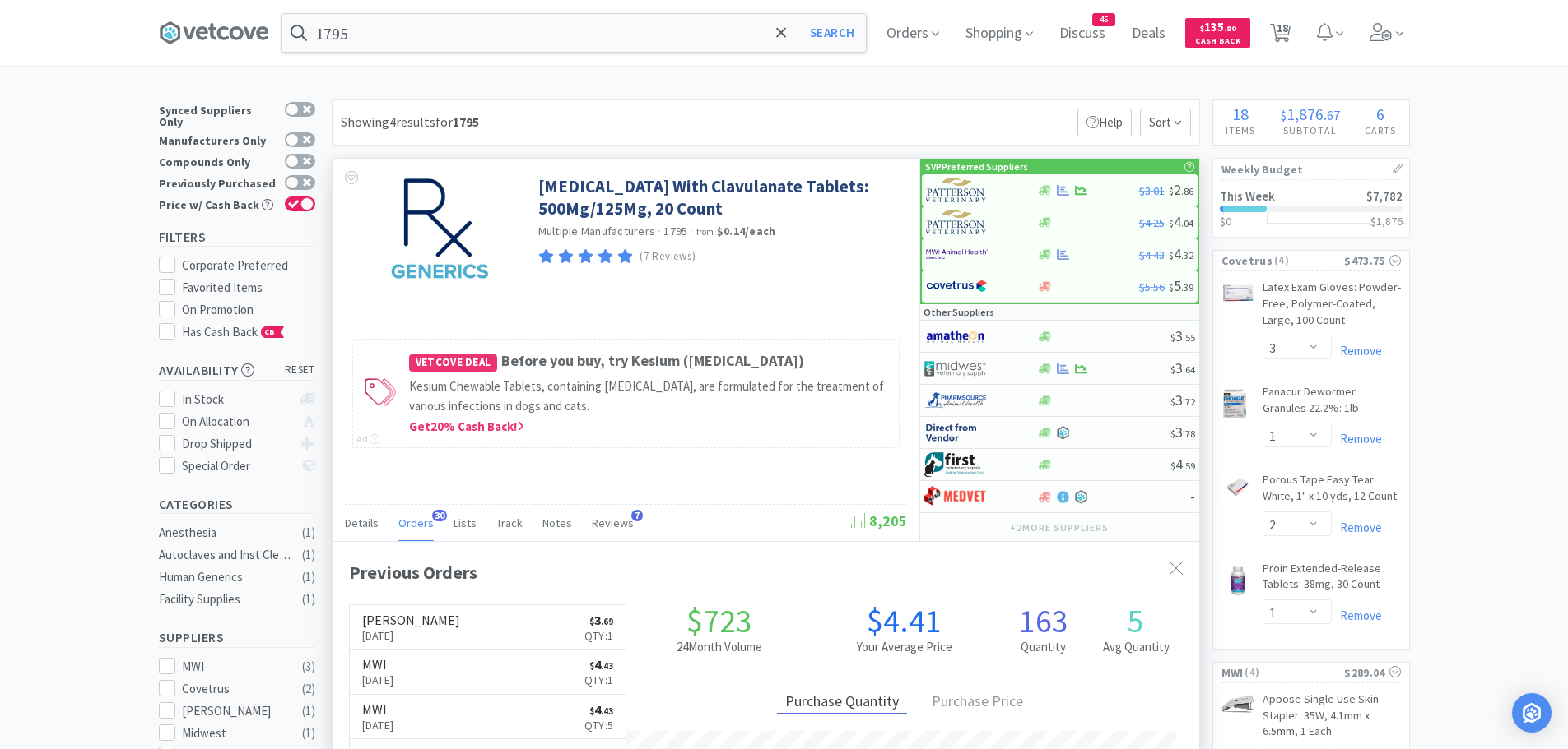
scroll to position [441, 866]
click at [964, 195] on img at bounding box center [957, 190] width 62 height 25
select select "1"
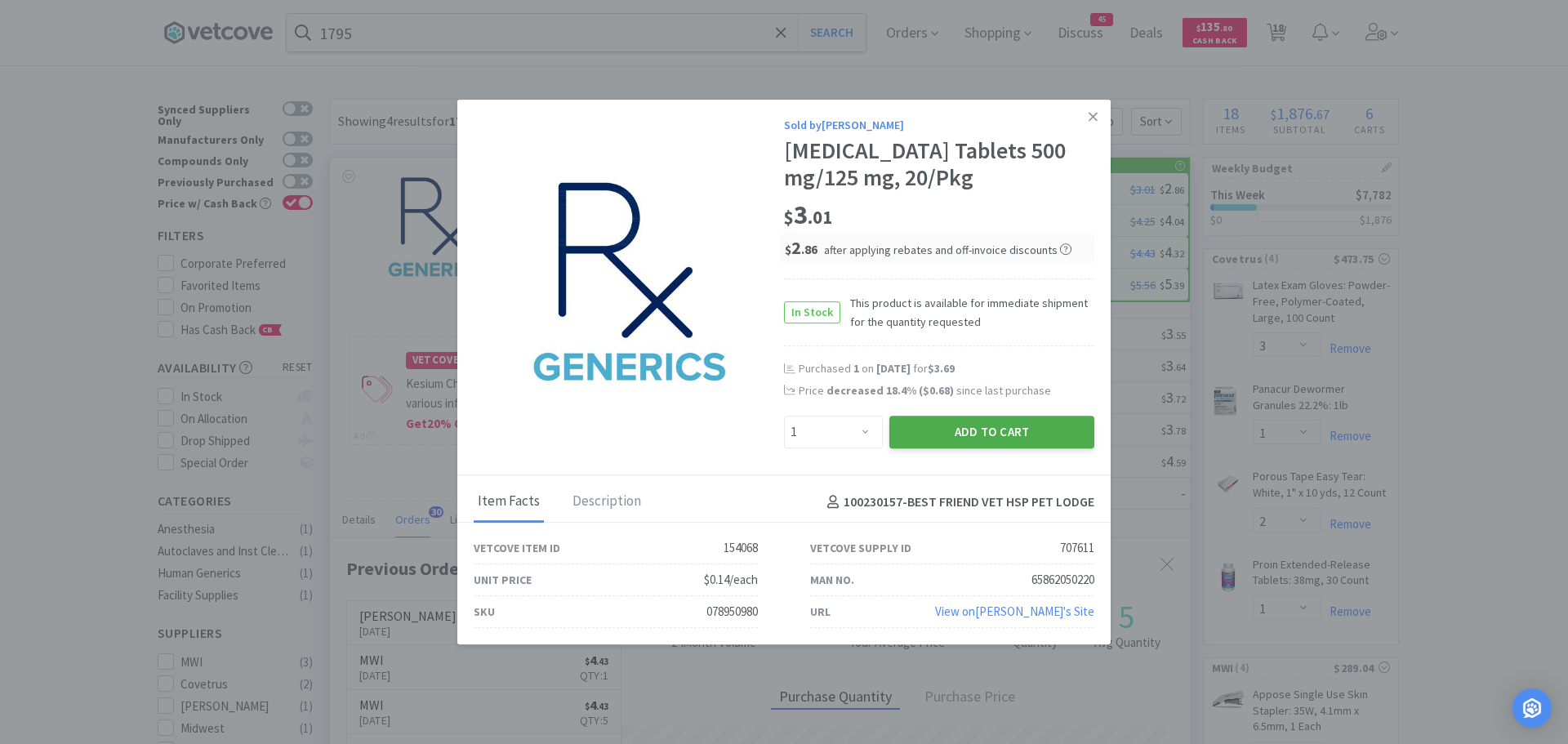
click at [923, 445] on button "Add to Cart" at bounding box center [992, 432] width 205 height 33
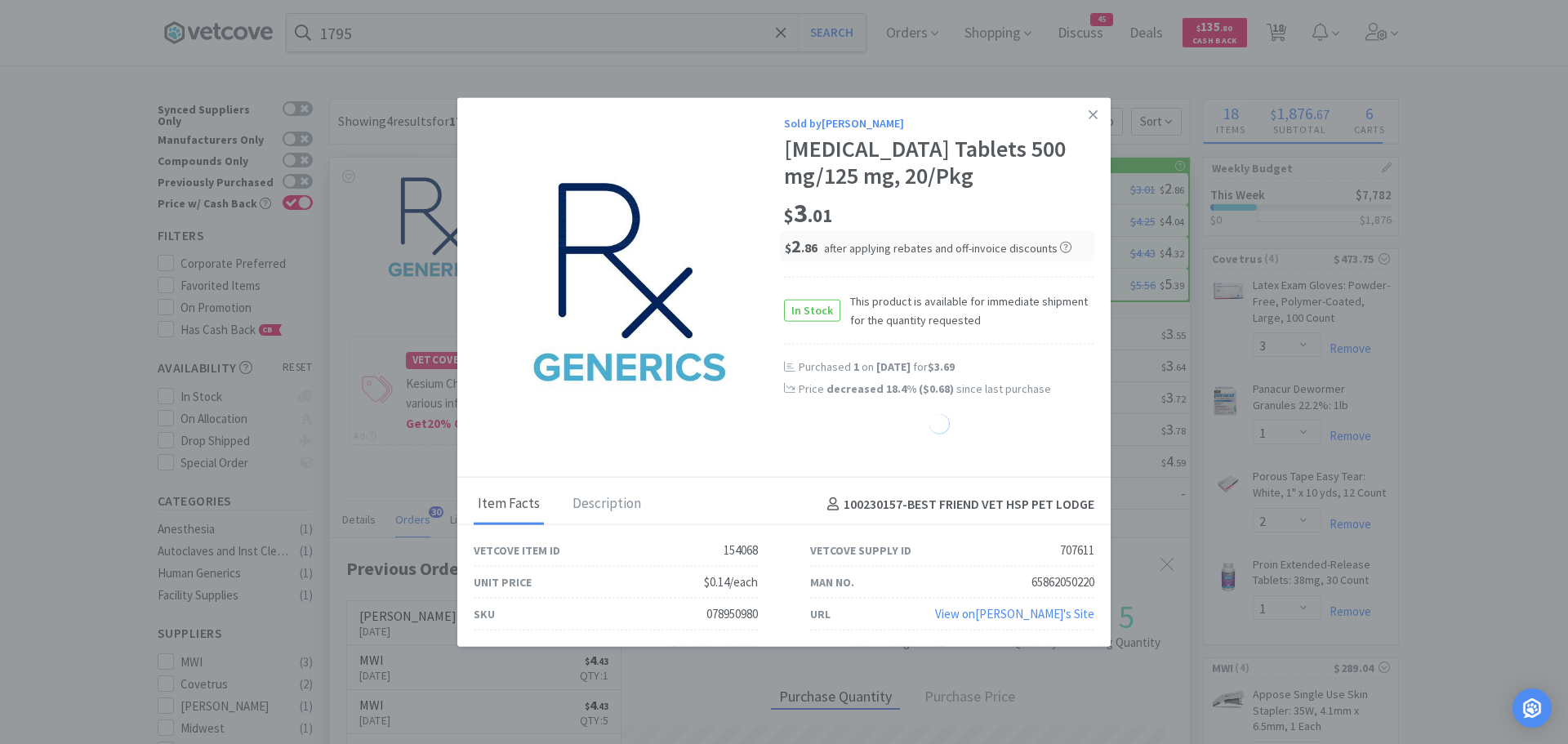
select select "1"
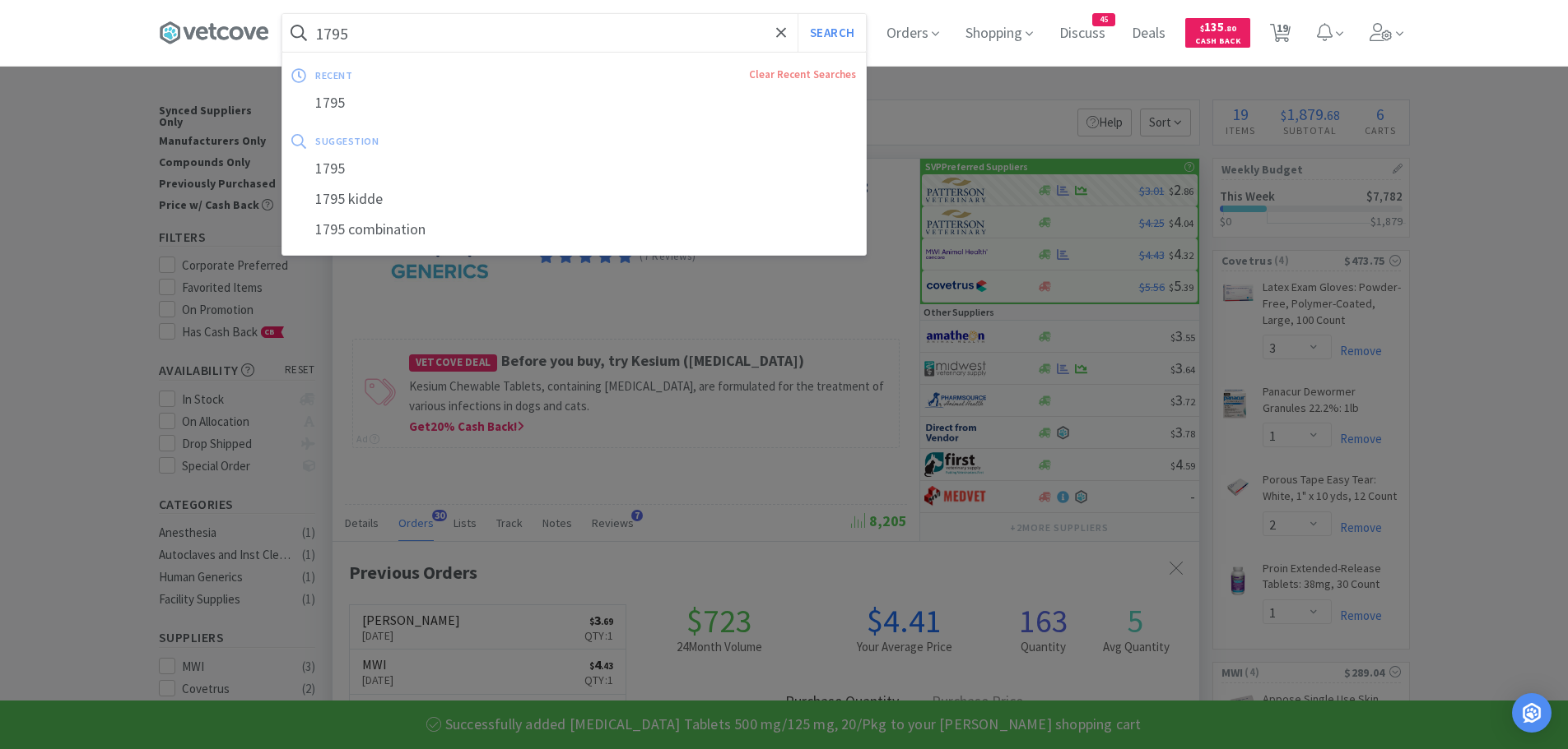
click at [569, 41] on input "1795" at bounding box center [574, 32] width 583 height 38
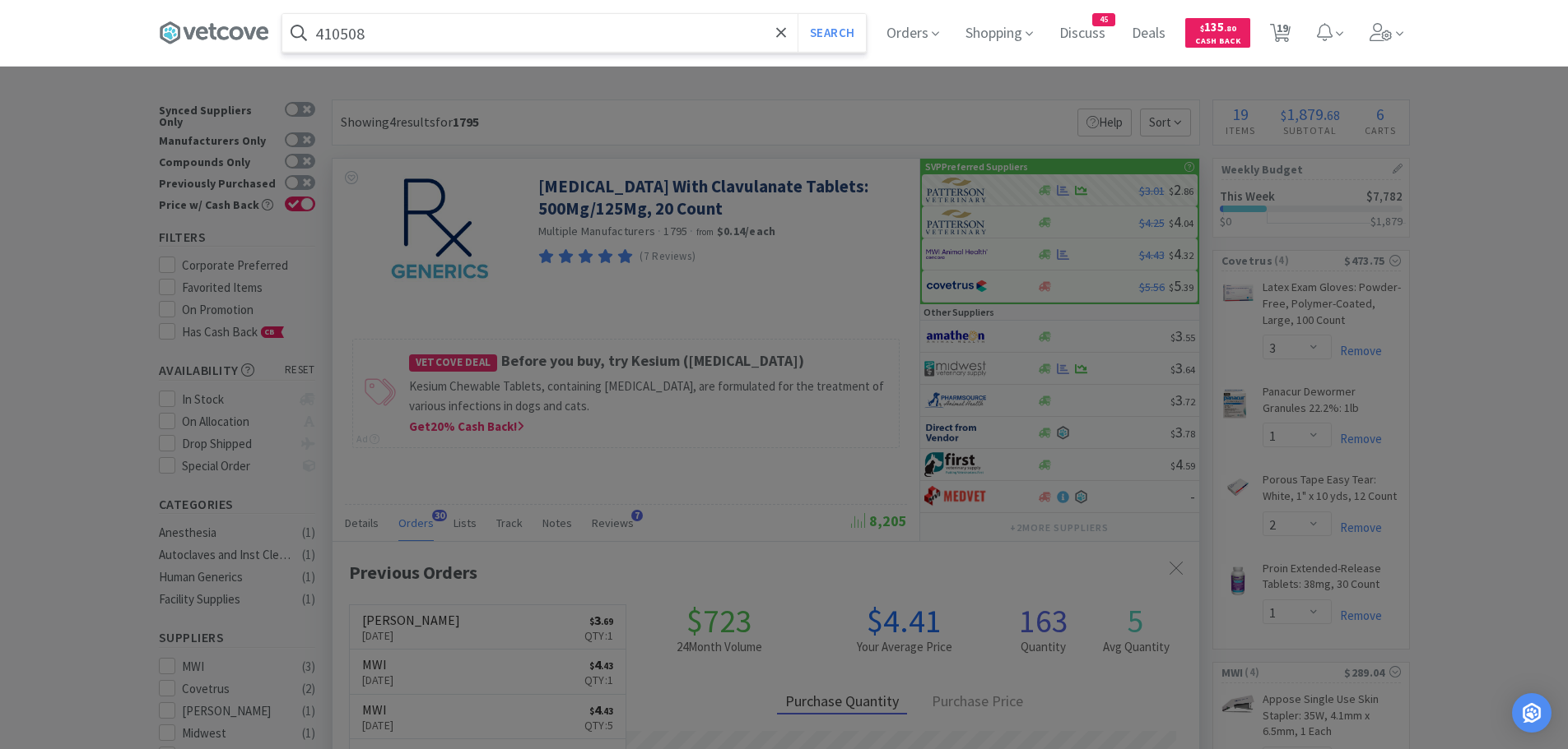
type input "410508"
click at [798, 14] on button "Search" at bounding box center [831, 32] width 69 height 38
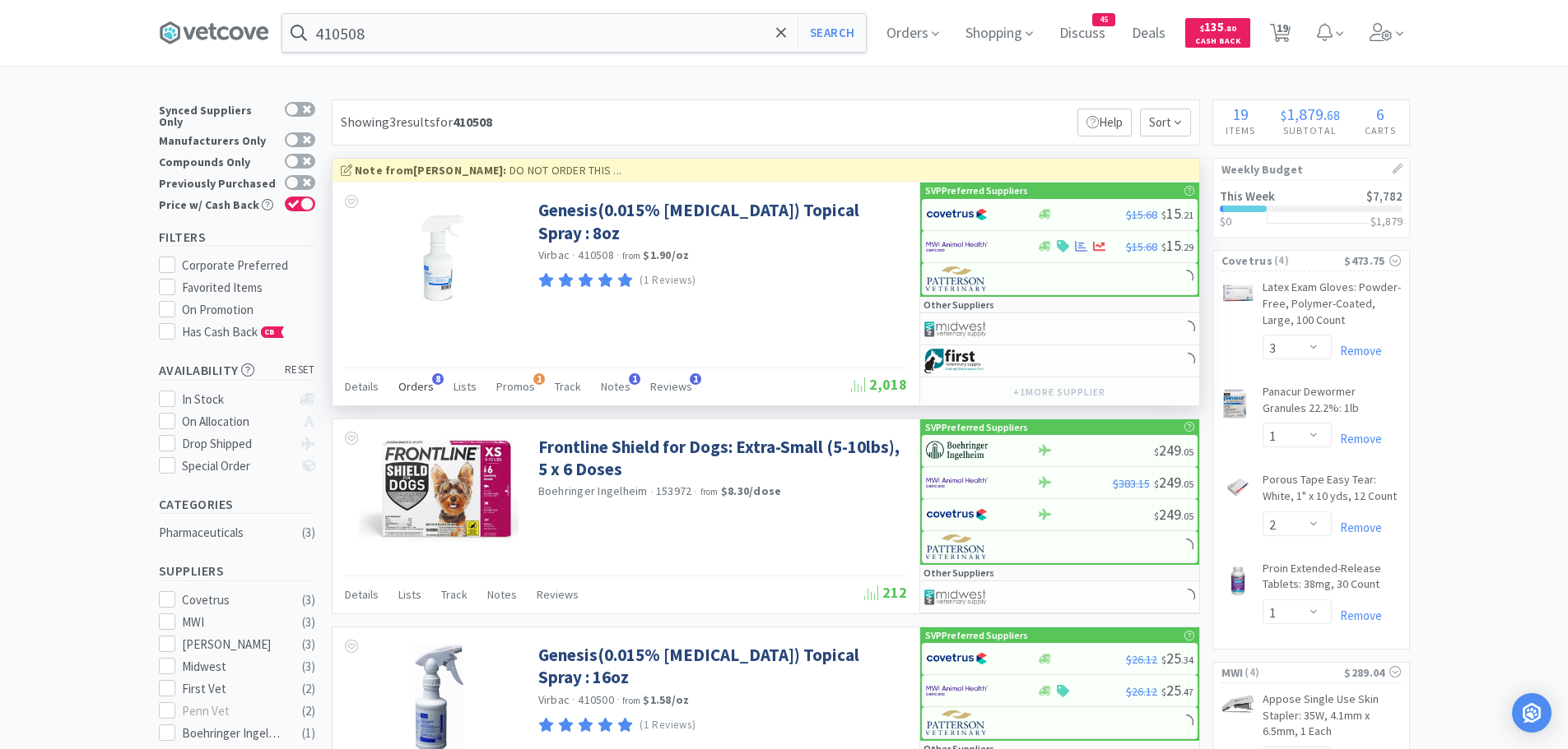
click at [413, 380] on span "Orders" at bounding box center [416, 386] width 36 height 14
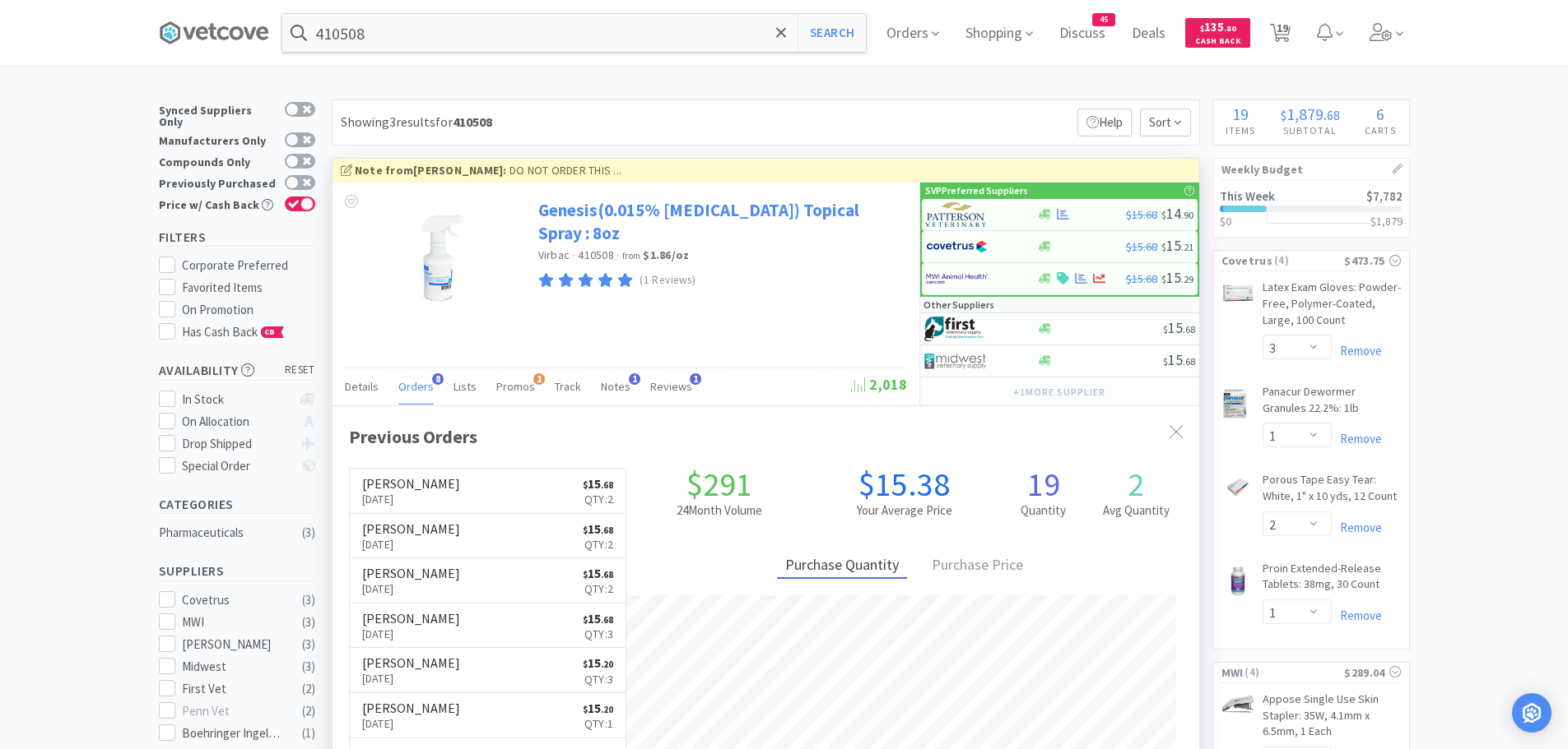
scroll to position [440, 866]
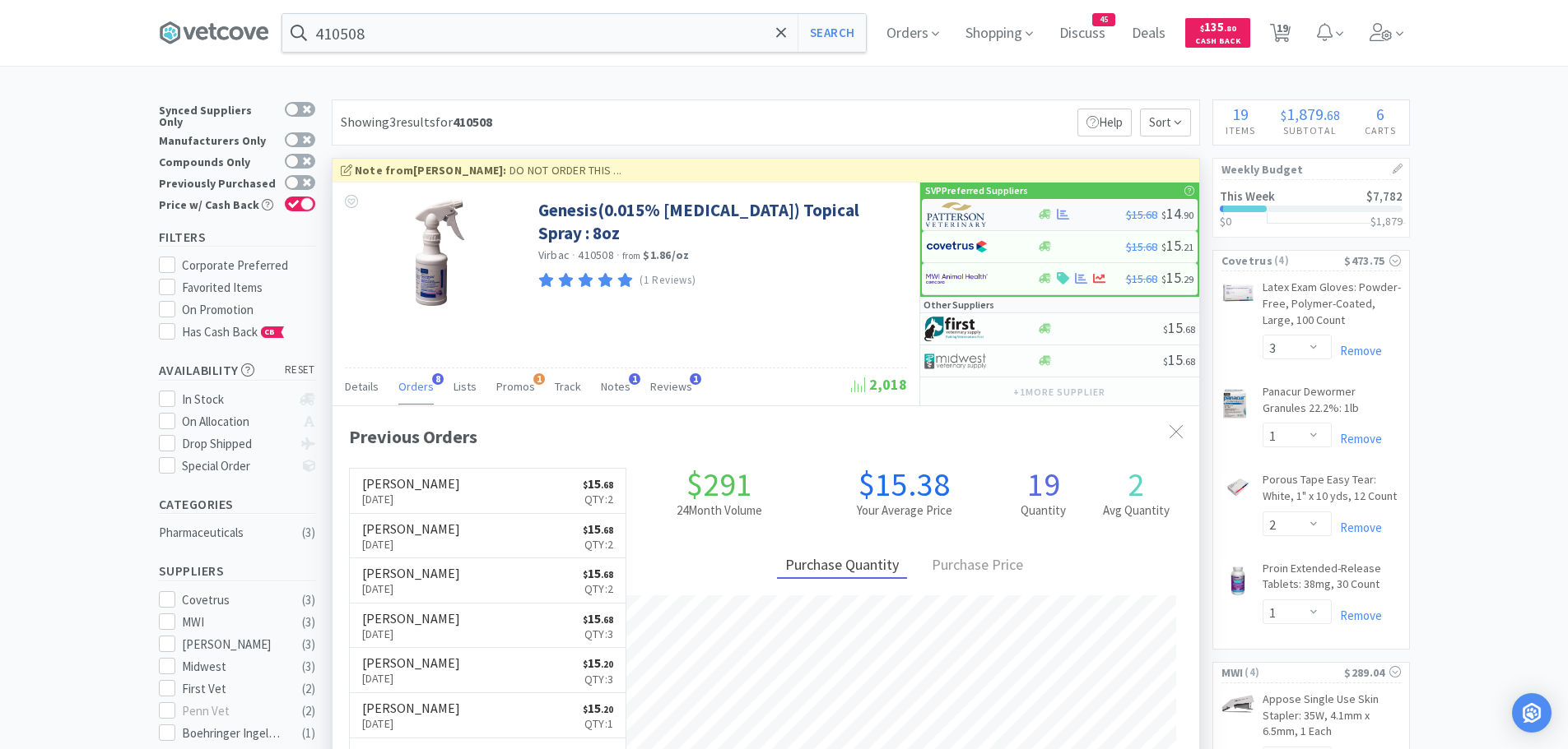
click at [957, 215] on img at bounding box center [957, 215] width 62 height 25
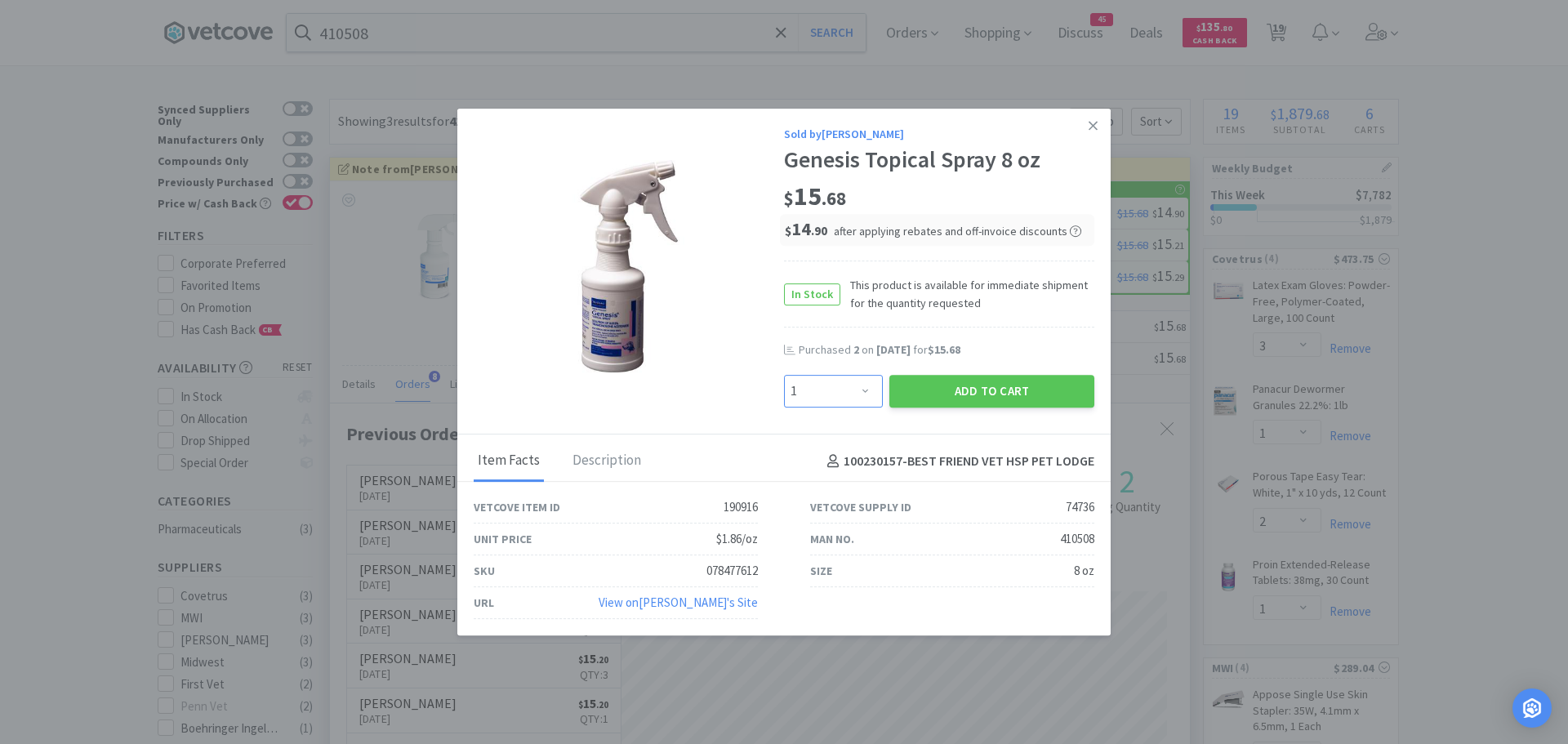
click at [844, 396] on select "Enter Quantity 1 2 3 4 5 6 7 8 9 10 11 12 13 14 15 16 17 18 19 20 Enter Quantity" at bounding box center [833, 391] width 99 height 33
select select "4"
click at [784, 375] on select "Enter Quantity 1 2 3 4 5 6 7 8 9 10 11 12 13 14 15 16 17 18 19 20 Enter Quantity" at bounding box center [833, 391] width 99 height 33
click at [943, 387] on button "Add to Cart" at bounding box center [992, 391] width 205 height 33
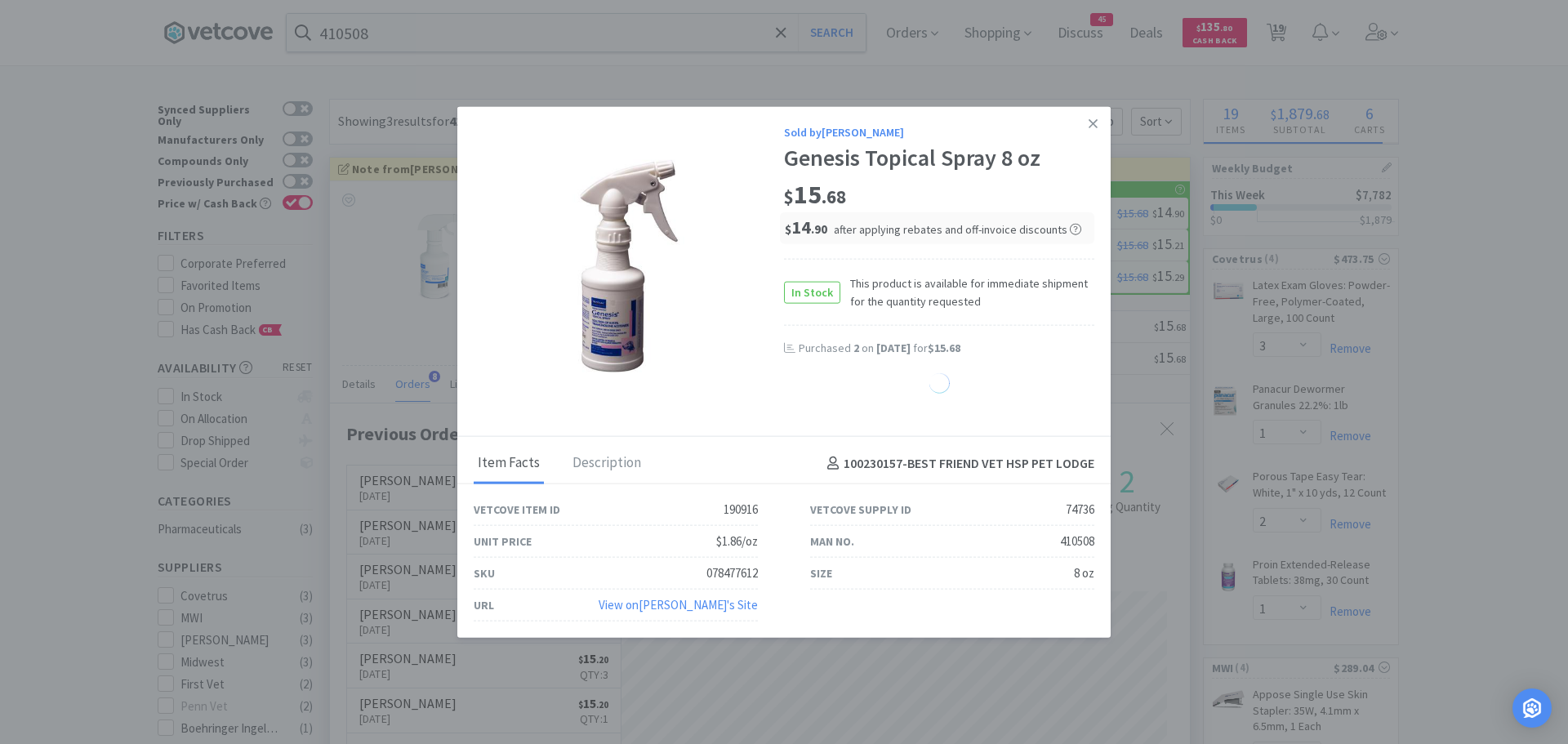
select select "4"
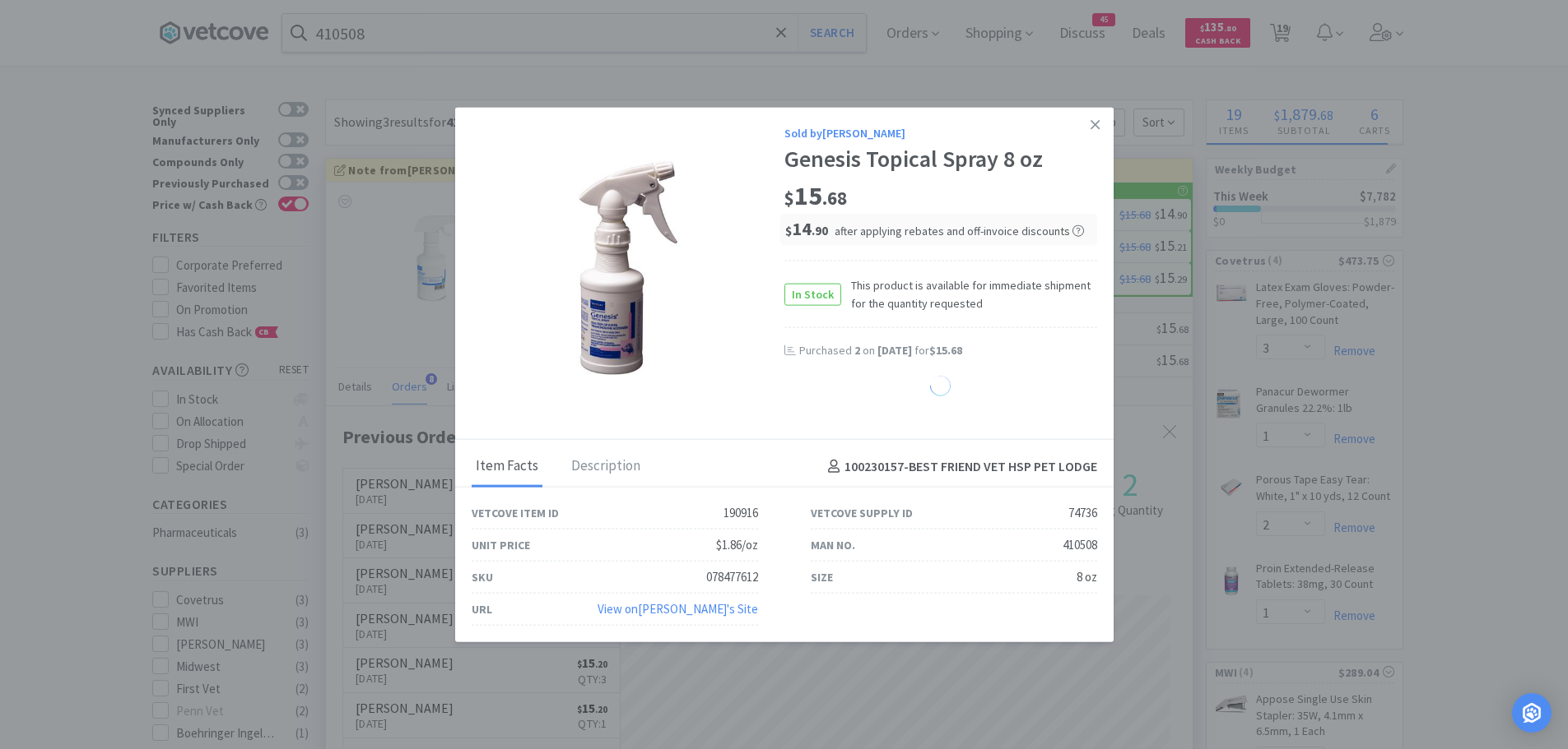
select select "1"
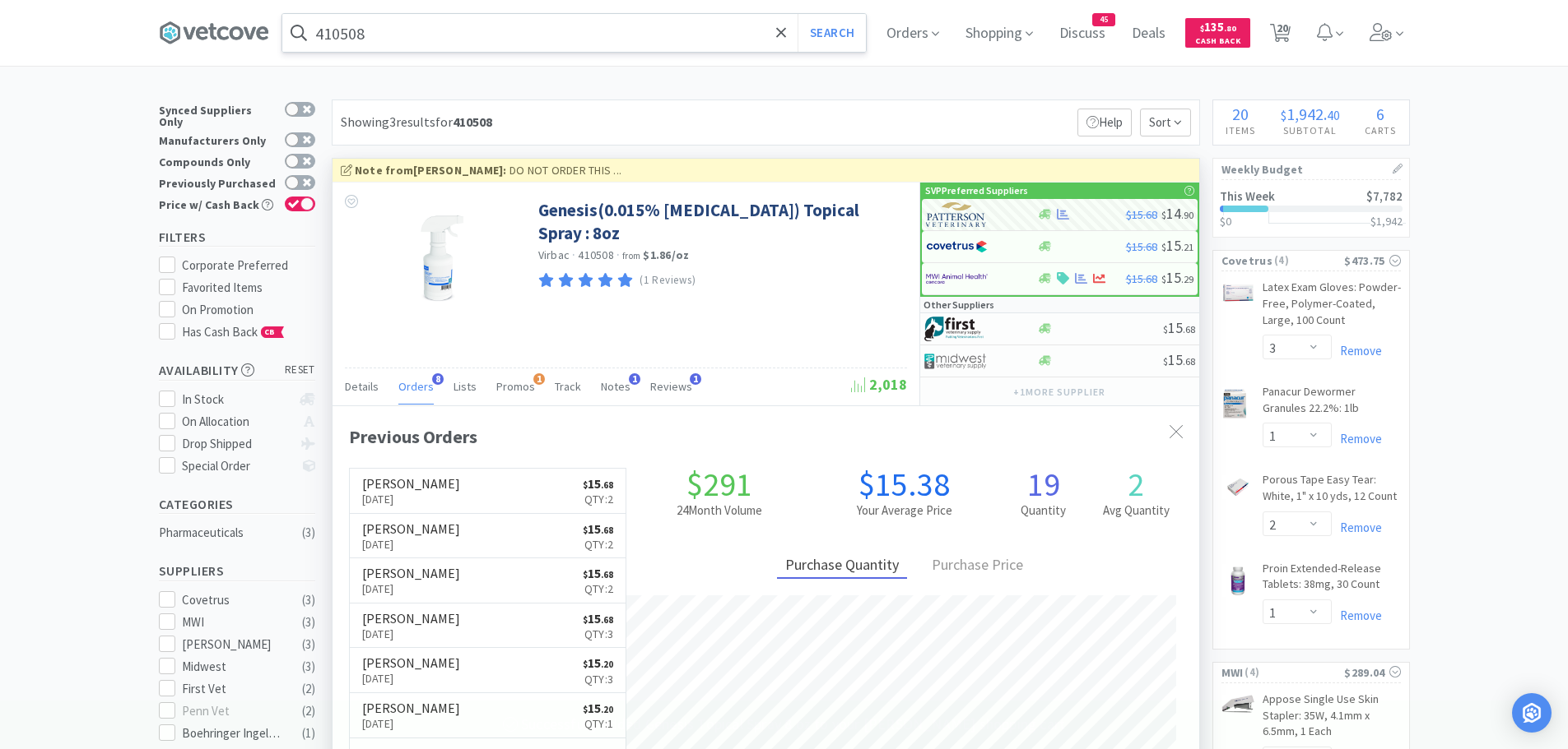
click at [427, 27] on input "410508" at bounding box center [574, 32] width 583 height 38
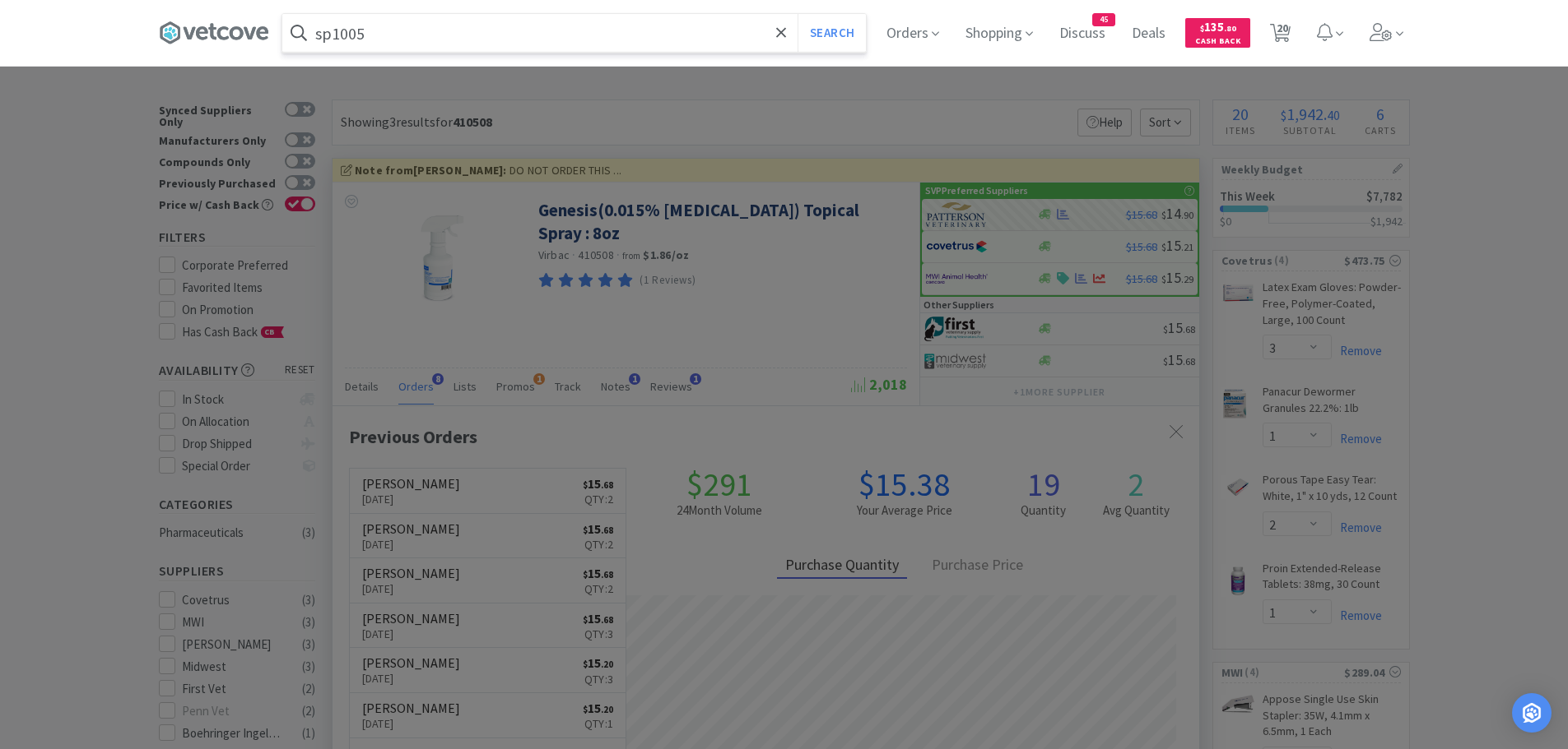
type input "sp1005"
click at [798, 14] on button "Search" at bounding box center [831, 32] width 69 height 38
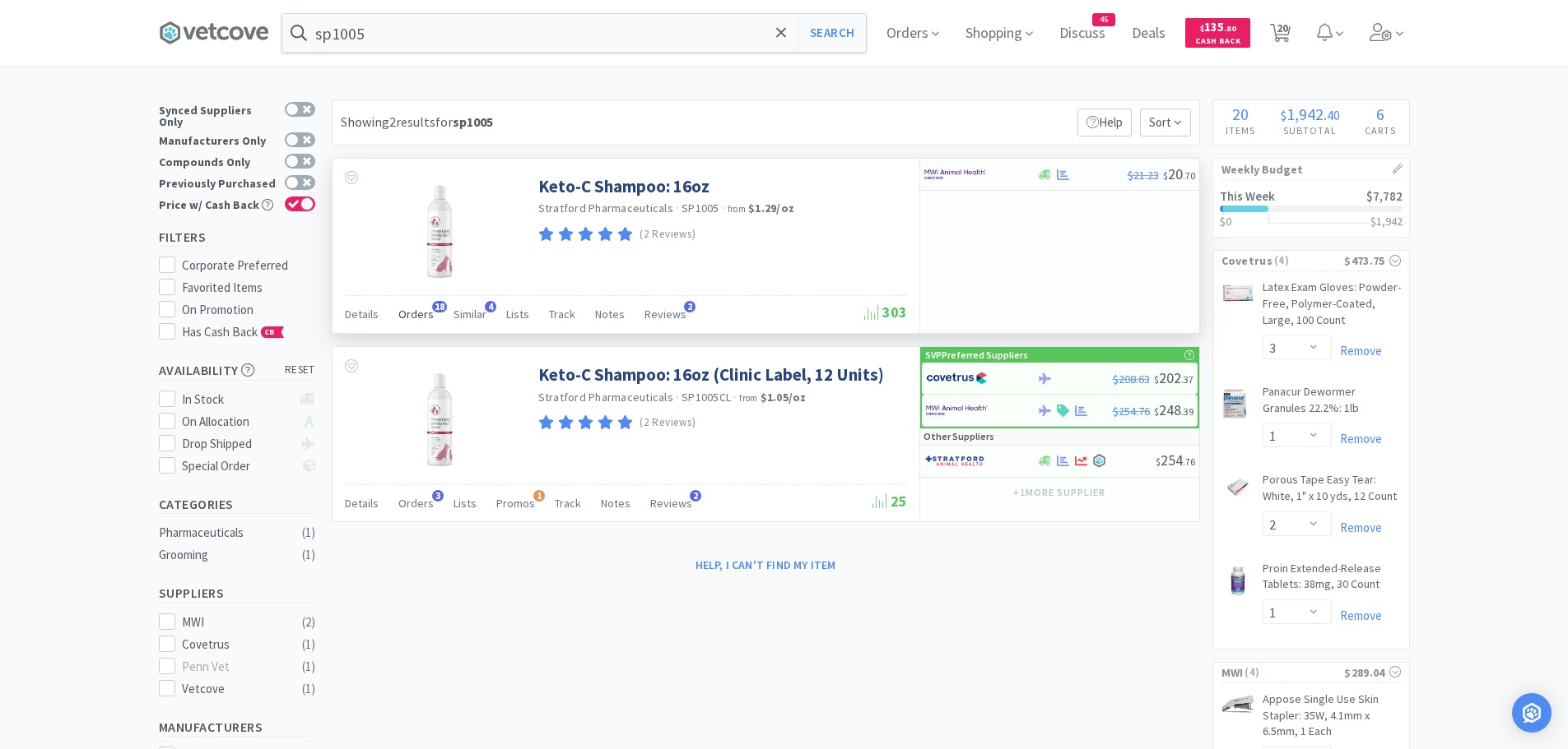
click at [432, 309] on span "18" at bounding box center [438, 307] width 14 height 12
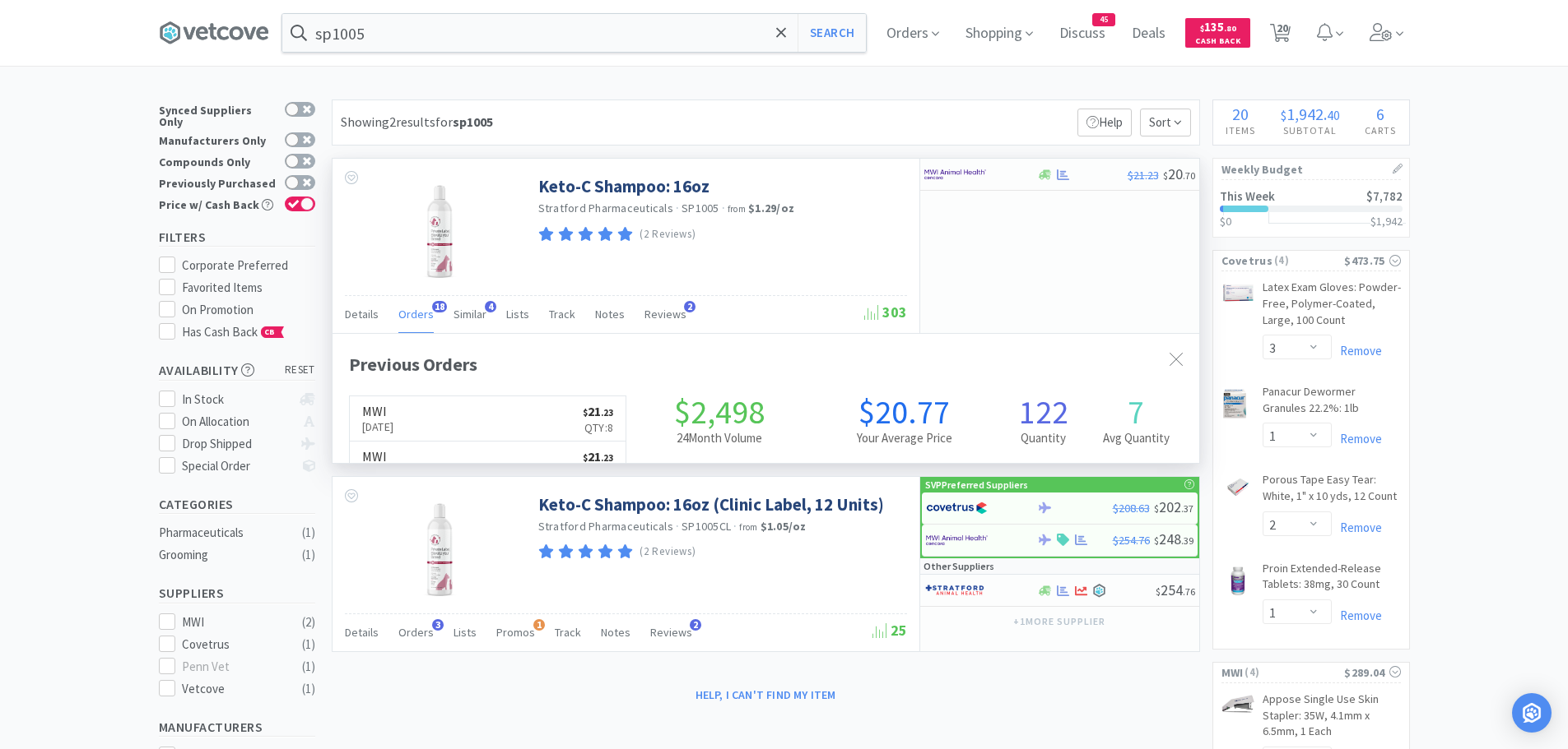
scroll to position [441, 866]
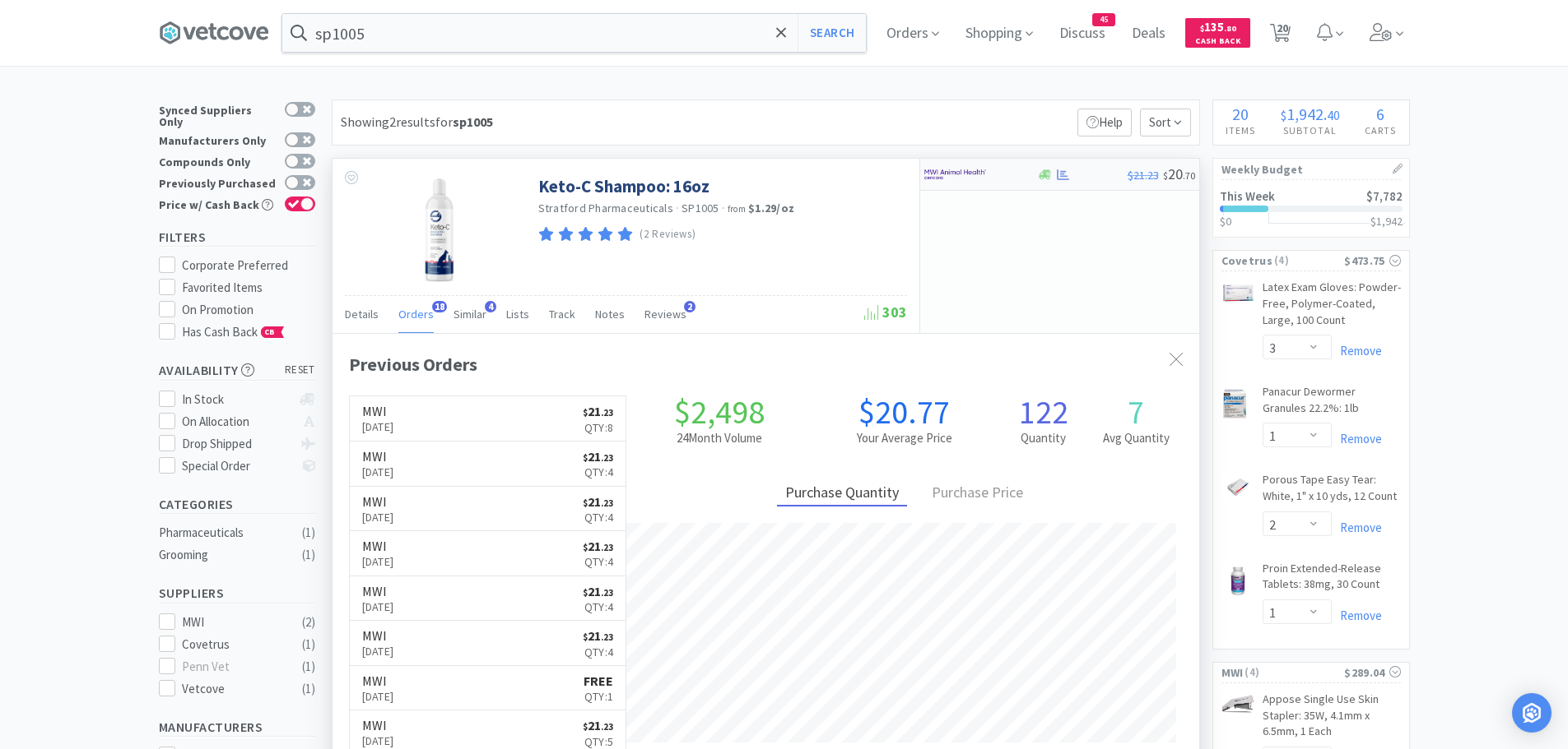
click at [945, 176] on img at bounding box center [955, 175] width 62 height 25
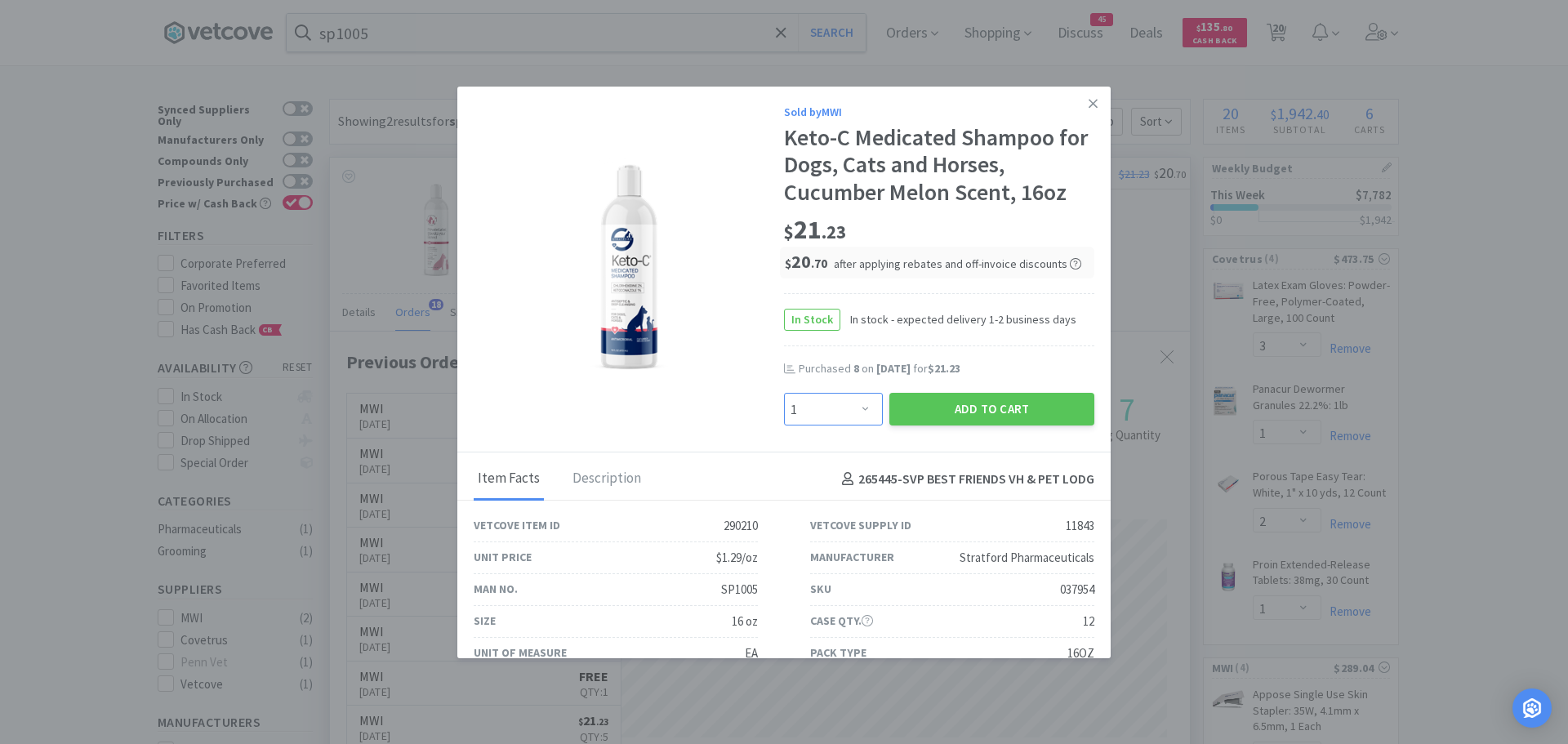
click at [854, 409] on select "Enter Quantity 1 2 3 4 5 6 7 8 9 10 11 12 13 14 15 16 17 18 19 20 Enter Quantity" at bounding box center [833, 409] width 99 height 33
select select "8"
click at [784, 393] on select "Enter Quantity 1 2 3 4 5 6 7 8 9 10 11 12 13 14 15 16 17 18 19 20 Enter Quantity" at bounding box center [833, 409] width 99 height 33
click at [911, 409] on button "Add to Cart" at bounding box center [992, 409] width 205 height 33
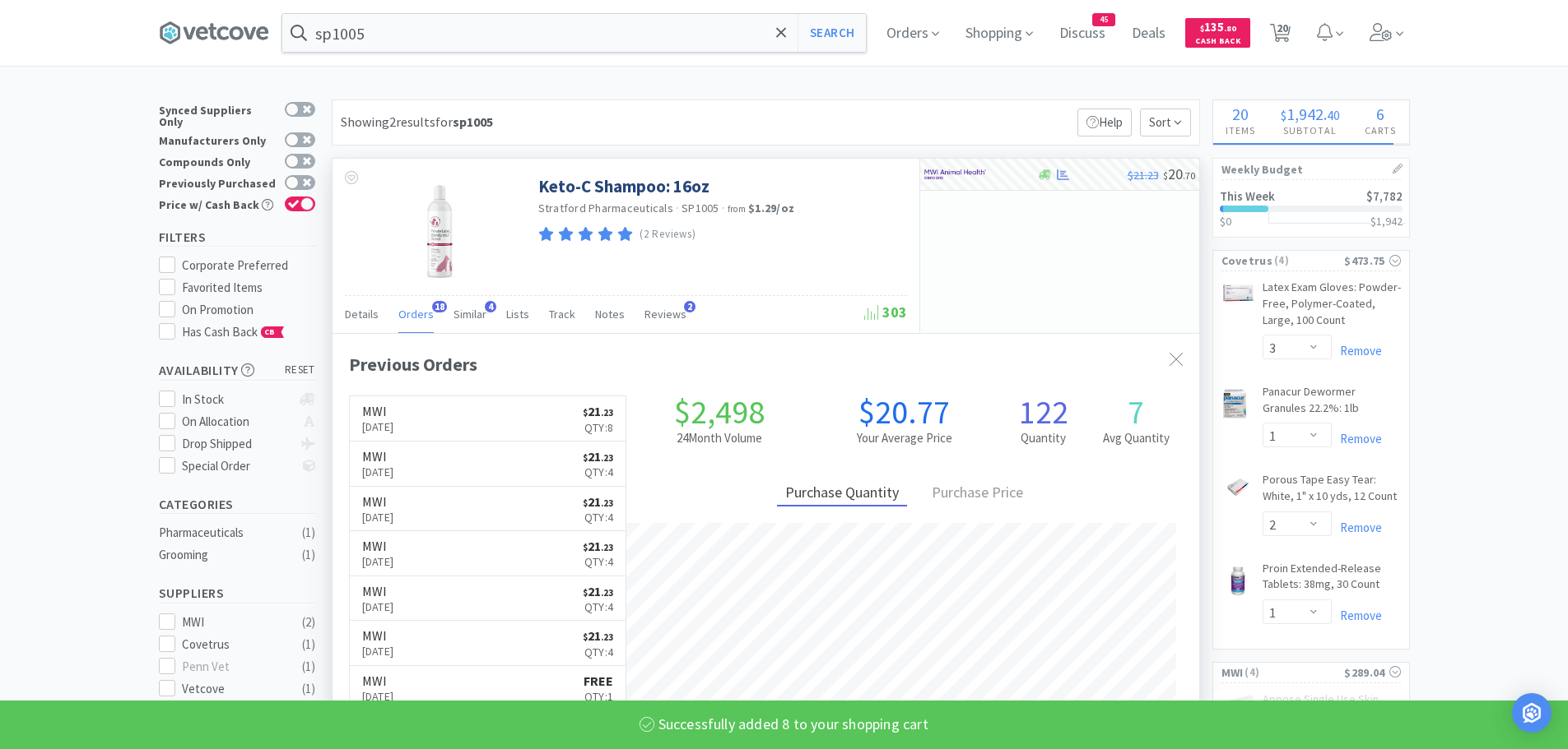
select select "8"
select select "1"
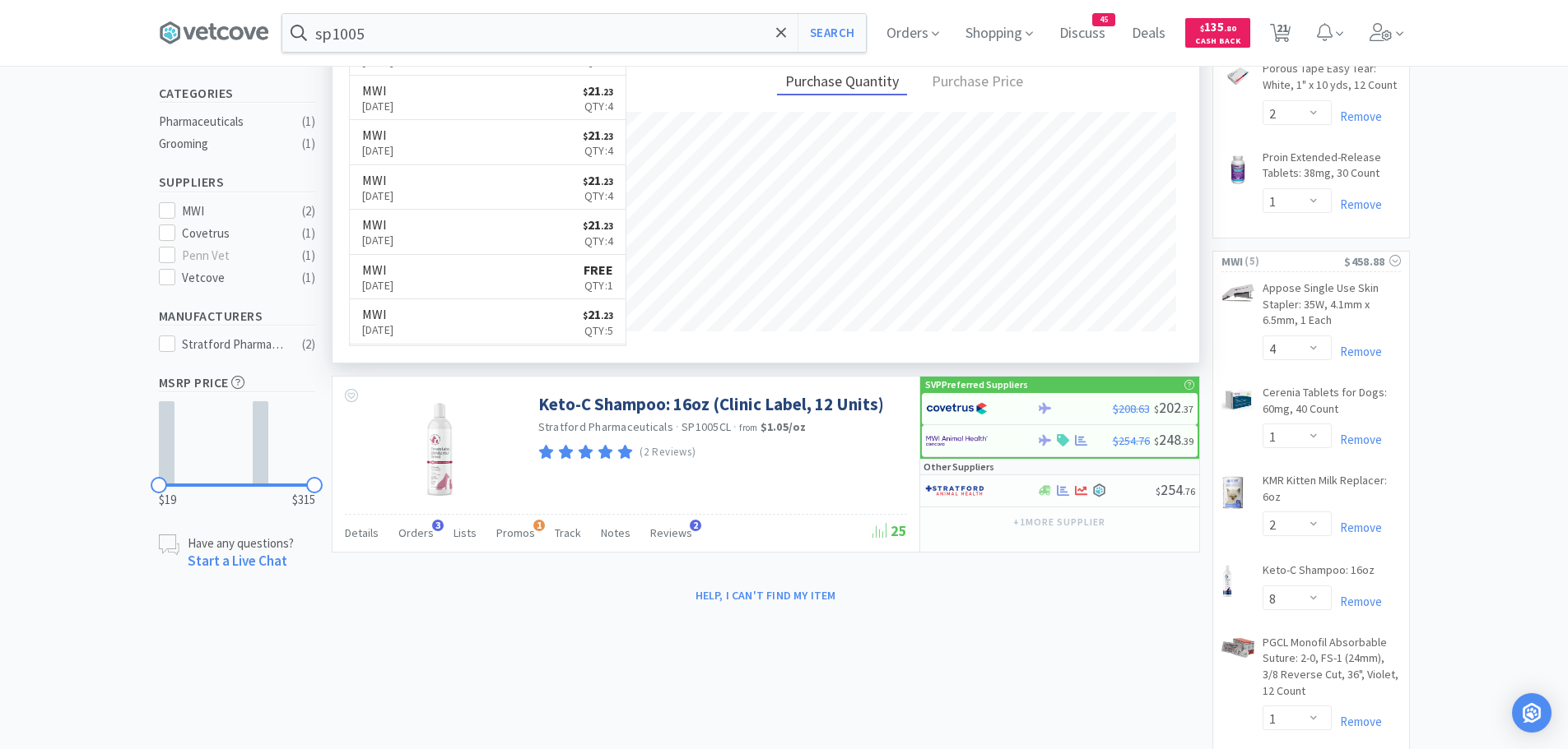
scroll to position [0, 0]
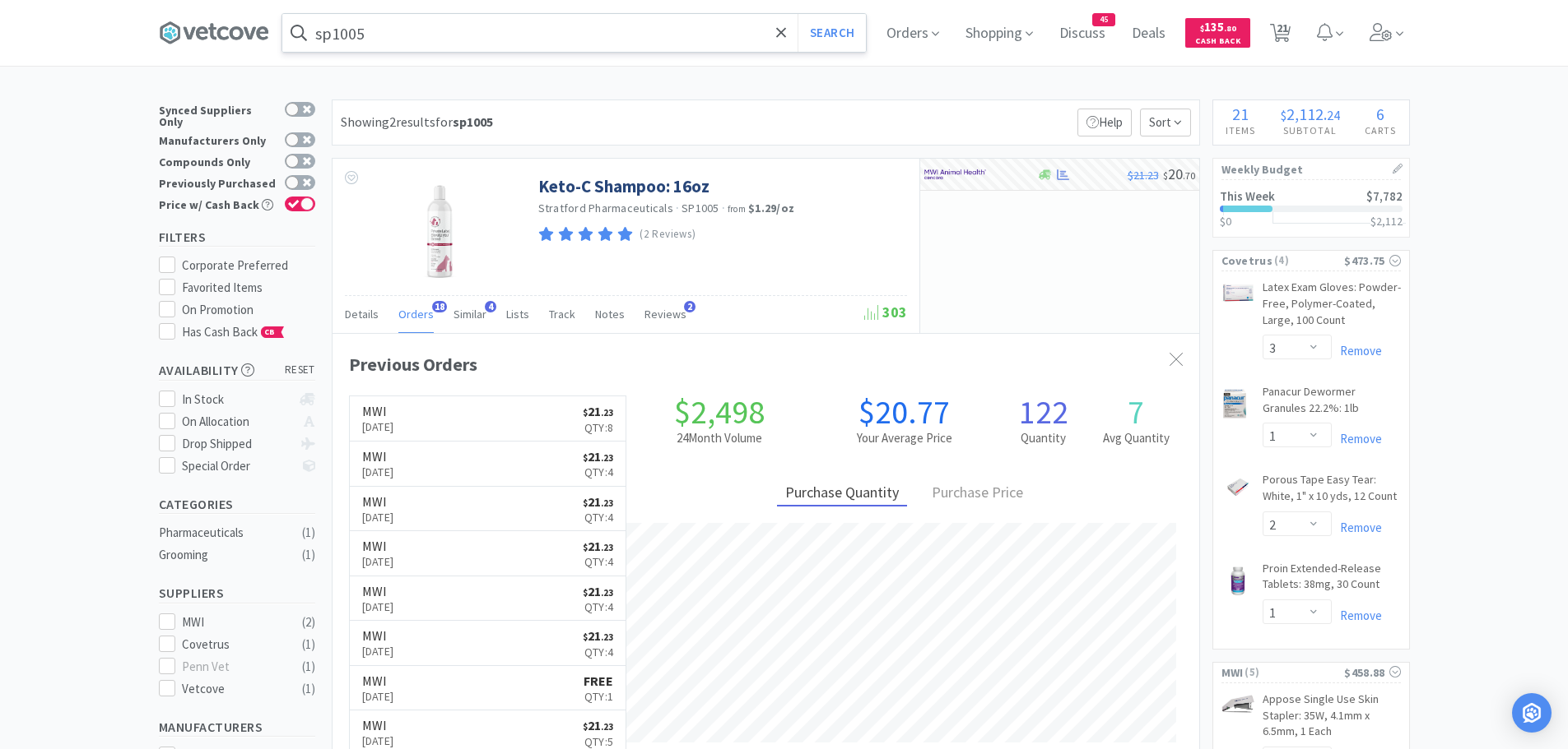
click at [412, 34] on input "sp1005" at bounding box center [574, 32] width 583 height 38
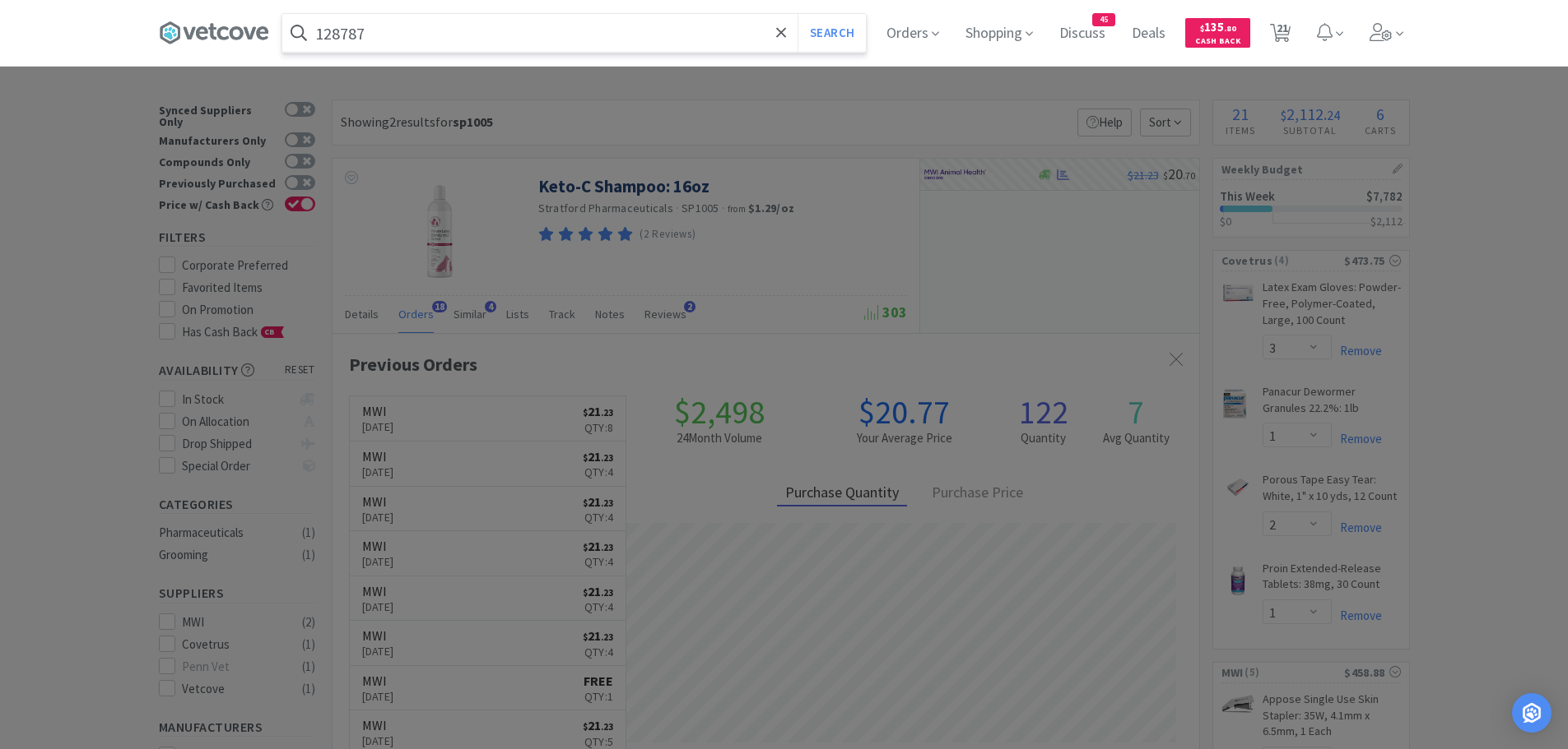
click at [798, 14] on button "Search" at bounding box center [831, 32] width 69 height 38
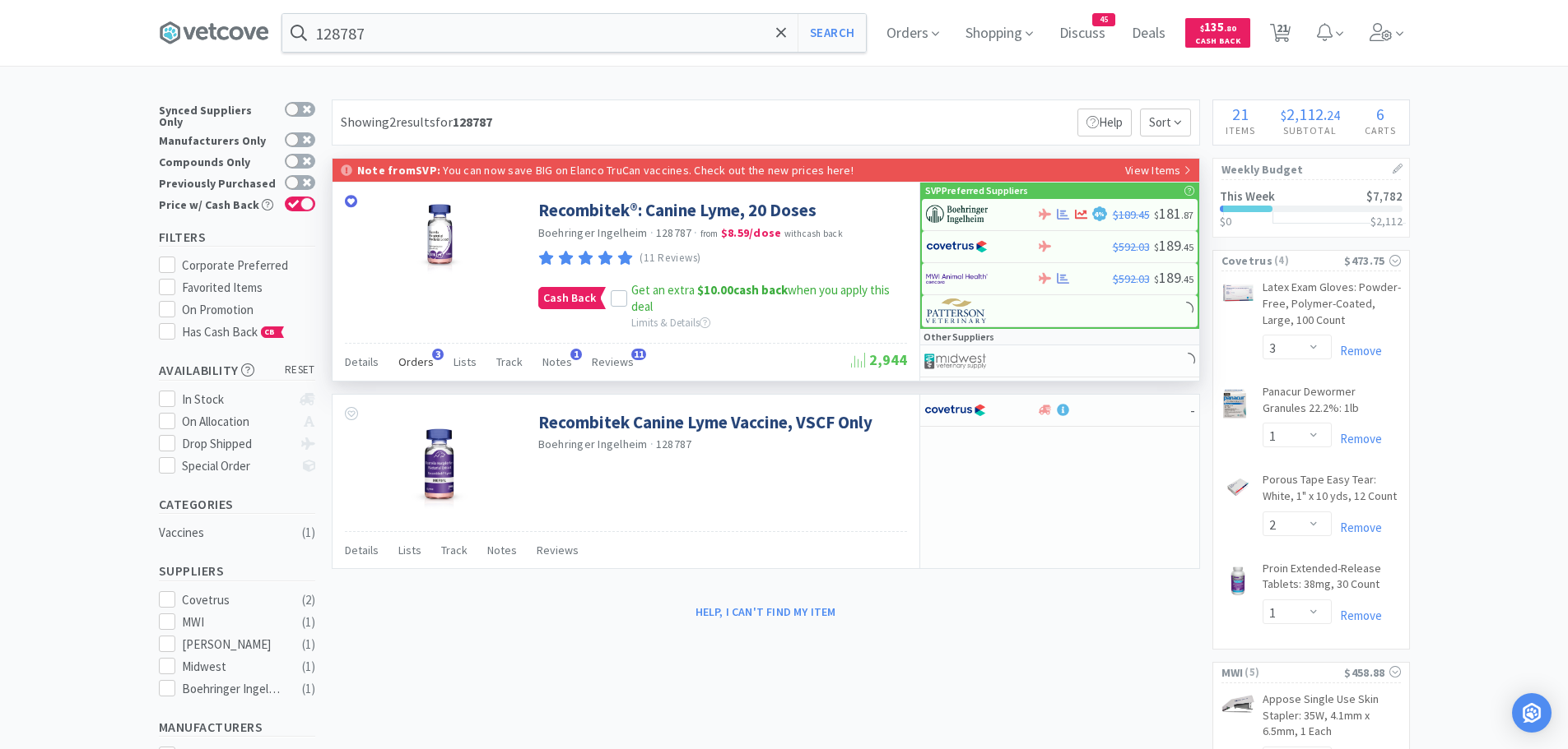
click at [421, 353] on div "Orders 3" at bounding box center [416, 364] width 36 height 31
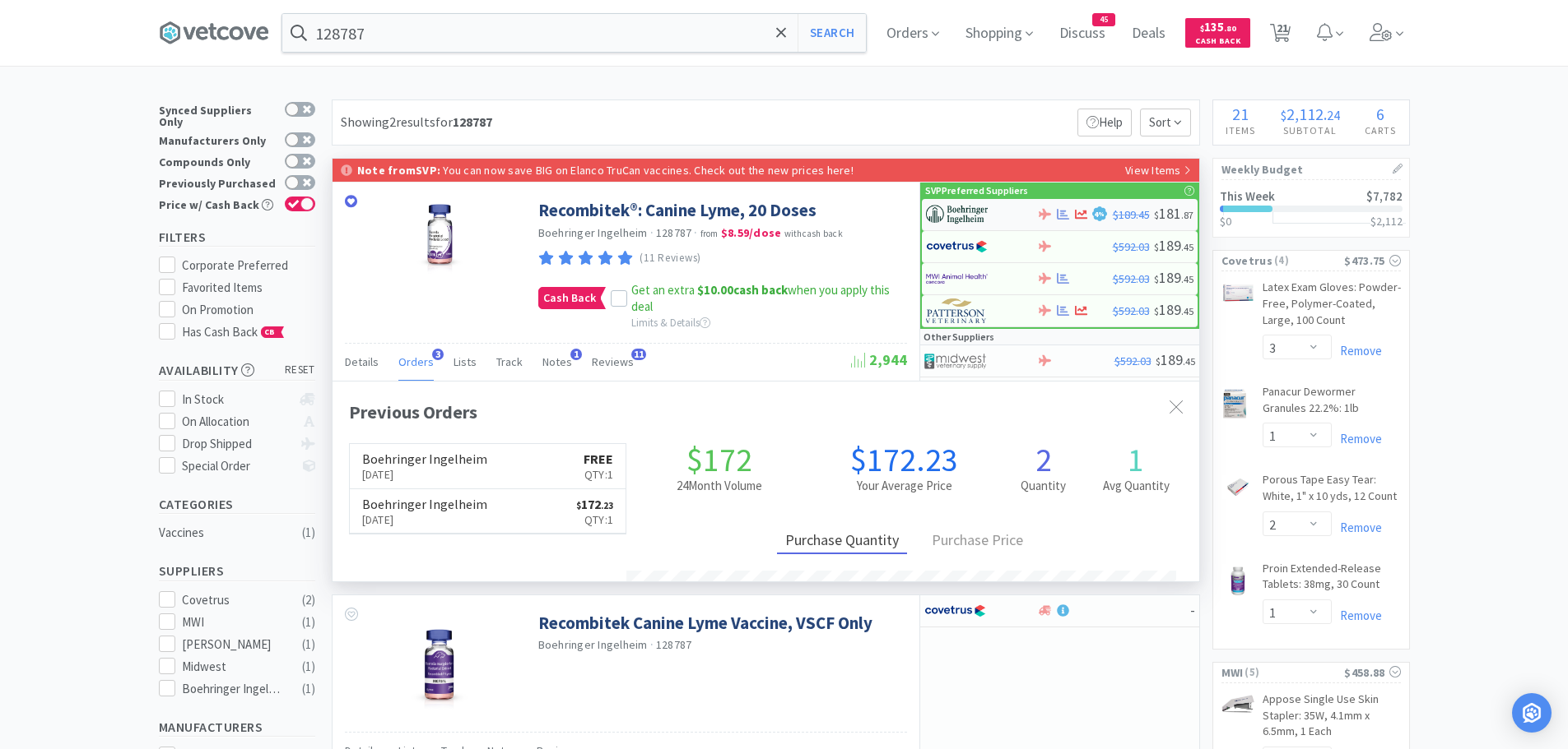
scroll to position [426, 866]
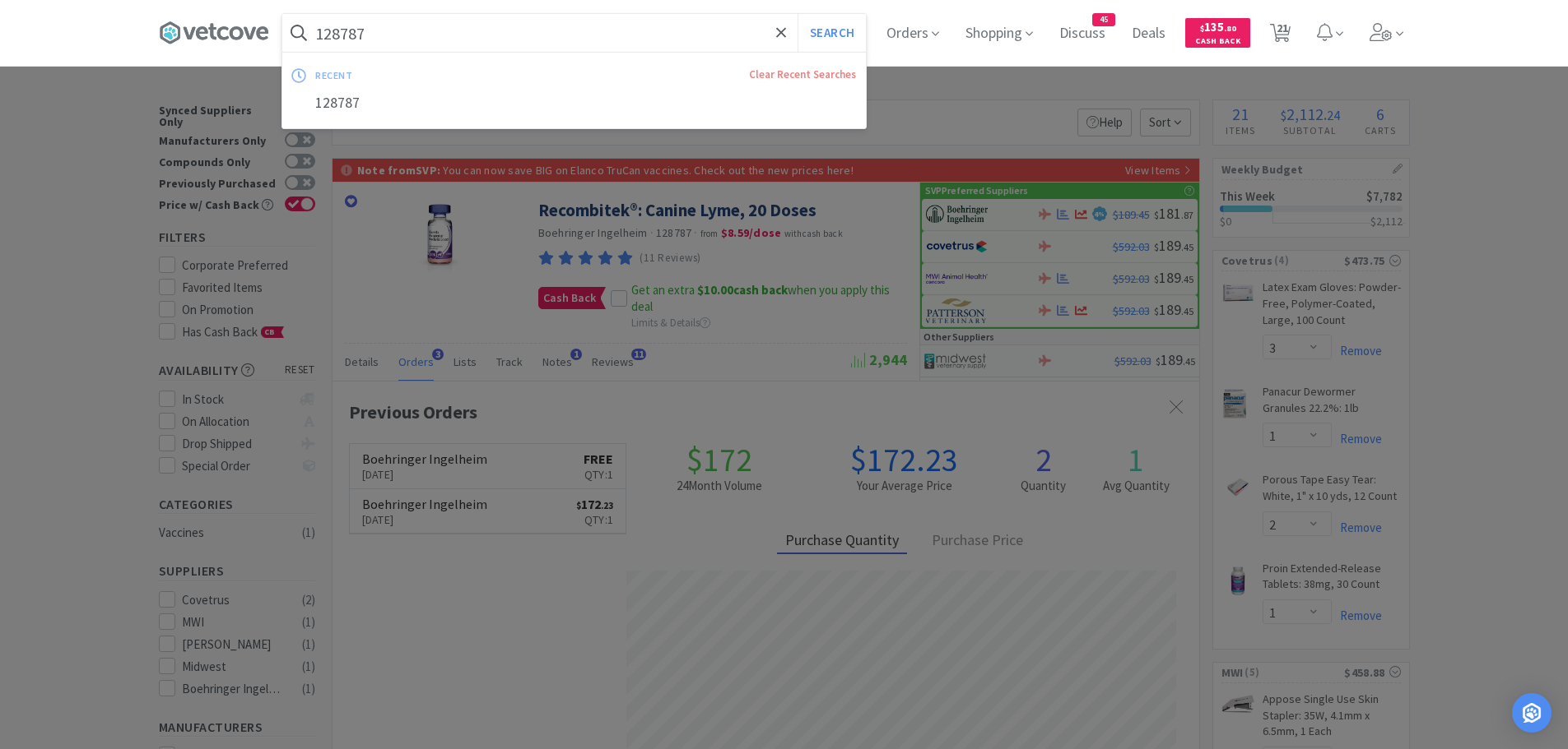
click at [461, 37] on input "128787" at bounding box center [574, 32] width 583 height 38
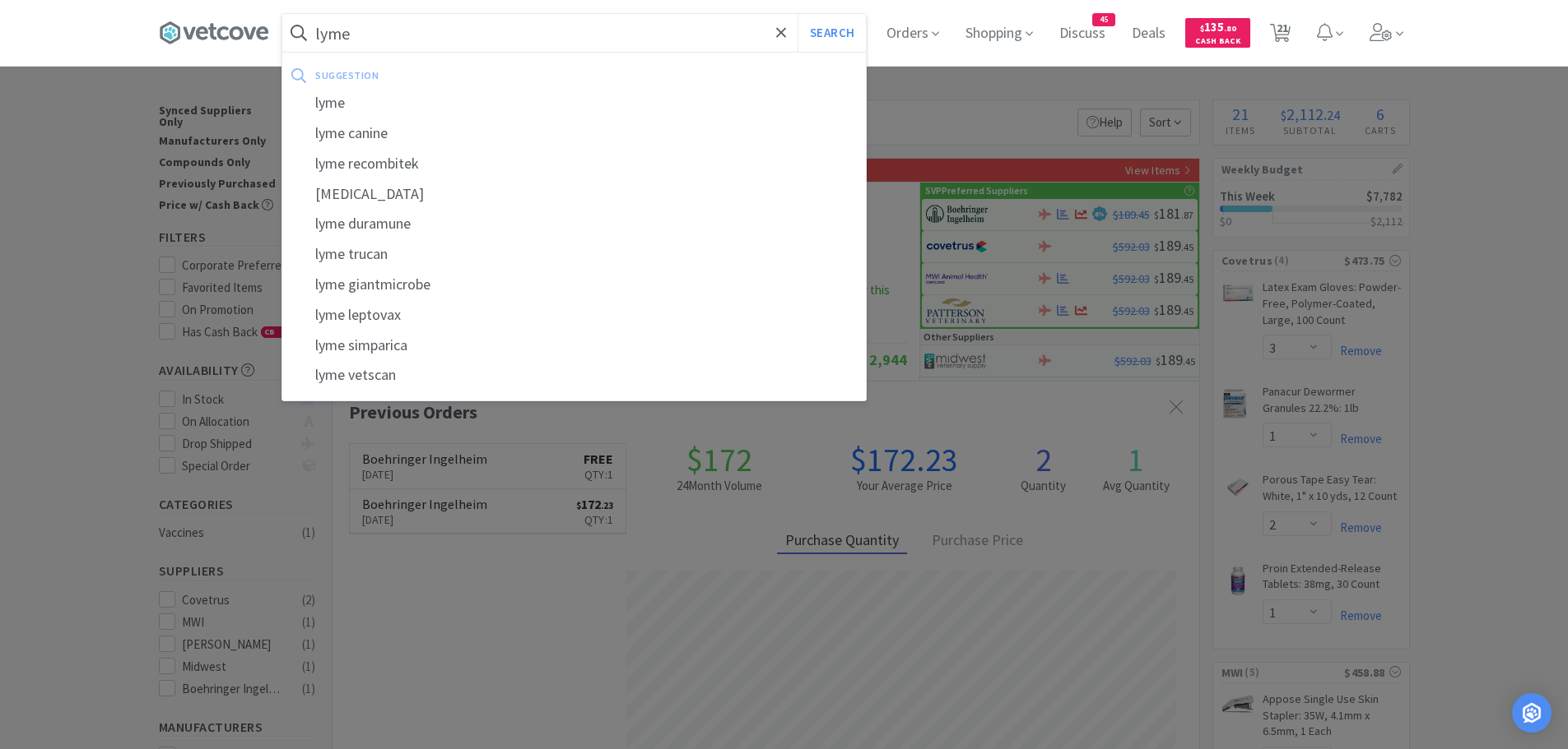
type input "lyme"
click at [798, 14] on button "Search" at bounding box center [831, 32] width 69 height 38
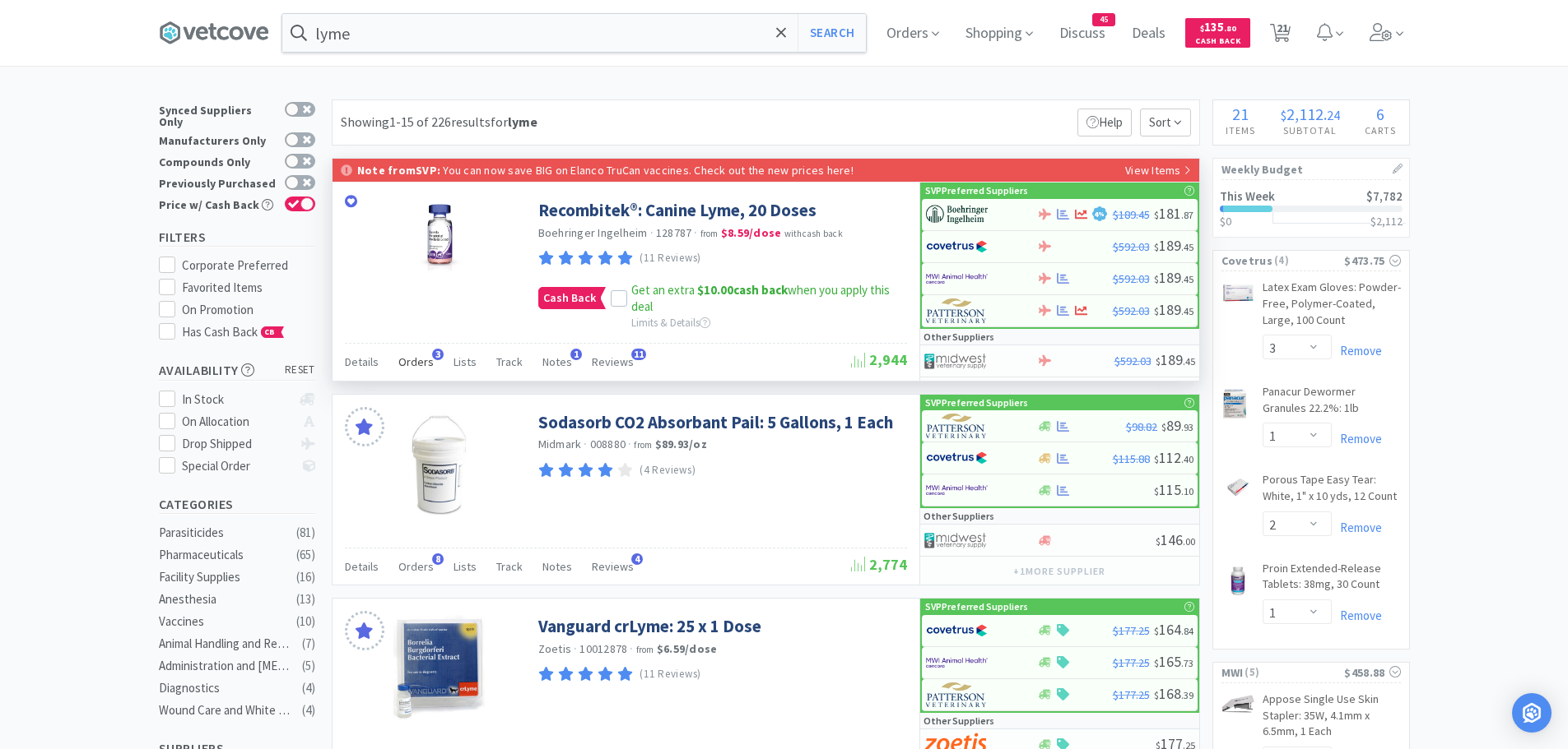
click at [432, 354] on span "3" at bounding box center [437, 354] width 12 height 12
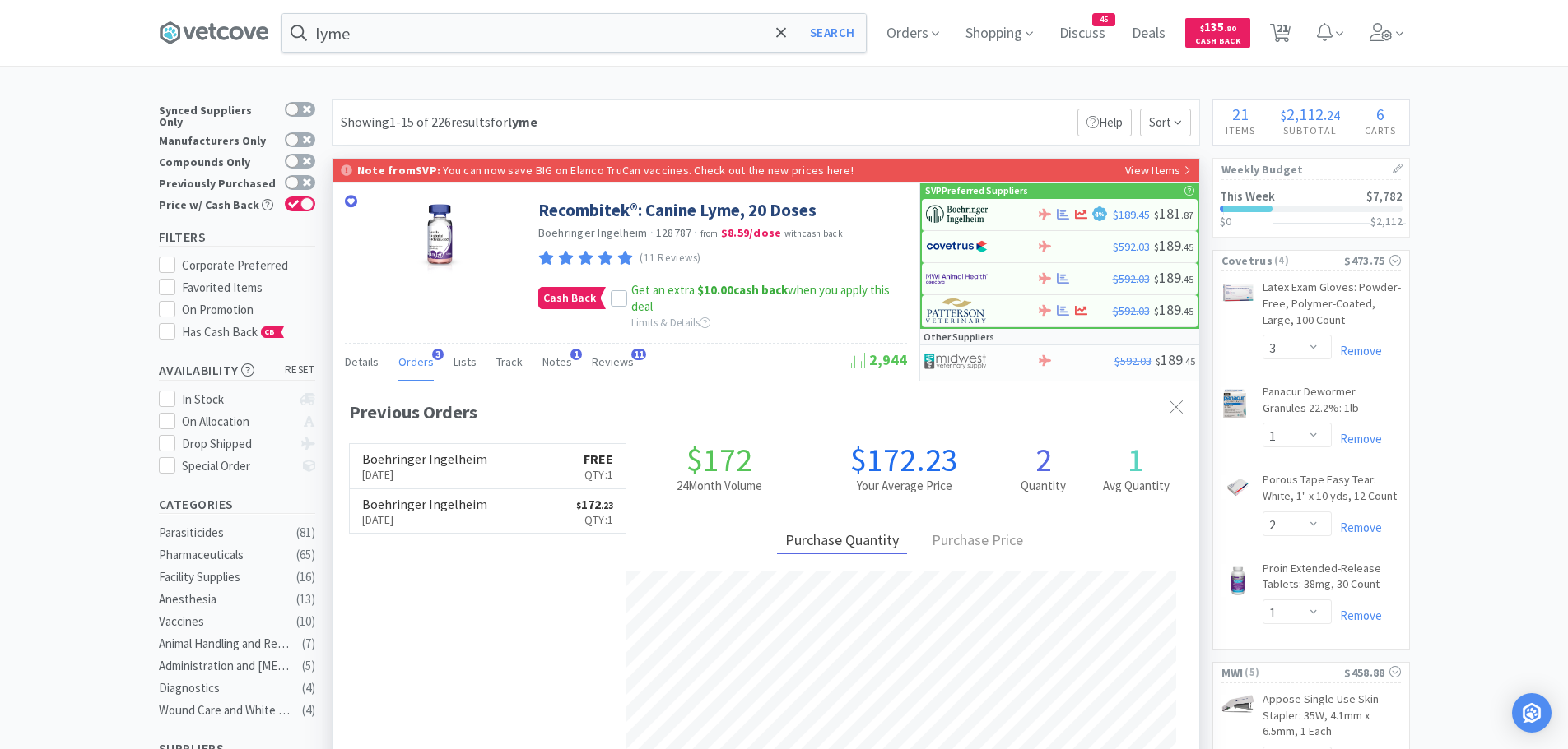
scroll to position [426, 866]
